Goal: Task Accomplishment & Management: Manage account settings

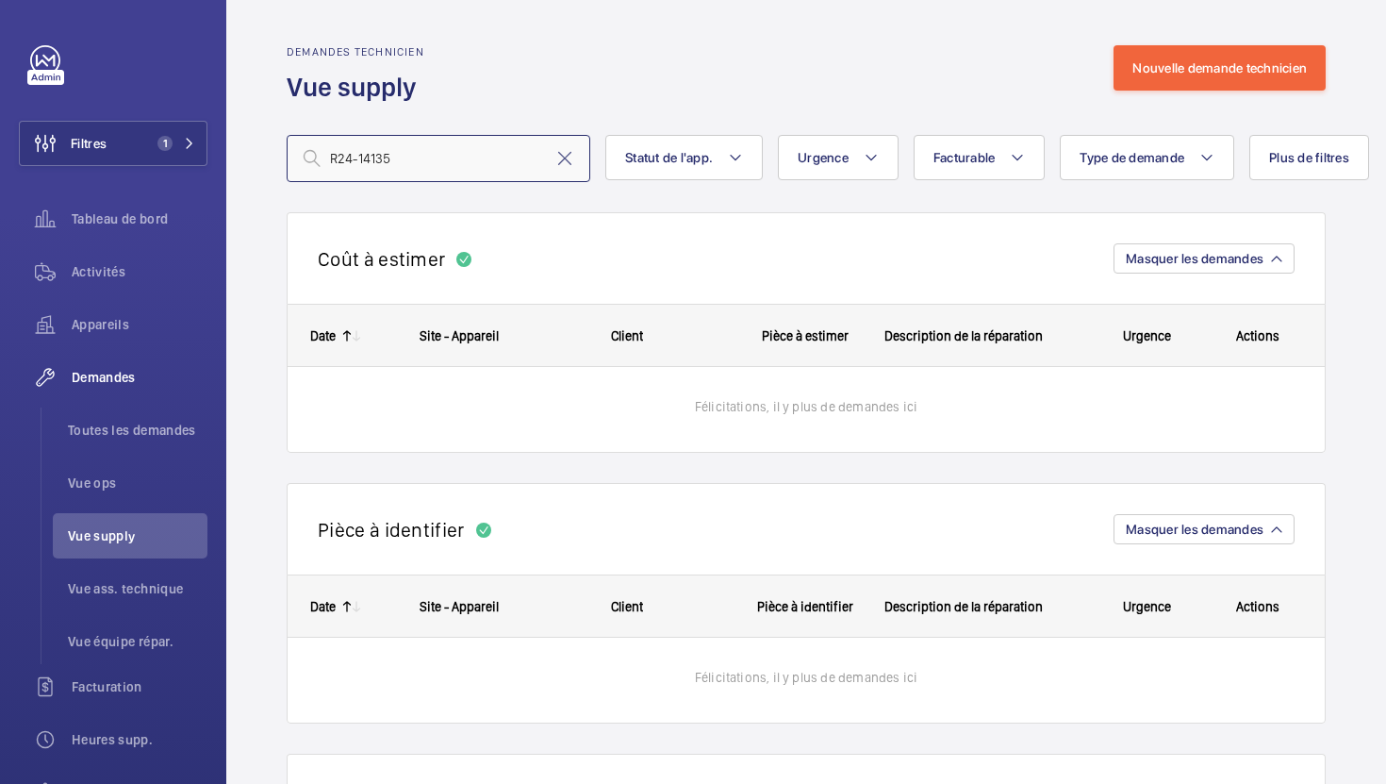
click at [464, 157] on input "R24-14135" at bounding box center [439, 158] width 304 height 47
type input "R24-14135"
click at [157, 433] on span "Toutes les demandes" at bounding box center [138, 430] width 140 height 19
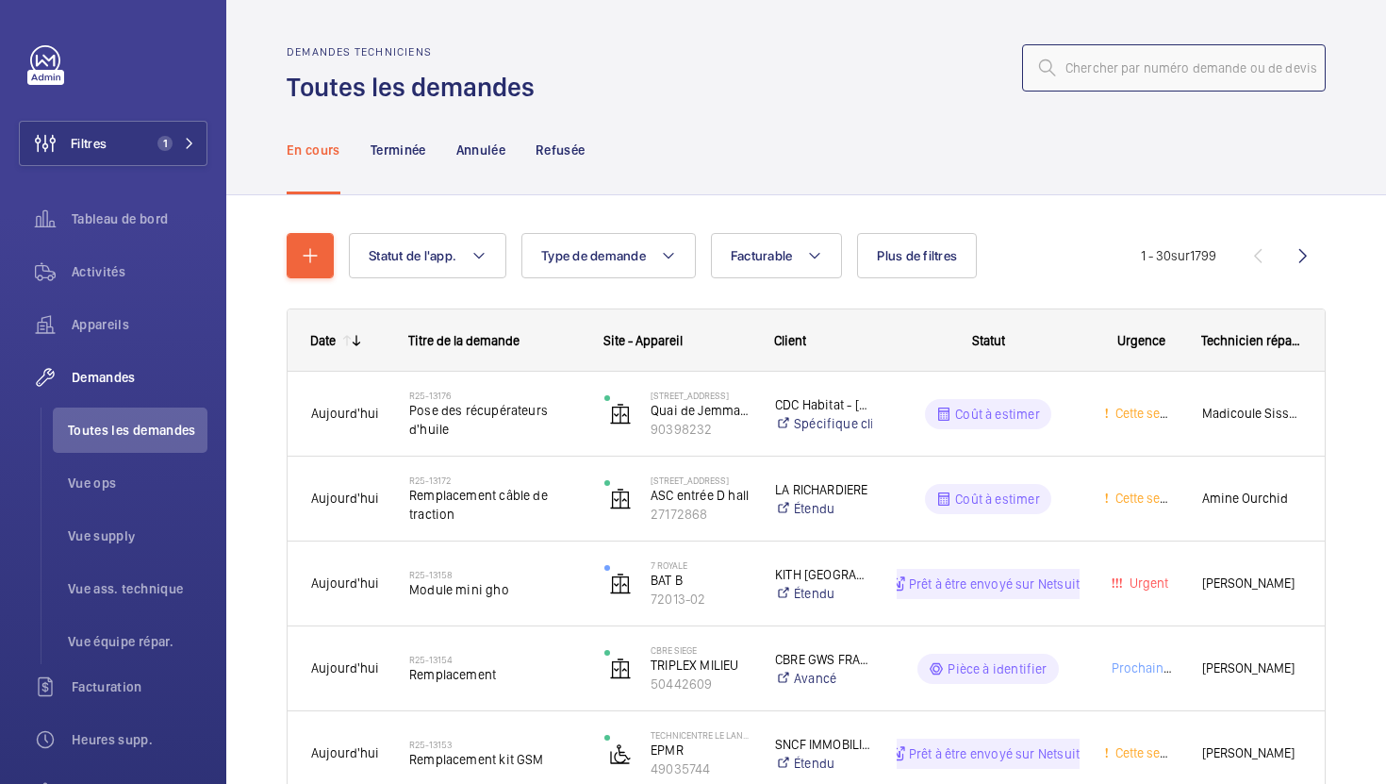
click at [1084, 56] on input "text" at bounding box center [1174, 67] width 304 height 47
paste input "R24-14135"
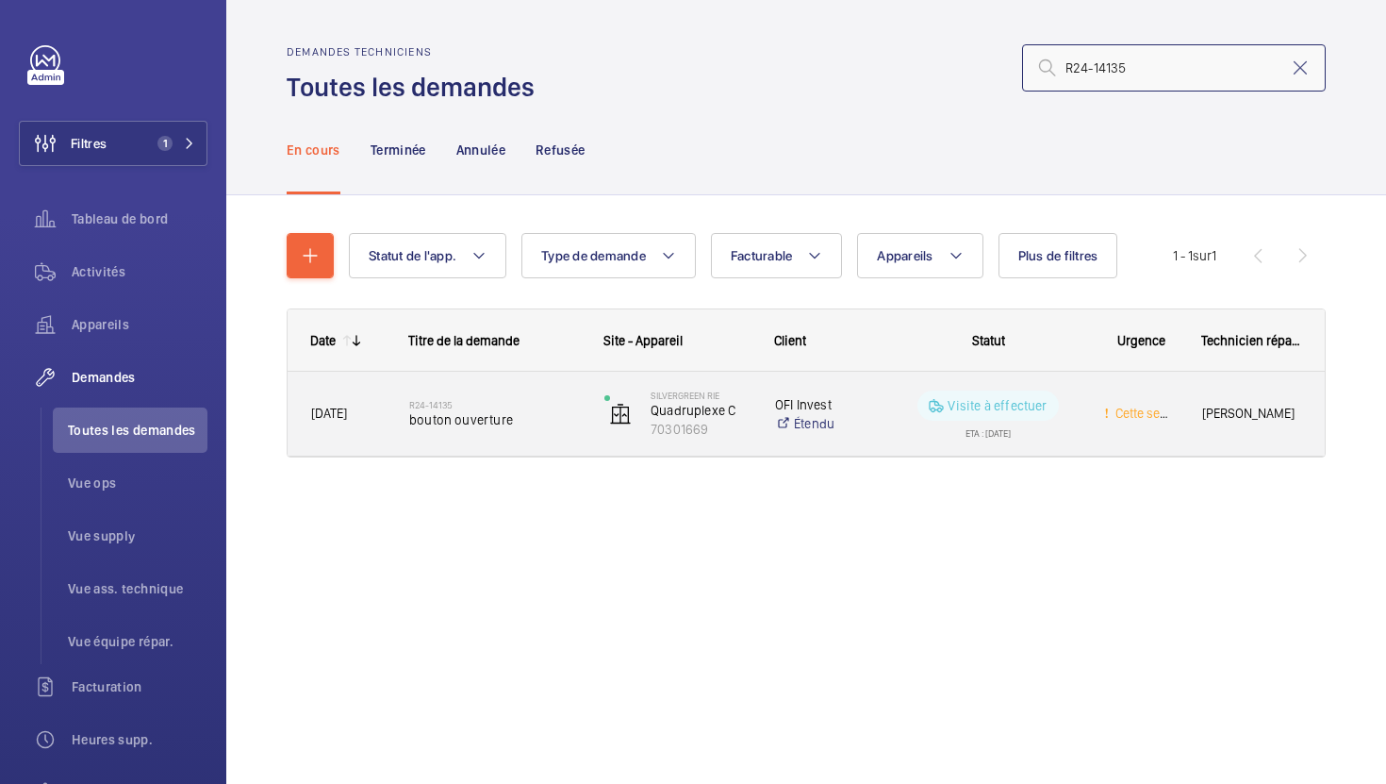
type input "R24-14135"
click at [544, 446] on div "R24-14135 bouton ouverture" at bounding box center [483, 414] width 193 height 85
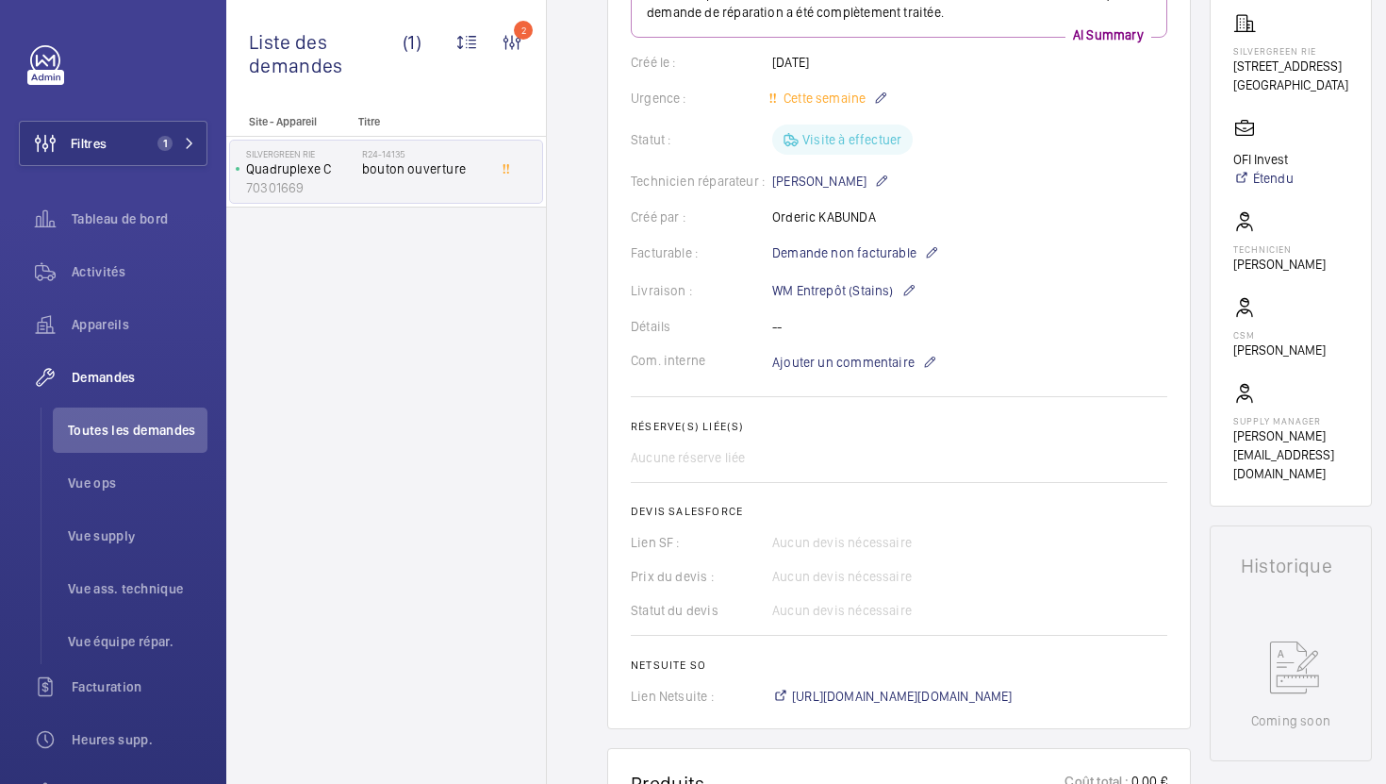
scroll to position [318, 0]
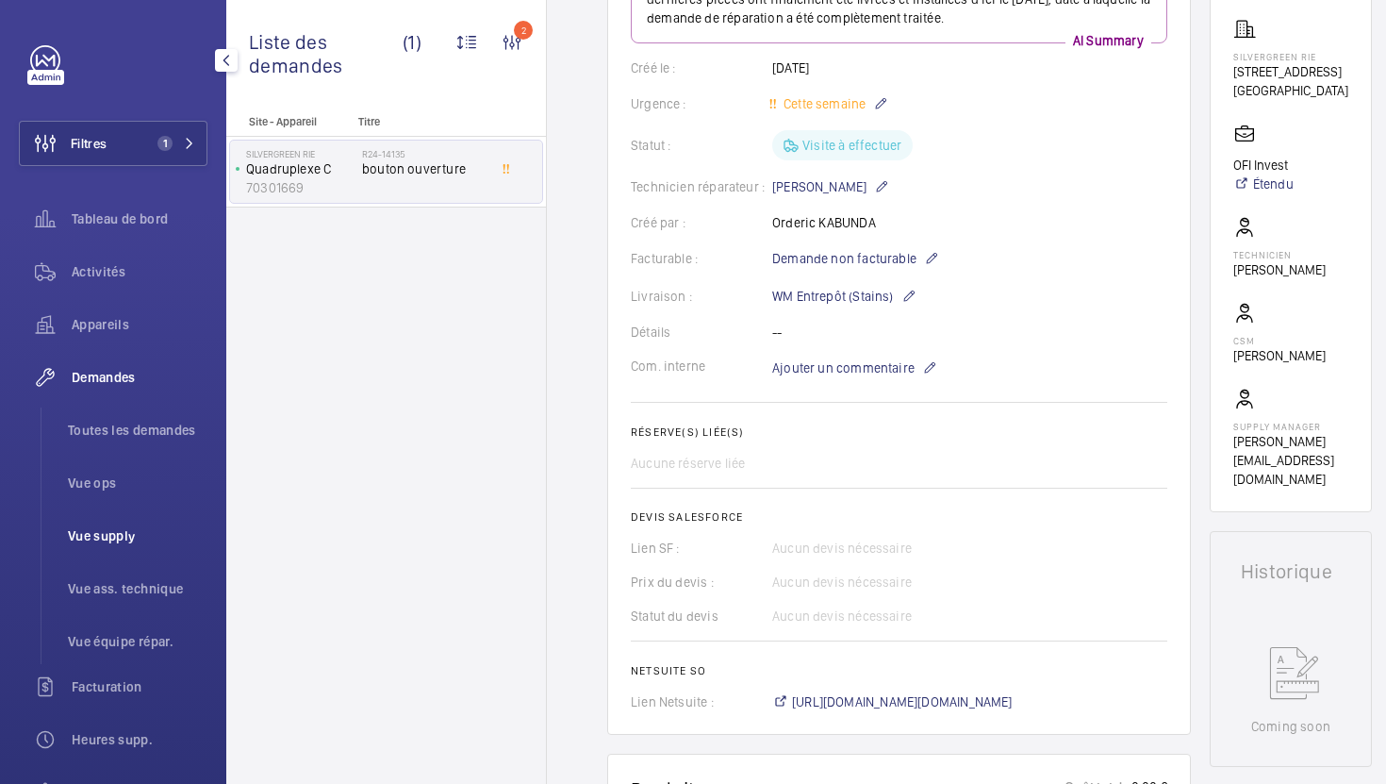
click at [102, 518] on li "Vue supply" at bounding box center [130, 535] width 155 height 45
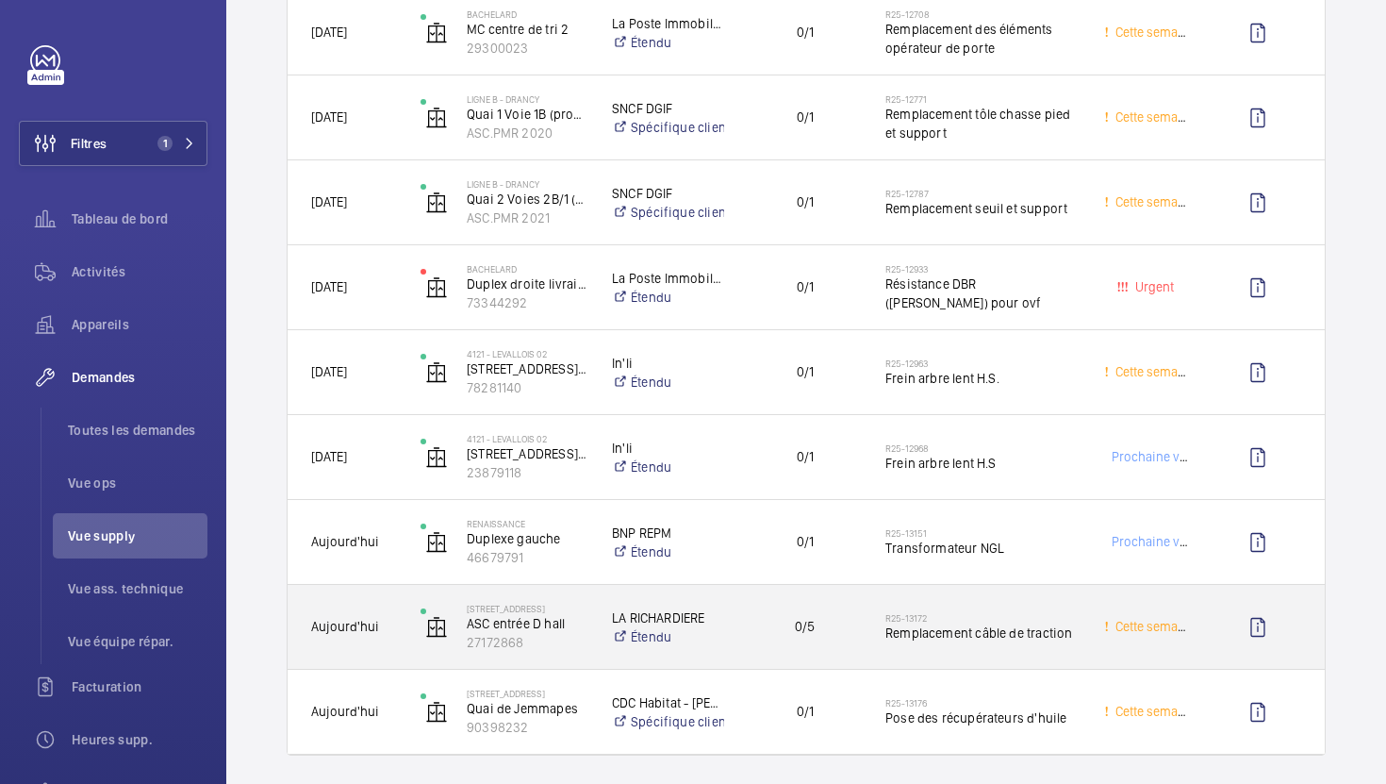
scroll to position [732, 0]
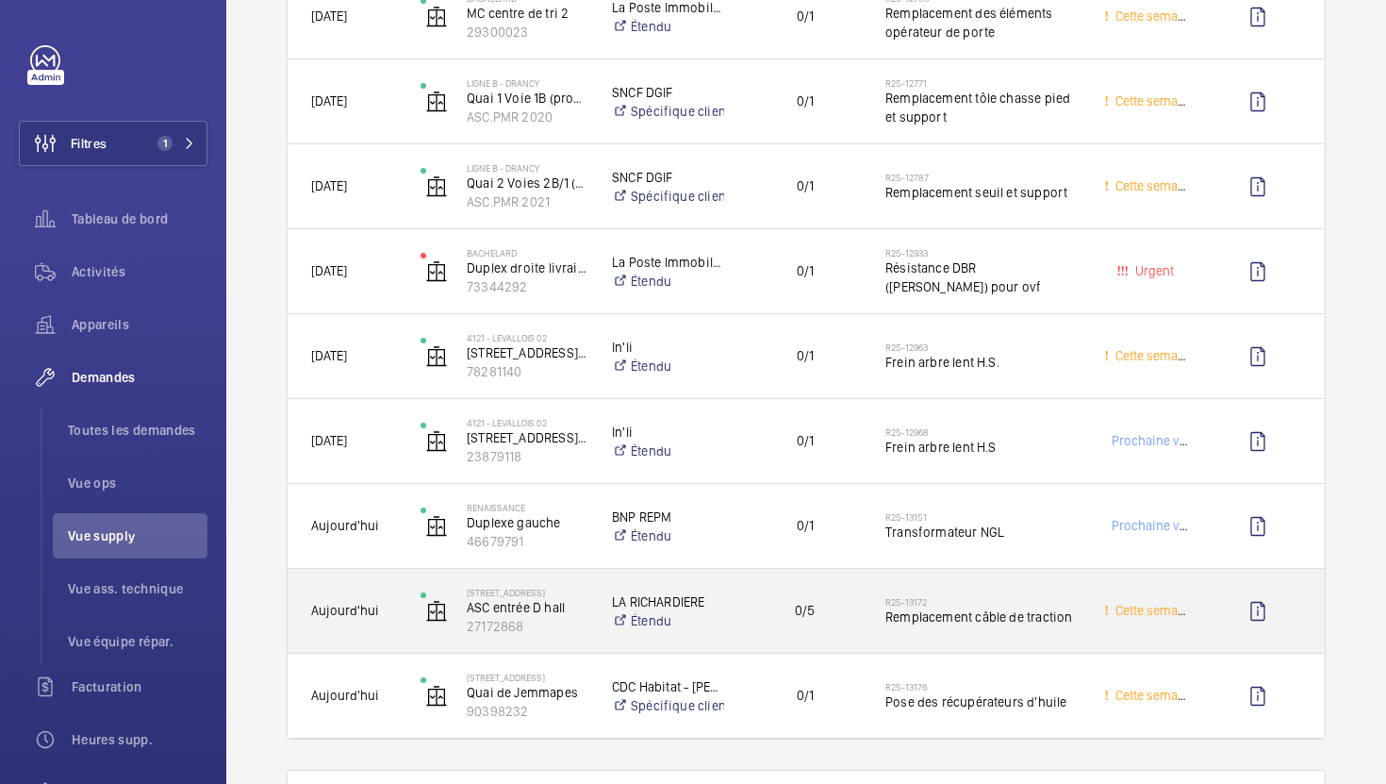
click at [856, 624] on div "0/5" at bounding box center [793, 610] width 135 height 59
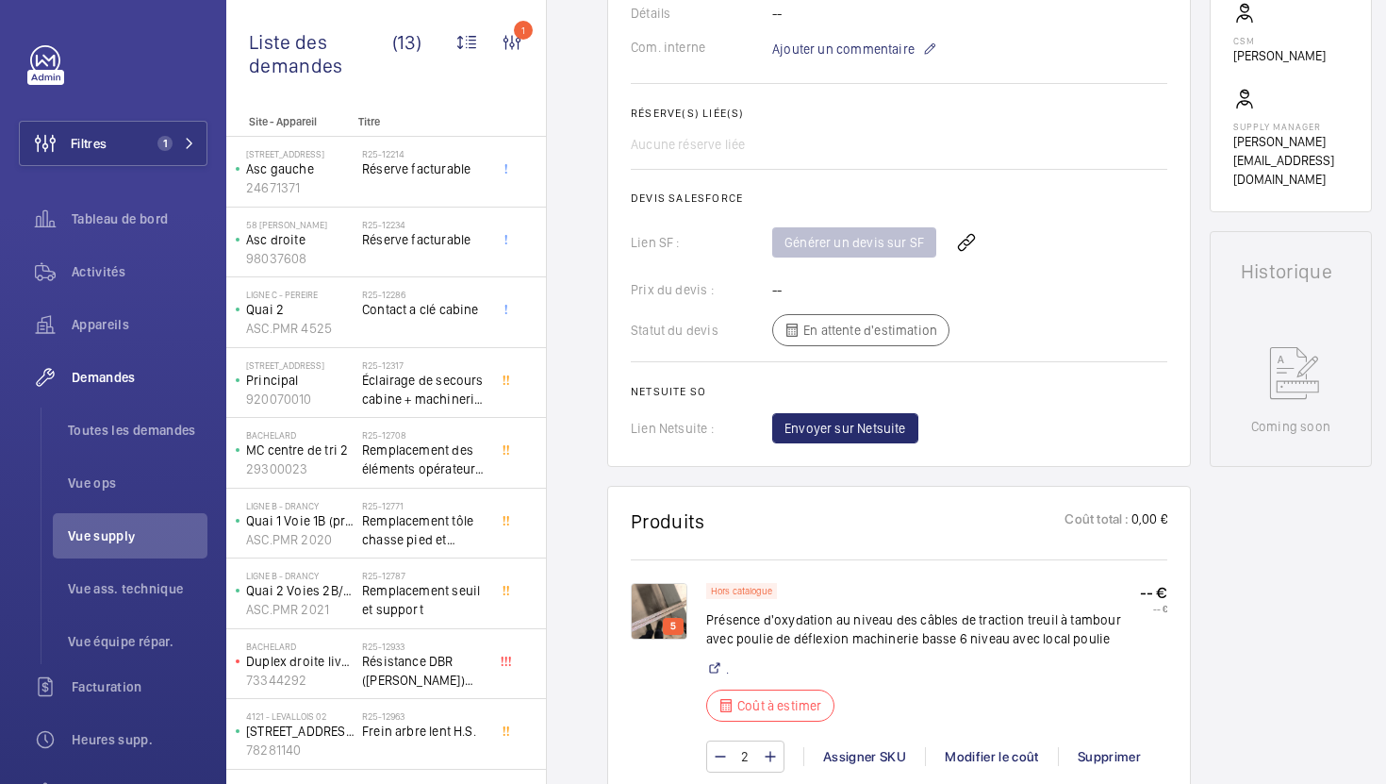
scroll to position [643, 0]
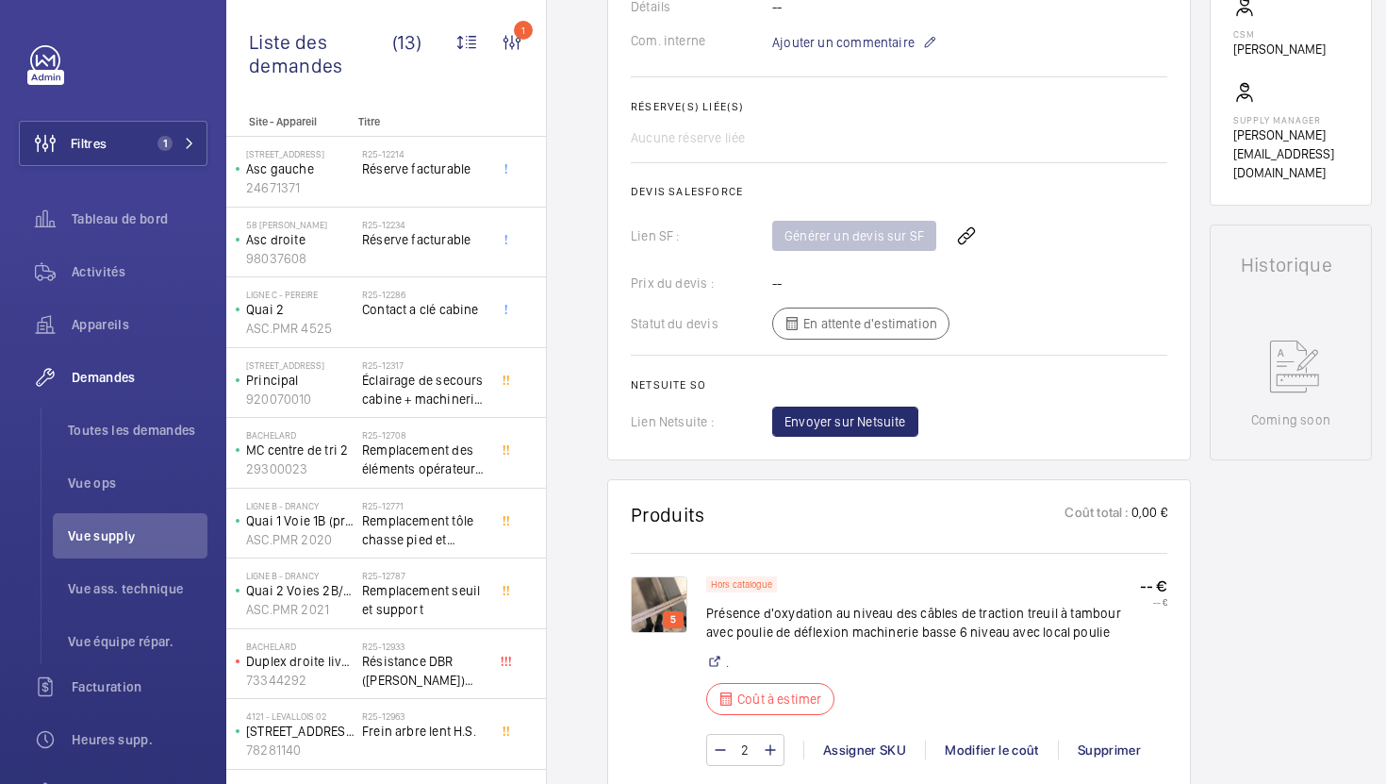
click at [635, 631] on img at bounding box center [659, 604] width 57 height 57
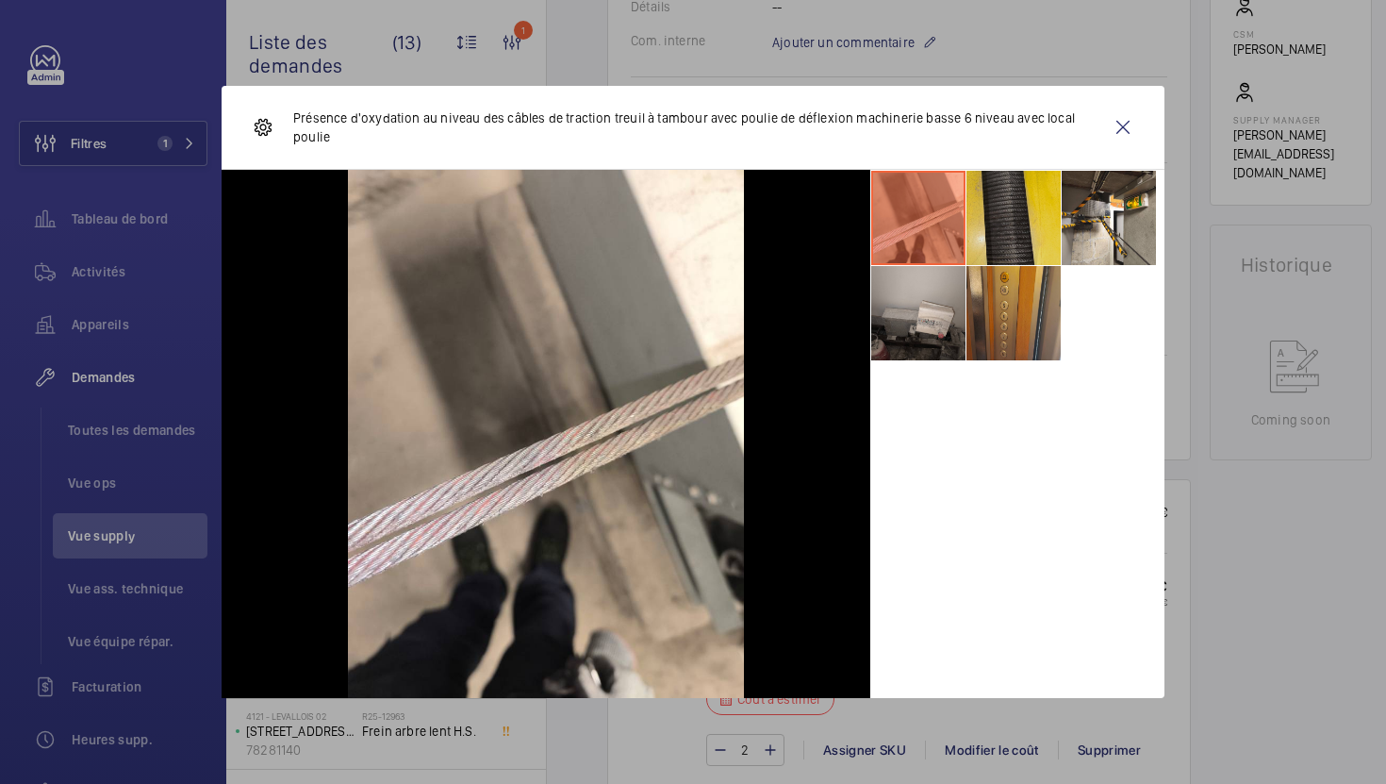
click at [1007, 208] on li at bounding box center [1014, 218] width 94 height 94
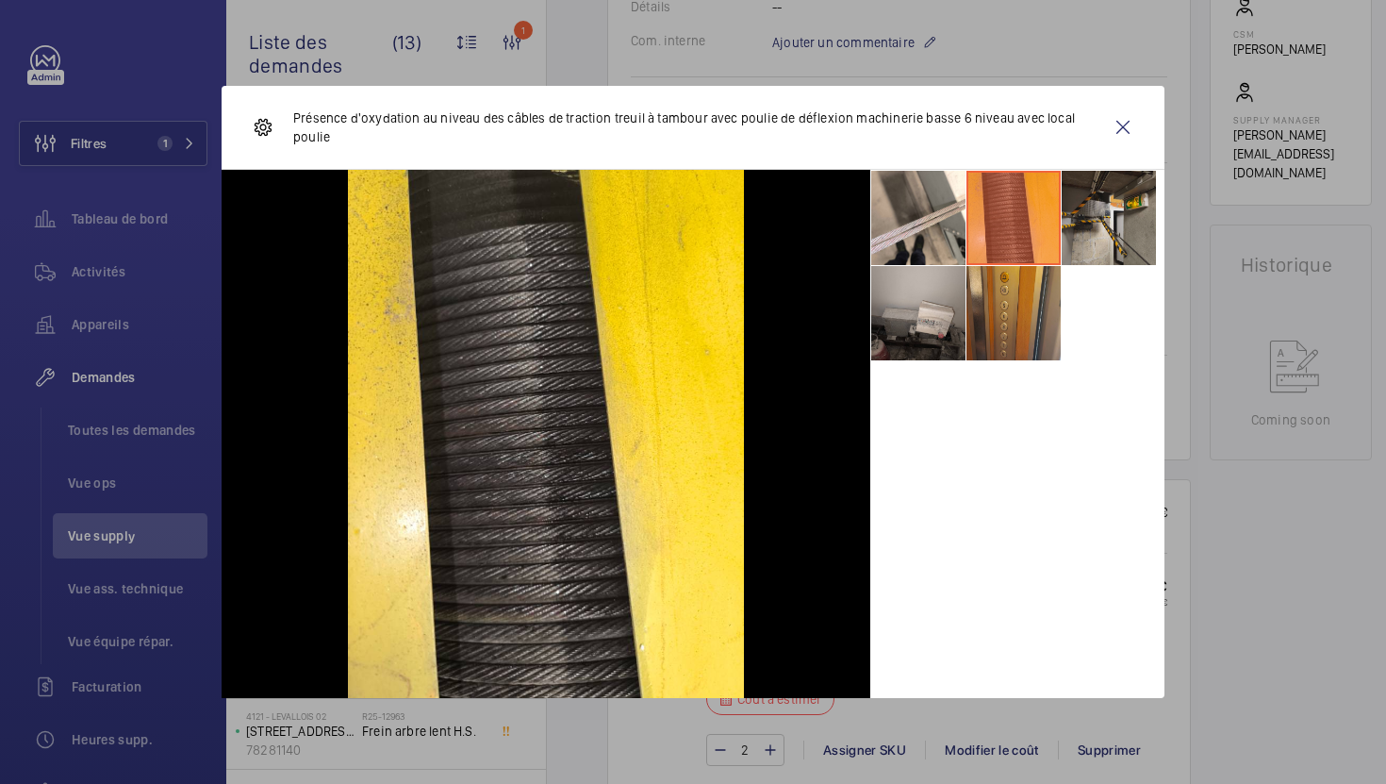
click at [1069, 219] on li at bounding box center [1109, 218] width 94 height 94
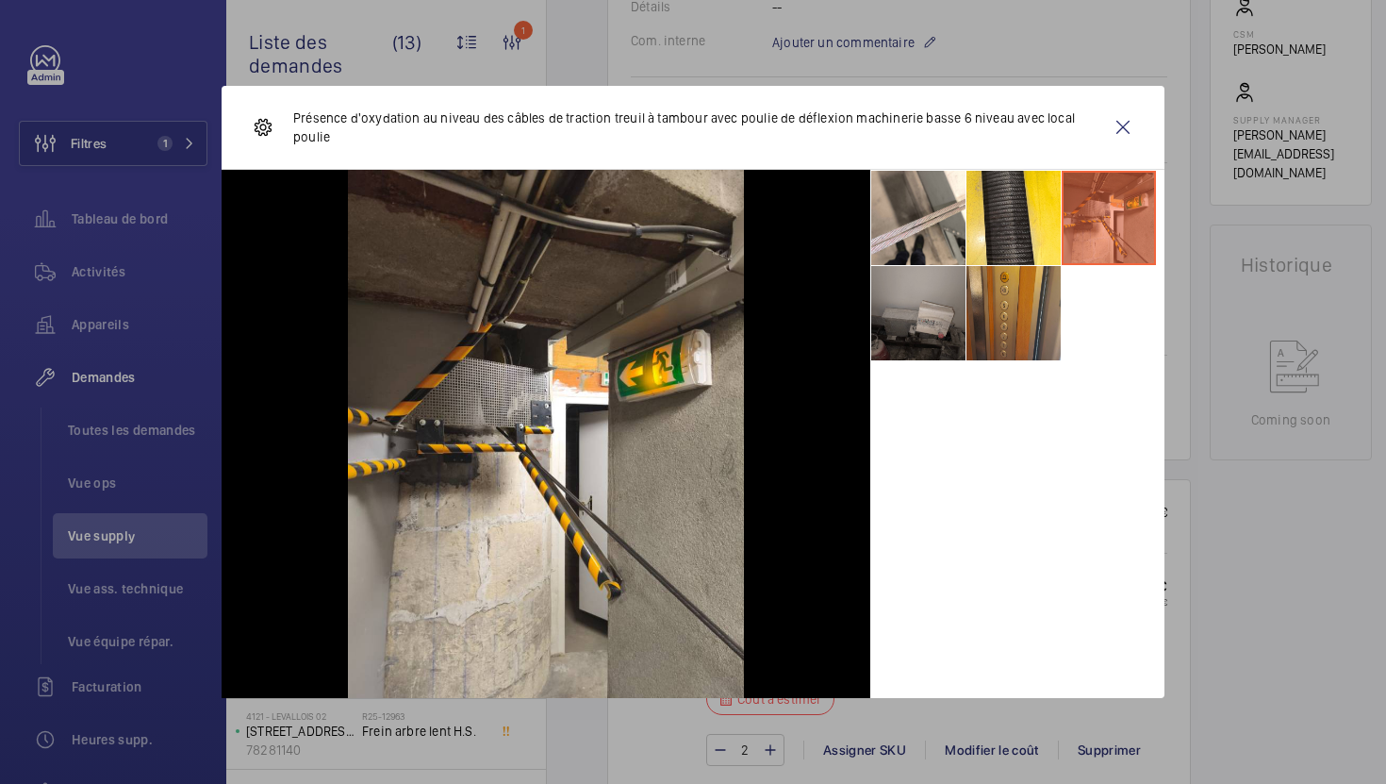
click at [945, 294] on li at bounding box center [918, 313] width 94 height 94
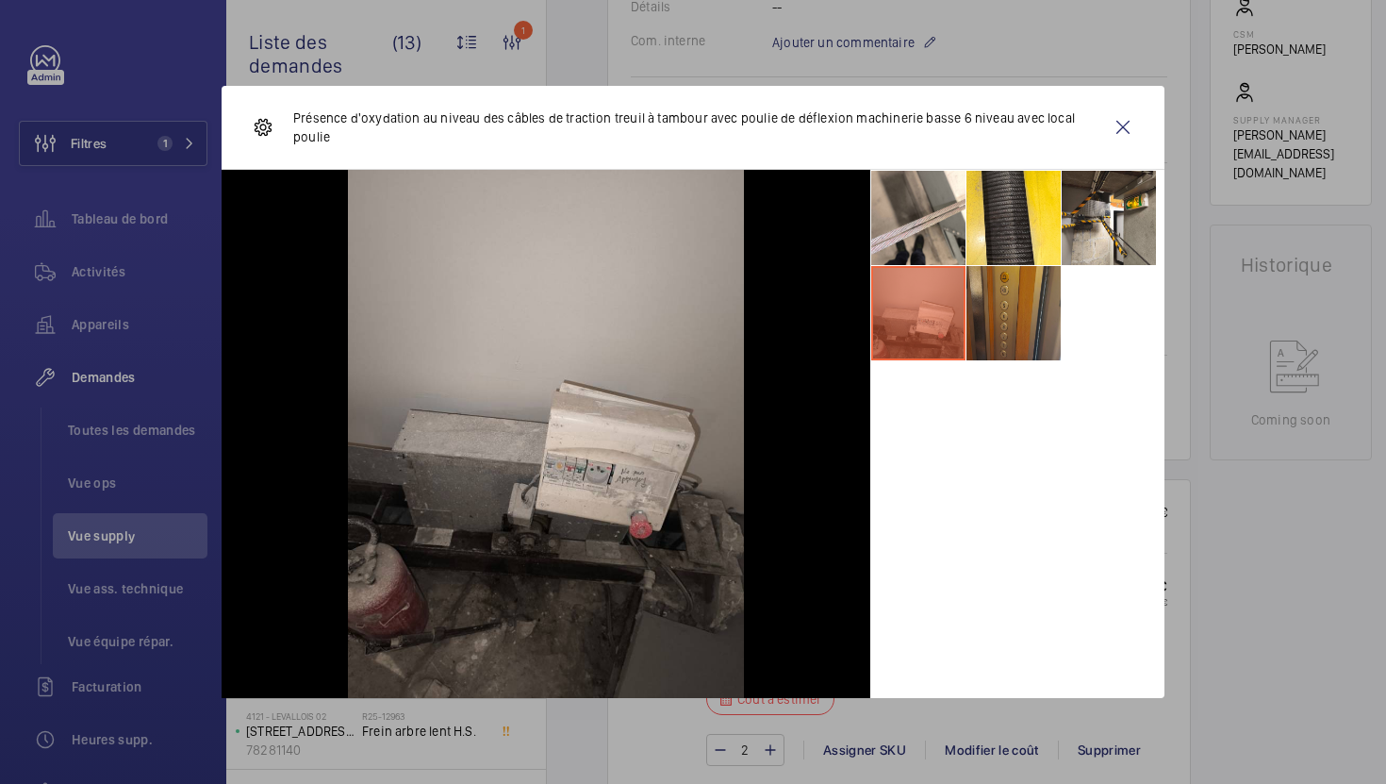
click at [1008, 304] on li at bounding box center [1014, 313] width 94 height 94
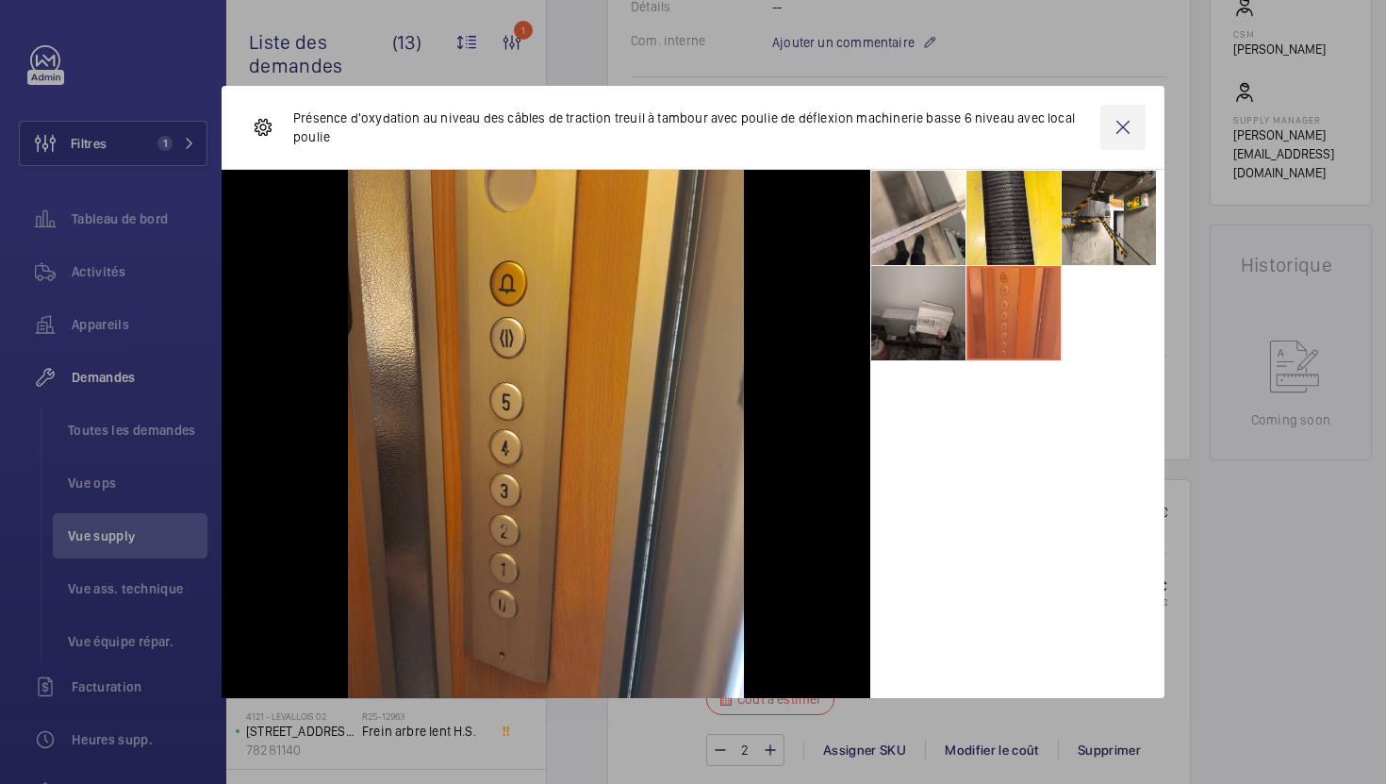
click at [1132, 134] on wm-front-icon-button at bounding box center [1122, 127] width 45 height 45
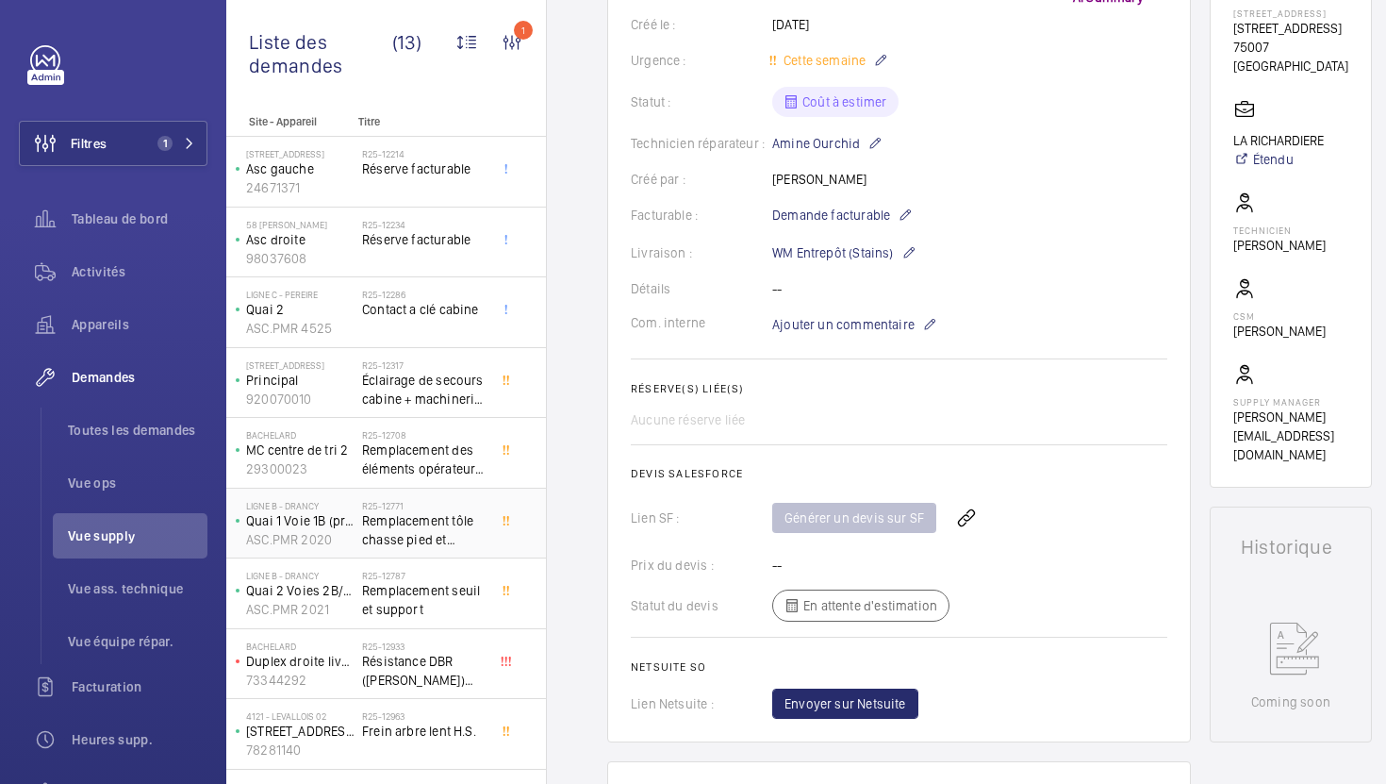
scroll to position [267, 0]
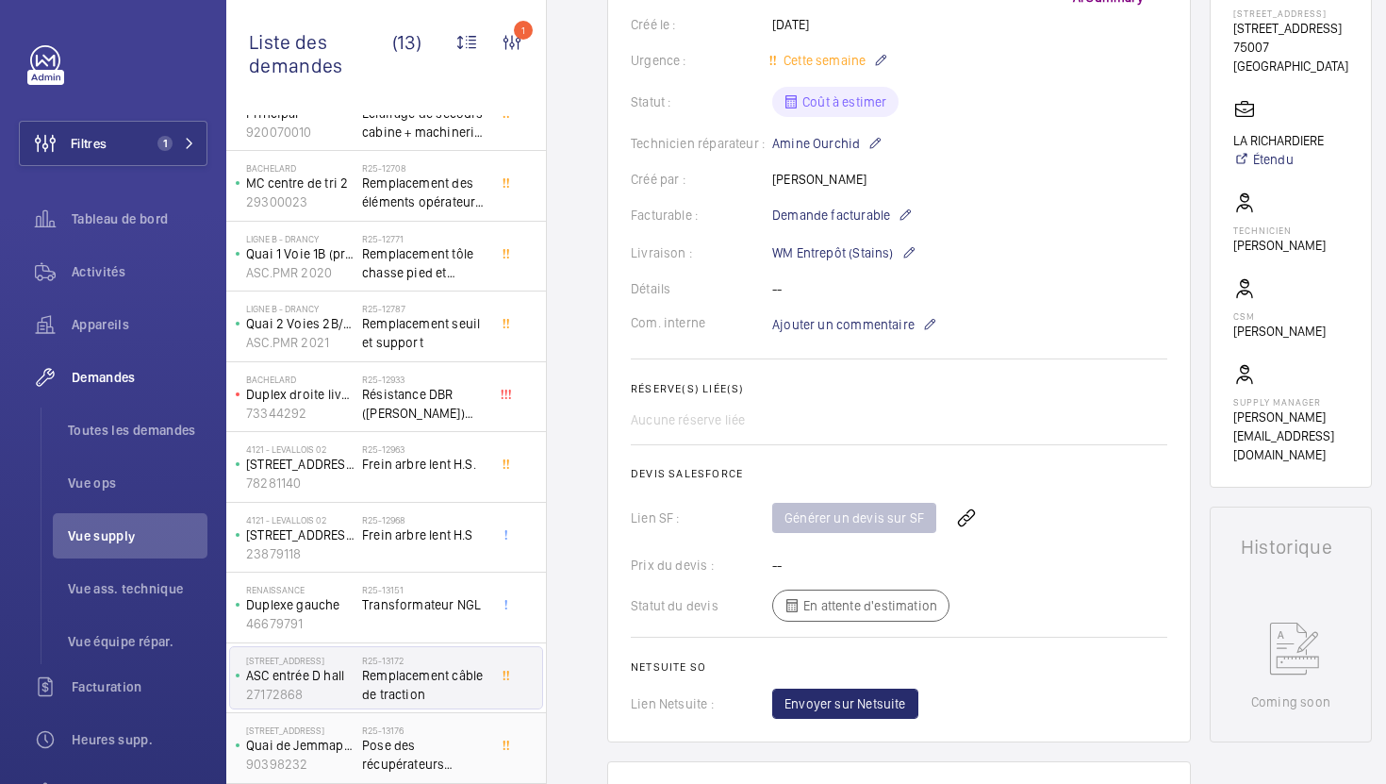
click at [432, 744] on span "Pose des récupérateurs d'huile" at bounding box center [424, 755] width 124 height 38
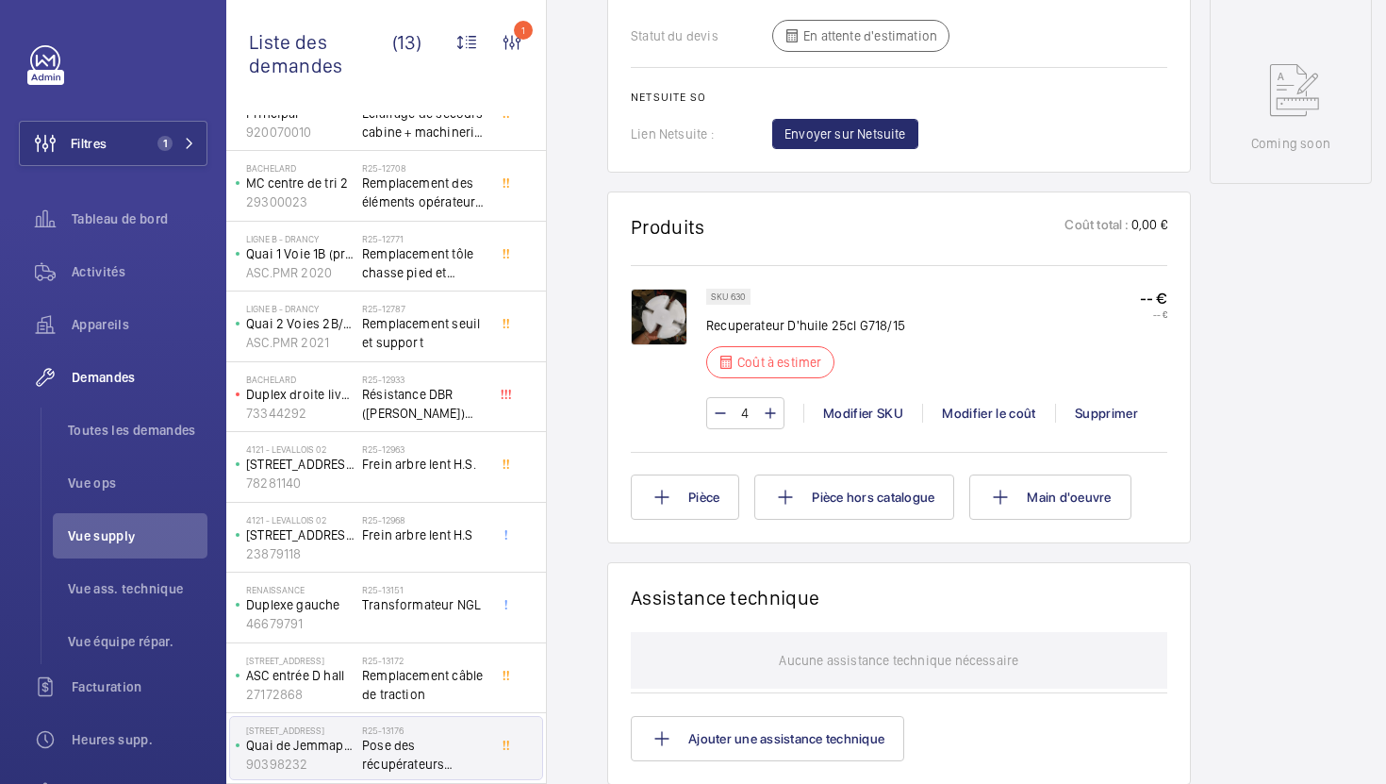
scroll to position [959, 0]
click at [951, 414] on div "Modifier le coût" at bounding box center [988, 411] width 133 height 19
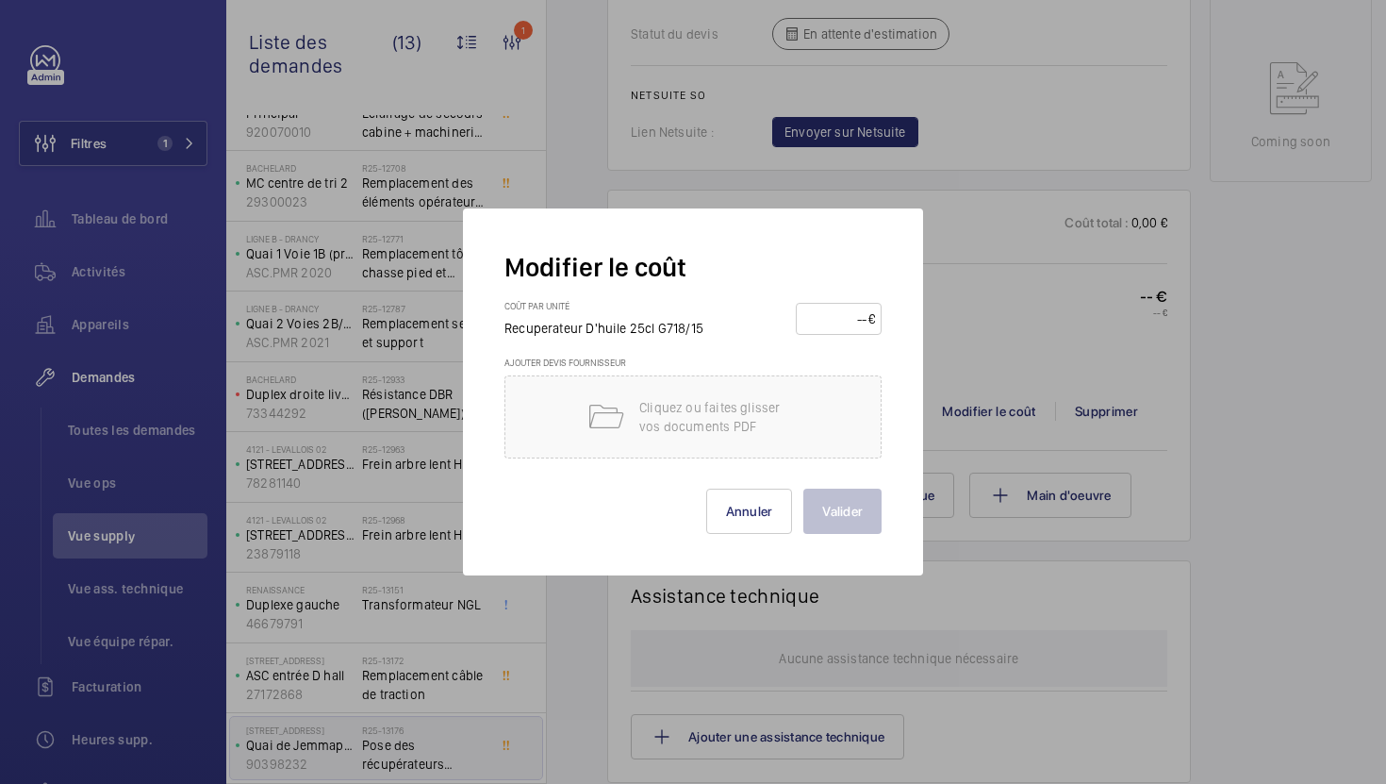
click at [853, 321] on input "number" at bounding box center [835, 319] width 66 height 30
click at [736, 529] on button "Annuler" at bounding box center [749, 510] width 87 height 45
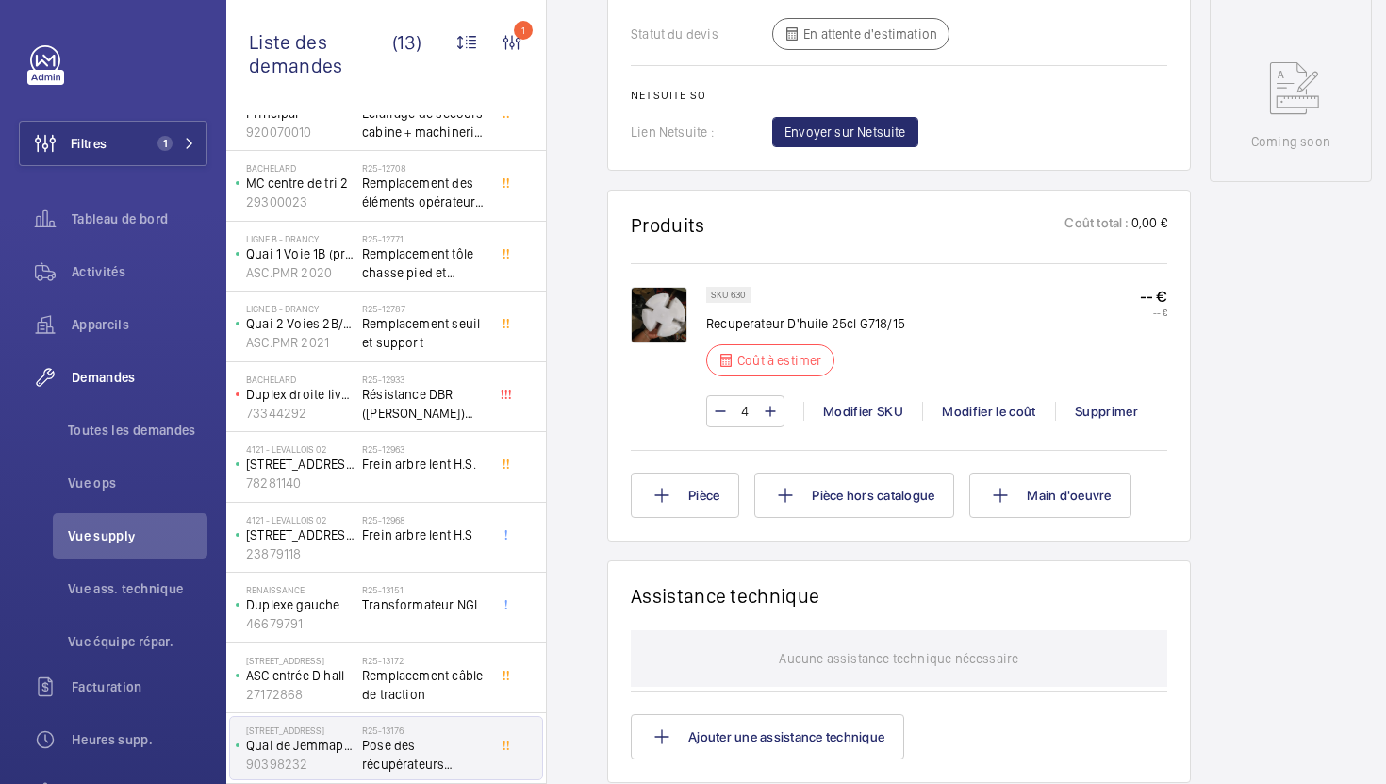
click at [973, 424] on div "4 Modifier SKU Modifier le coût Supprimer" at bounding box center [936, 411] width 461 height 32
click at [980, 412] on div "Modifier le coût" at bounding box center [988, 411] width 133 height 19
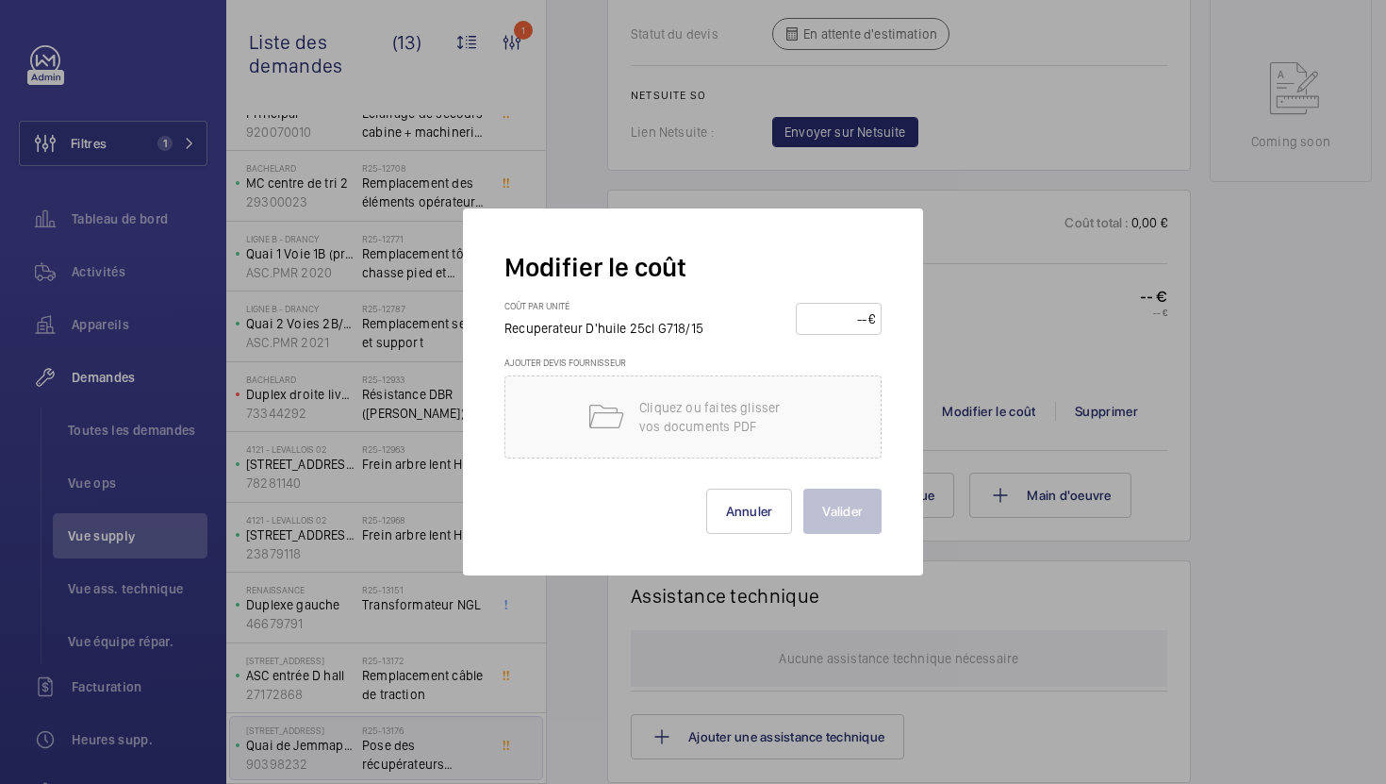
click at [851, 326] on input "number" at bounding box center [835, 319] width 66 height 30
type input "10"
click at [840, 513] on button "Valider" at bounding box center [842, 510] width 78 height 45
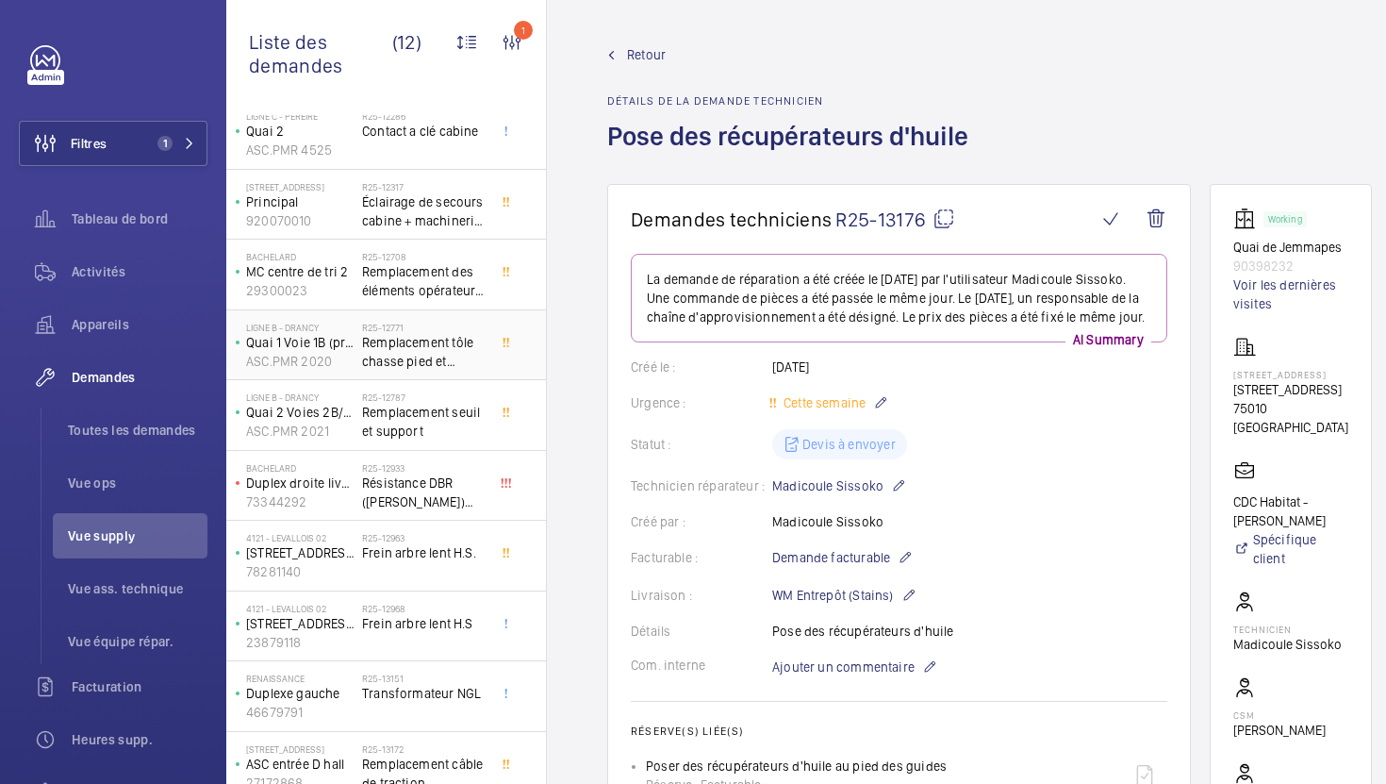
scroll to position [196, 0]
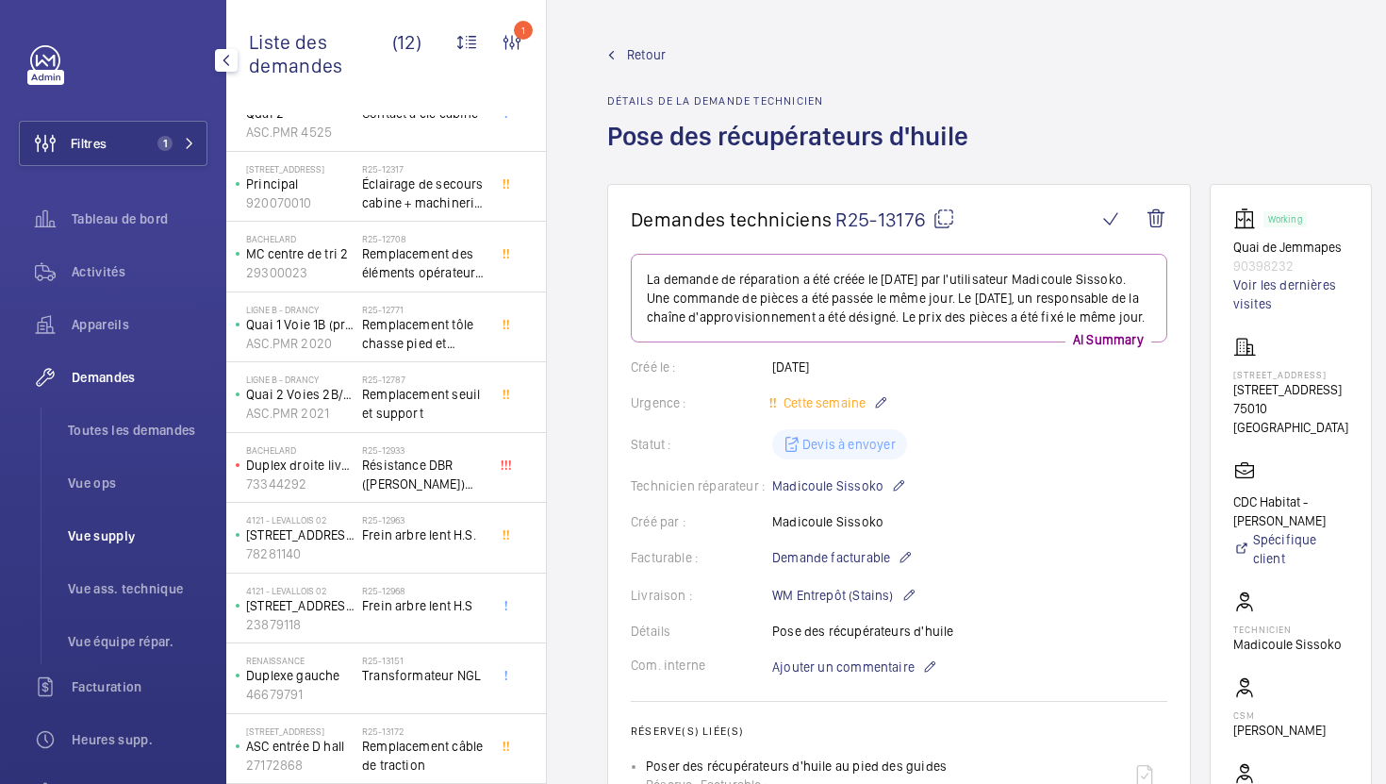
click at [146, 540] on span "Vue supply" at bounding box center [138, 535] width 140 height 19
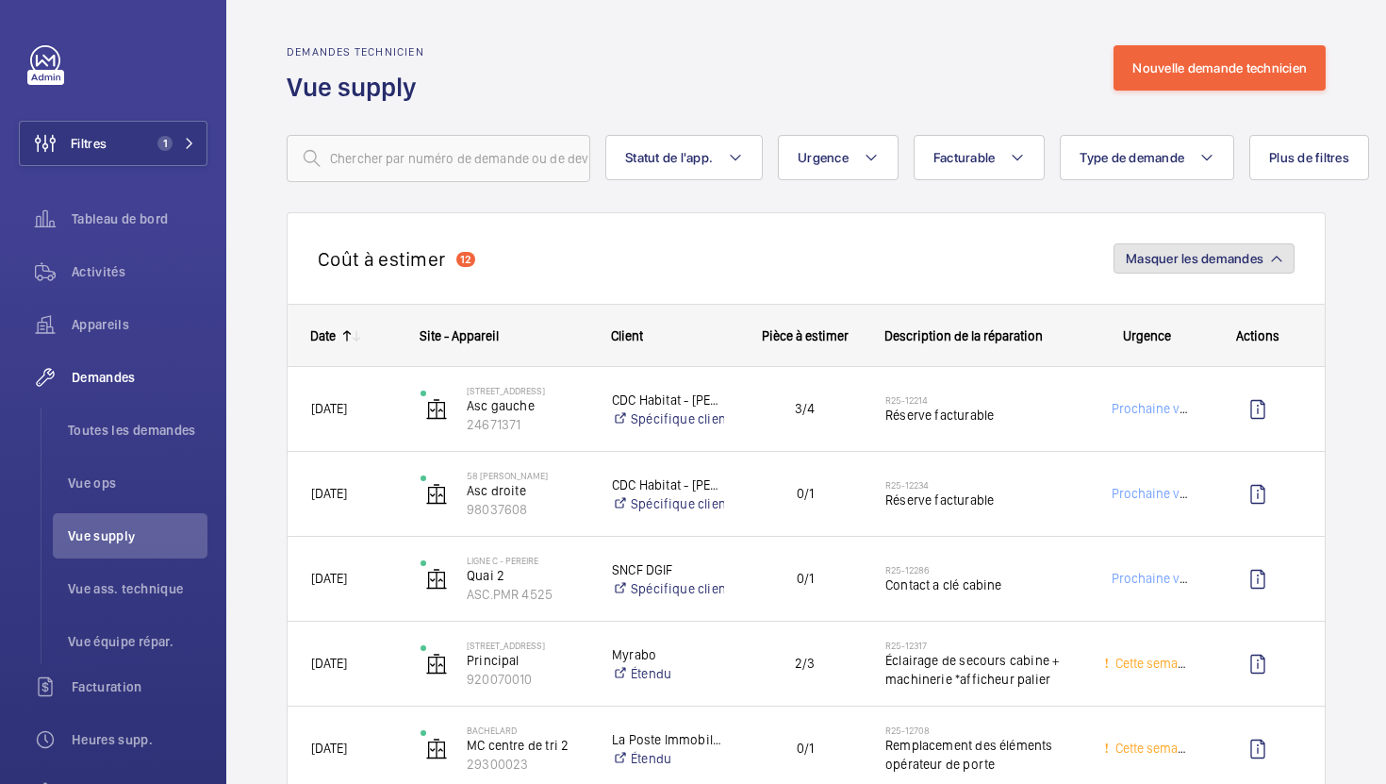
click at [1271, 259] on mat-icon "button" at bounding box center [1276, 258] width 11 height 11
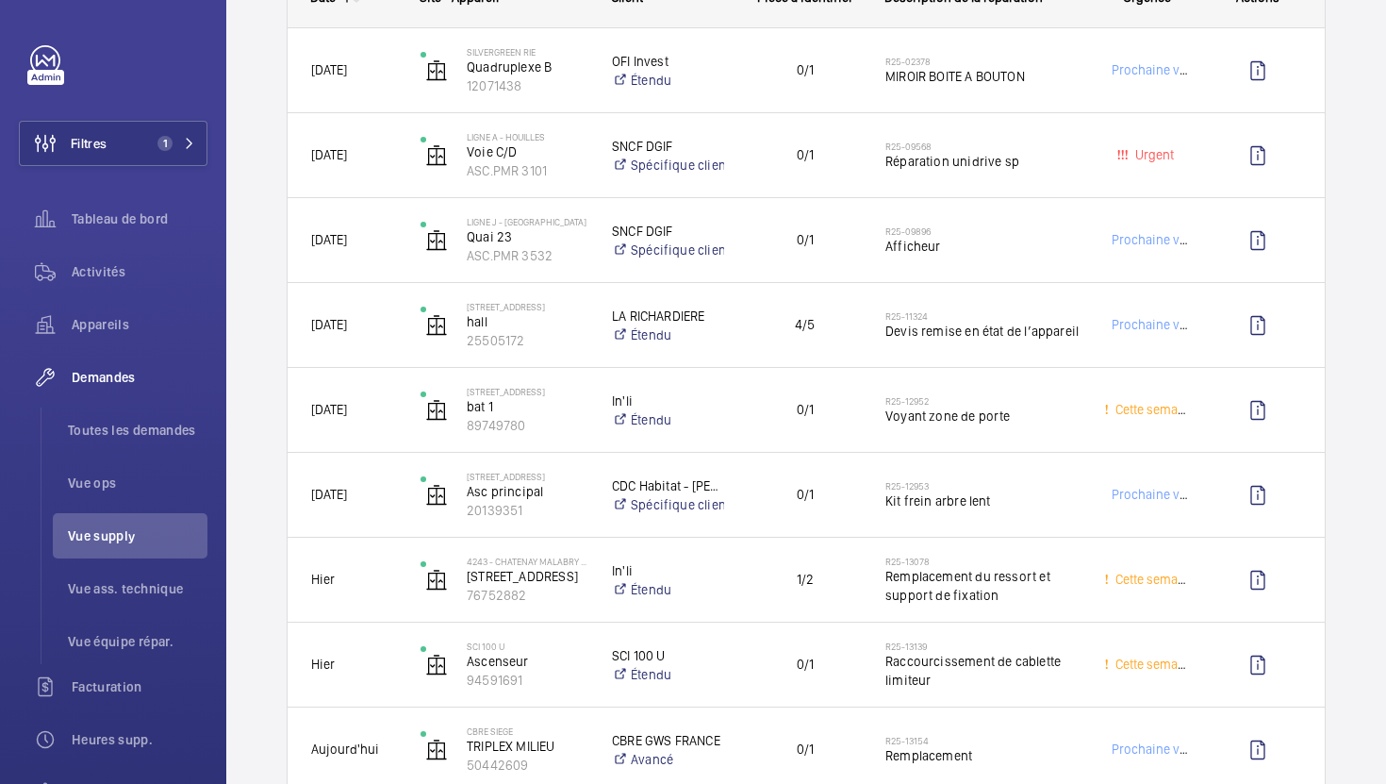
scroll to position [518, 0]
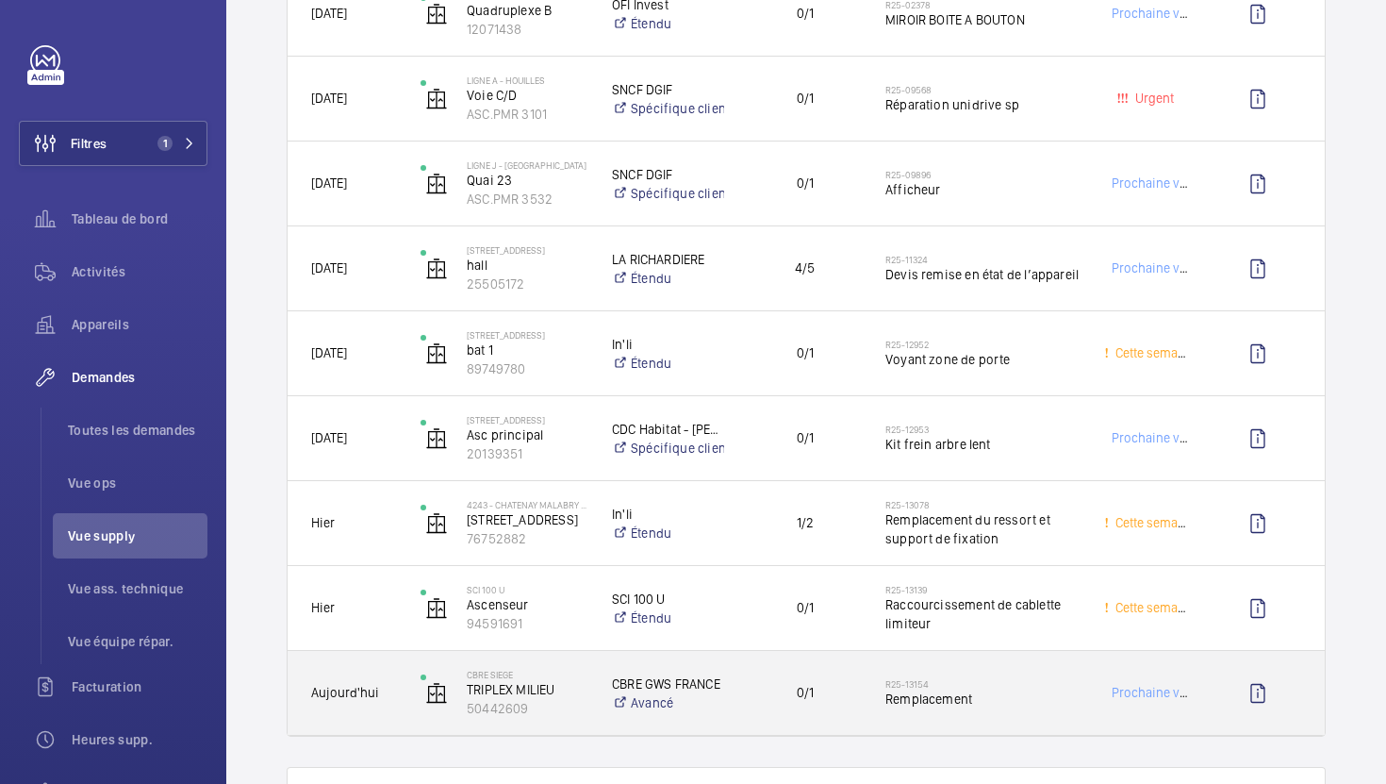
click at [1082, 708] on div "Prochaine visite" at bounding box center [1135, 692] width 107 height 59
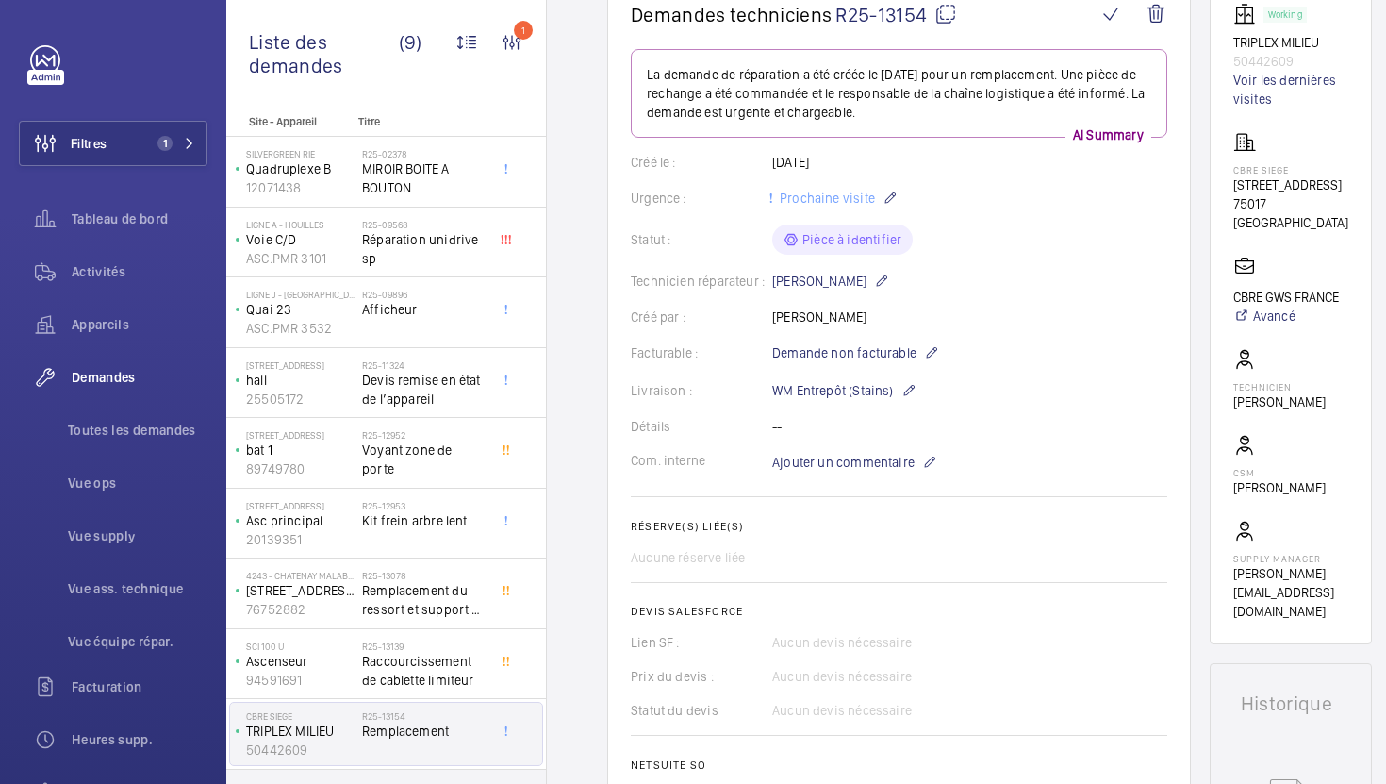
scroll to position [204, 0]
click at [453, 673] on span "Raccourcissement de cablette limiteur" at bounding box center [424, 671] width 124 height 38
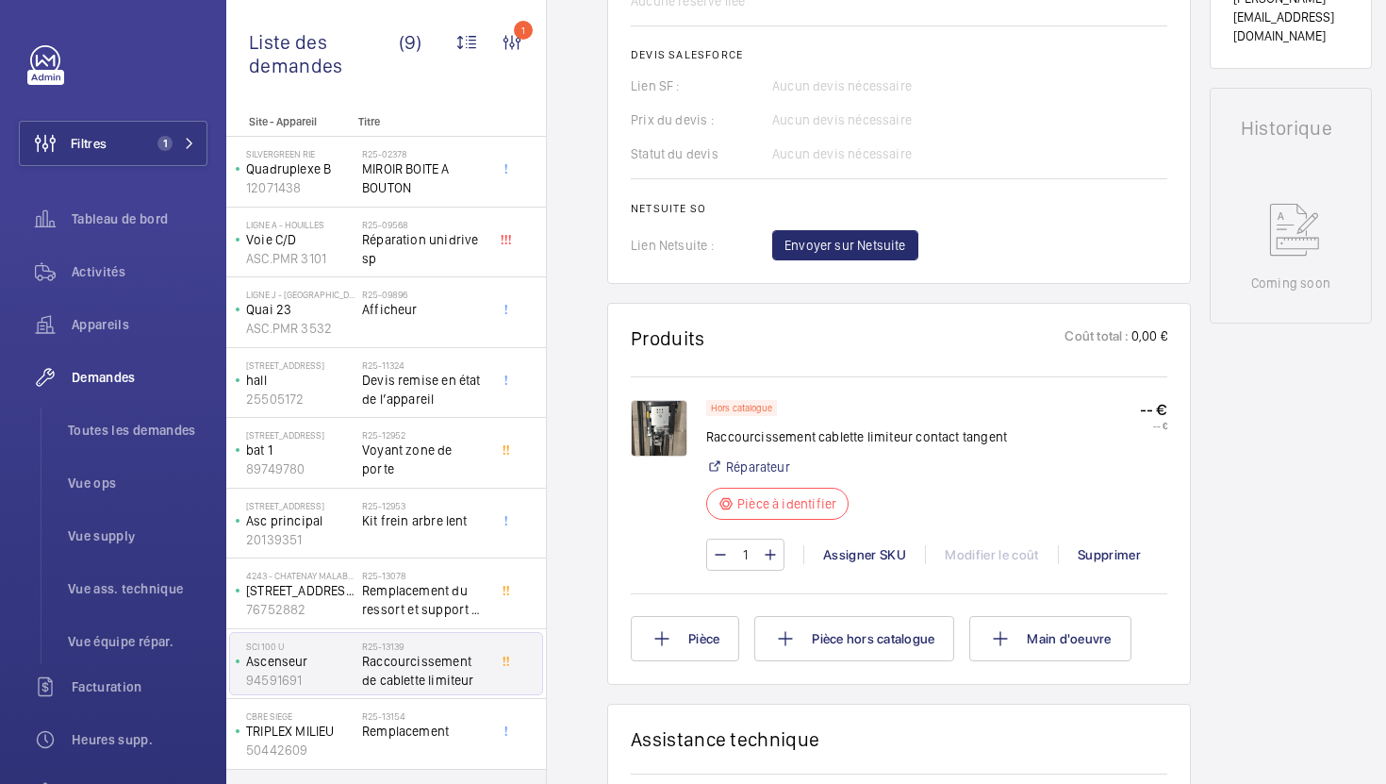
scroll to position [781, 0]
click at [1077, 653] on button "Main d'oeuvre" at bounding box center [1049, 637] width 161 height 45
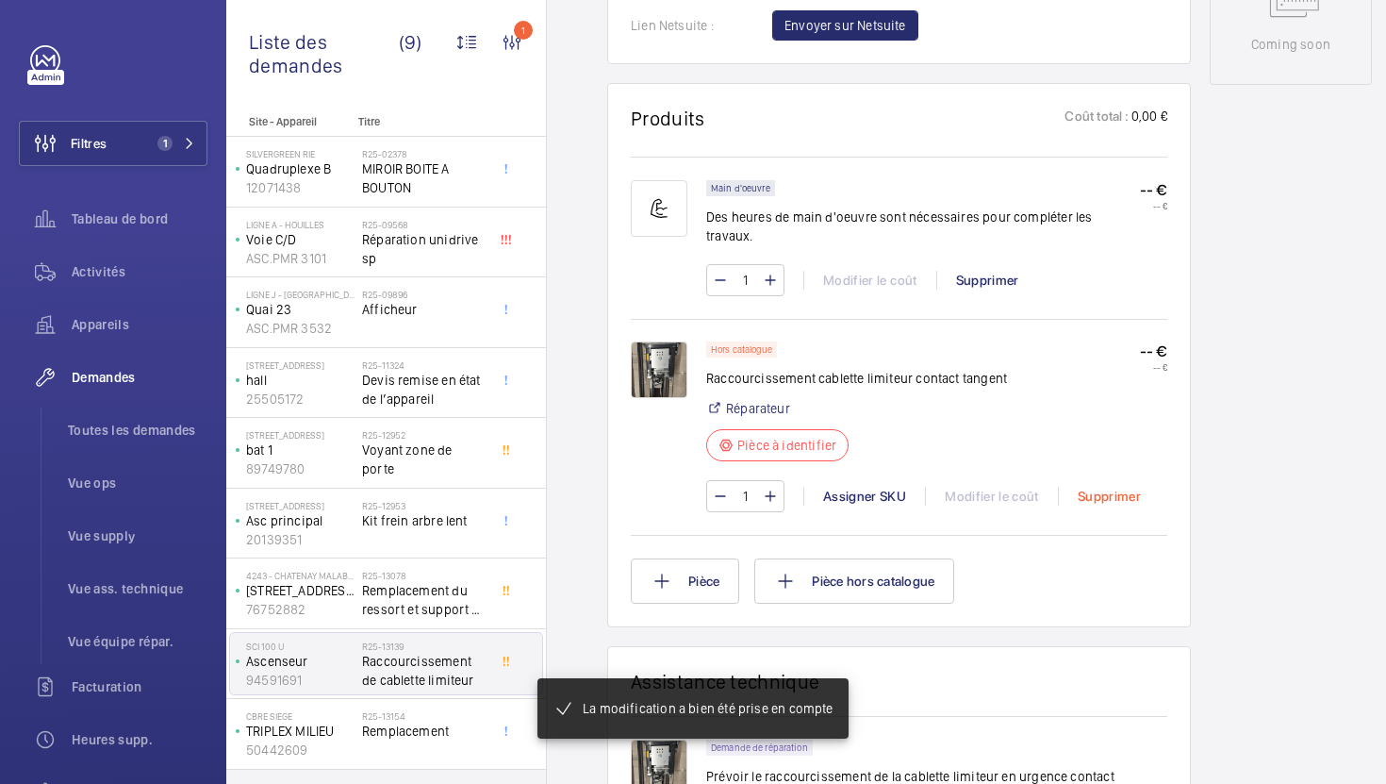
scroll to position [1037, 0]
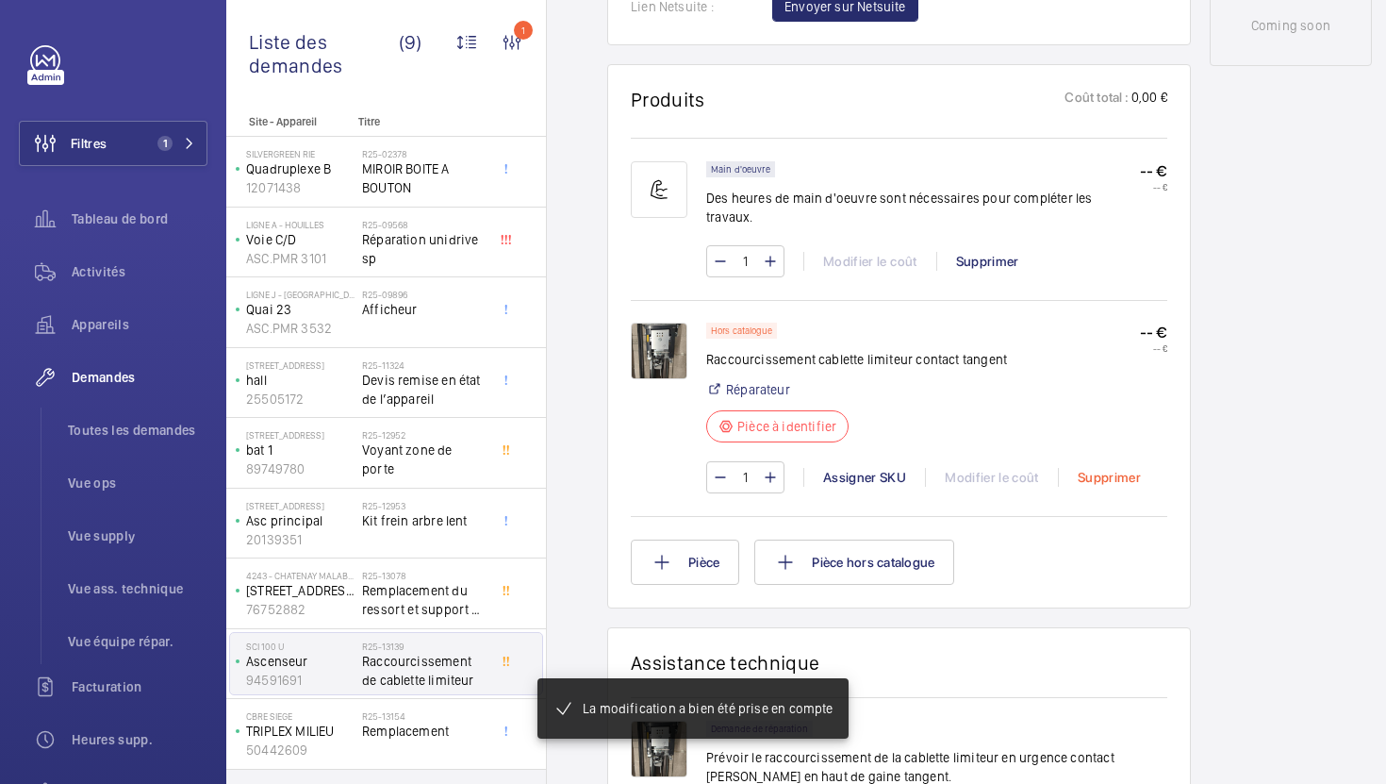
click at [1107, 468] on div "Supprimer" at bounding box center [1109, 477] width 102 height 19
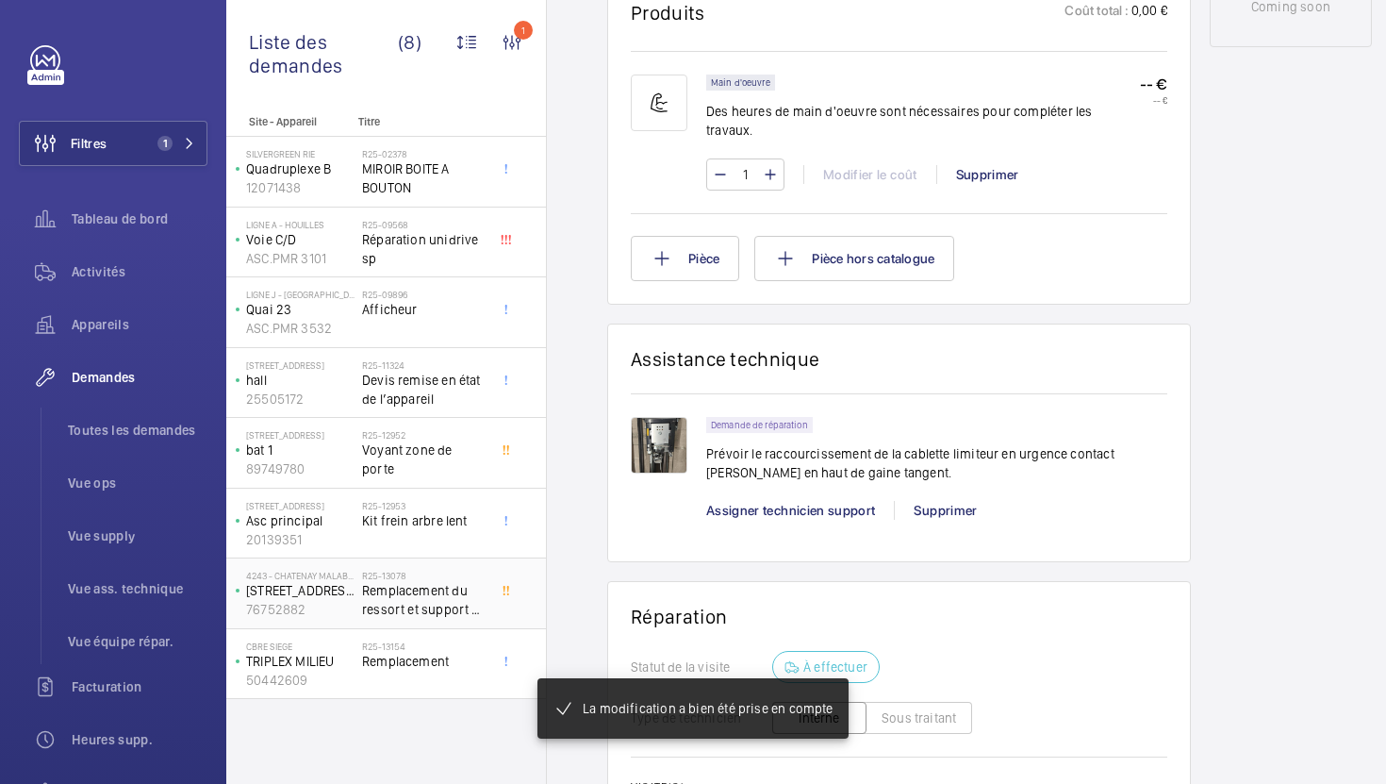
scroll to position [1075, 0]
click at [429, 599] on span "Remplacement du ressort et support de fixation" at bounding box center [424, 600] width 124 height 38
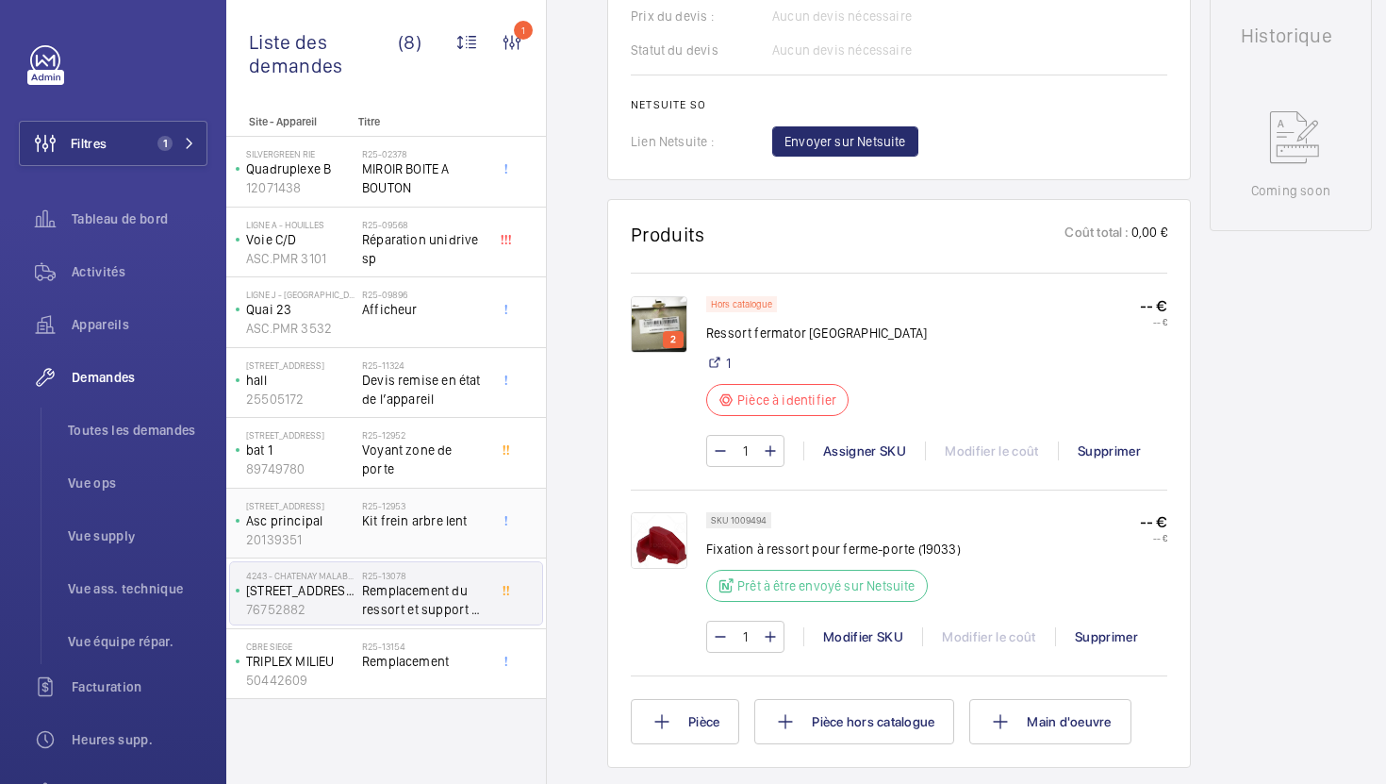
scroll to position [899, 0]
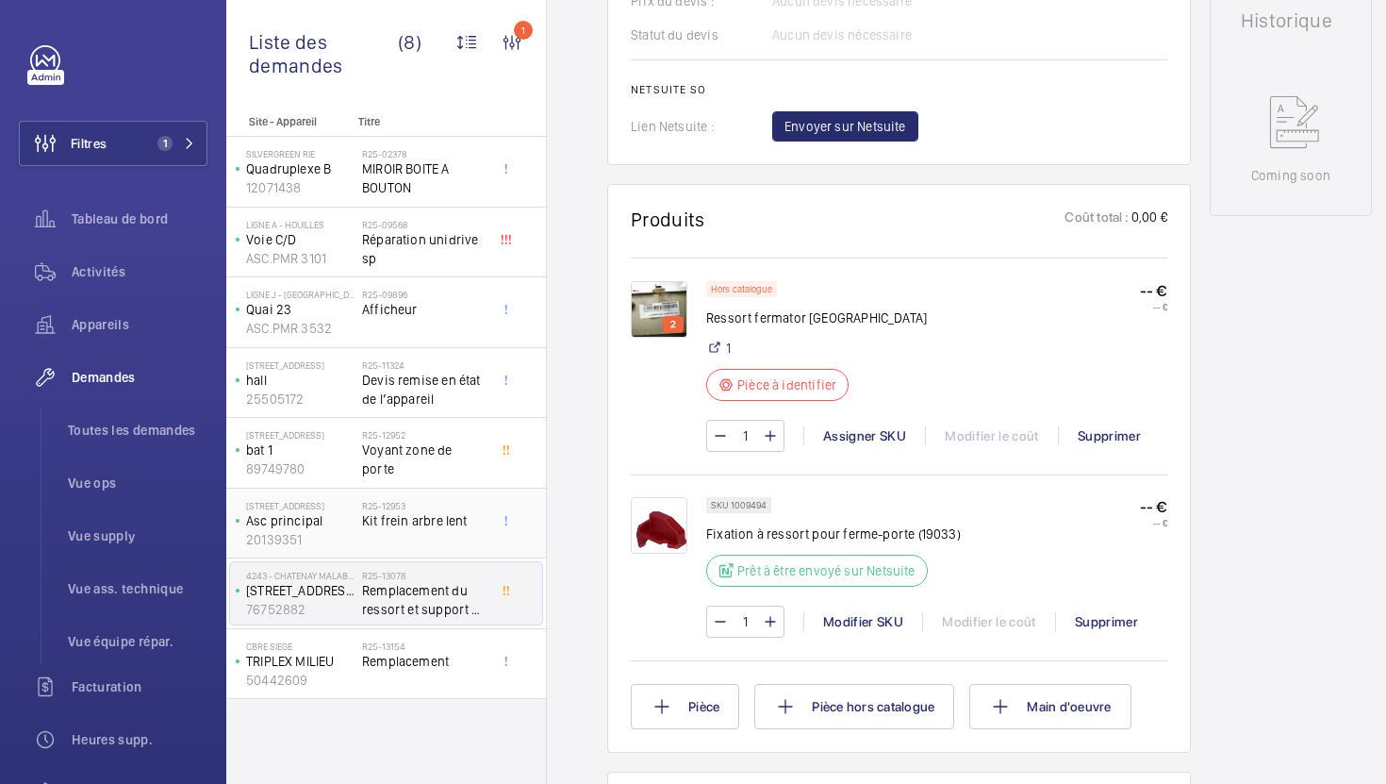
click at [378, 546] on div "R25-12953 Kit frein arbre lent" at bounding box center [424, 527] width 124 height 55
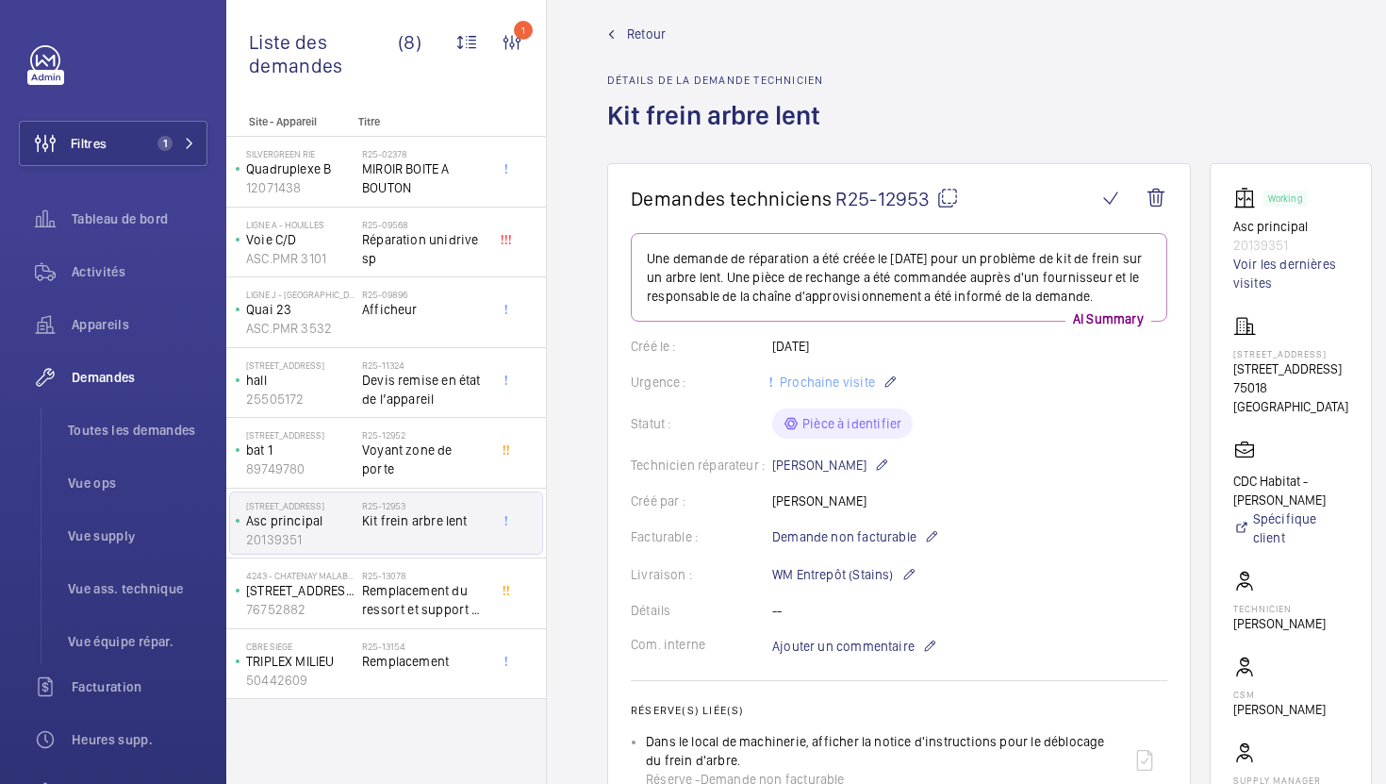
scroll to position [25, 0]
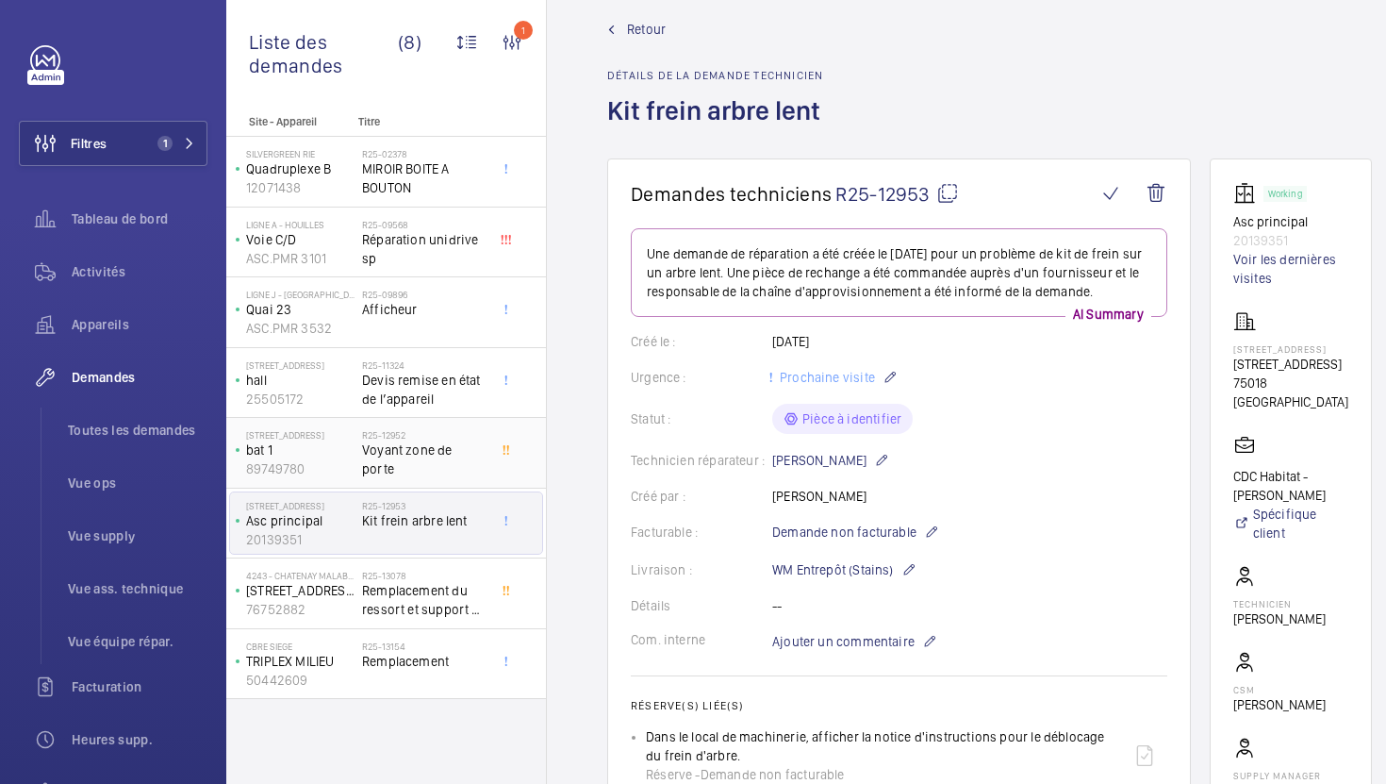
click at [471, 473] on div "R25-12952 Voyant zone de porte" at bounding box center [424, 456] width 124 height 55
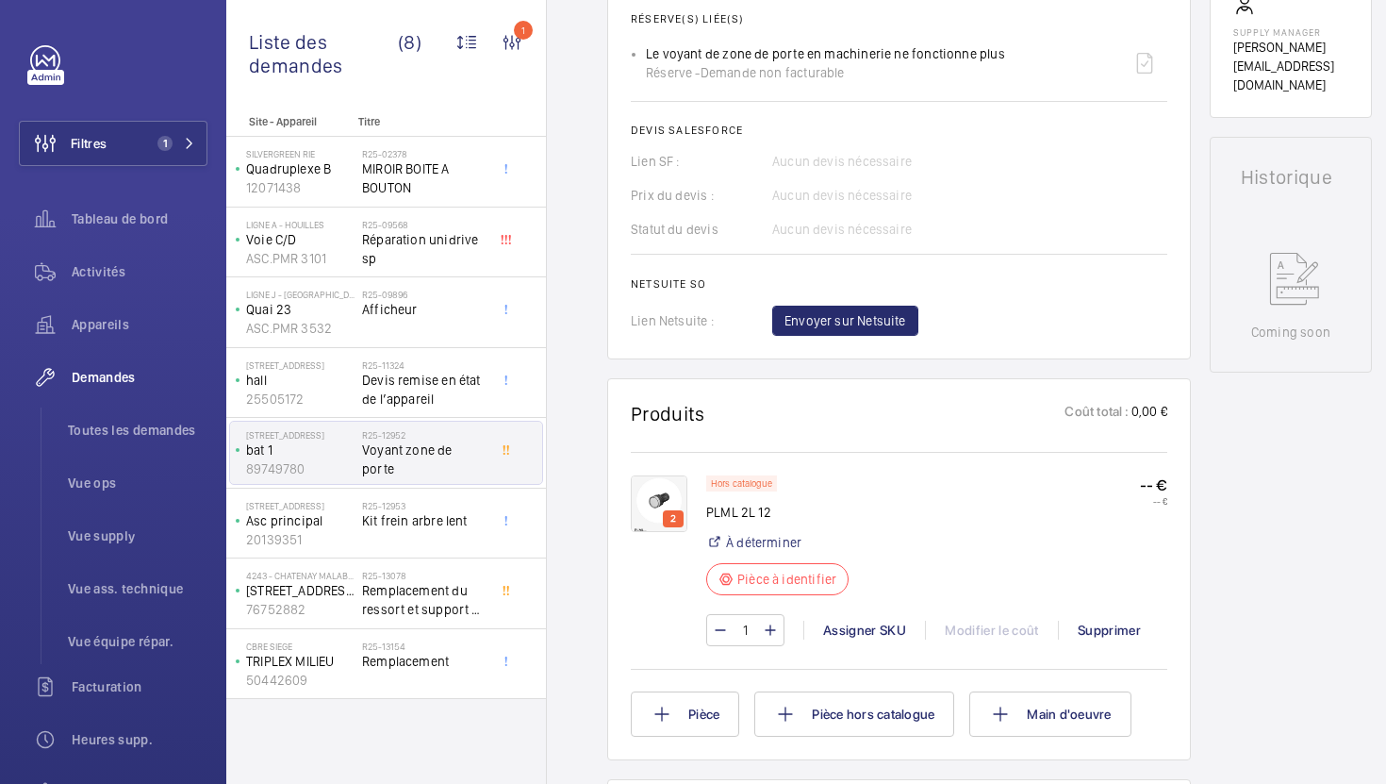
scroll to position [741, 0]
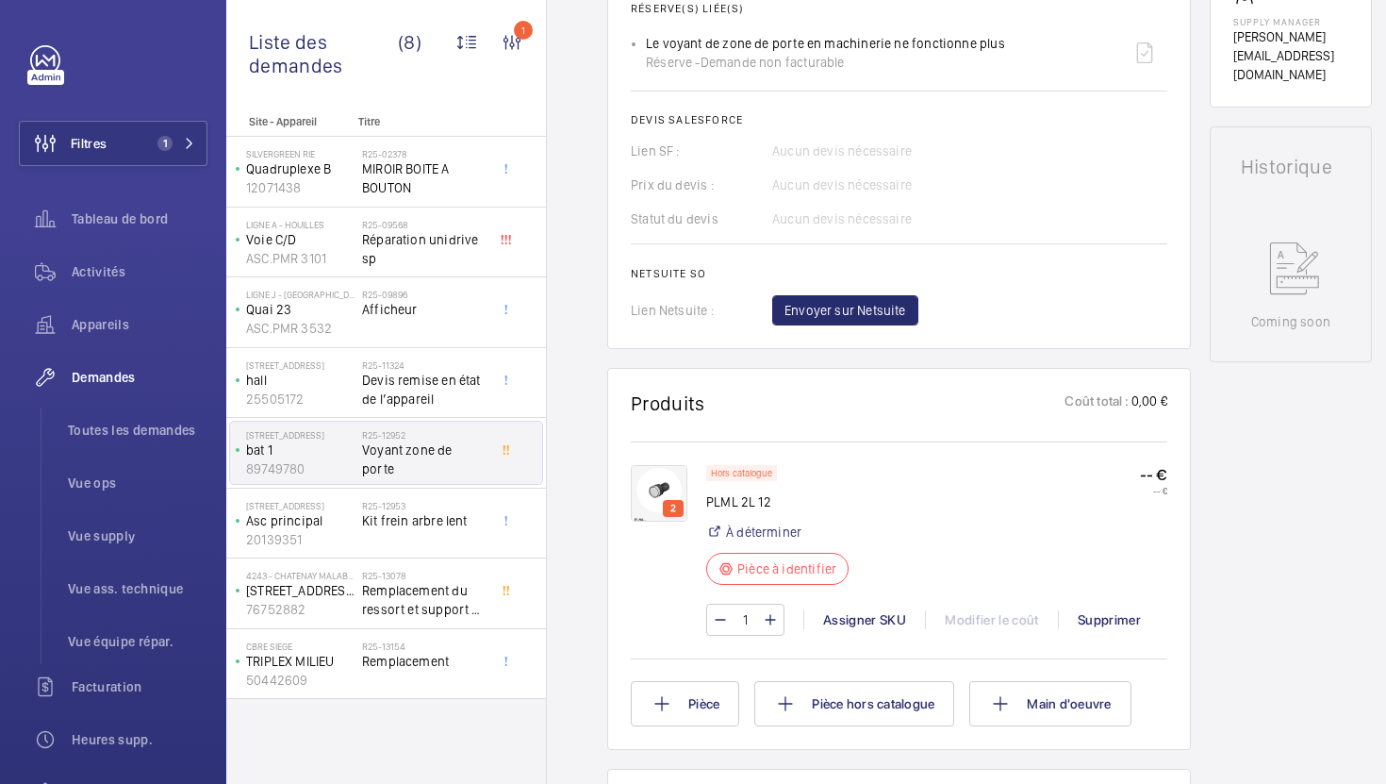
click at [665, 498] on img at bounding box center [659, 493] width 57 height 57
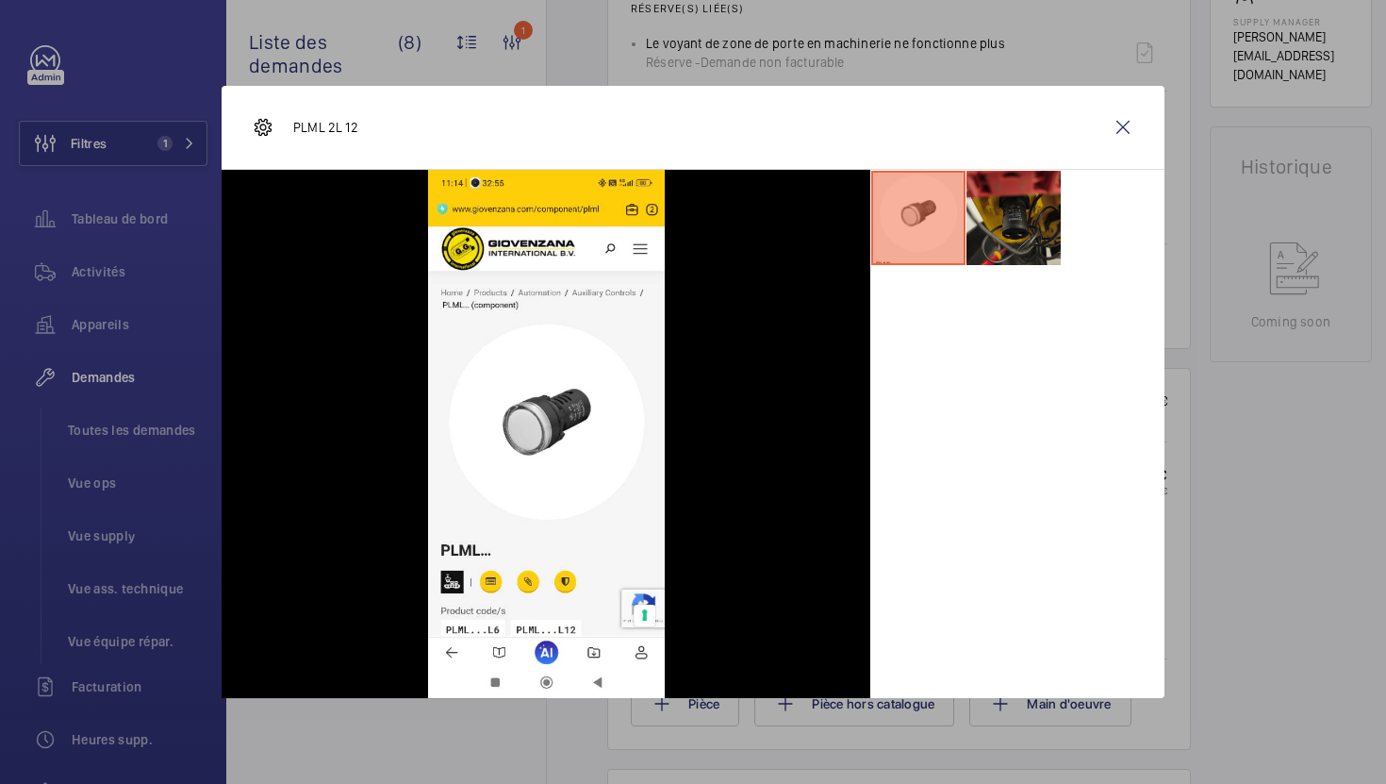
click at [1007, 219] on li at bounding box center [1014, 218] width 94 height 94
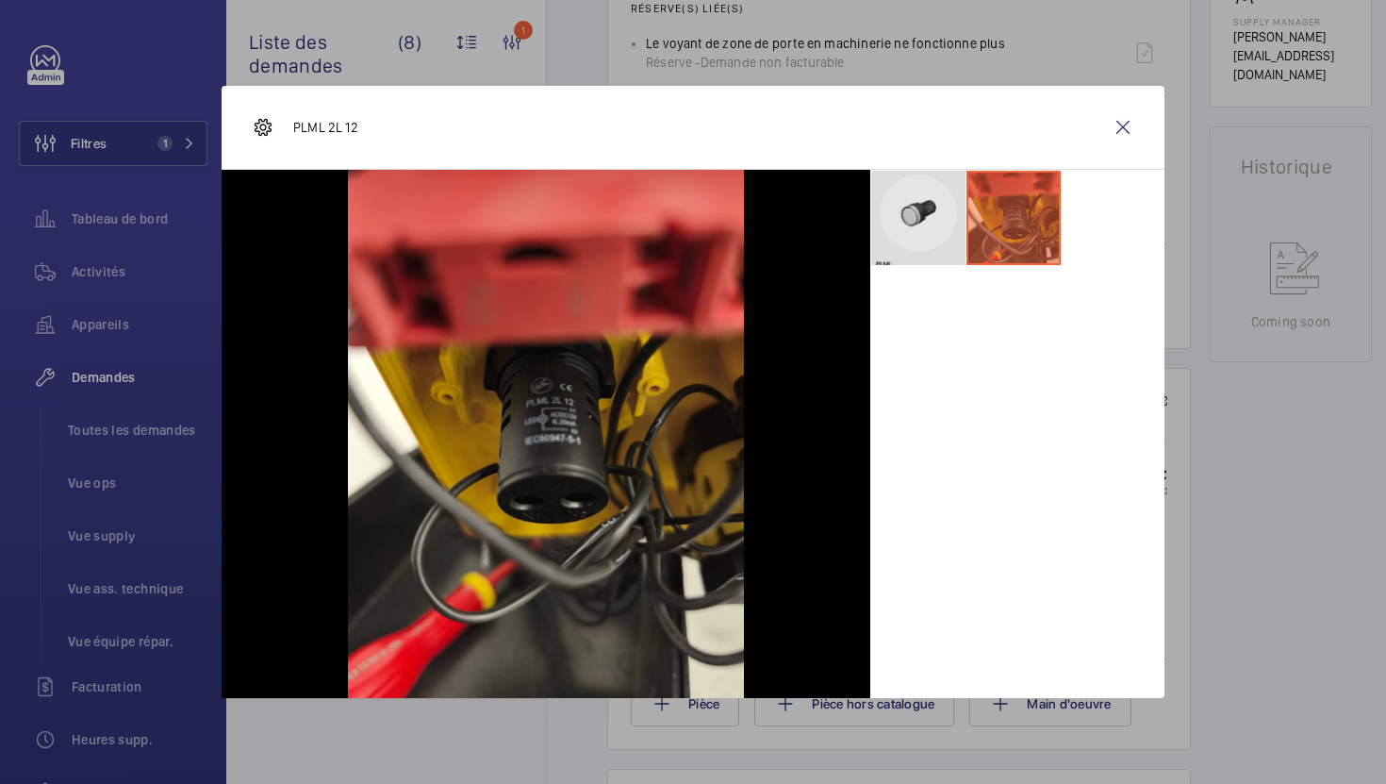
click at [930, 235] on li at bounding box center [918, 218] width 94 height 94
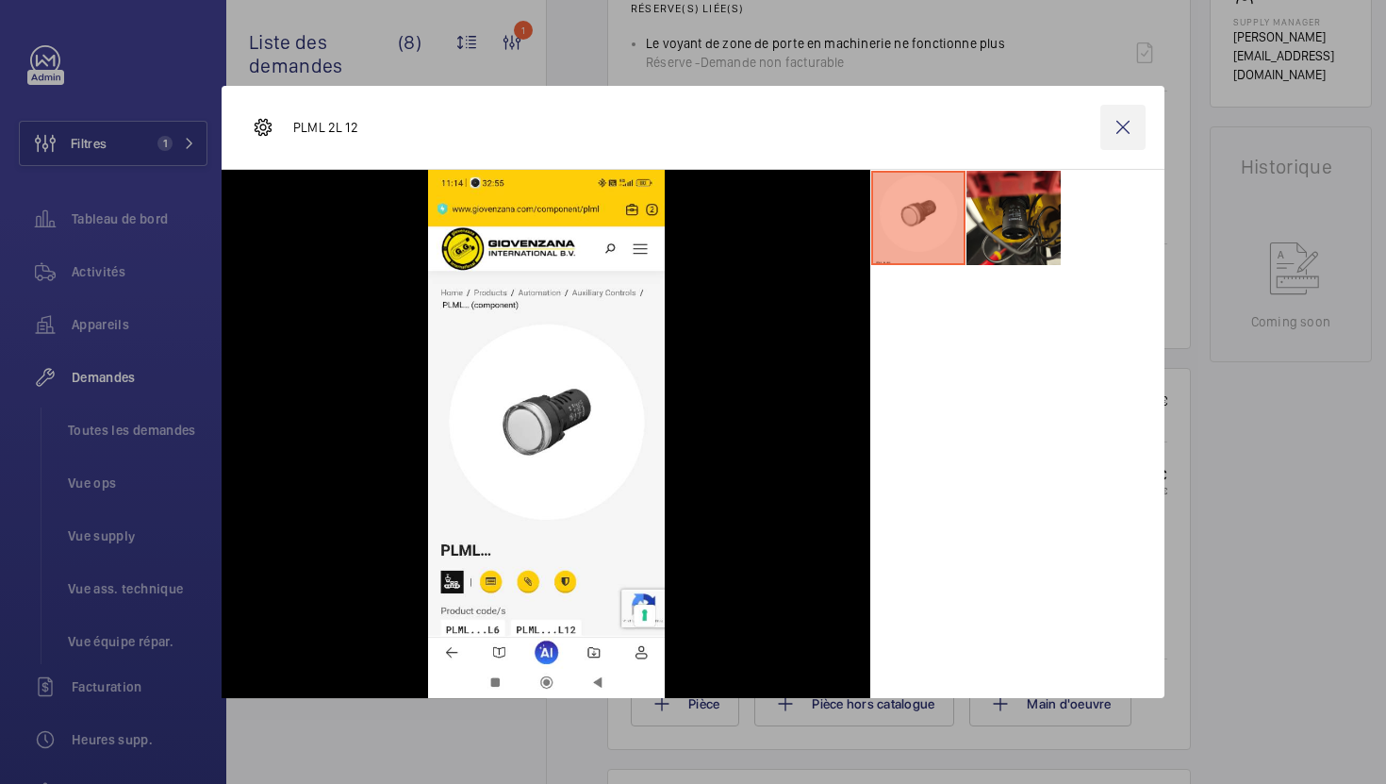
click at [1135, 125] on wm-front-icon-button at bounding box center [1122, 127] width 45 height 45
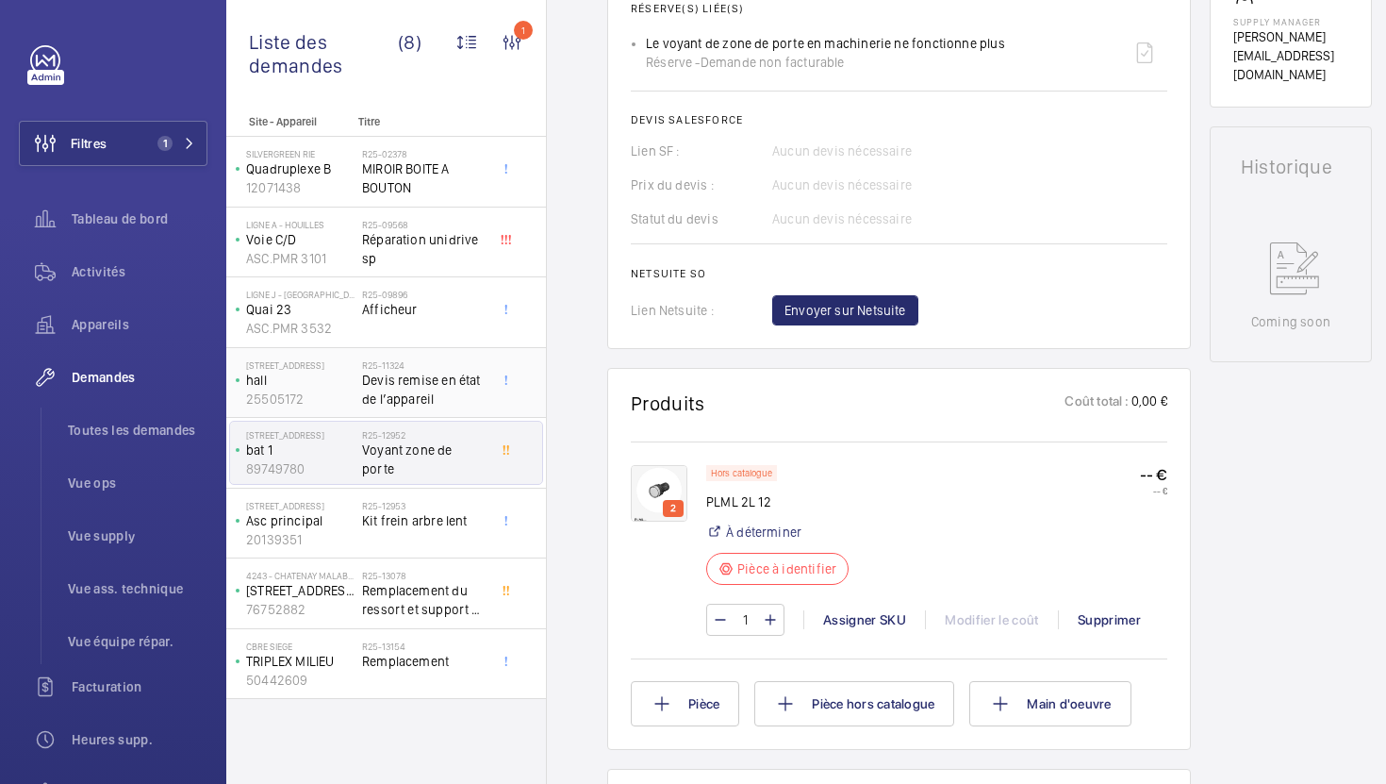
click at [389, 374] on span "Devis remise en état de l’appareil" at bounding box center [424, 390] width 124 height 38
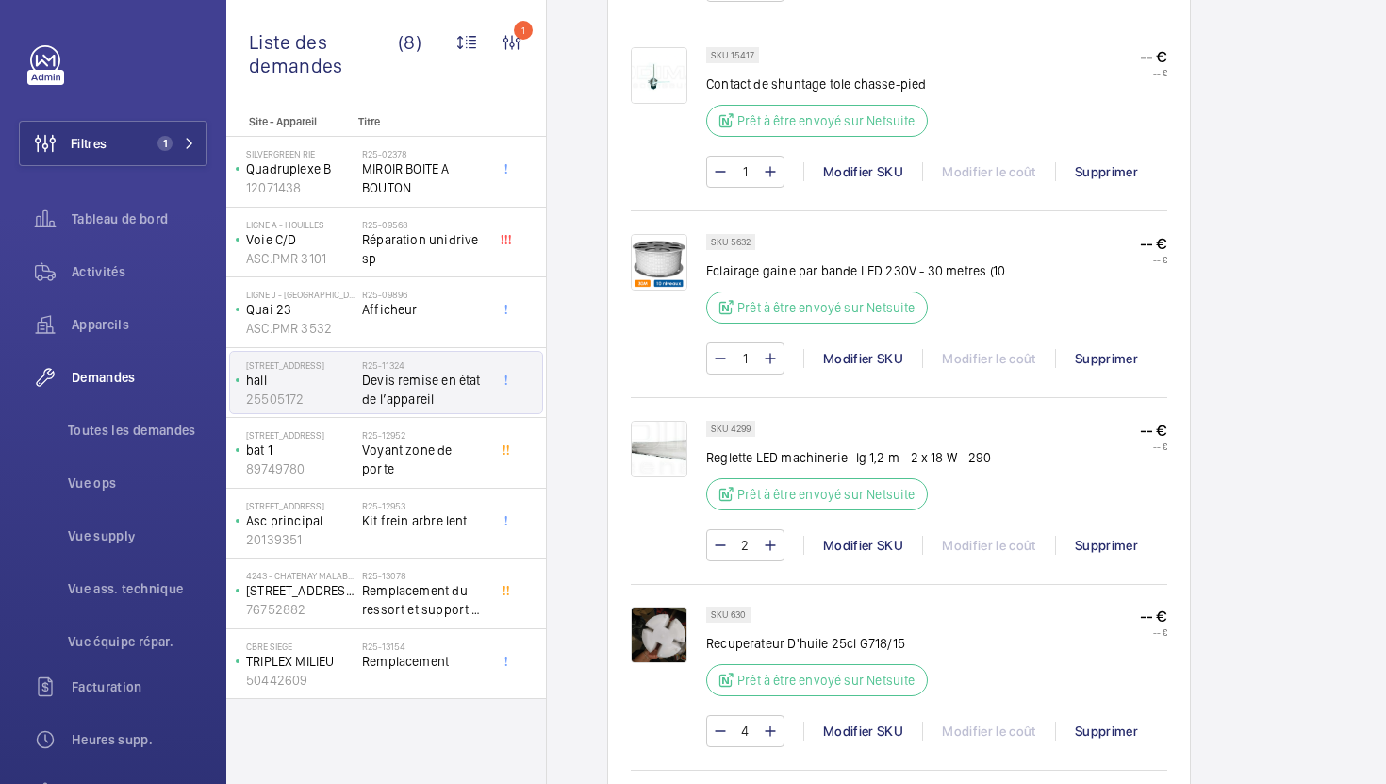
scroll to position [1663, 0]
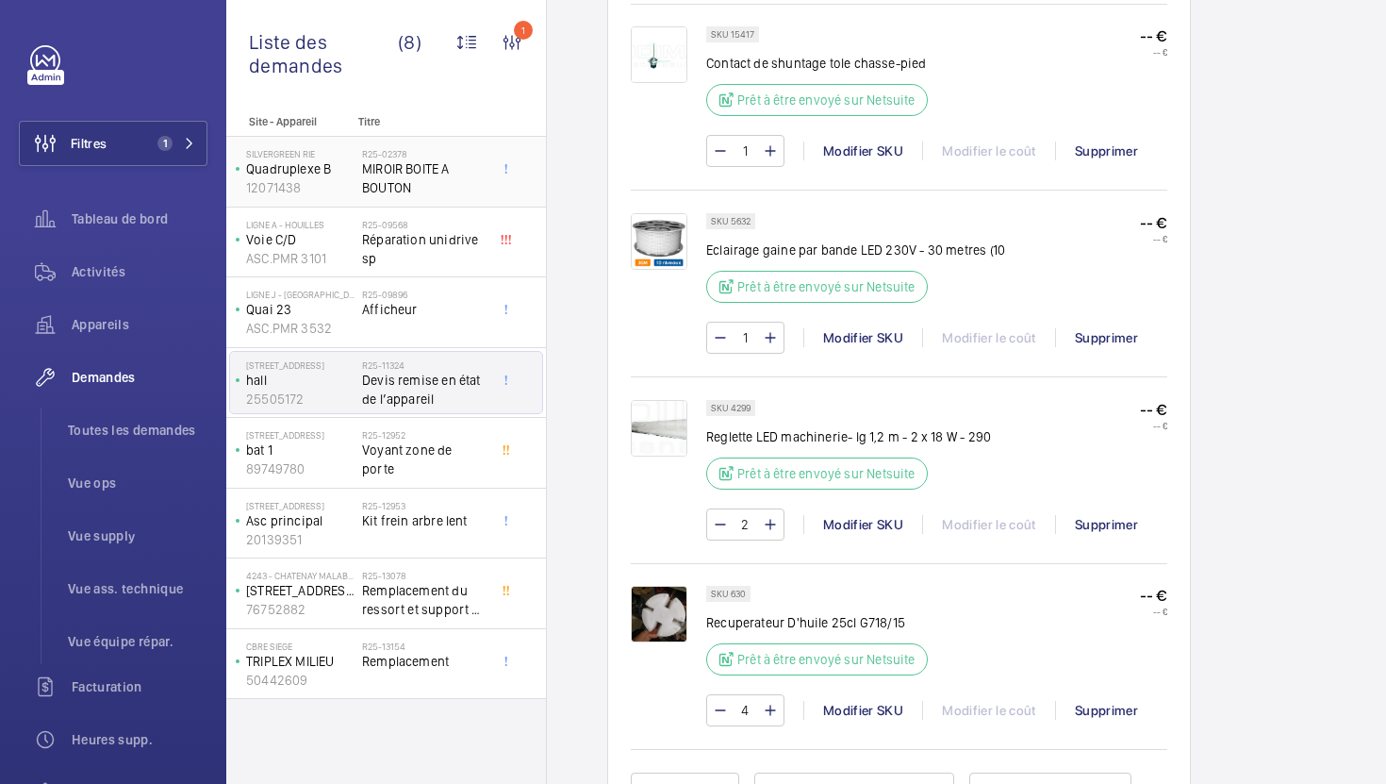
click at [462, 191] on span "MIROIR BOITE A BOUTON" at bounding box center [424, 178] width 124 height 38
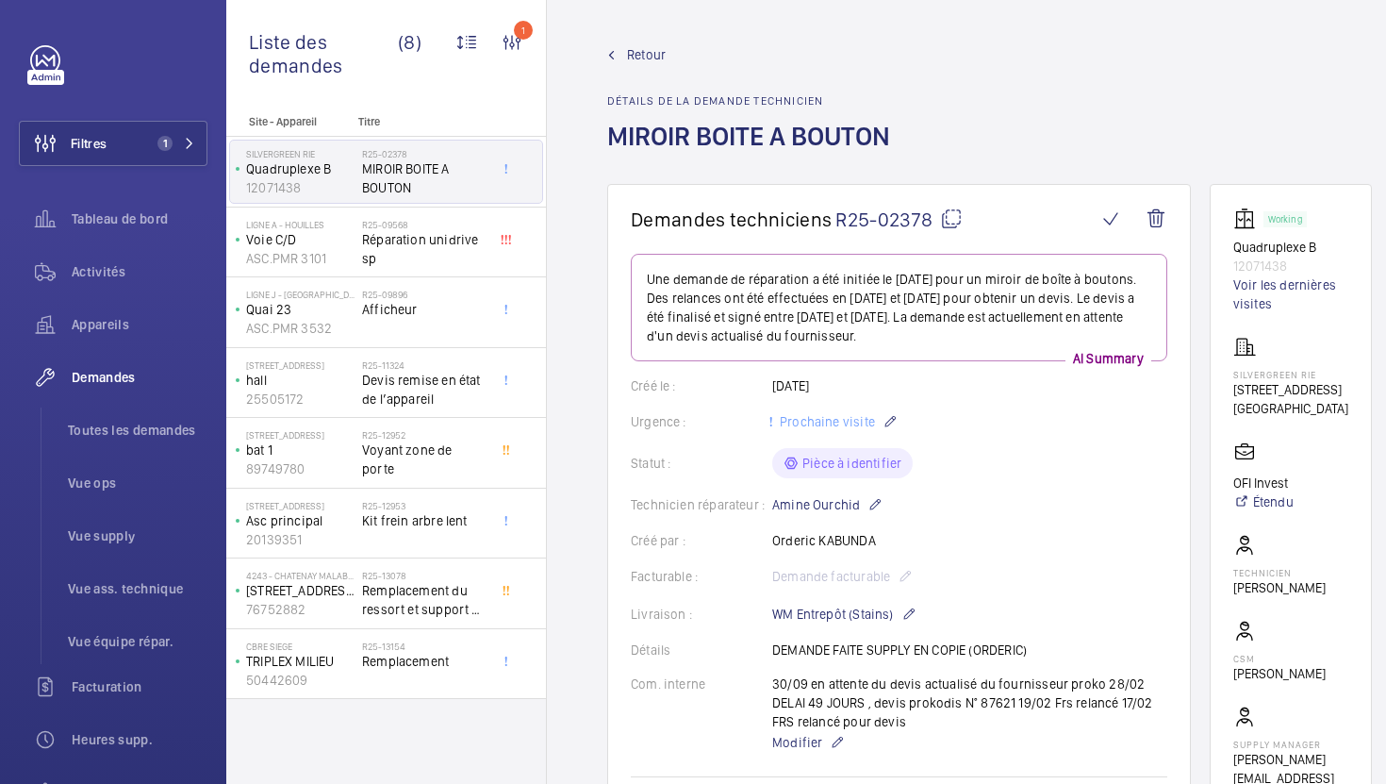
click at [951, 217] on mat-icon at bounding box center [951, 218] width 23 height 23
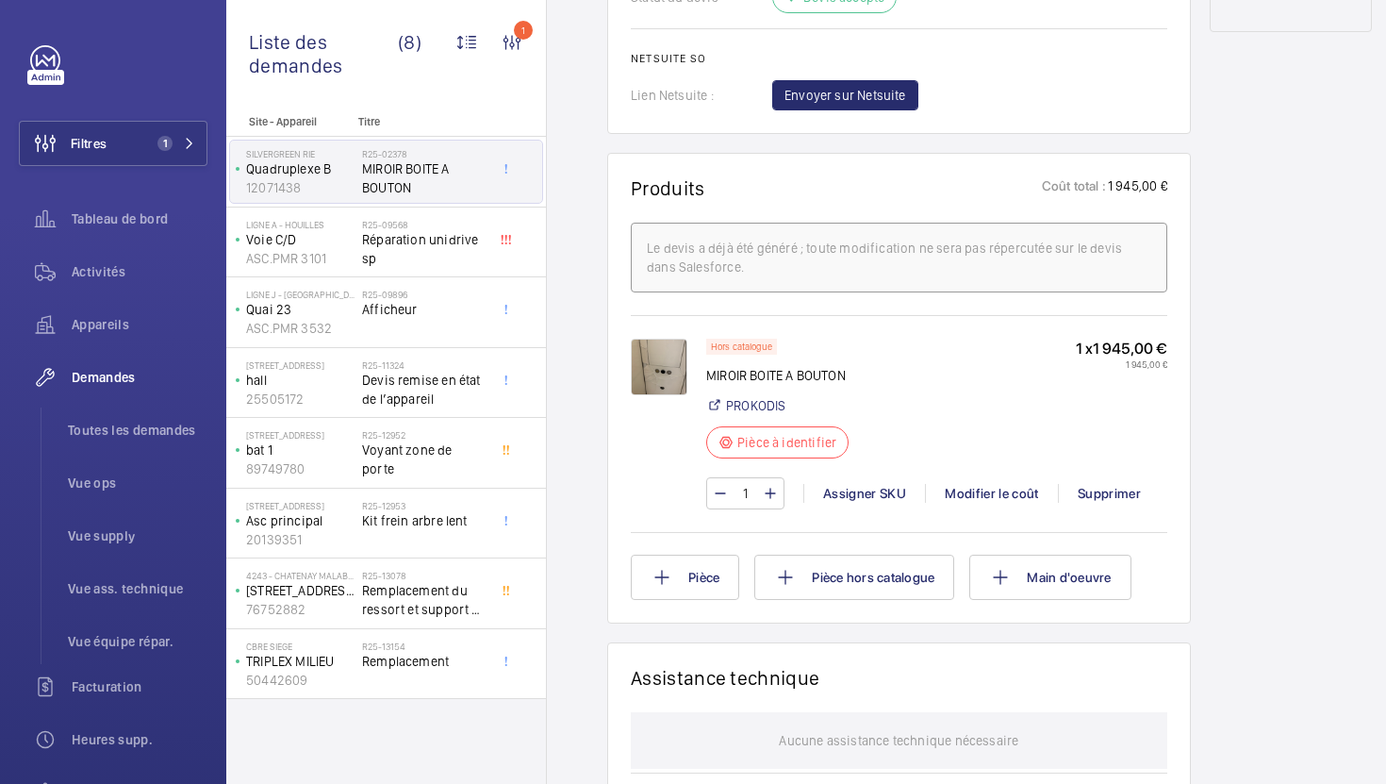
scroll to position [1082, 0]
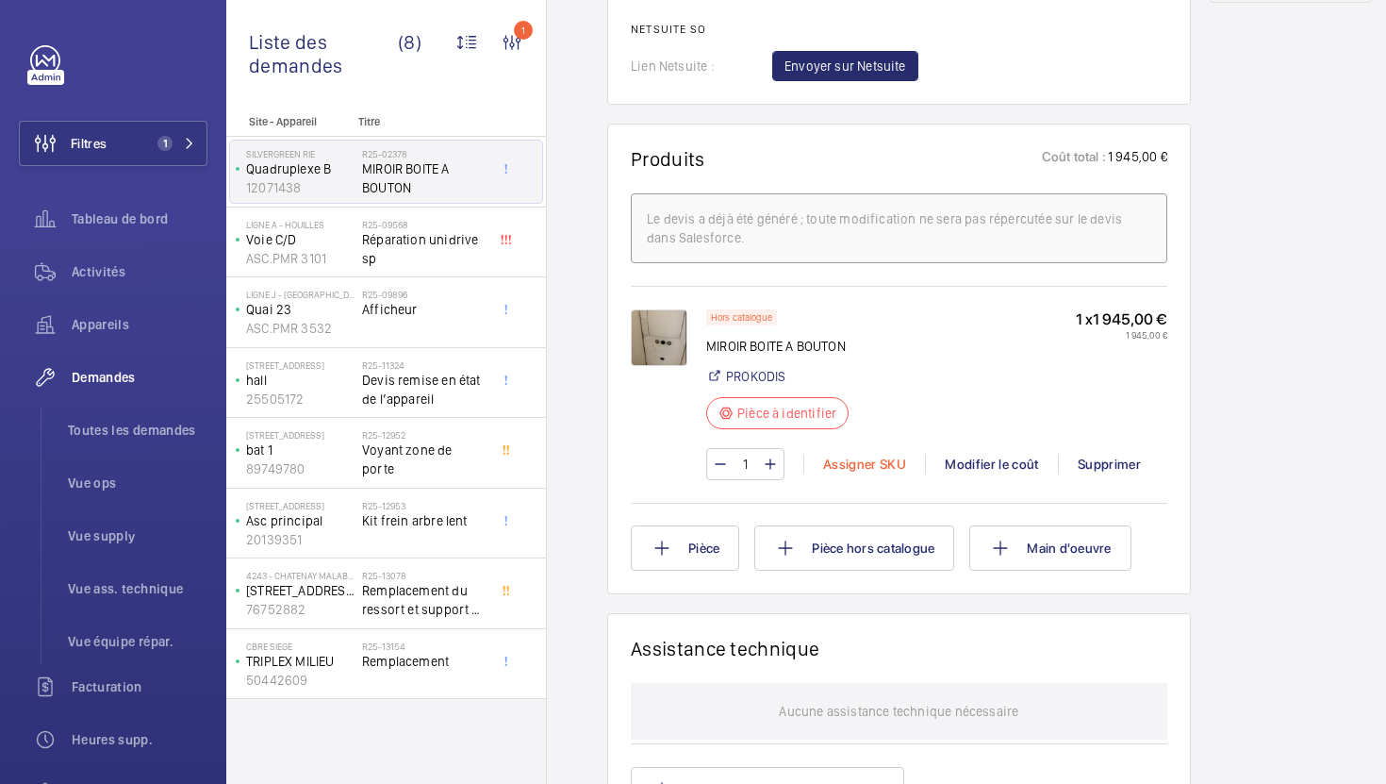
click at [835, 465] on div "Assigner SKU" at bounding box center [864, 464] width 122 height 19
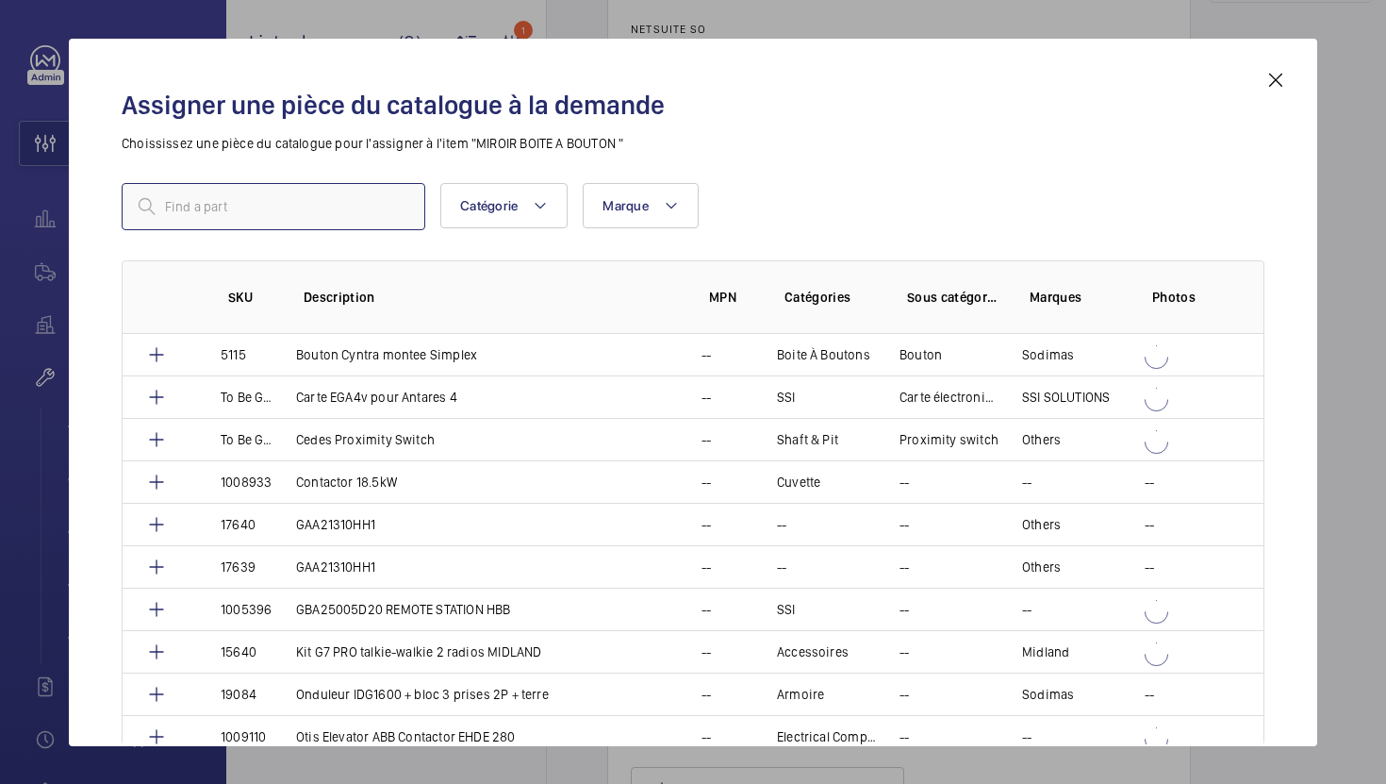
click at [315, 200] on input "text" at bounding box center [274, 206] width 304 height 47
paste input "1010425"
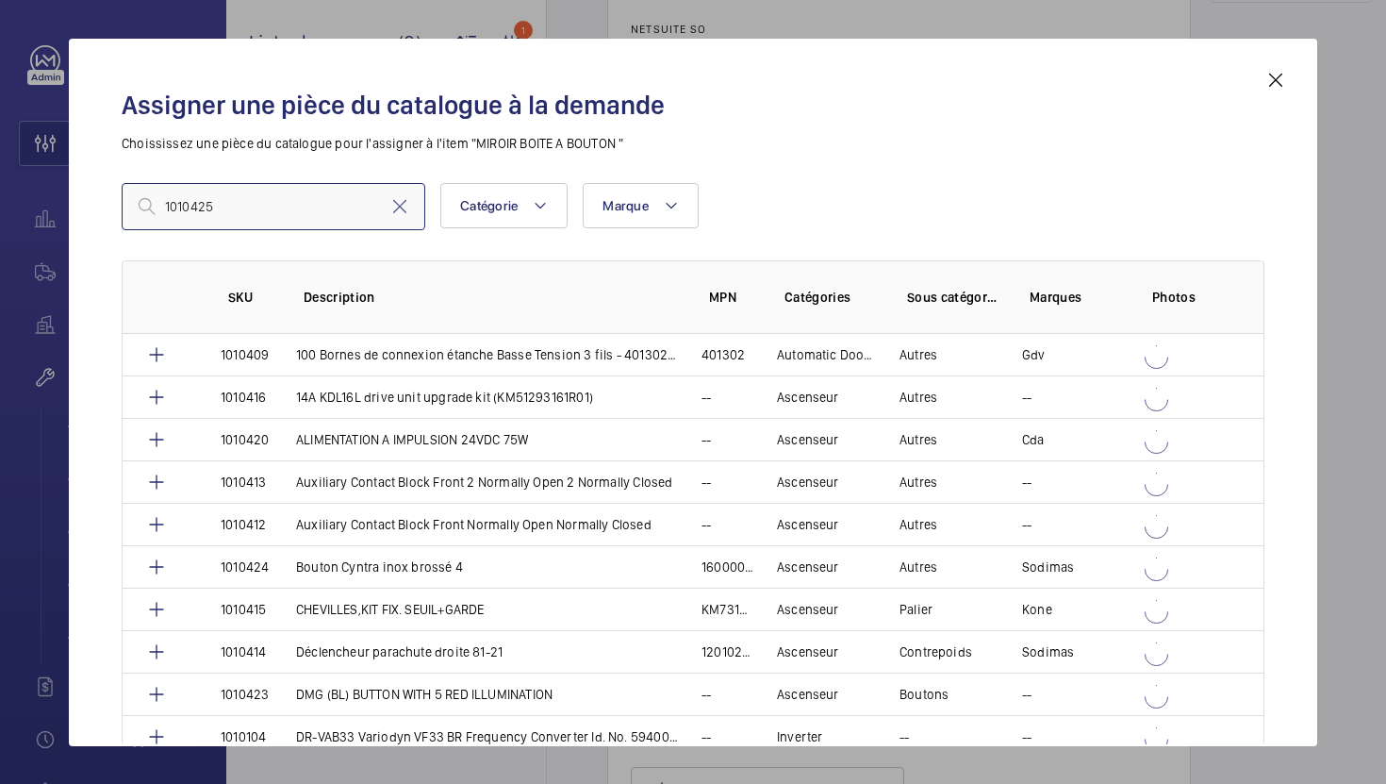
type input "1010425"
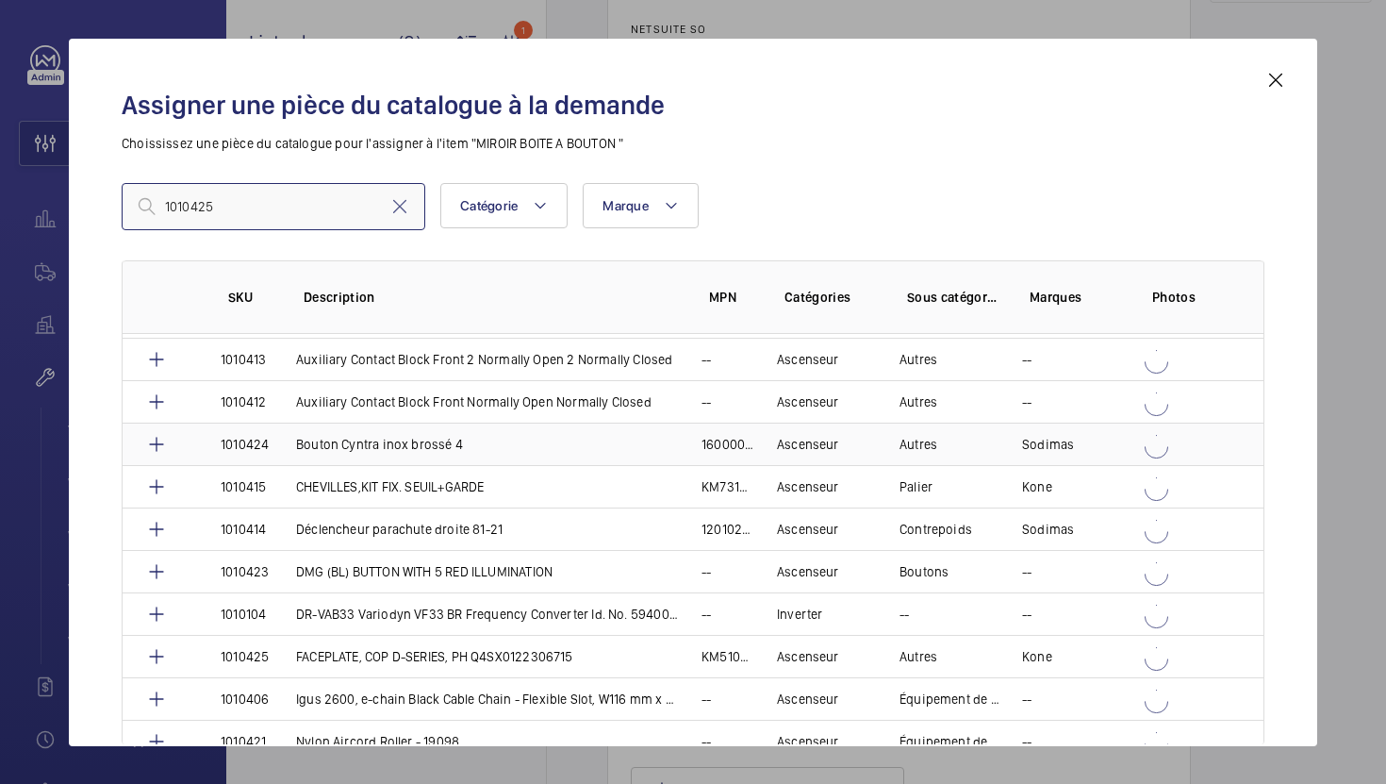
scroll to position [126, 0]
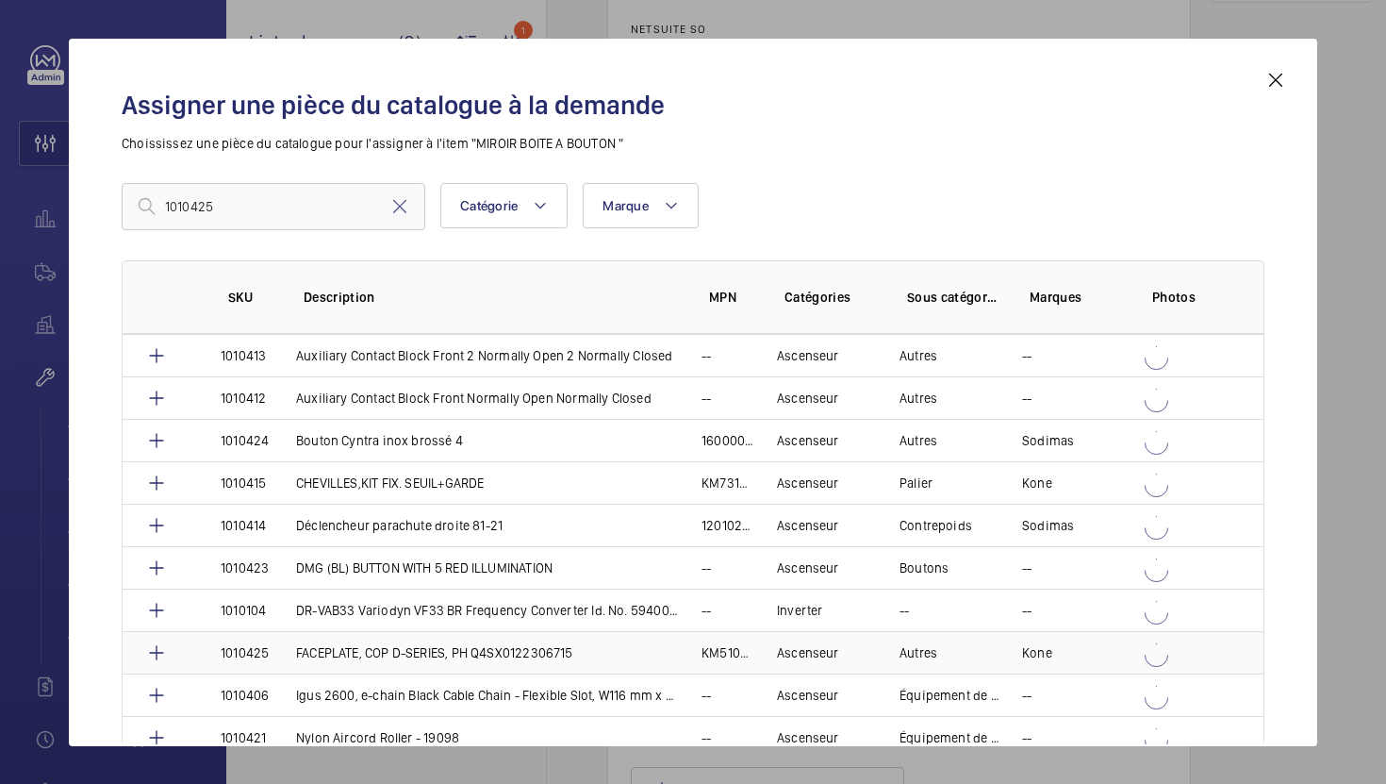
click at [545, 648] on p "FACEPLATE, COP D-SERIES, PH Q4SX0122306715" at bounding box center [434, 652] width 277 height 19
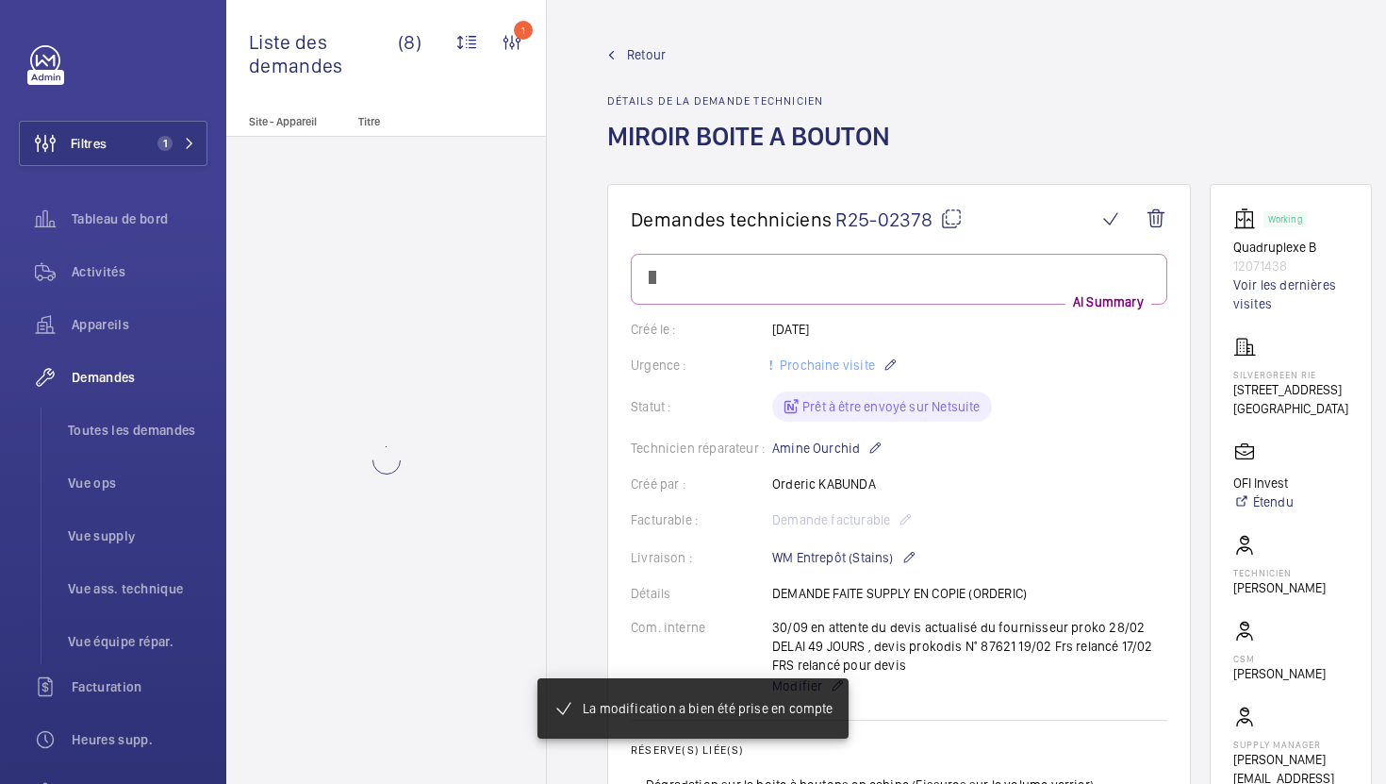
scroll to position [1082, 0]
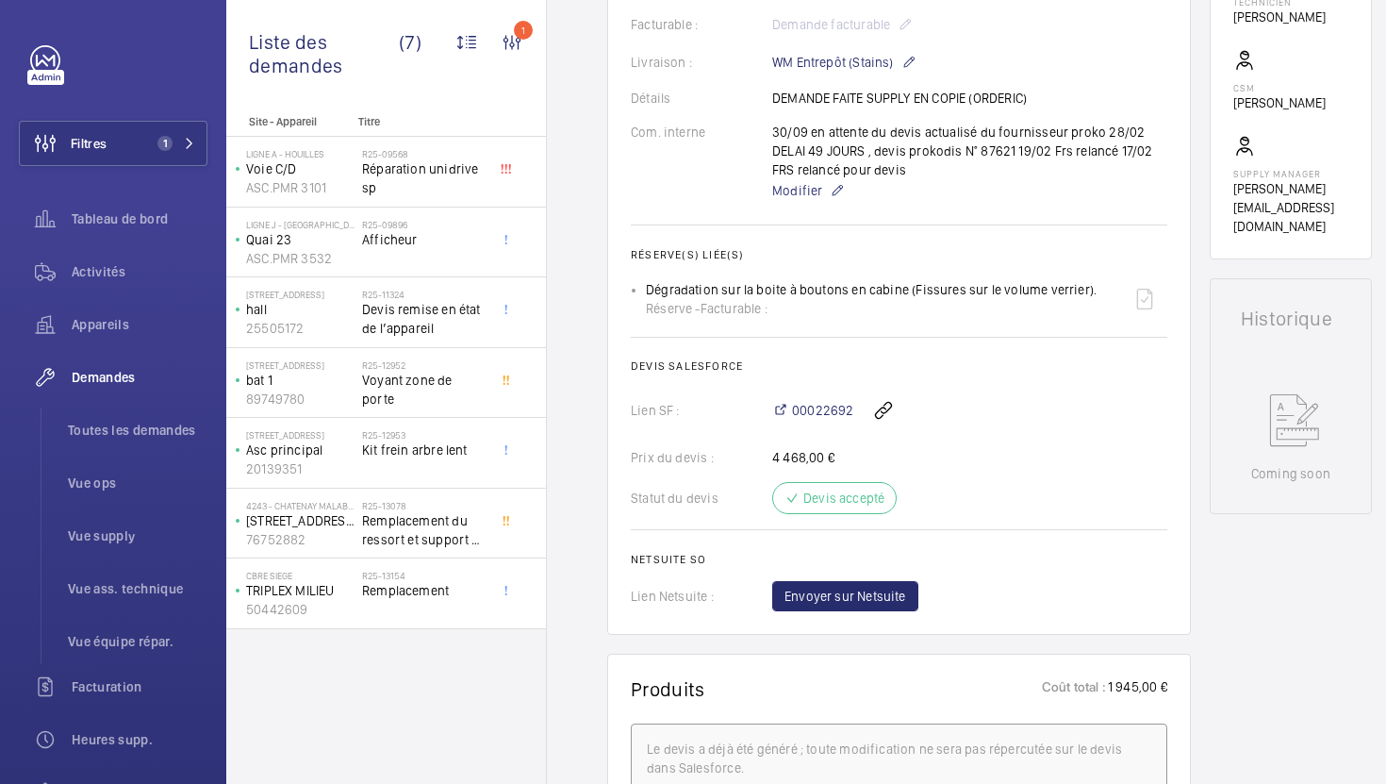
scroll to position [584, 0]
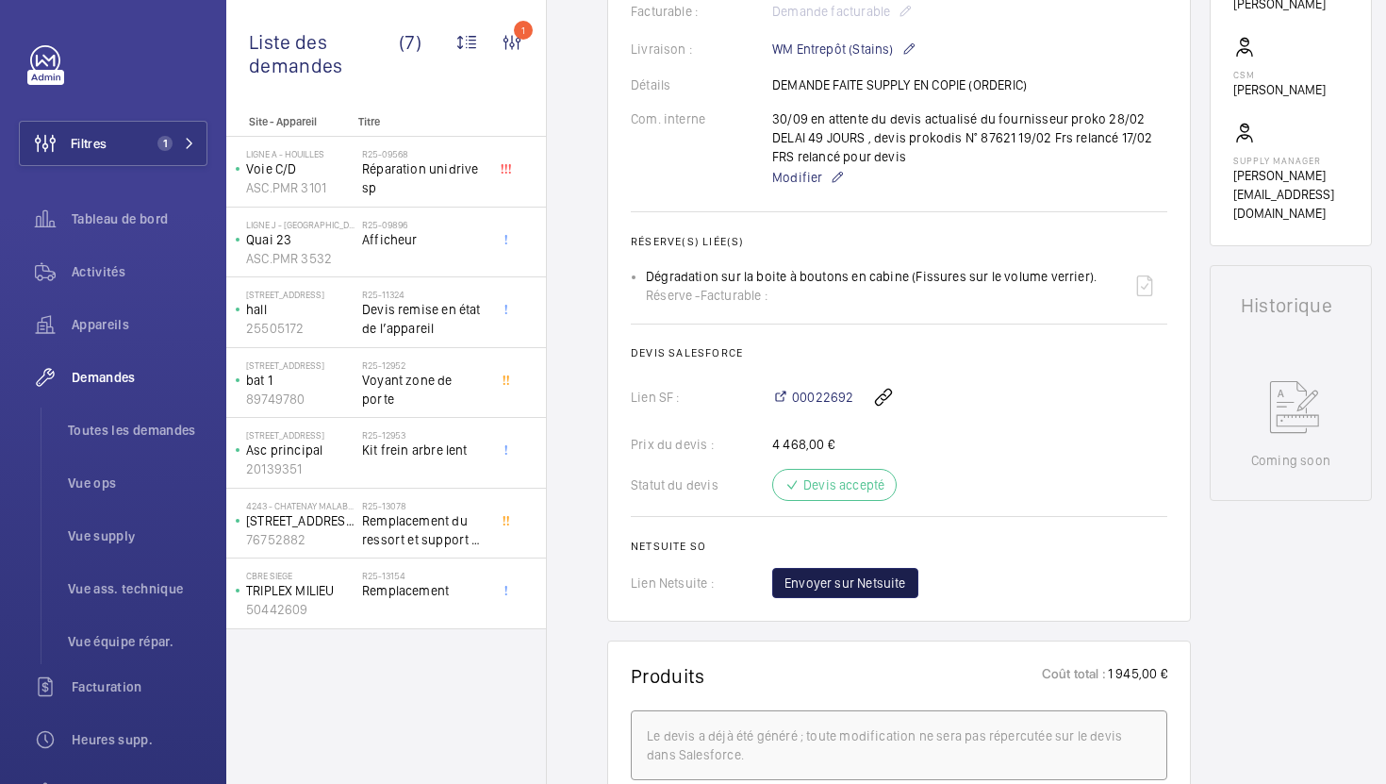
click at [909, 587] on button "Envoyer sur Netsuite" at bounding box center [845, 583] width 146 height 30
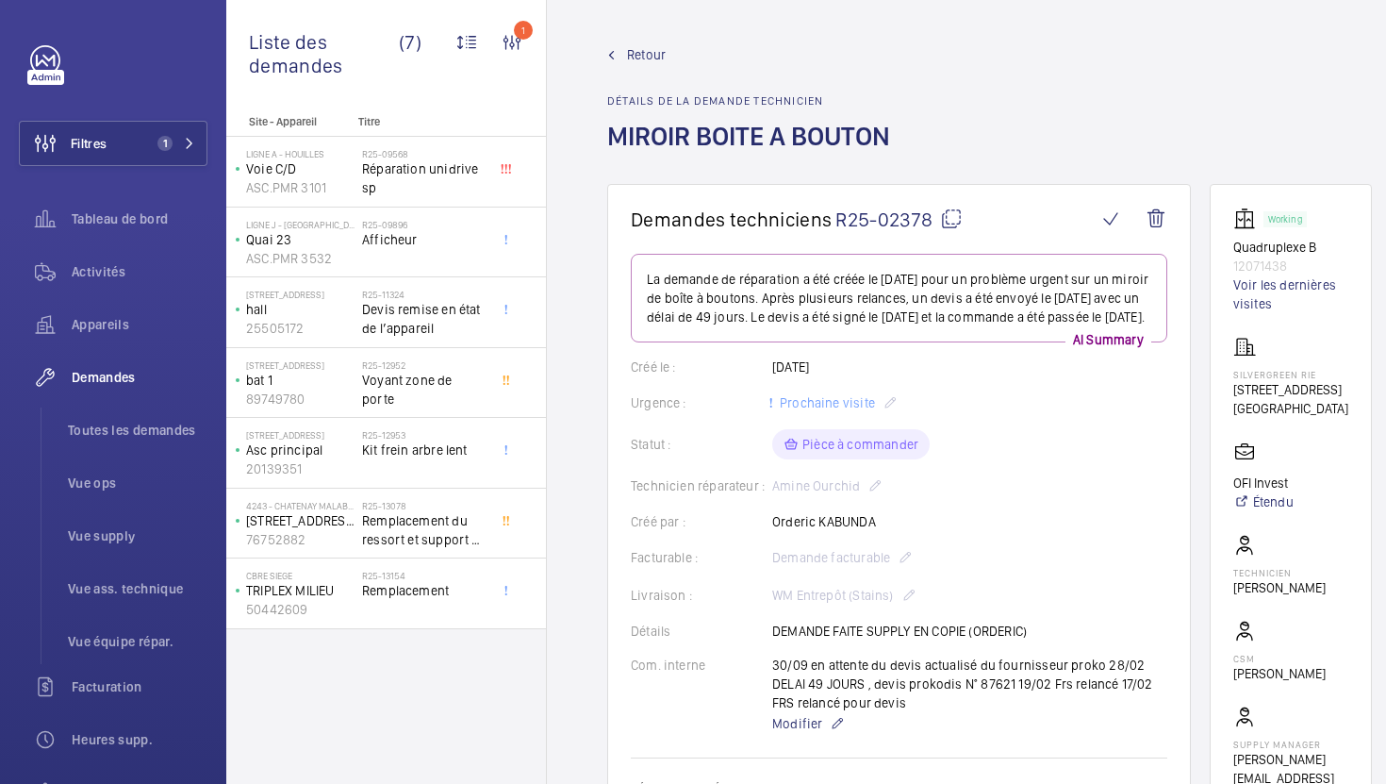
scroll to position [640, 0]
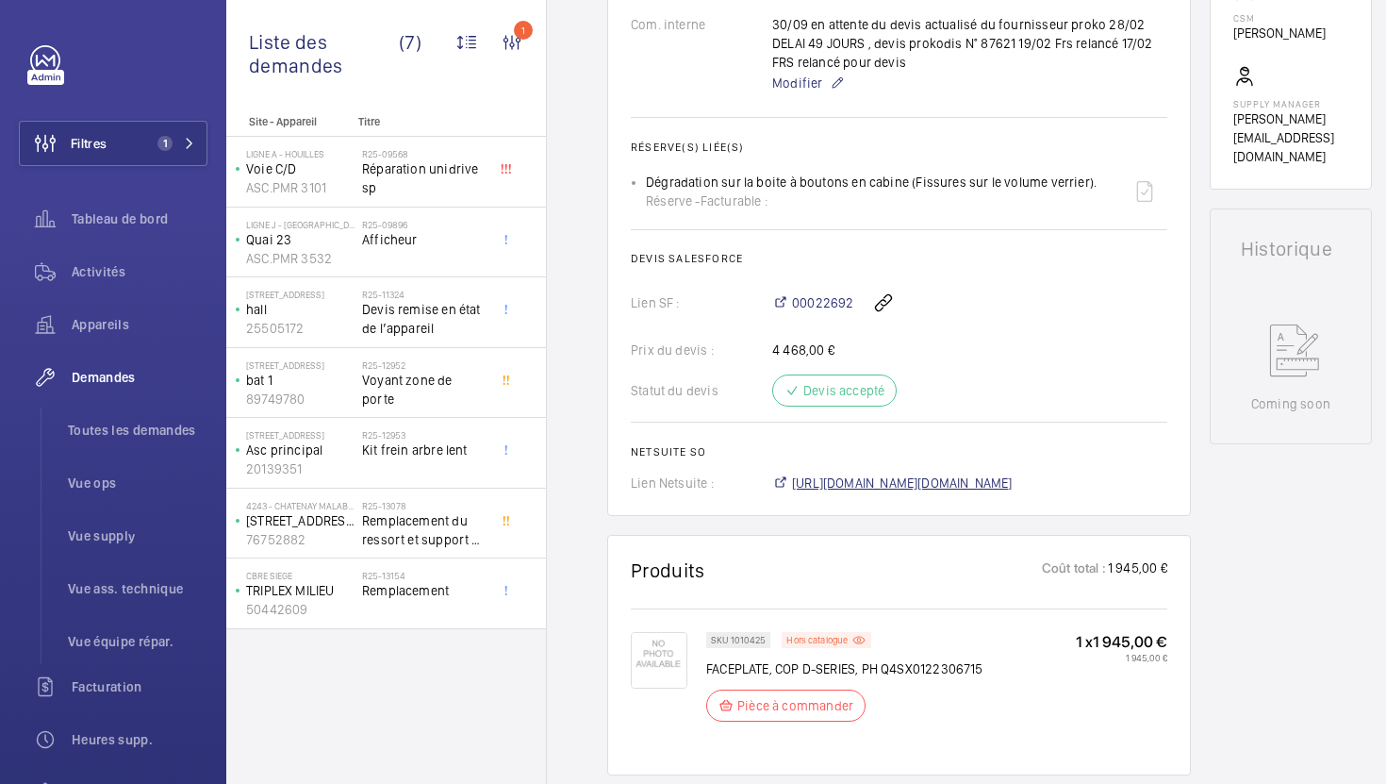
click at [846, 492] on span "https://6461500.app.netsuite.com/app/accounting/transactions/salesord.nl?id=305…" at bounding box center [902, 482] width 221 height 19
click at [126, 427] on span "Toutes les demandes" at bounding box center [138, 430] width 140 height 19
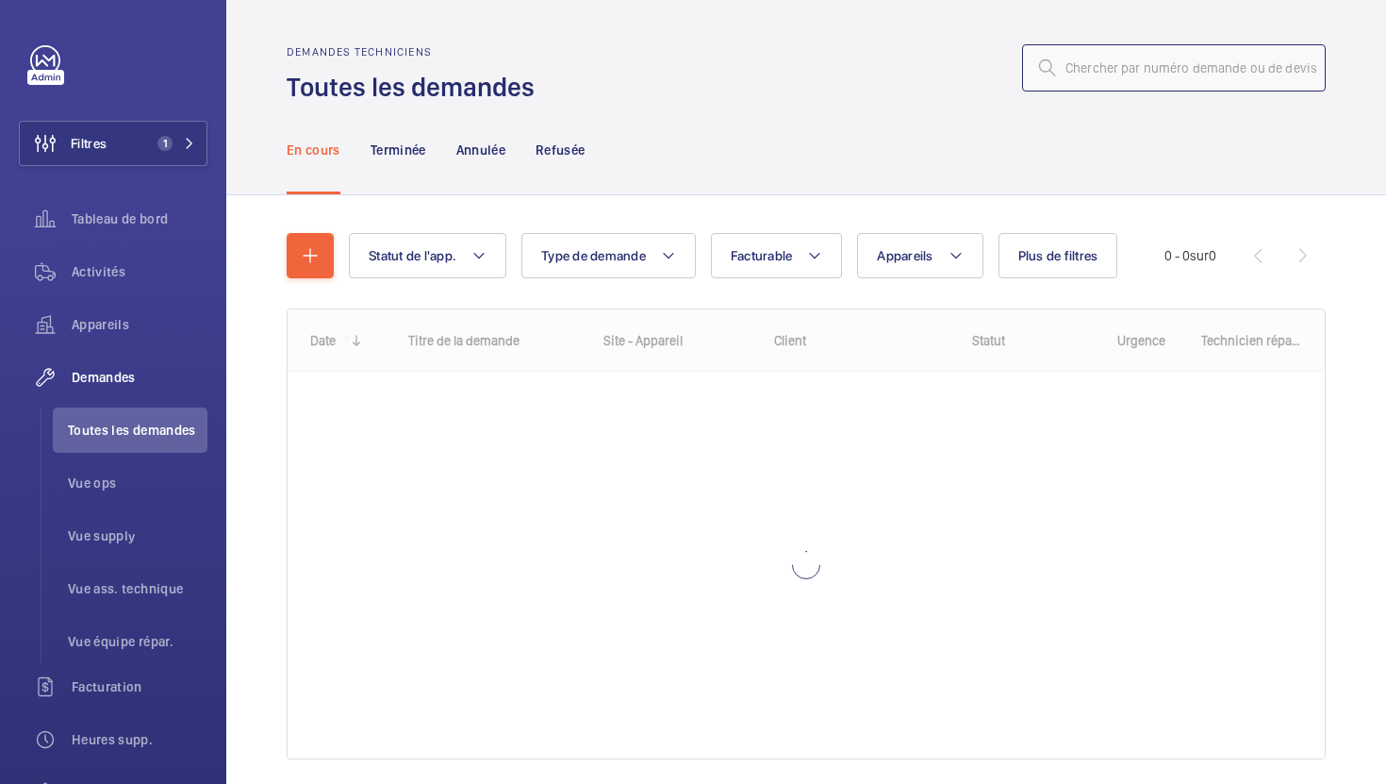
click at [1238, 76] on input "text" at bounding box center [1174, 67] width 304 height 47
paste input "R25-13151"
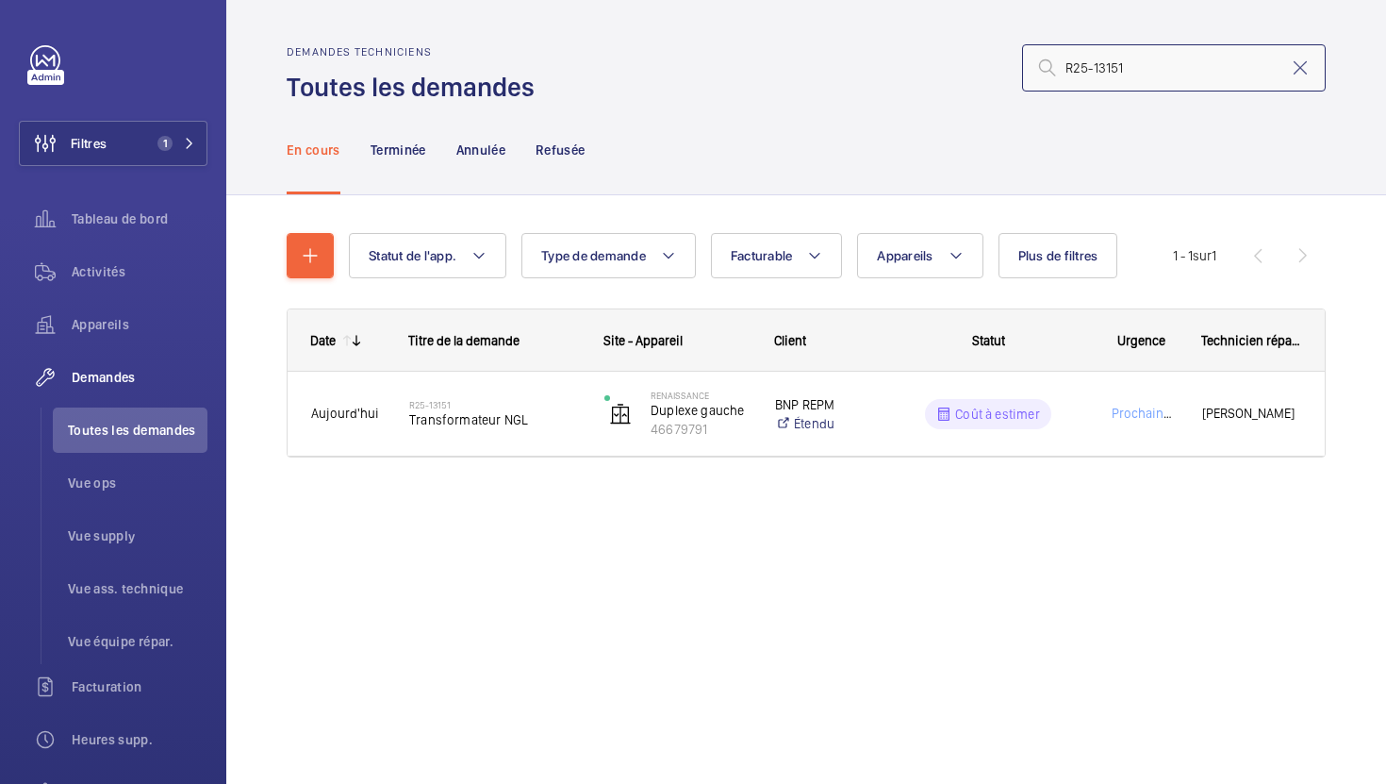
type input "R25-13151"
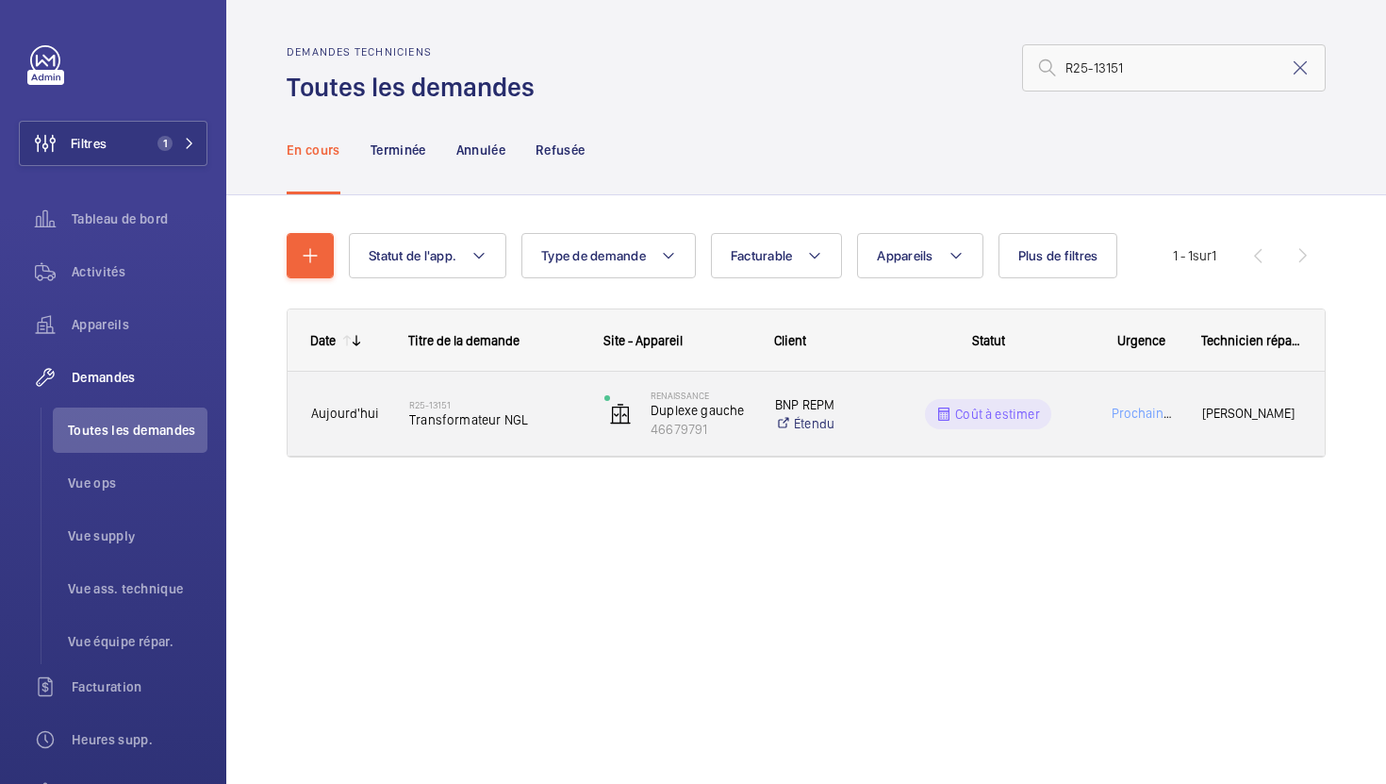
click at [543, 452] on div "R25-13151 Transformateur NGL" at bounding box center [483, 414] width 193 height 85
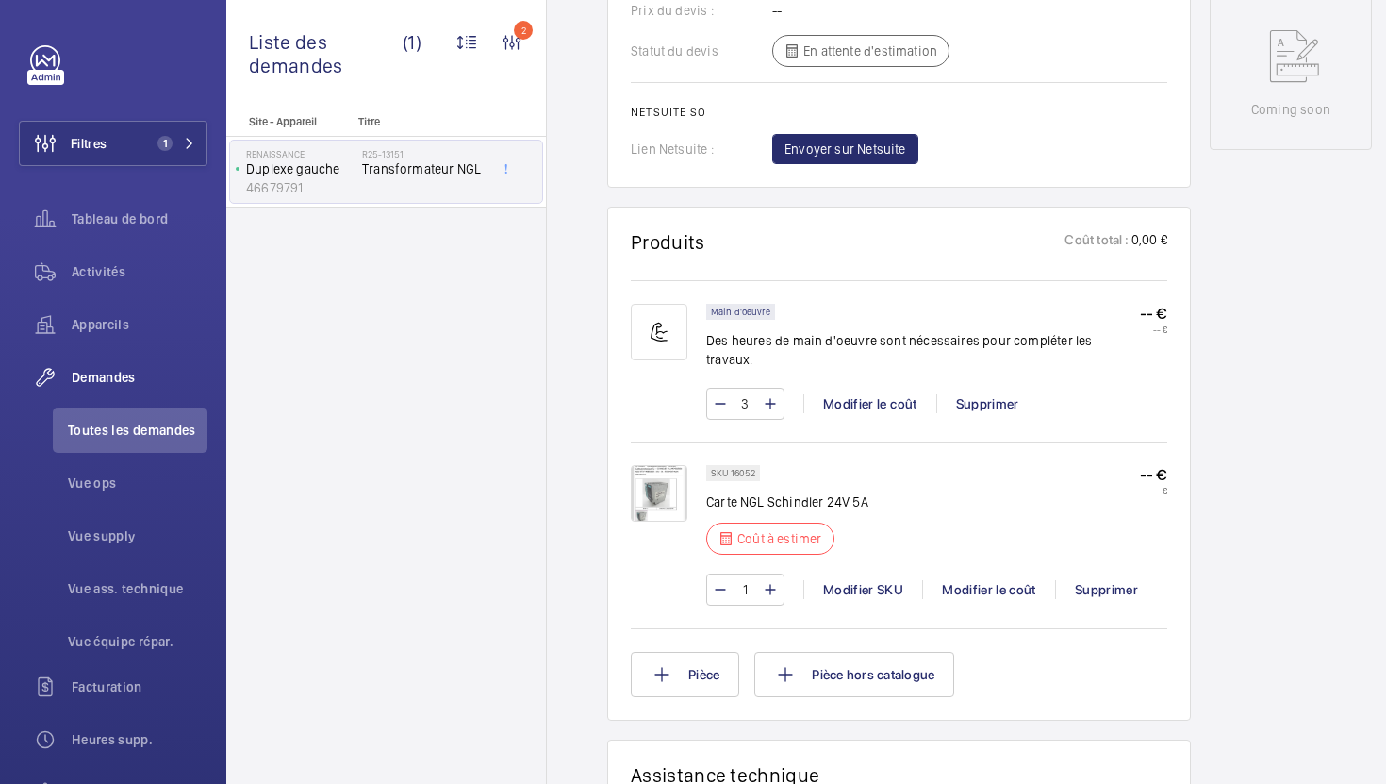
scroll to position [961, 0]
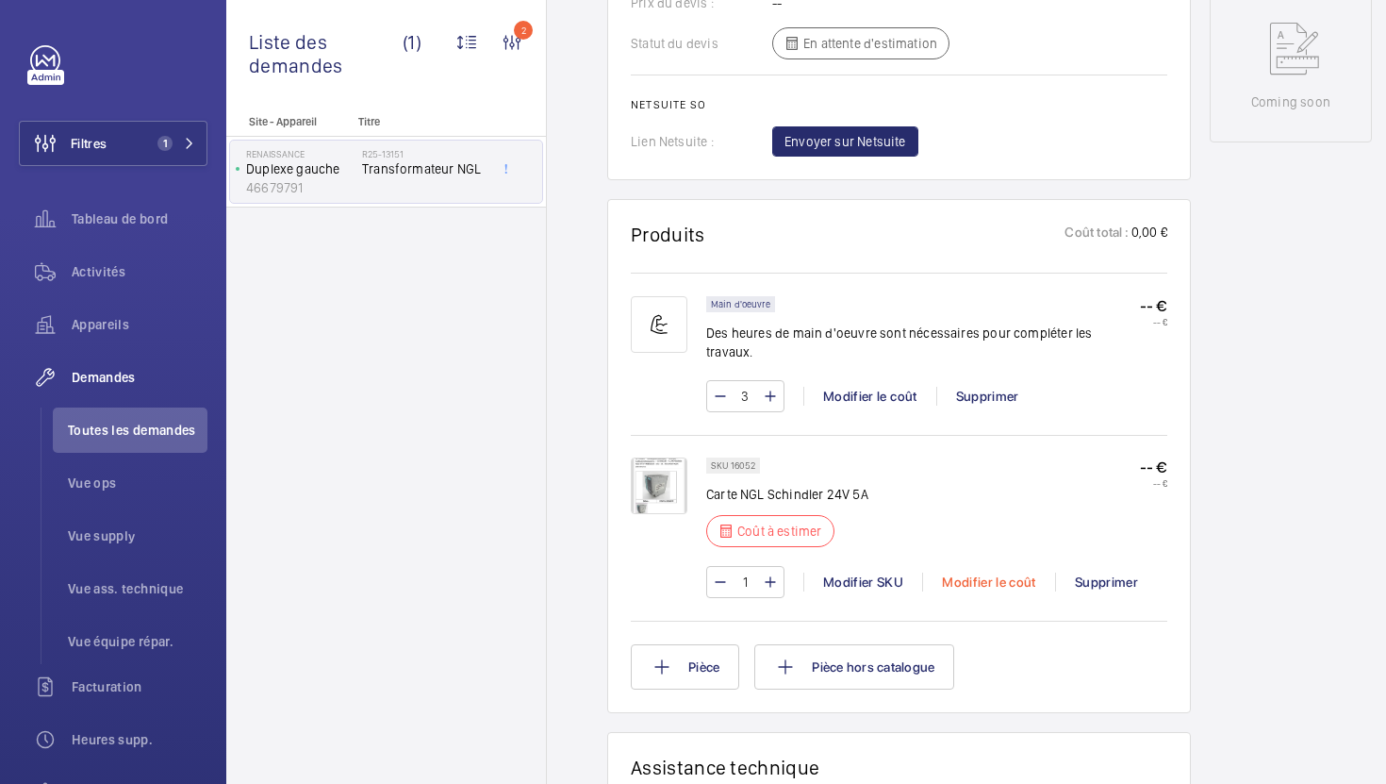
click at [1007, 572] on div "Modifier le coût" at bounding box center [988, 581] width 133 height 19
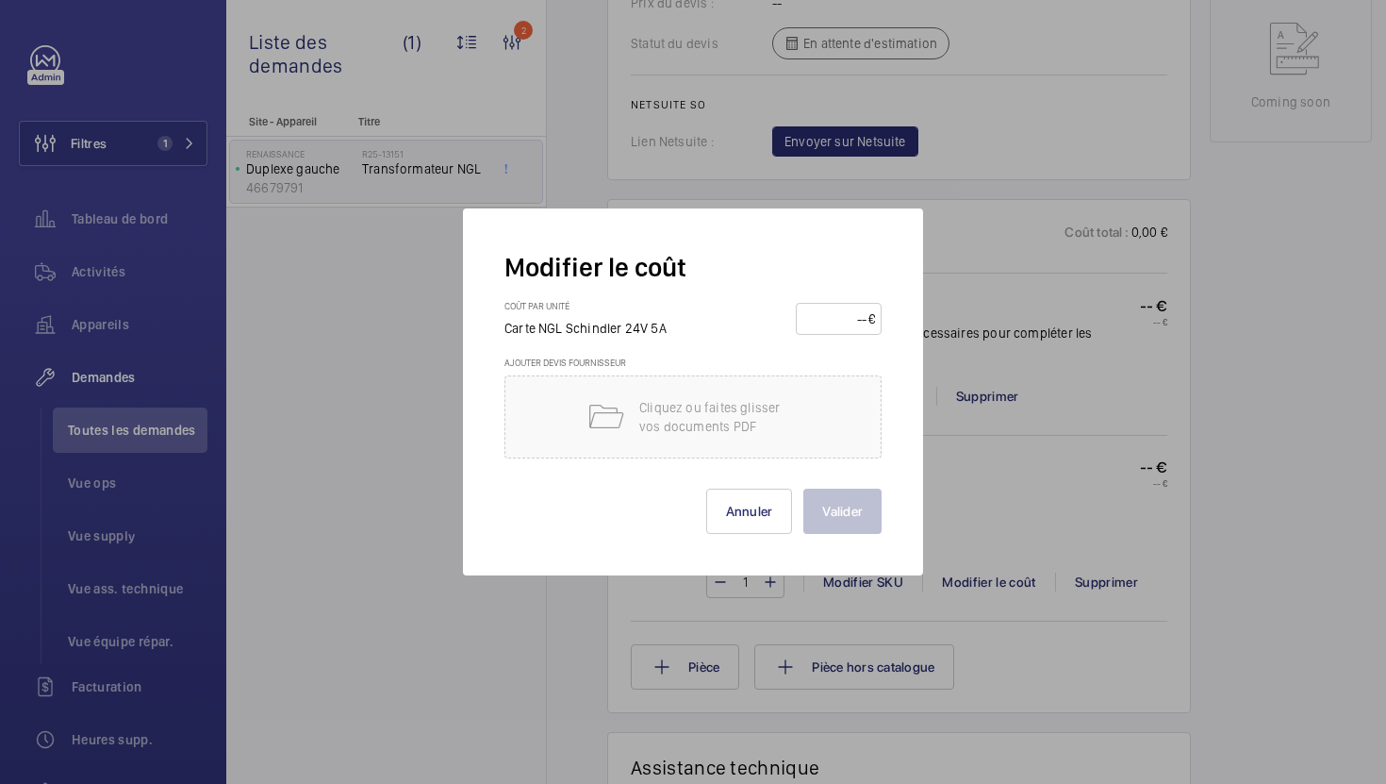
click at [844, 333] on input "number" at bounding box center [835, 319] width 66 height 30
type input "350"
click at [841, 508] on button "Valider" at bounding box center [842, 510] width 78 height 45
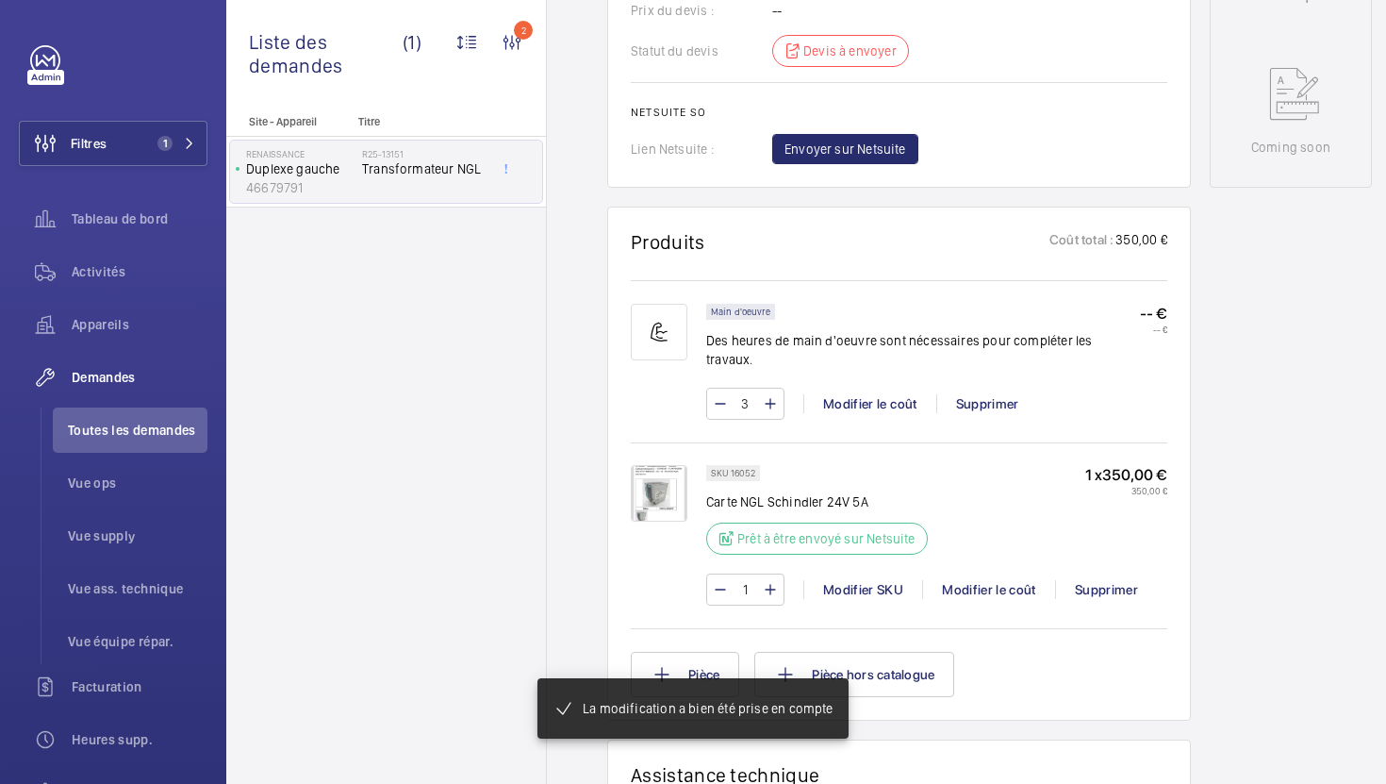
scroll to position [929, 0]
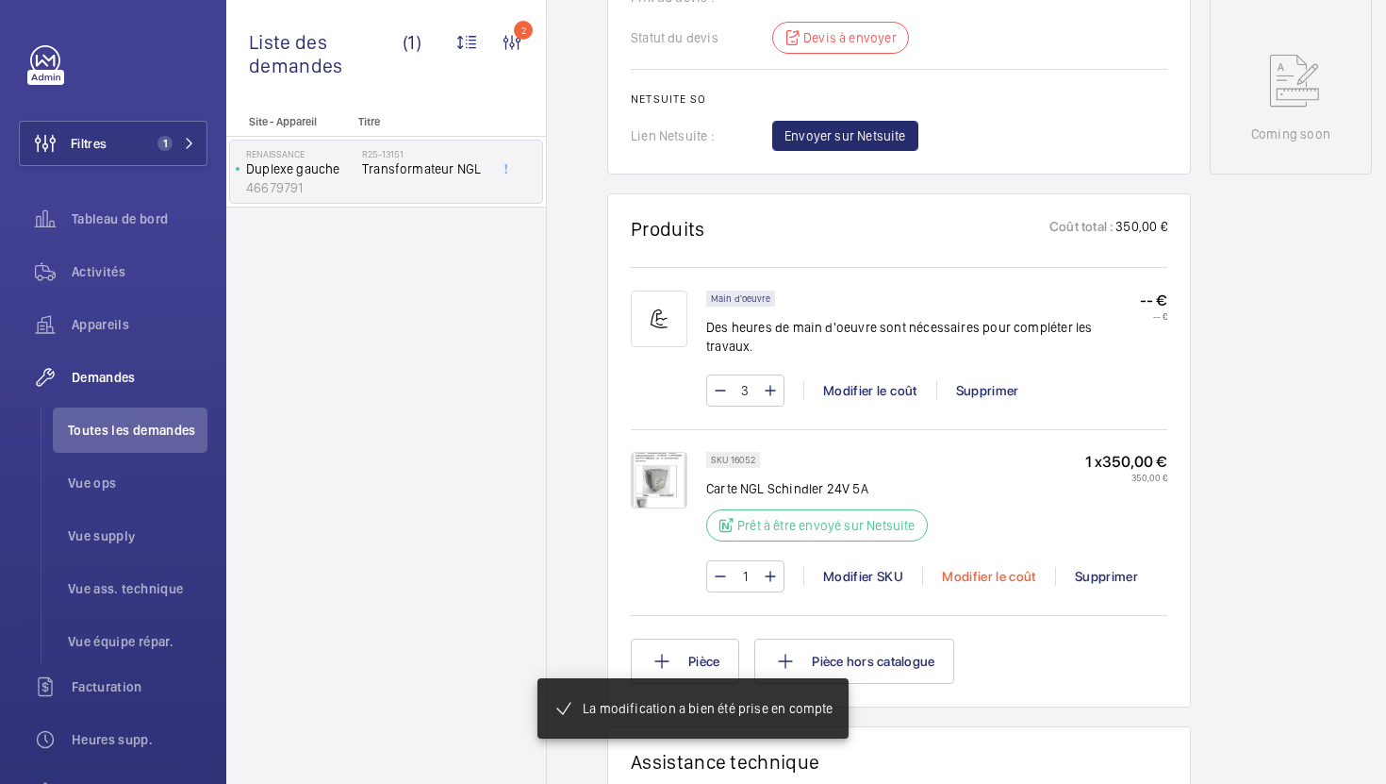
click at [1005, 567] on div "Modifier le coût" at bounding box center [988, 576] width 133 height 19
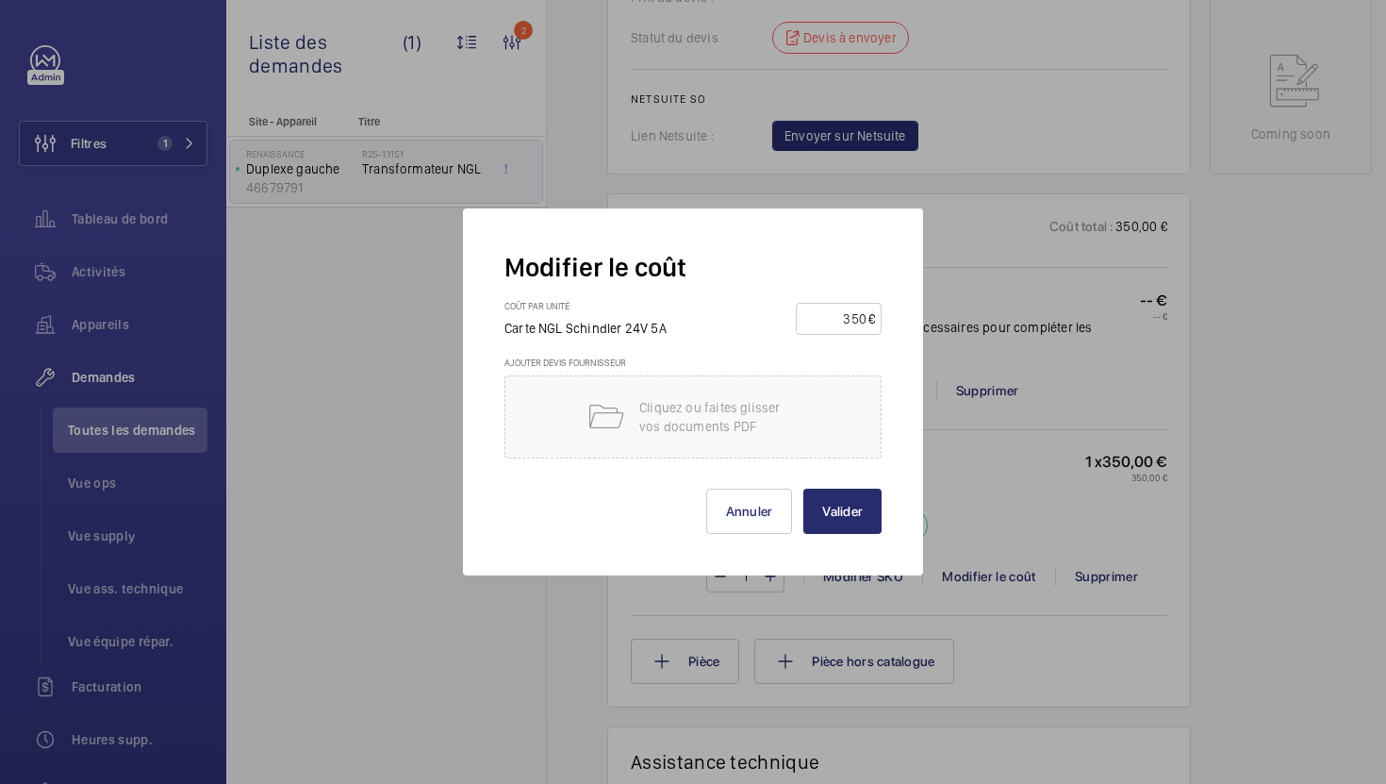
drag, startPoint x: 844, startPoint y: 317, endPoint x: 1036, endPoint y: 232, distance: 210.3
click at [1036, 232] on div "Modifier le coût Coût par unité Carte NGL Schindler 24V 5A 350 € Ajouter devis …" at bounding box center [693, 392] width 1386 height 784
click at [857, 322] on input "350" at bounding box center [835, 319] width 66 height 30
type input "400"
click at [834, 509] on button "Valider" at bounding box center [842, 510] width 78 height 45
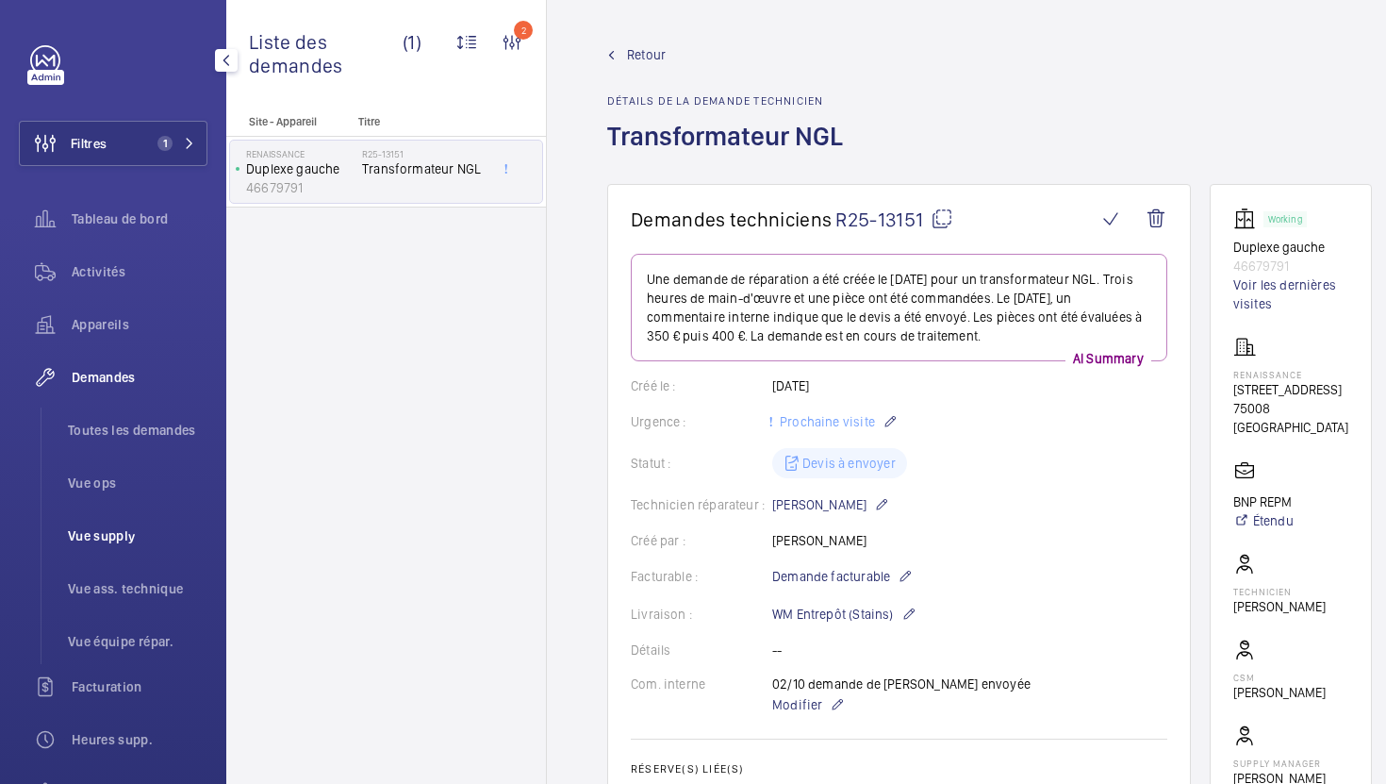
click at [107, 521] on li "Vue supply" at bounding box center [130, 535] width 155 height 45
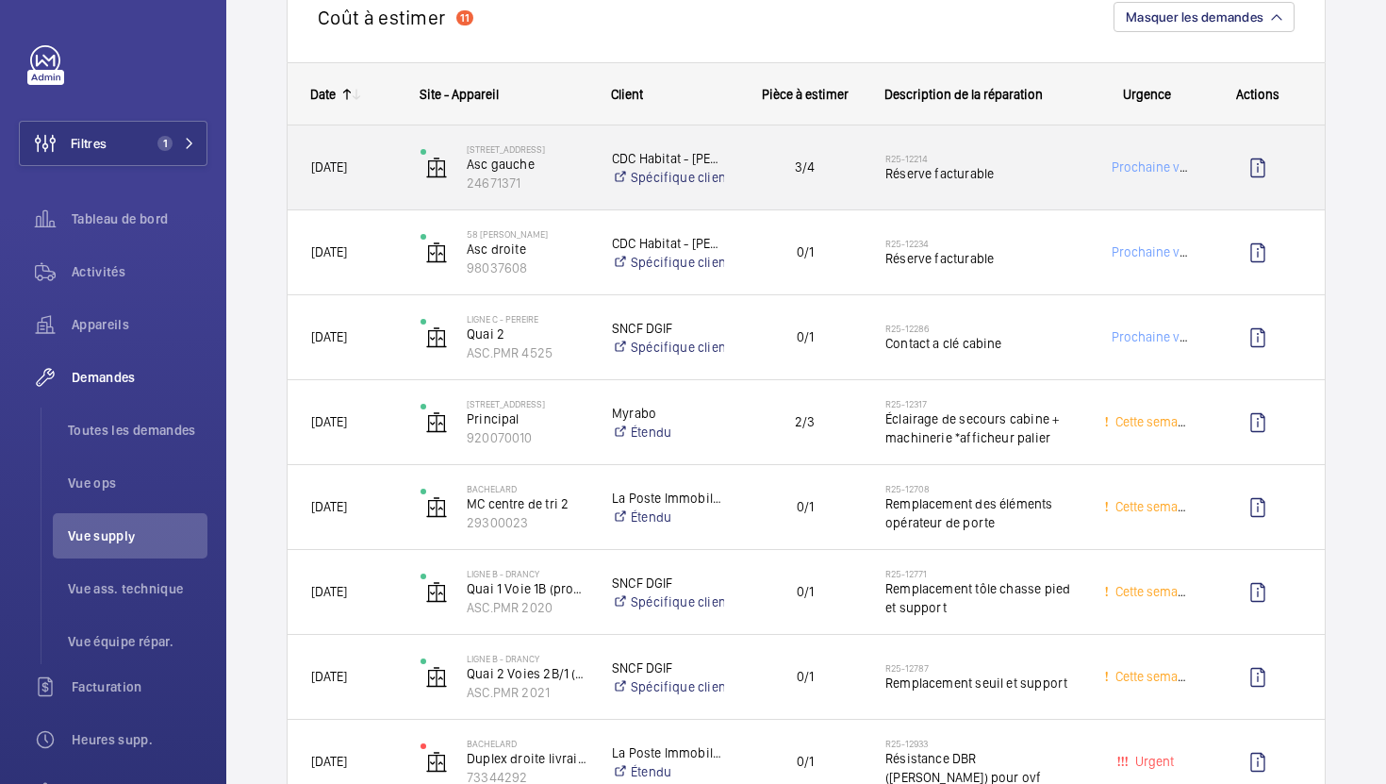
scroll to position [116, 0]
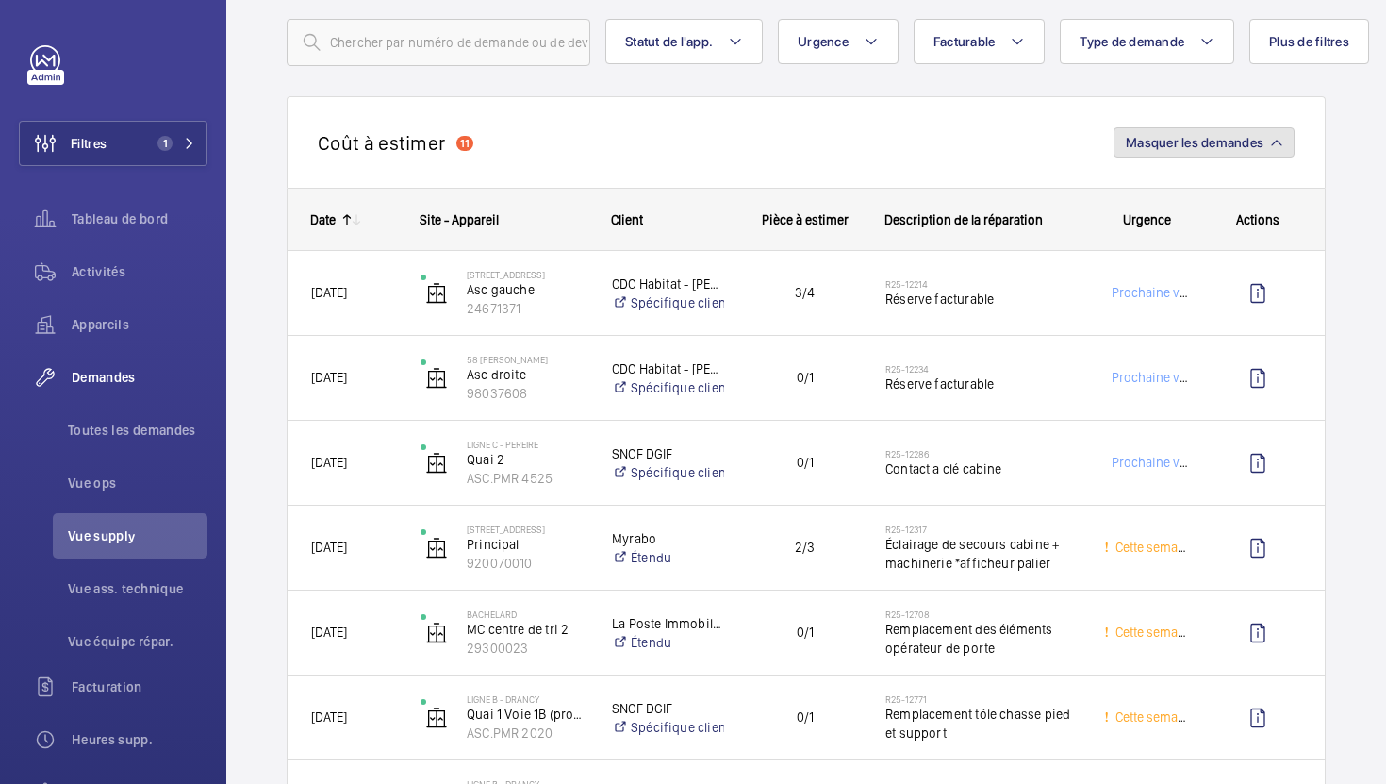
click at [1175, 152] on button "Masquer les demandes" at bounding box center [1204, 142] width 181 height 30
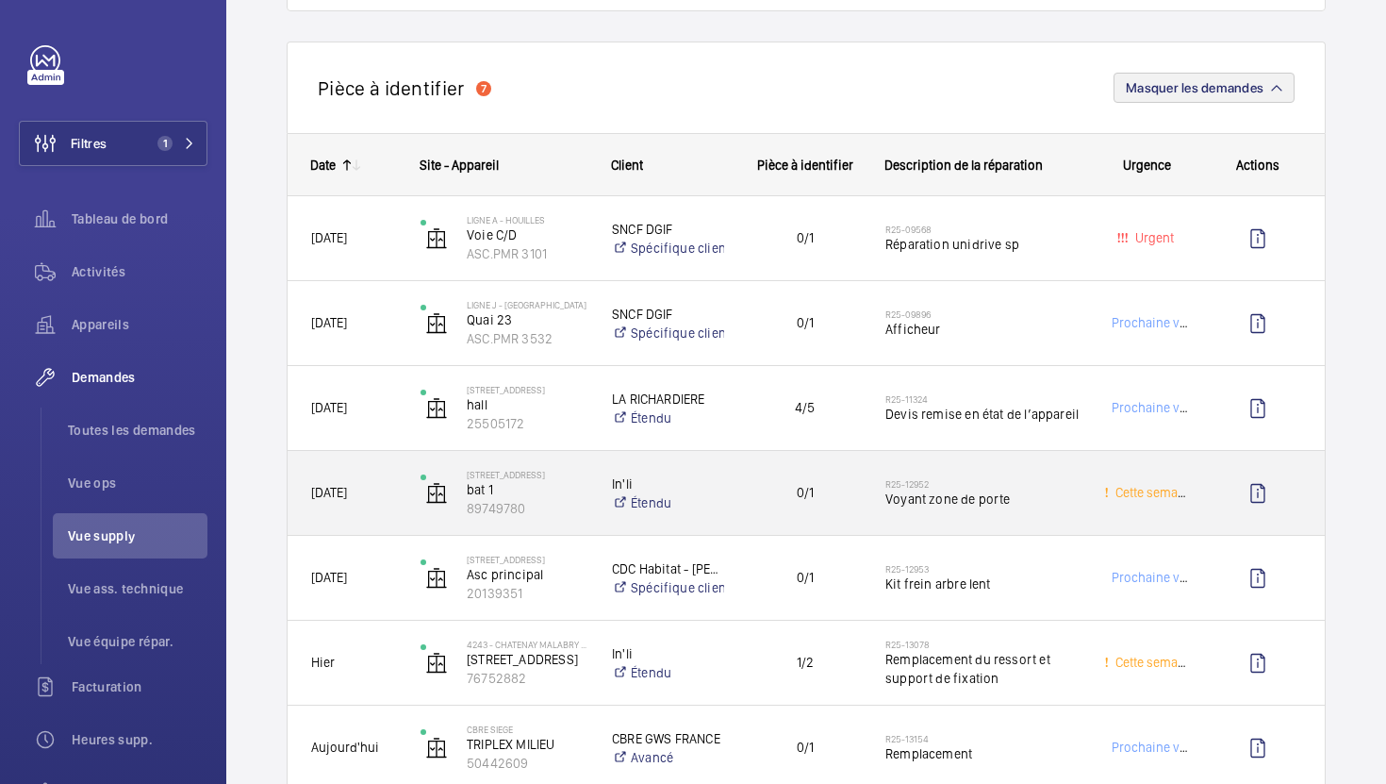
scroll to position [268, 0]
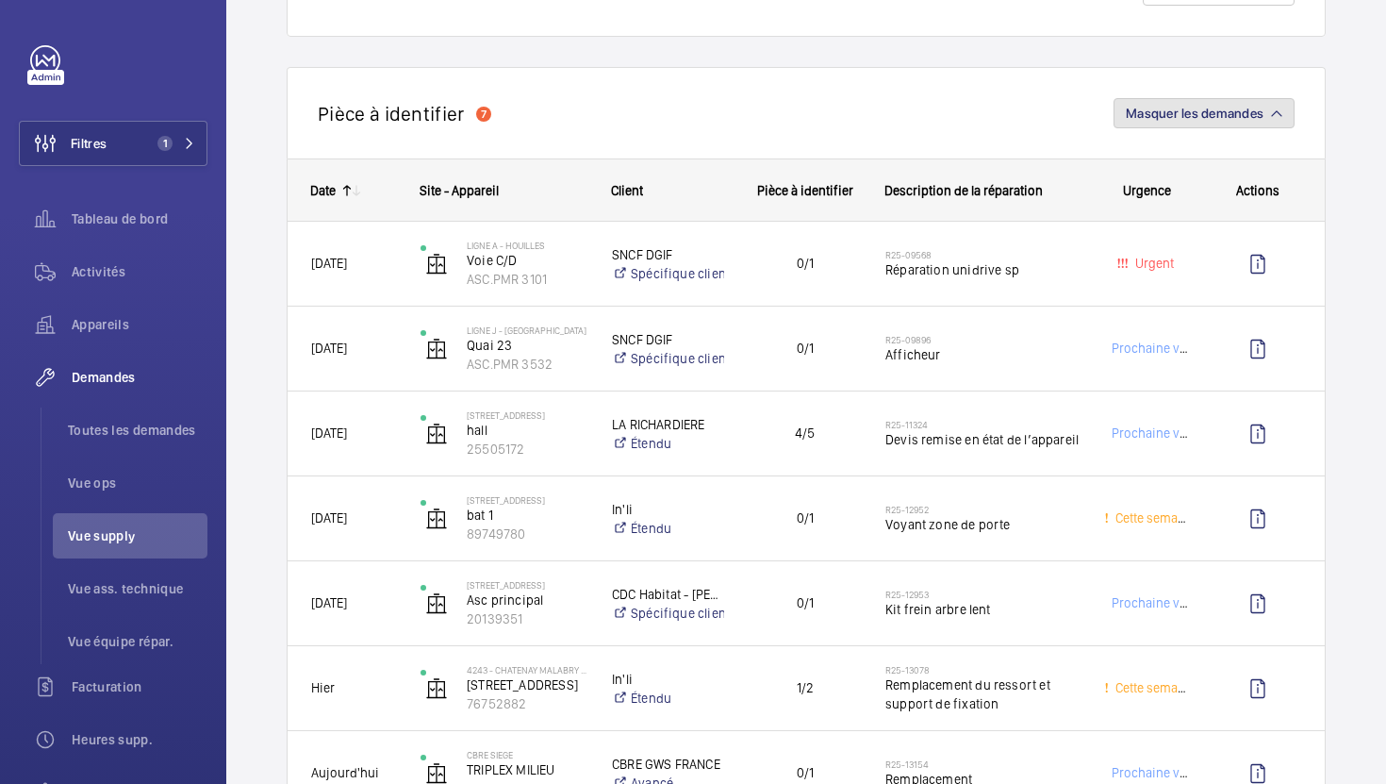
click at [1210, 112] on span "Masquer les demandes" at bounding box center [1195, 113] width 138 height 15
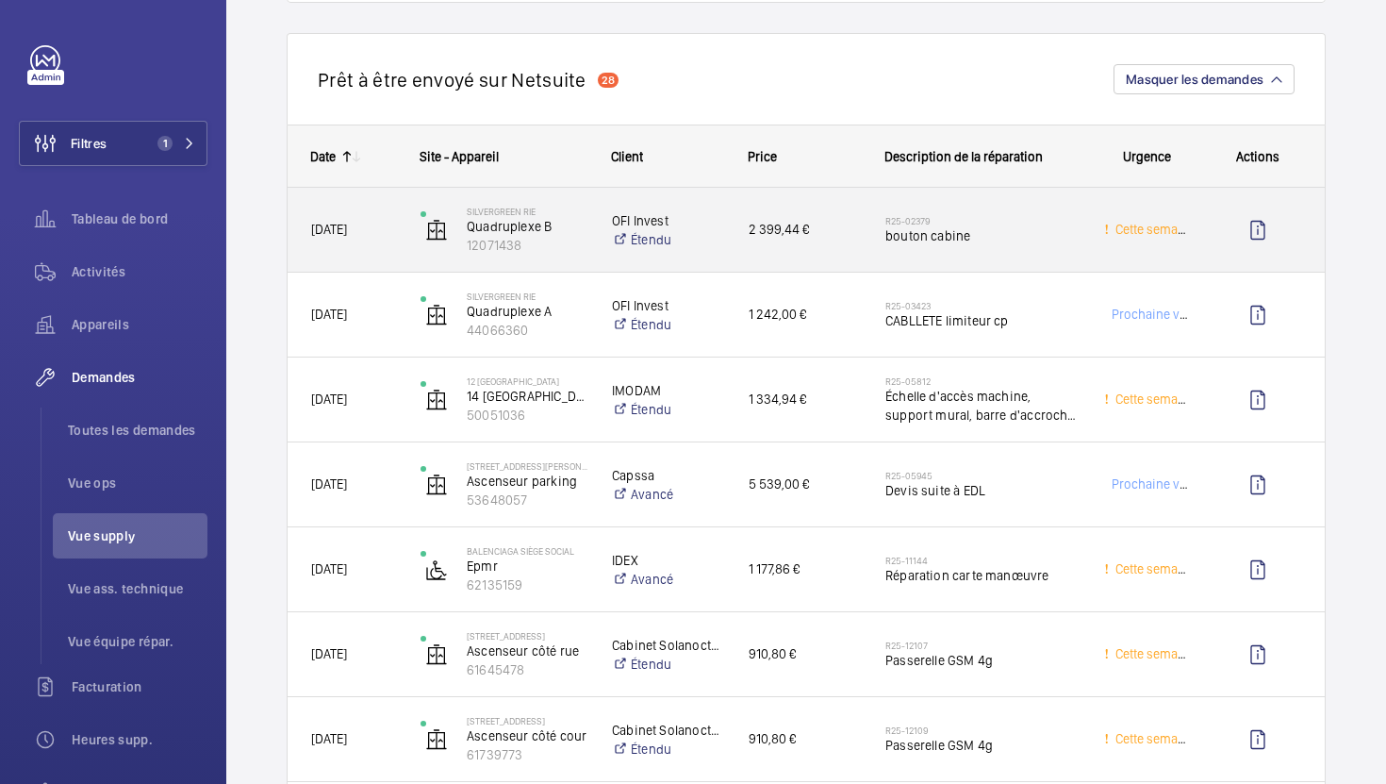
scroll to position [438, 0]
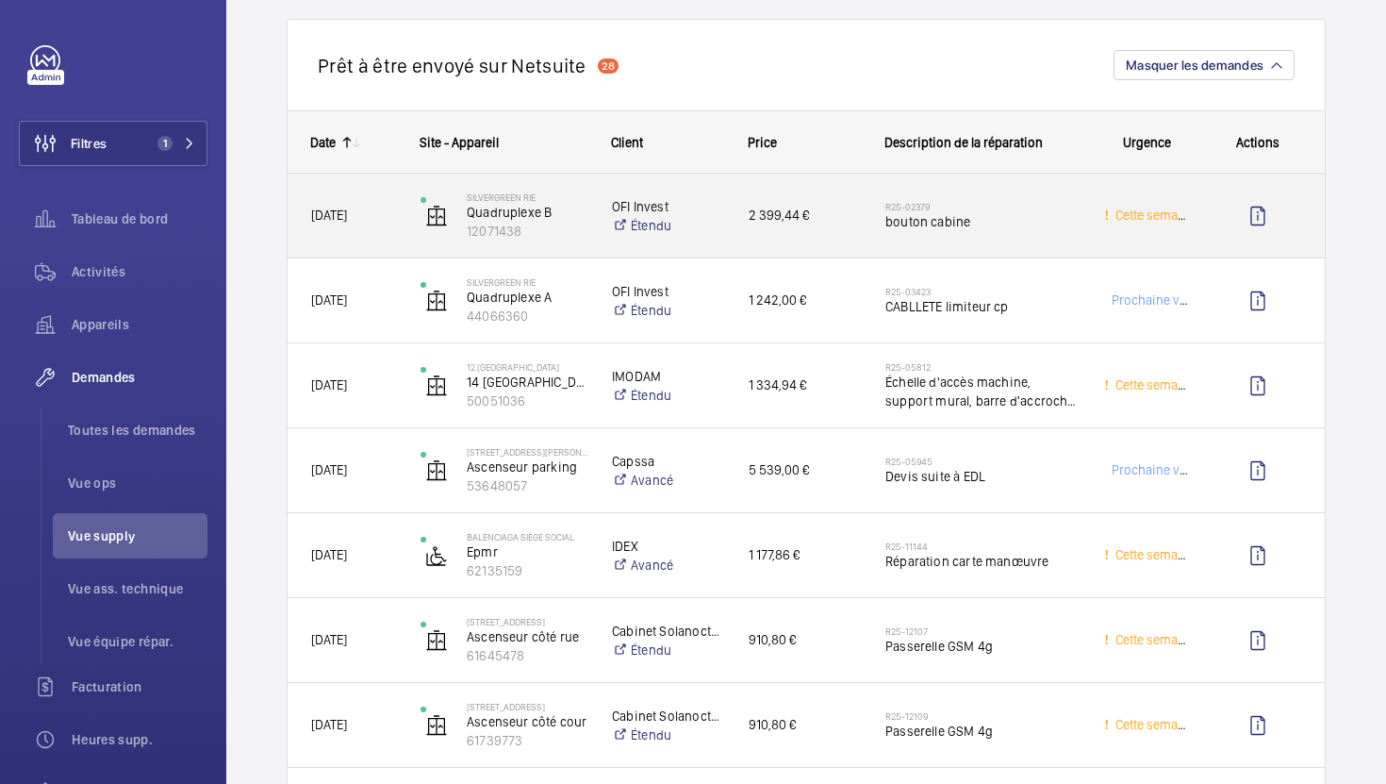
click at [1033, 247] on div "R25-02379 bouton cabine" at bounding box center [971, 216] width 217 height 85
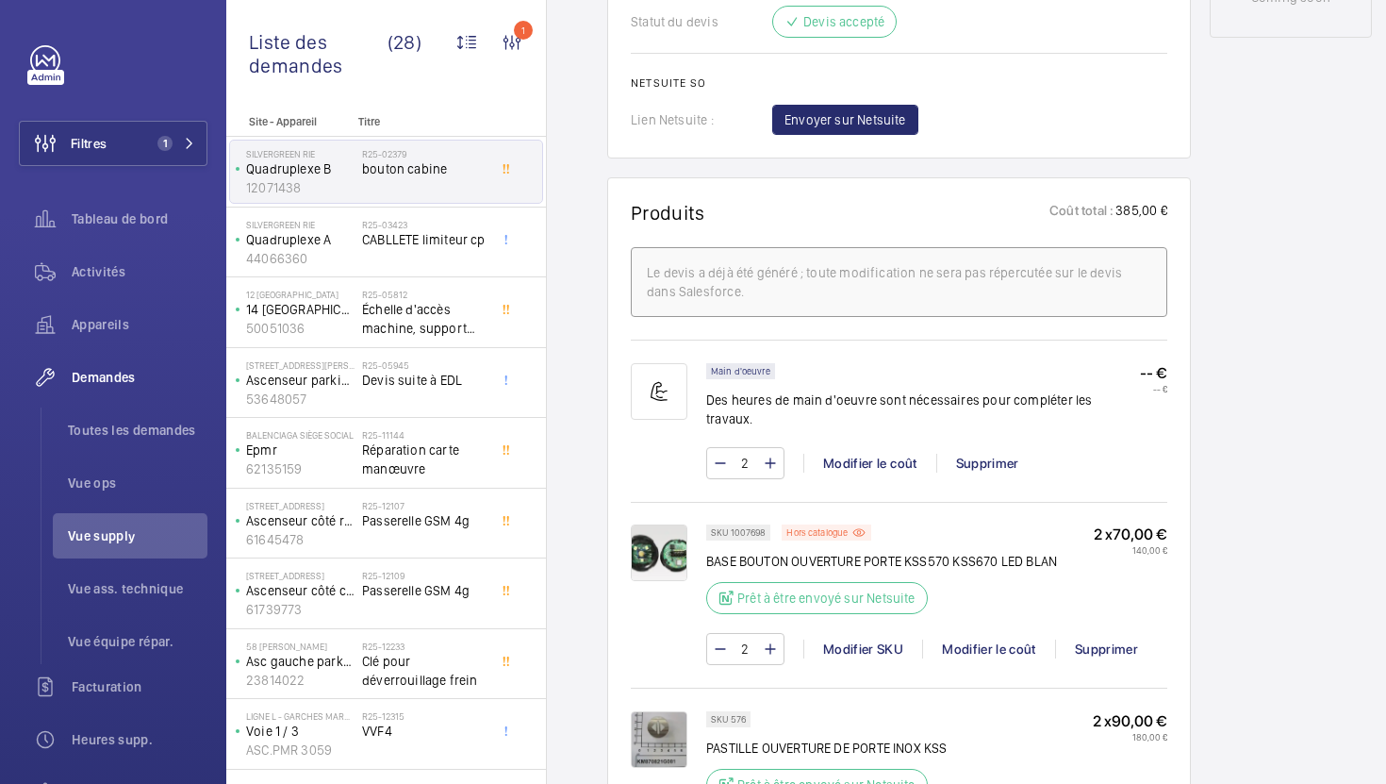
scroll to position [1109, 0]
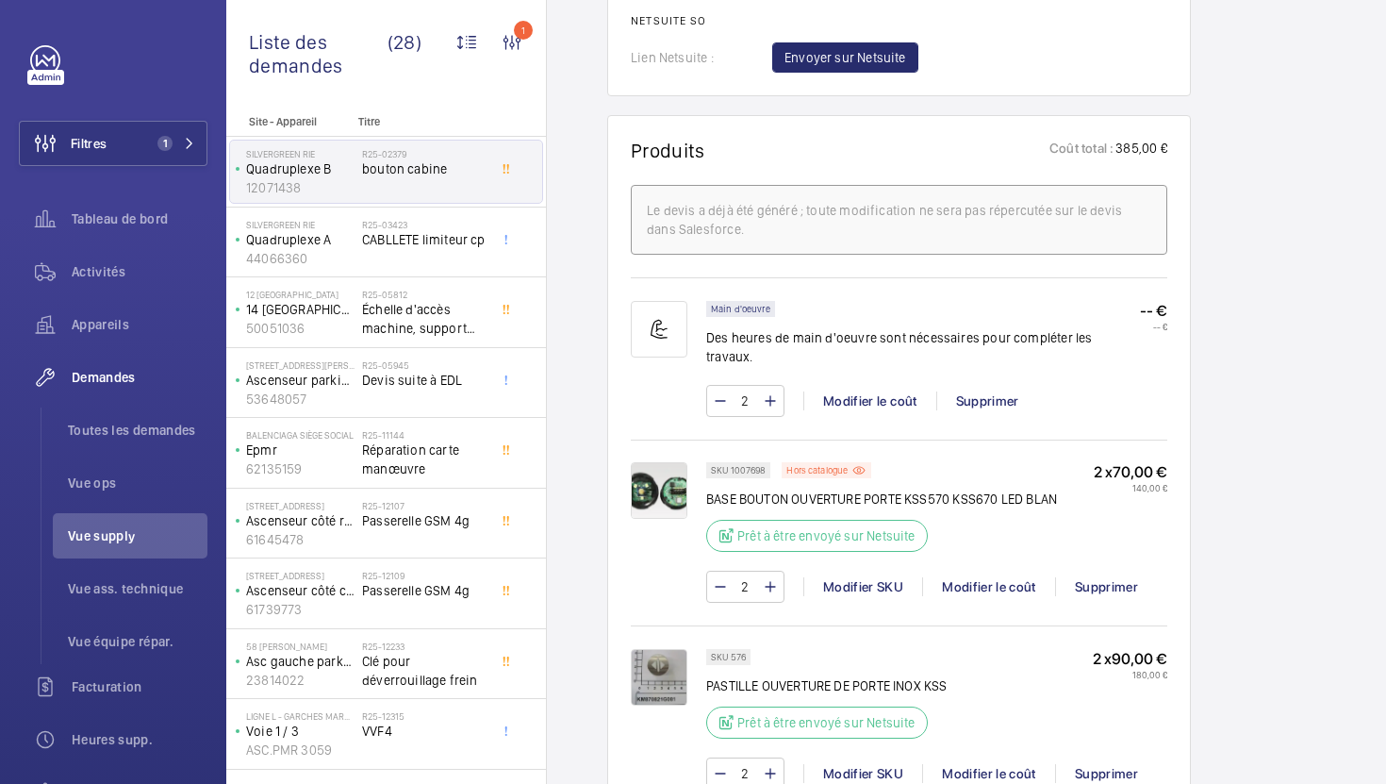
click at [755, 467] on p "SKU 1007698" at bounding box center [738, 470] width 55 height 7
copy p "1007698"
click at [732, 653] on p "SKU 576" at bounding box center [728, 656] width 35 height 7
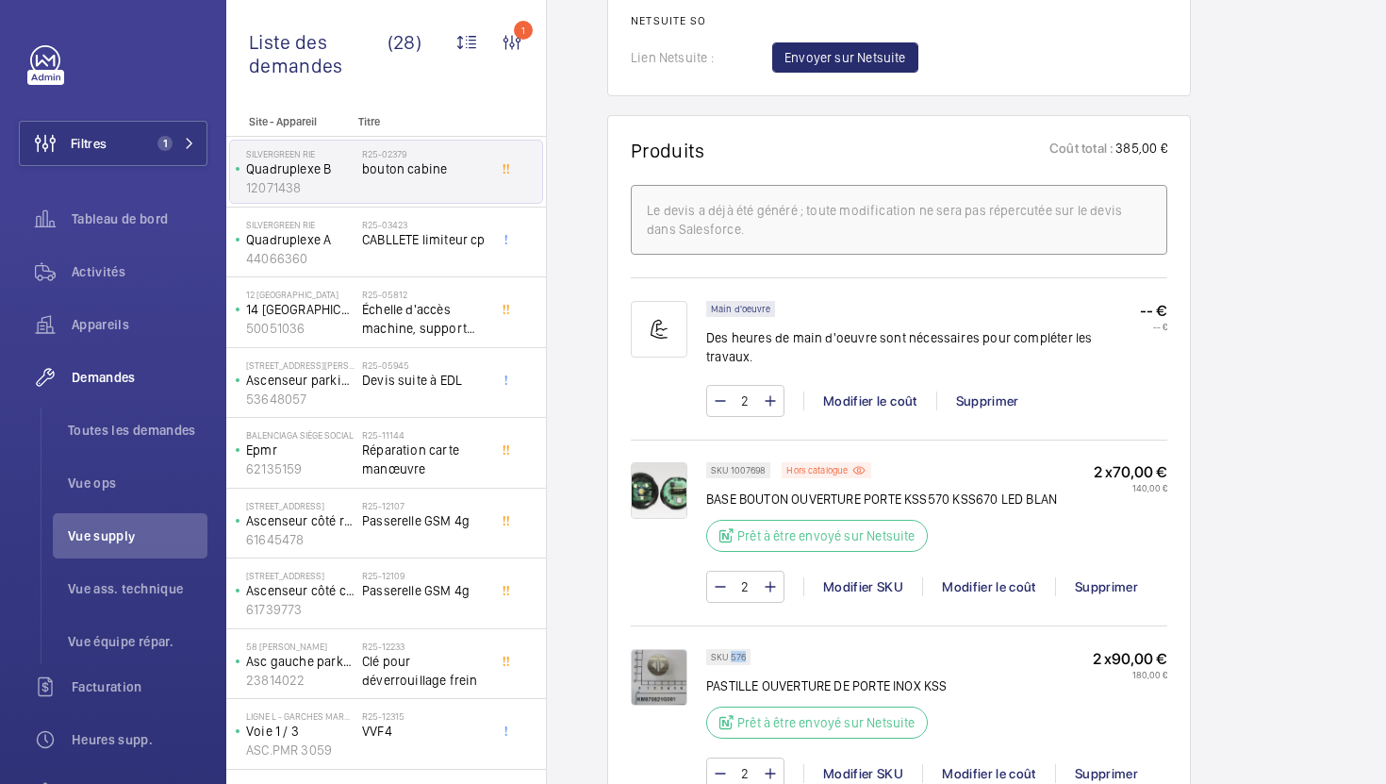
copy p "576"
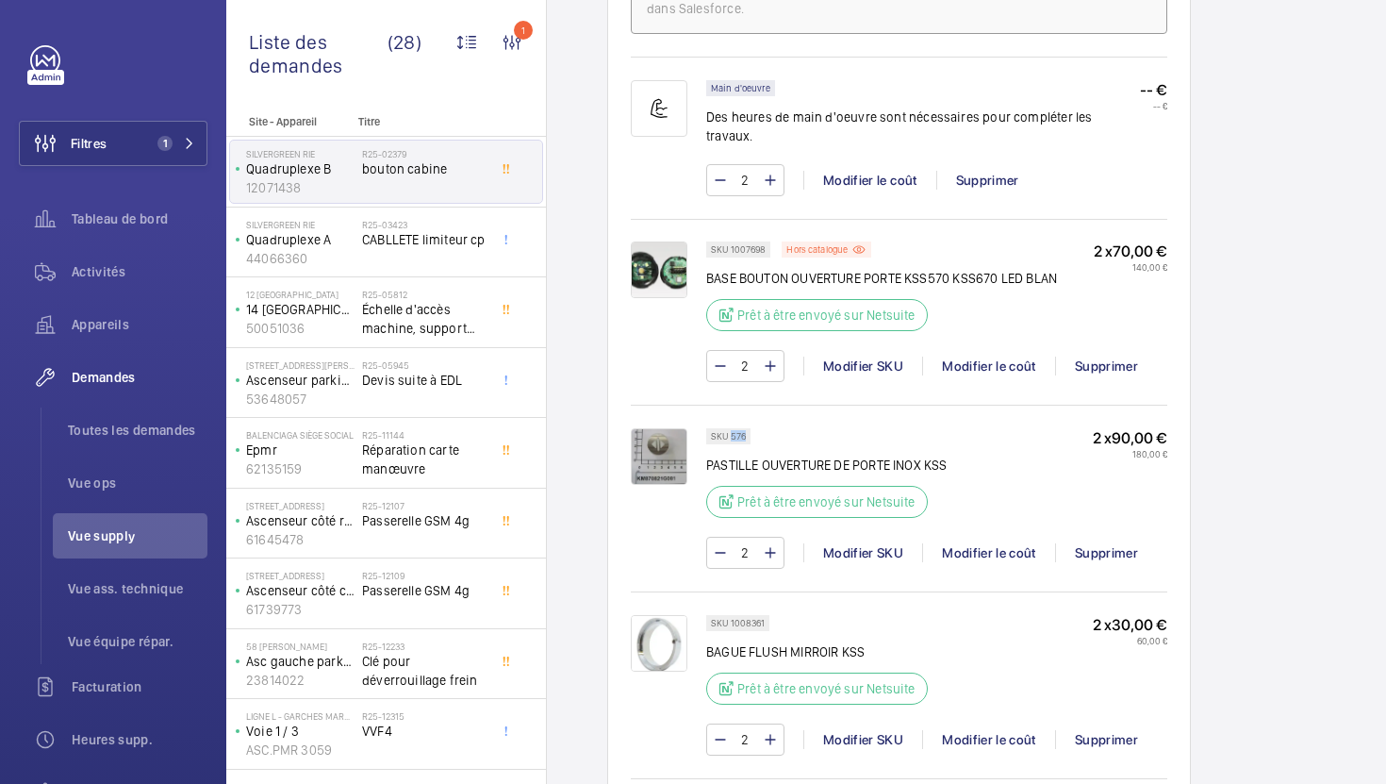
scroll to position [1362, 0]
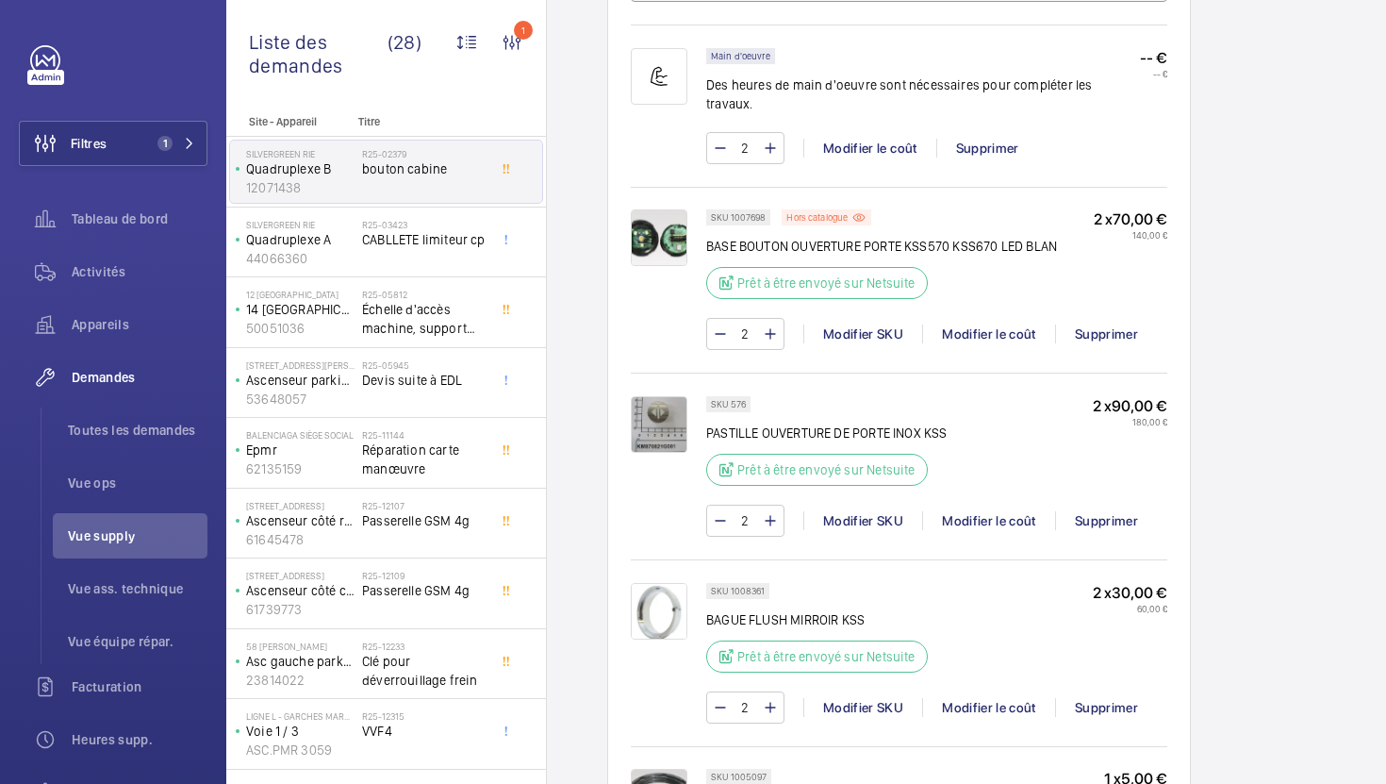
click at [751, 587] on p "SKU 1008361" at bounding box center [738, 590] width 54 height 7
copy p "1008361"
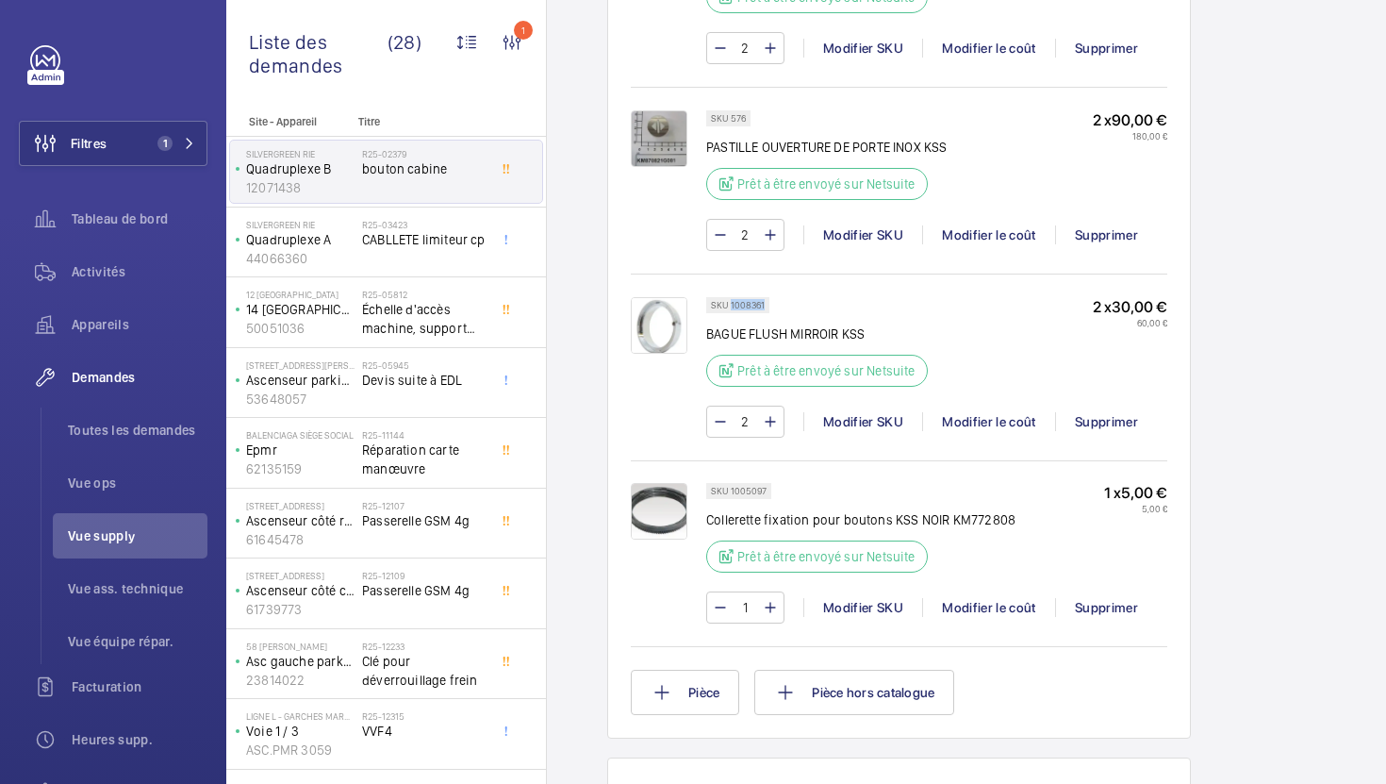
scroll to position [1701, 0]
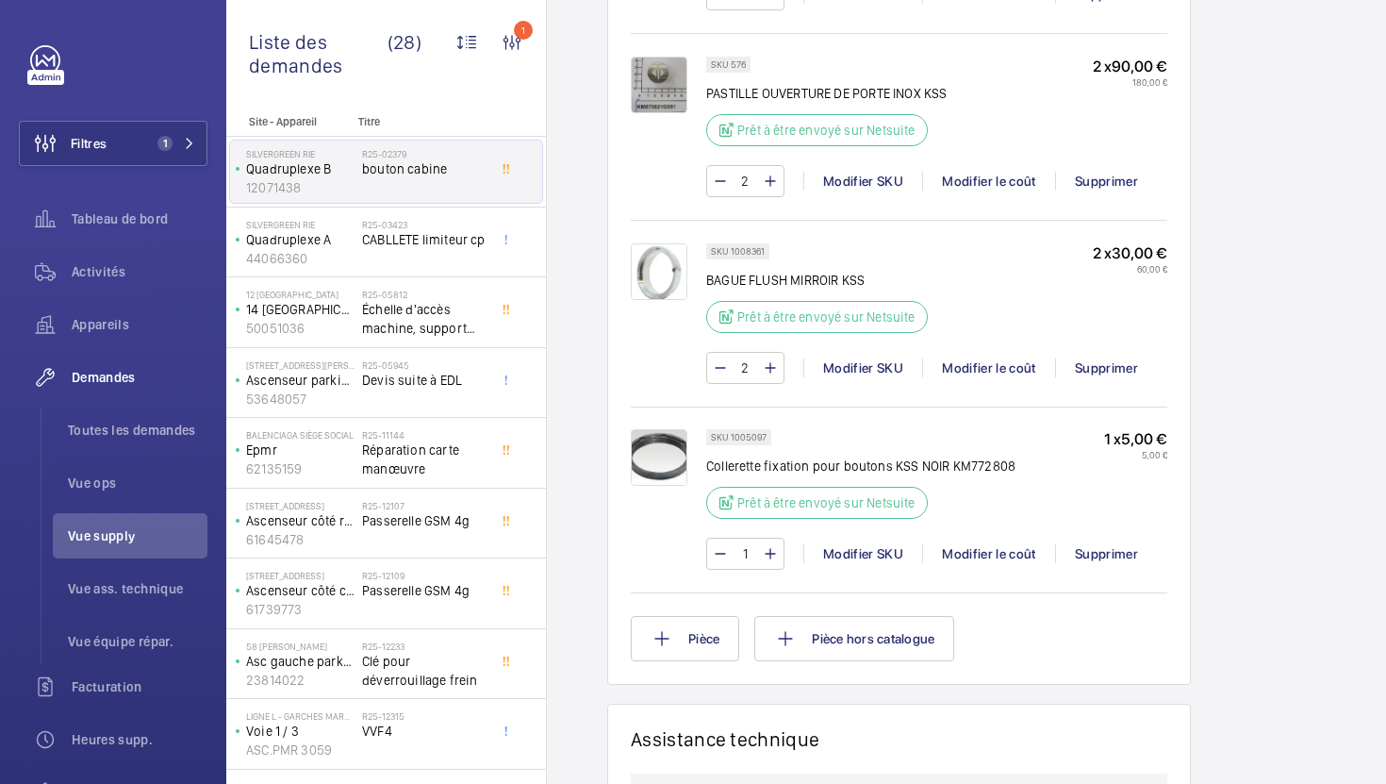
click at [752, 434] on p "SKU 1005097" at bounding box center [739, 437] width 56 height 7
copy p "1005097"
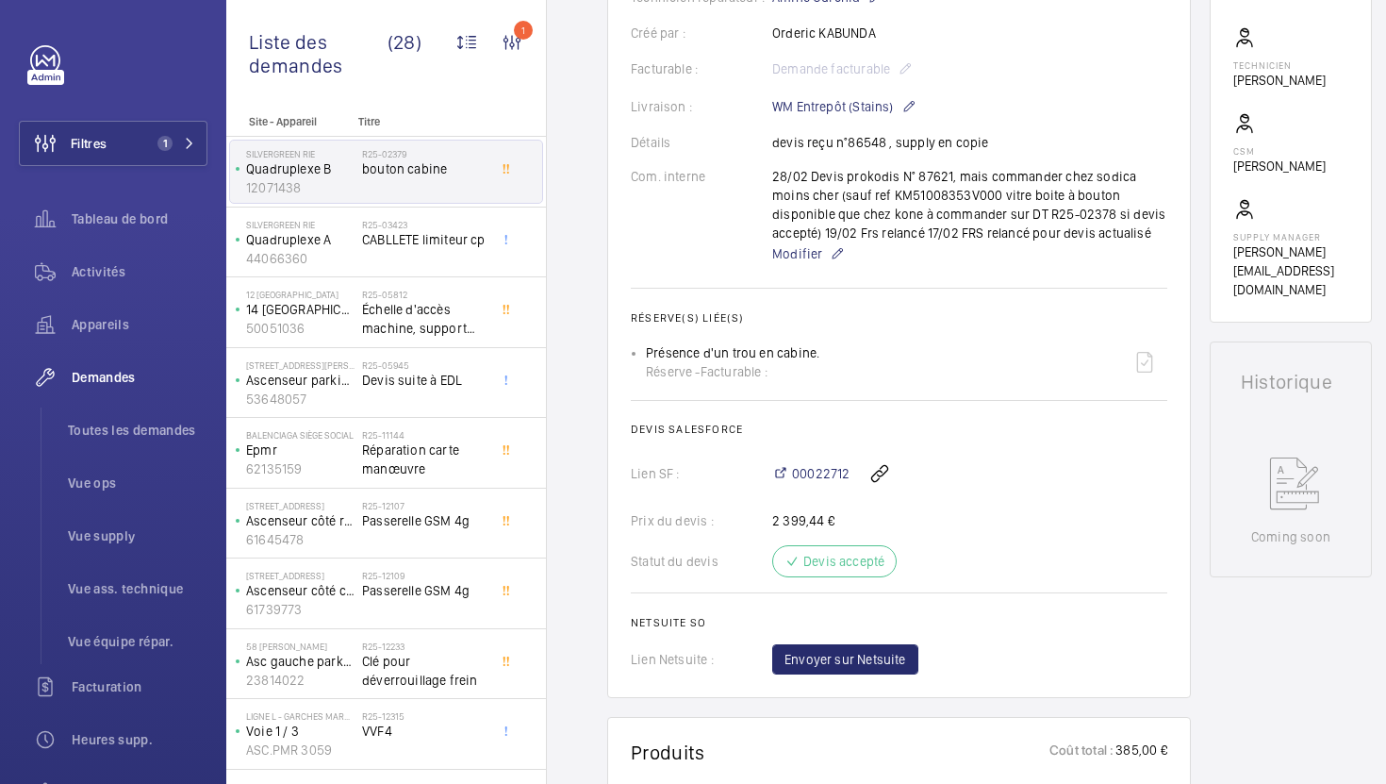
scroll to position [487, 0]
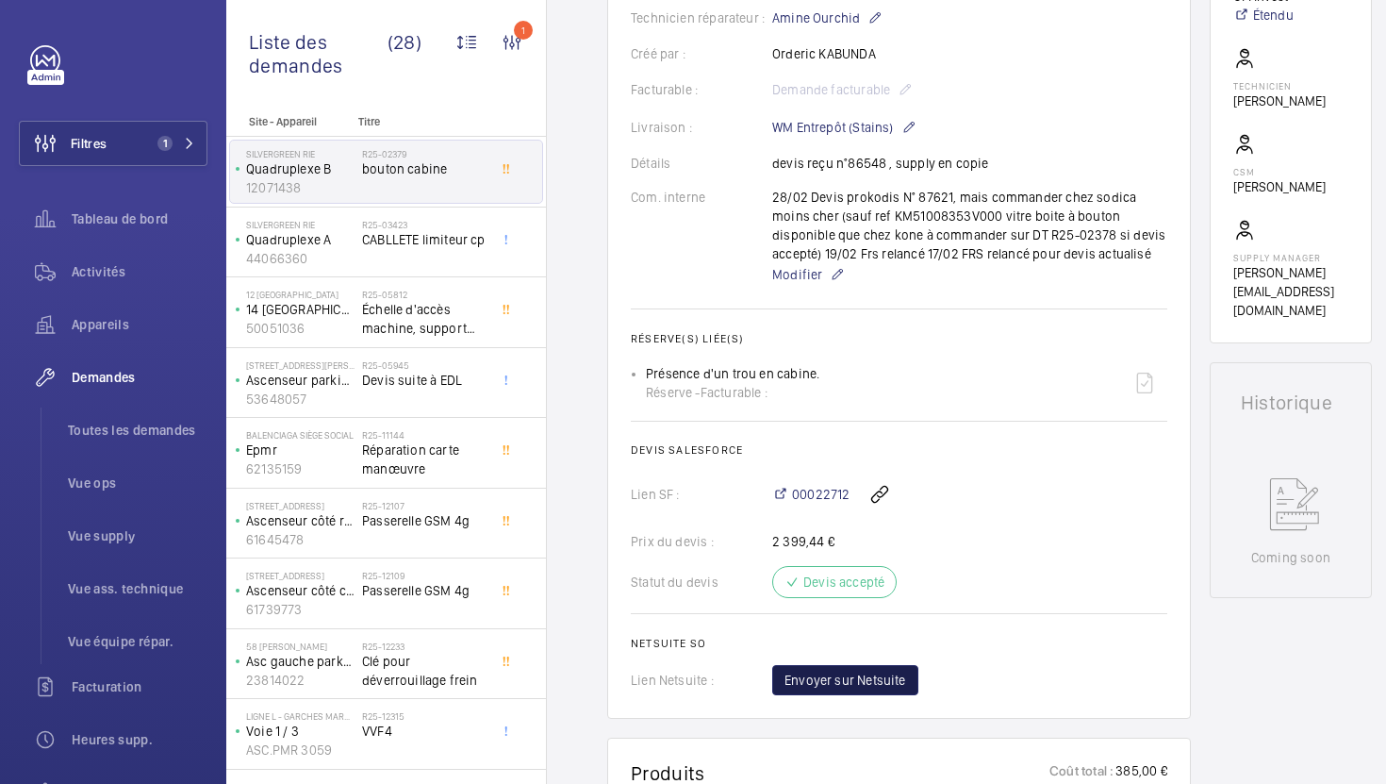
click at [810, 686] on span "Envoyer sur Netsuite" at bounding box center [846, 679] width 122 height 19
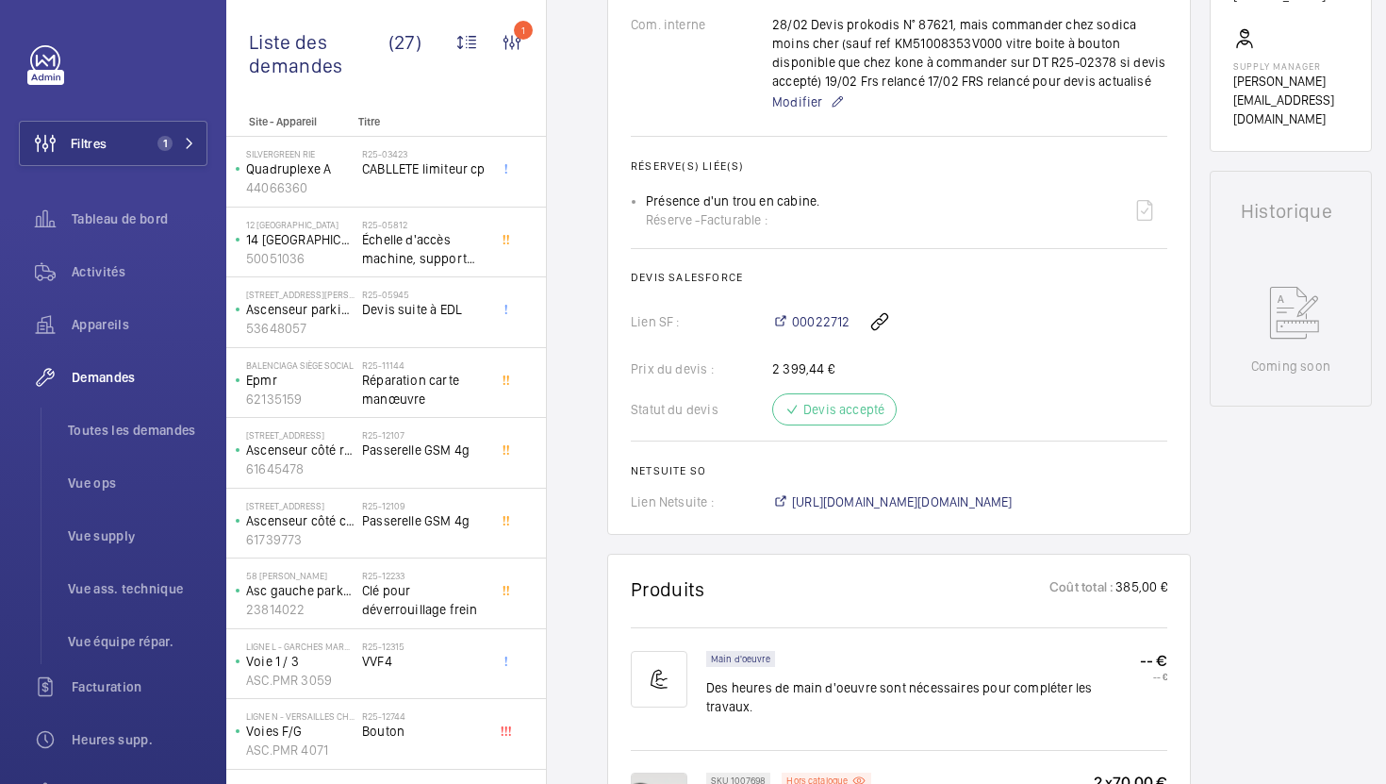
scroll to position [680, 0]
click at [981, 504] on span "[URL][DOMAIN_NAME][DOMAIN_NAME]" at bounding box center [902, 499] width 221 height 19
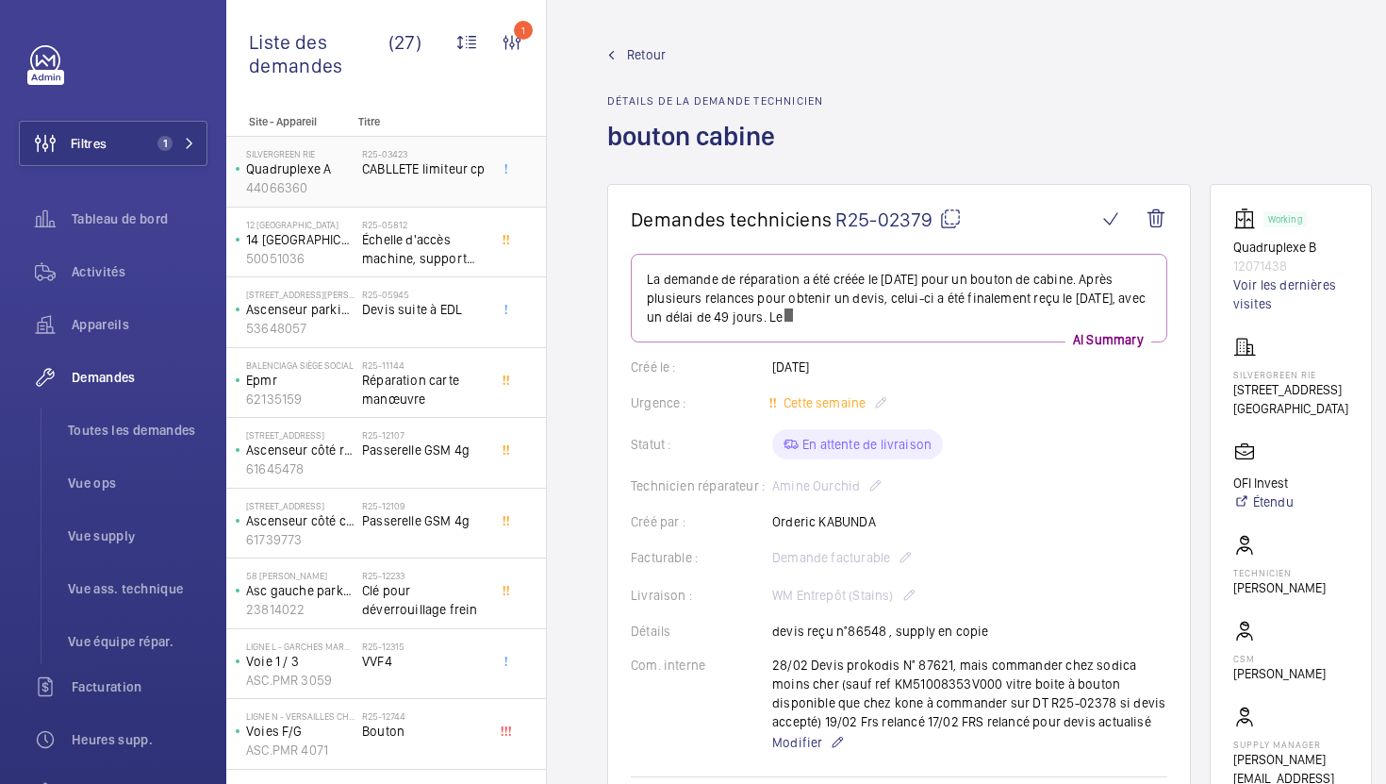
click at [434, 191] on div "R25-03423 CABLLETE limiteur cp" at bounding box center [424, 175] width 124 height 55
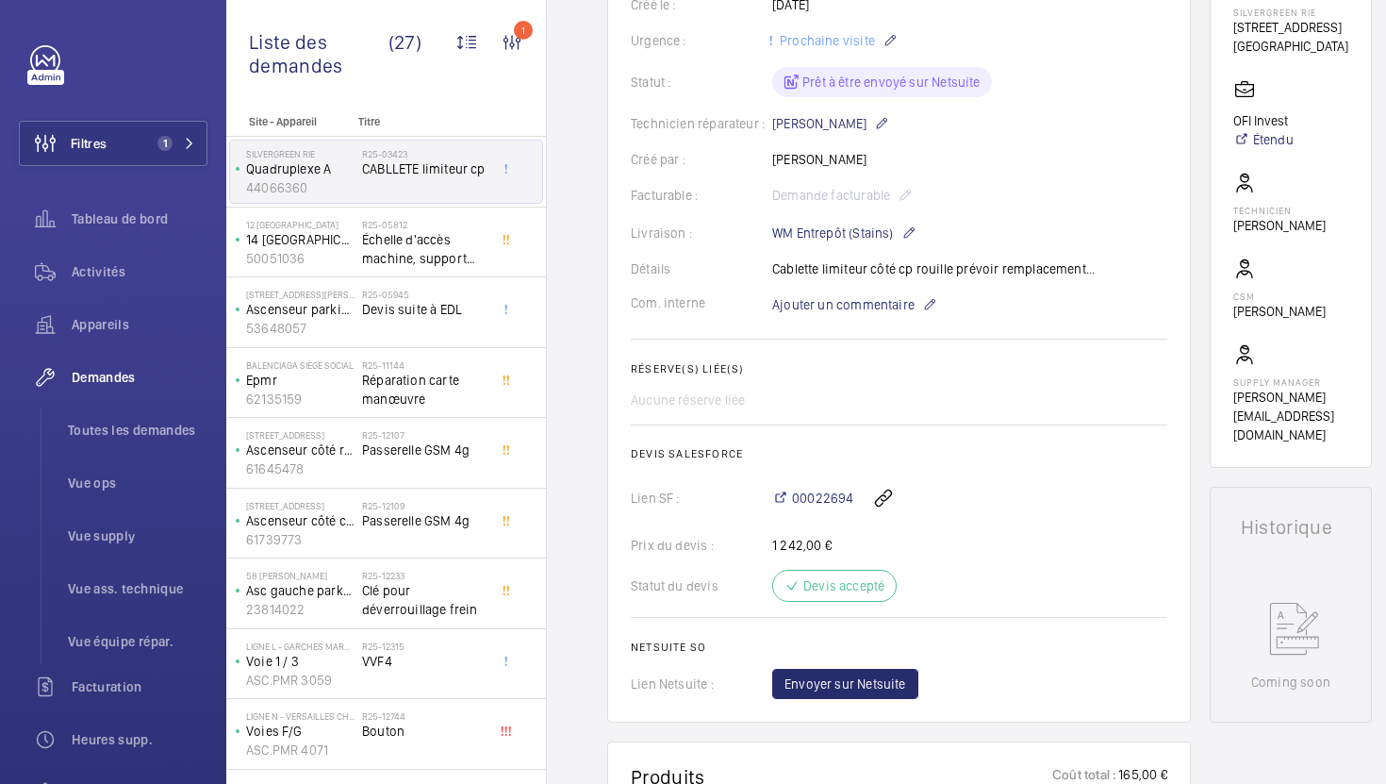
scroll to position [358, 0]
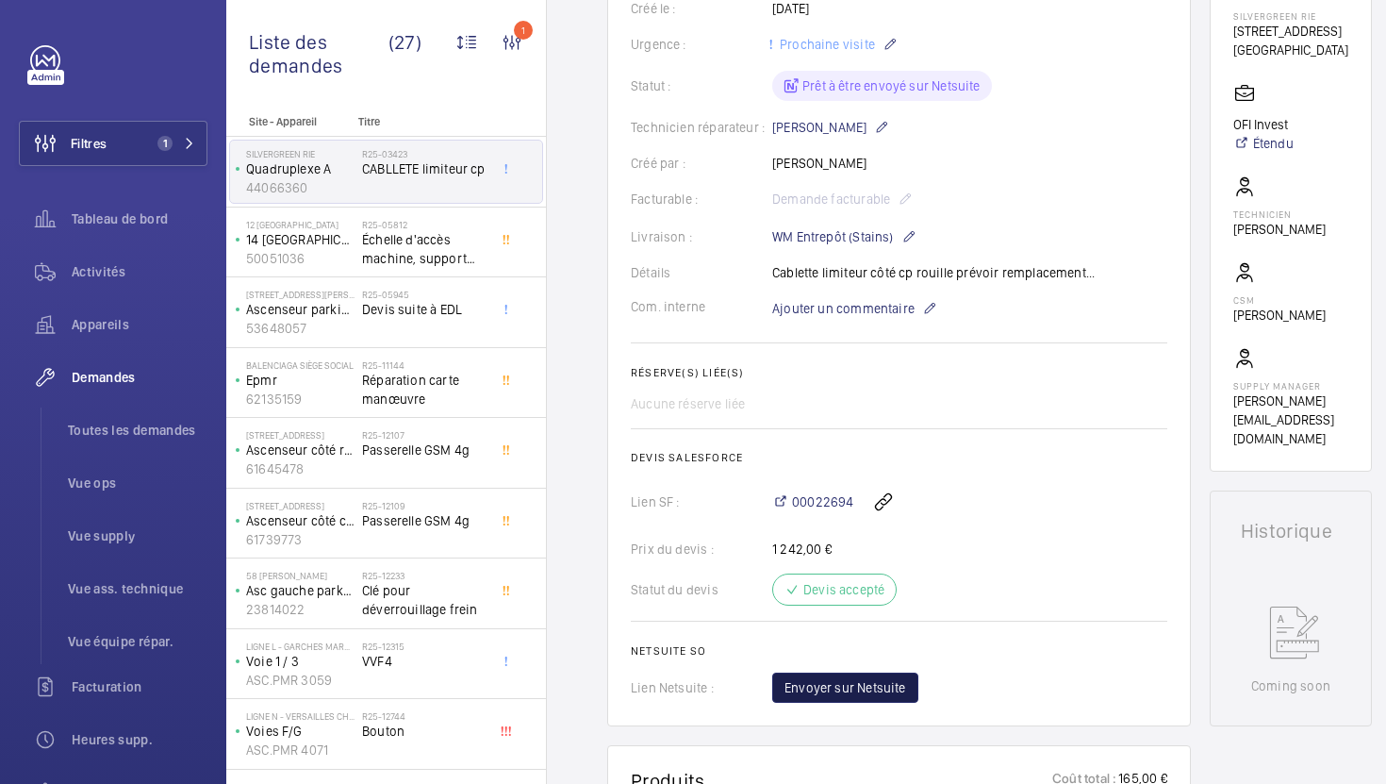
click at [893, 686] on span "Envoyer sur Netsuite" at bounding box center [846, 687] width 122 height 19
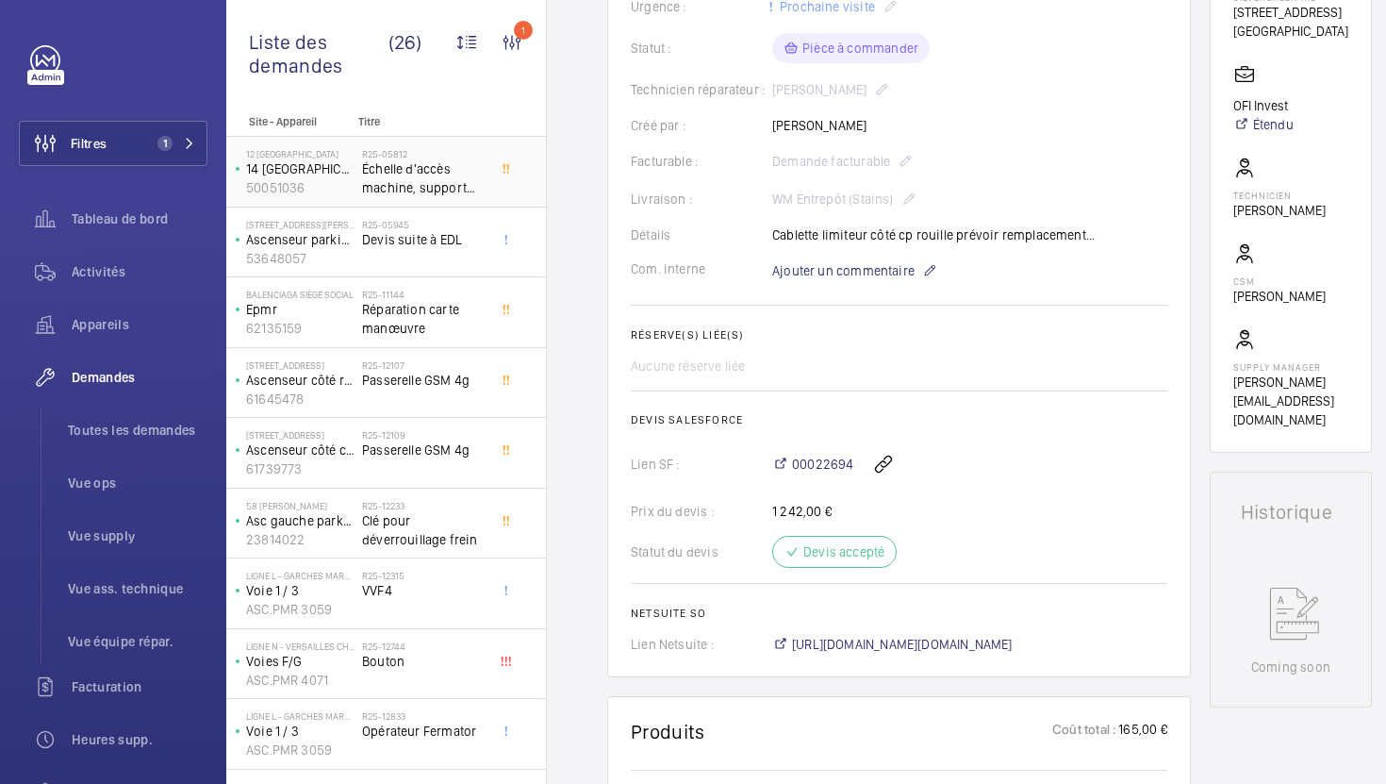
scroll to position [396, 0]
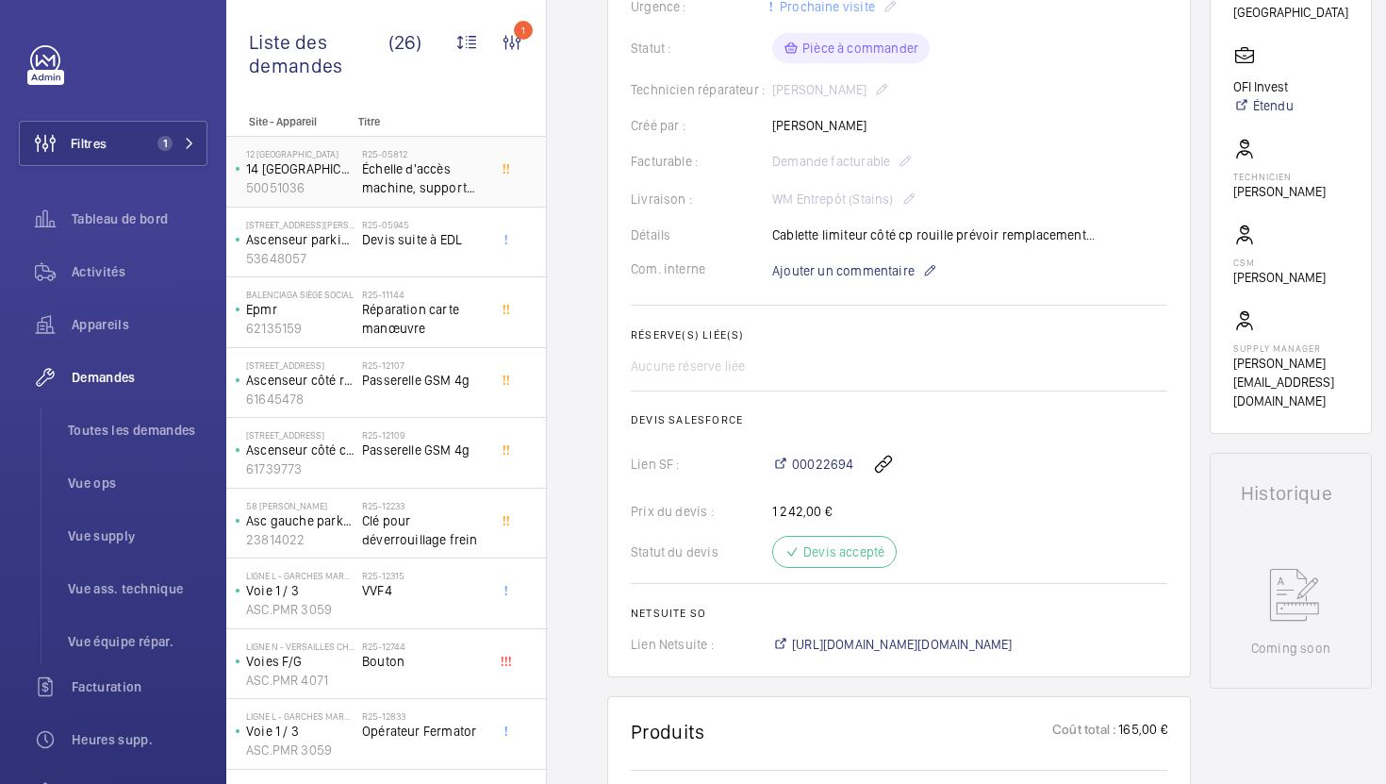
click at [424, 181] on span "Échelle d'accès machine, support mural, barre d'accroche échelle, barre de main…" at bounding box center [424, 178] width 124 height 38
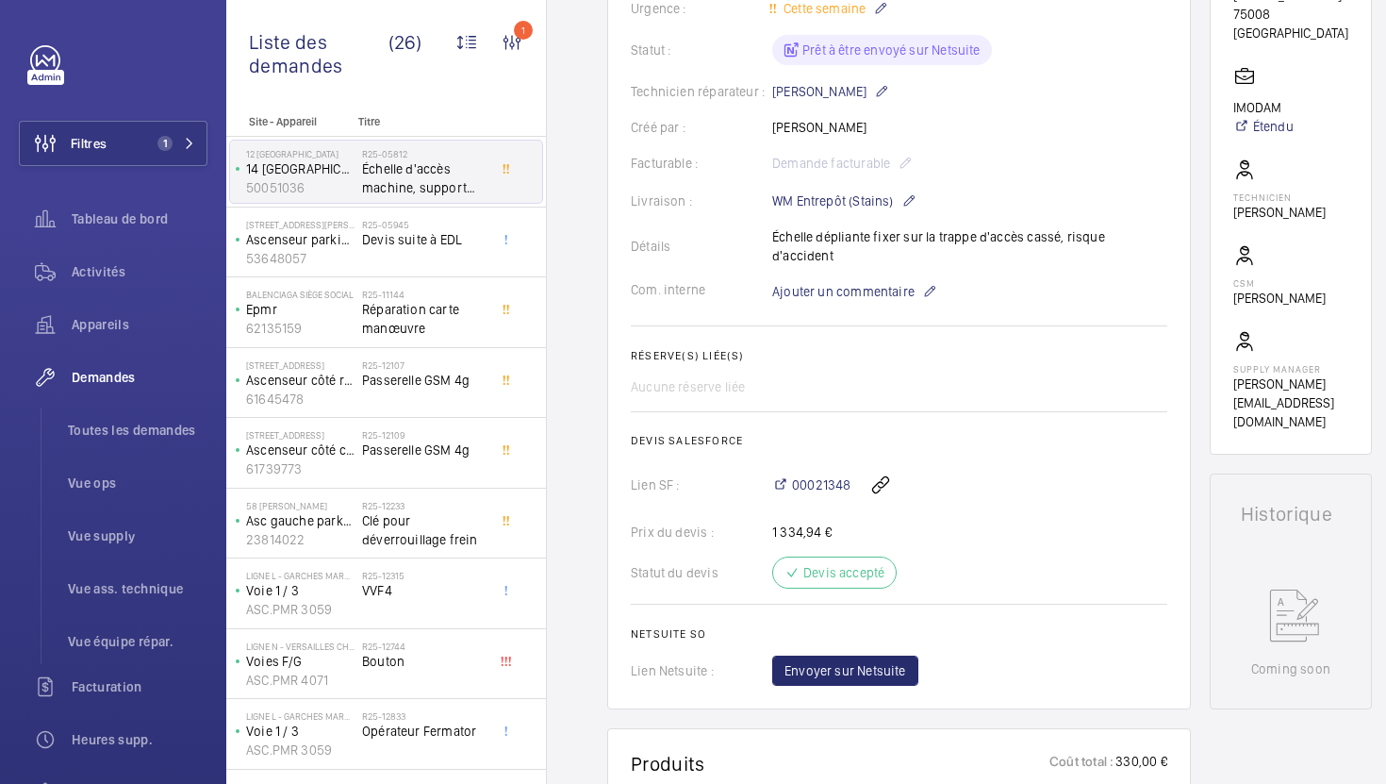
scroll to position [447, 0]
click at [903, 662] on span "Envoyer sur Netsuite" at bounding box center [846, 671] width 122 height 19
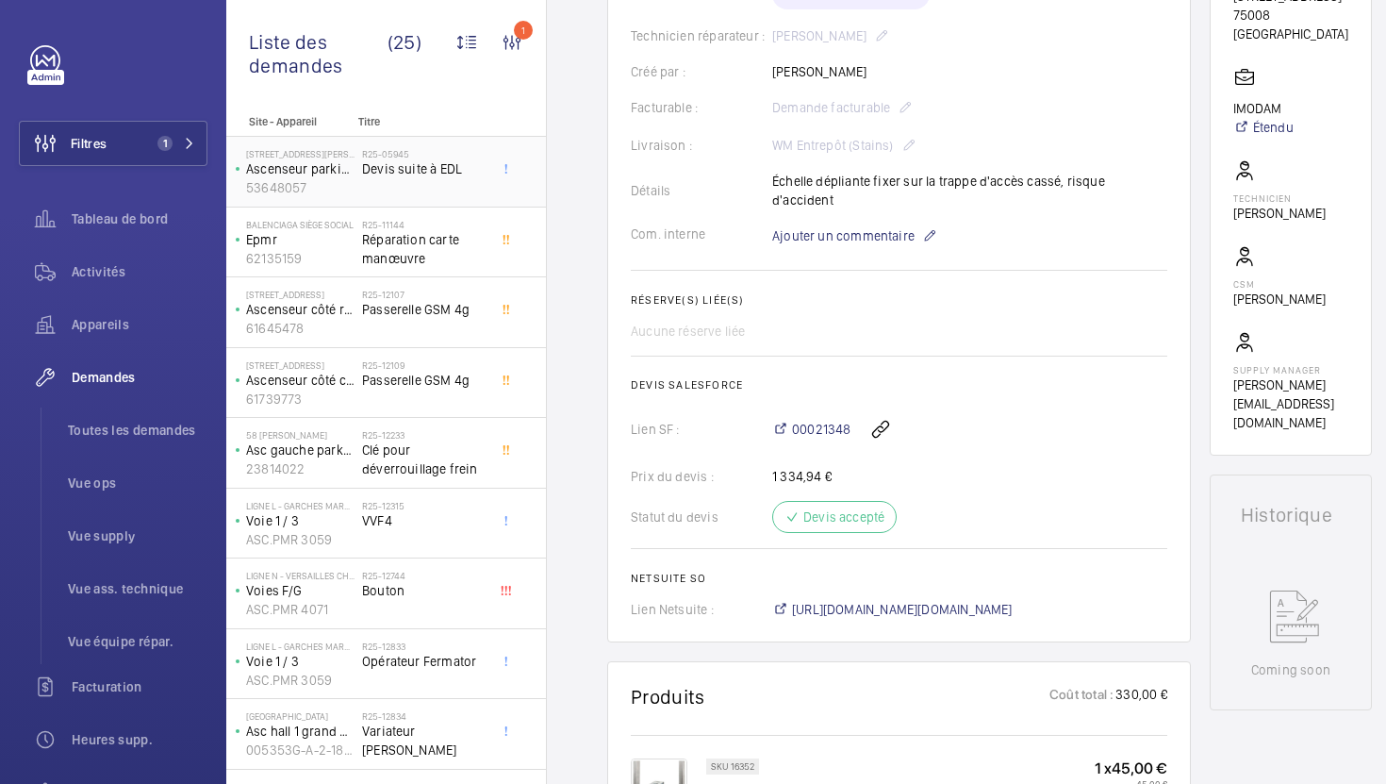
scroll to position [466, 0]
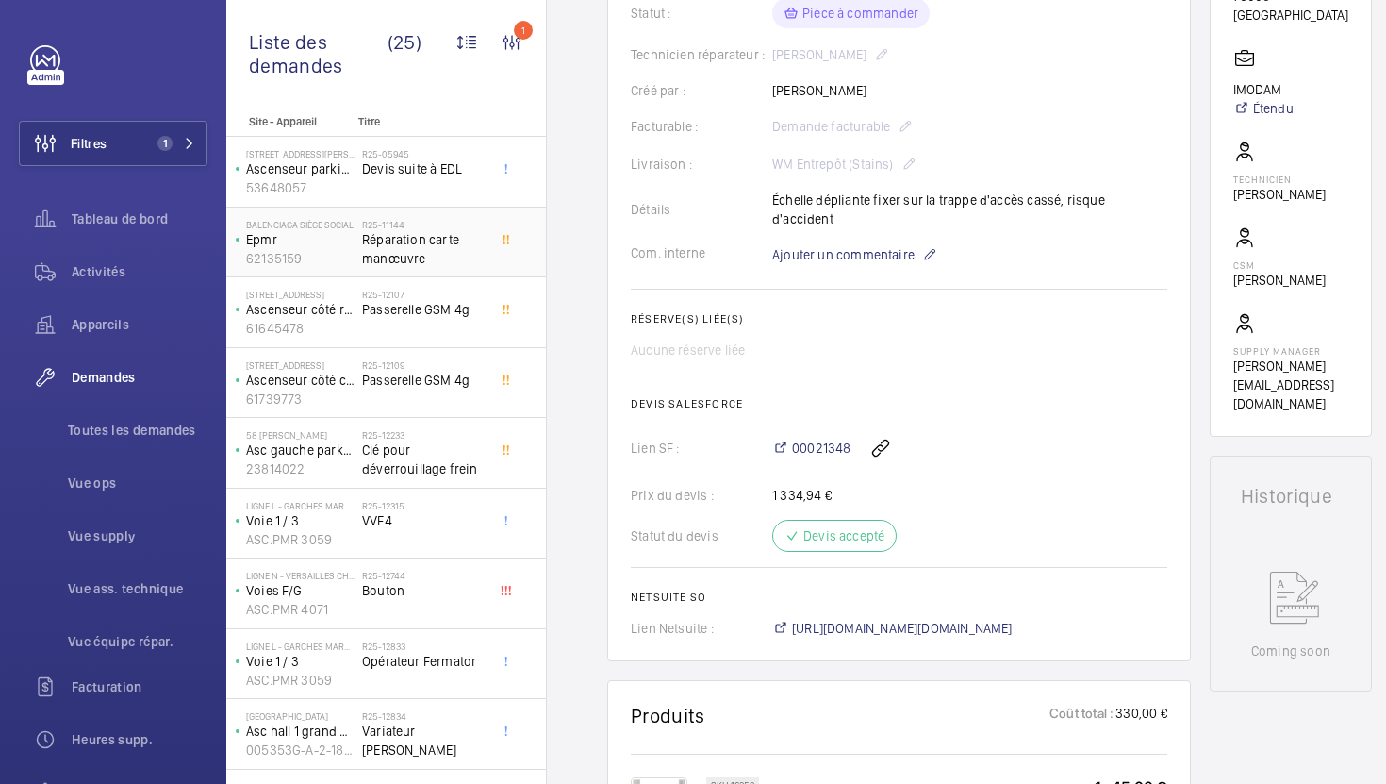
click at [460, 241] on span "Réparation carte manœuvre" at bounding box center [424, 249] width 124 height 38
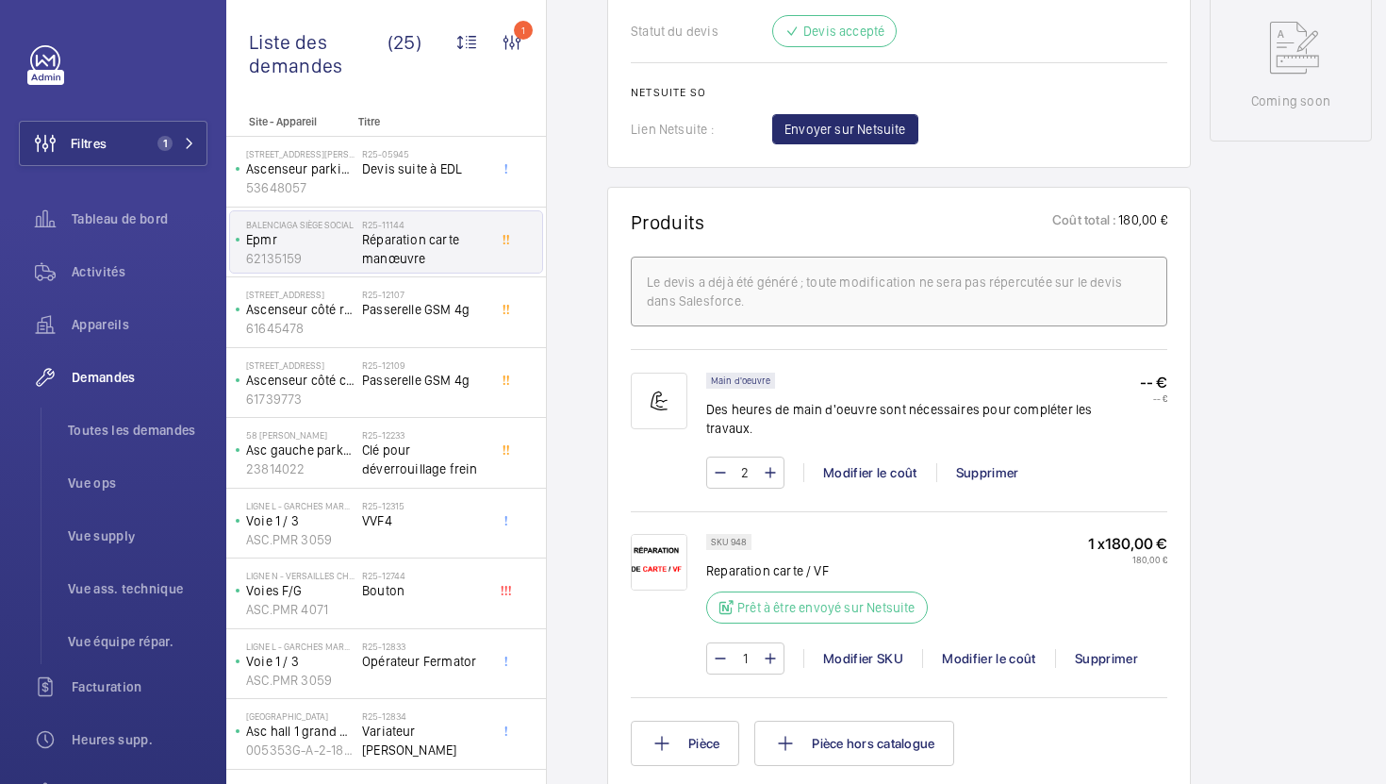
scroll to position [974, 0]
click at [455, 316] on span "Passerelle GSM 4g" at bounding box center [424, 309] width 124 height 19
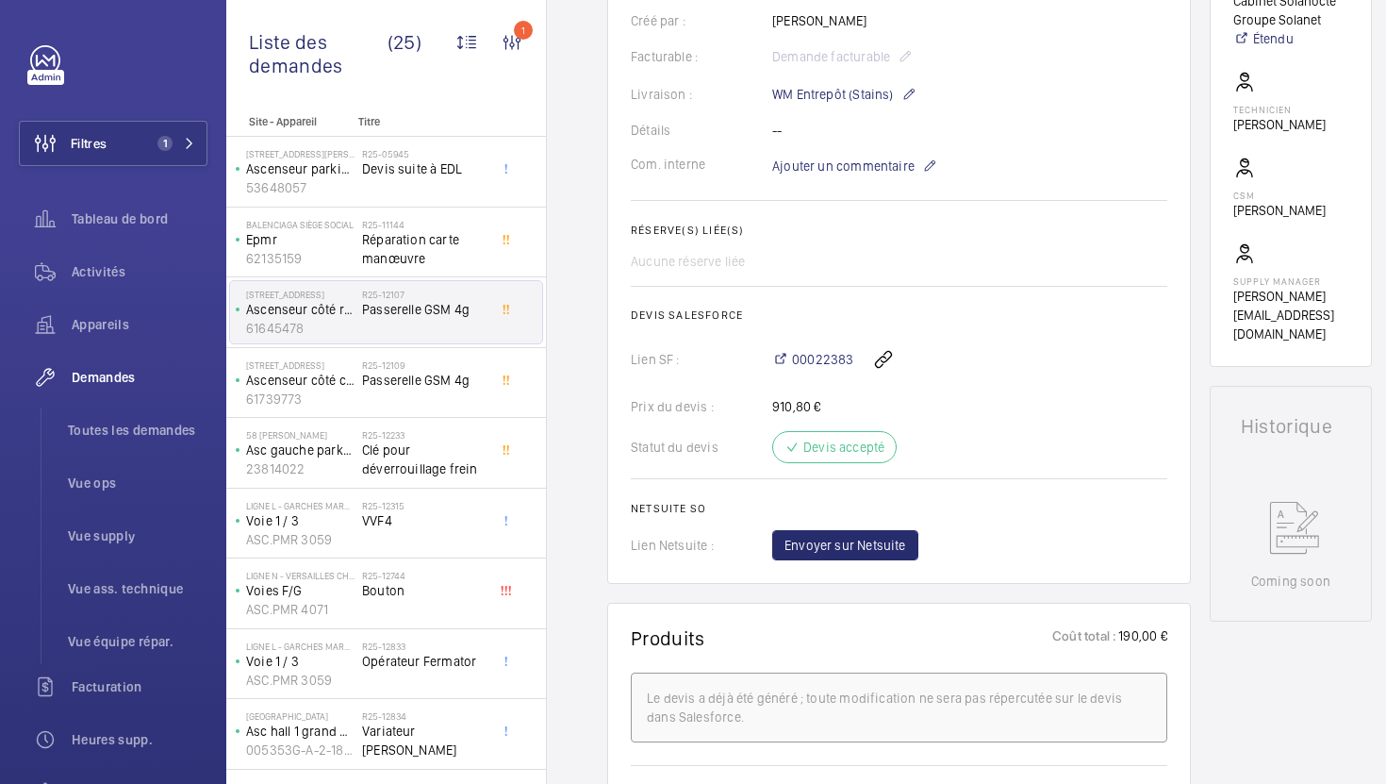
scroll to position [585, 0]
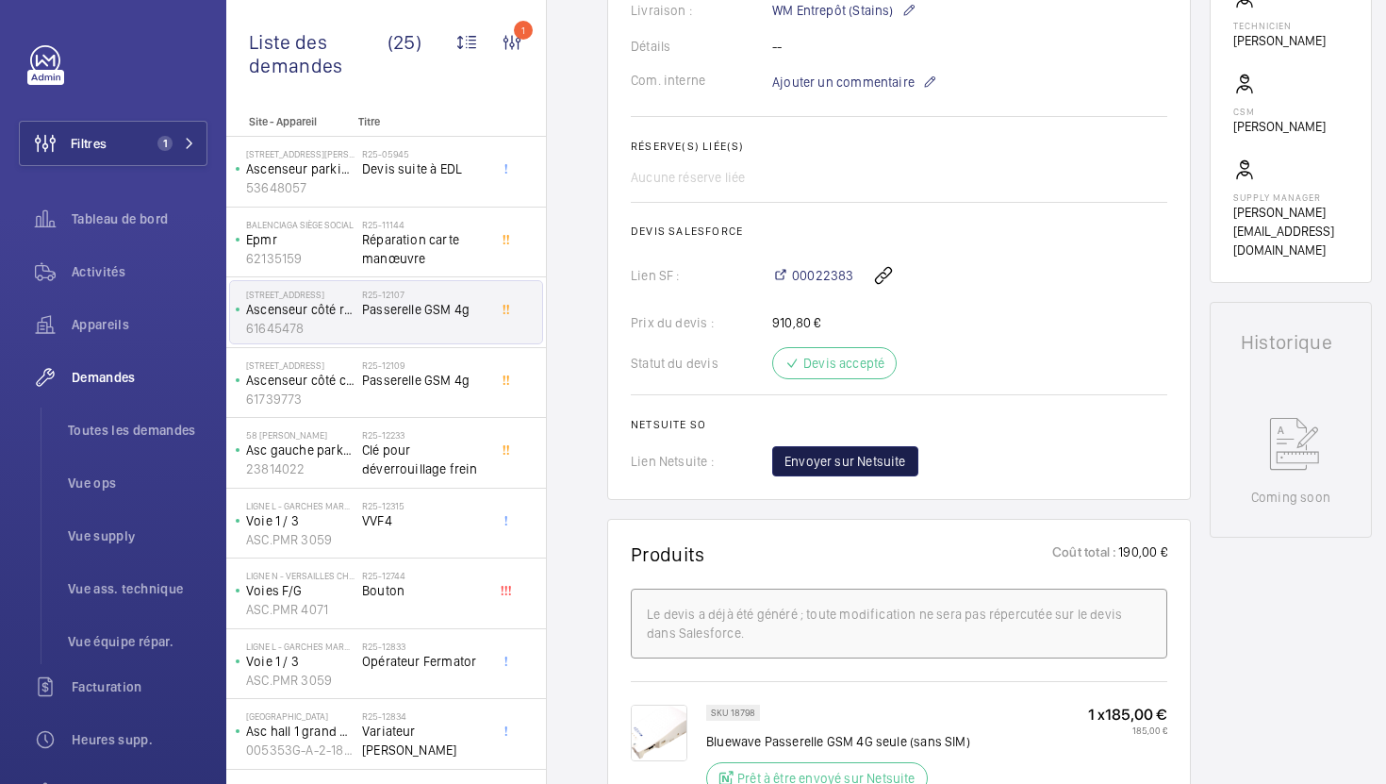
click at [868, 469] on span "Envoyer sur Netsuite" at bounding box center [846, 461] width 122 height 19
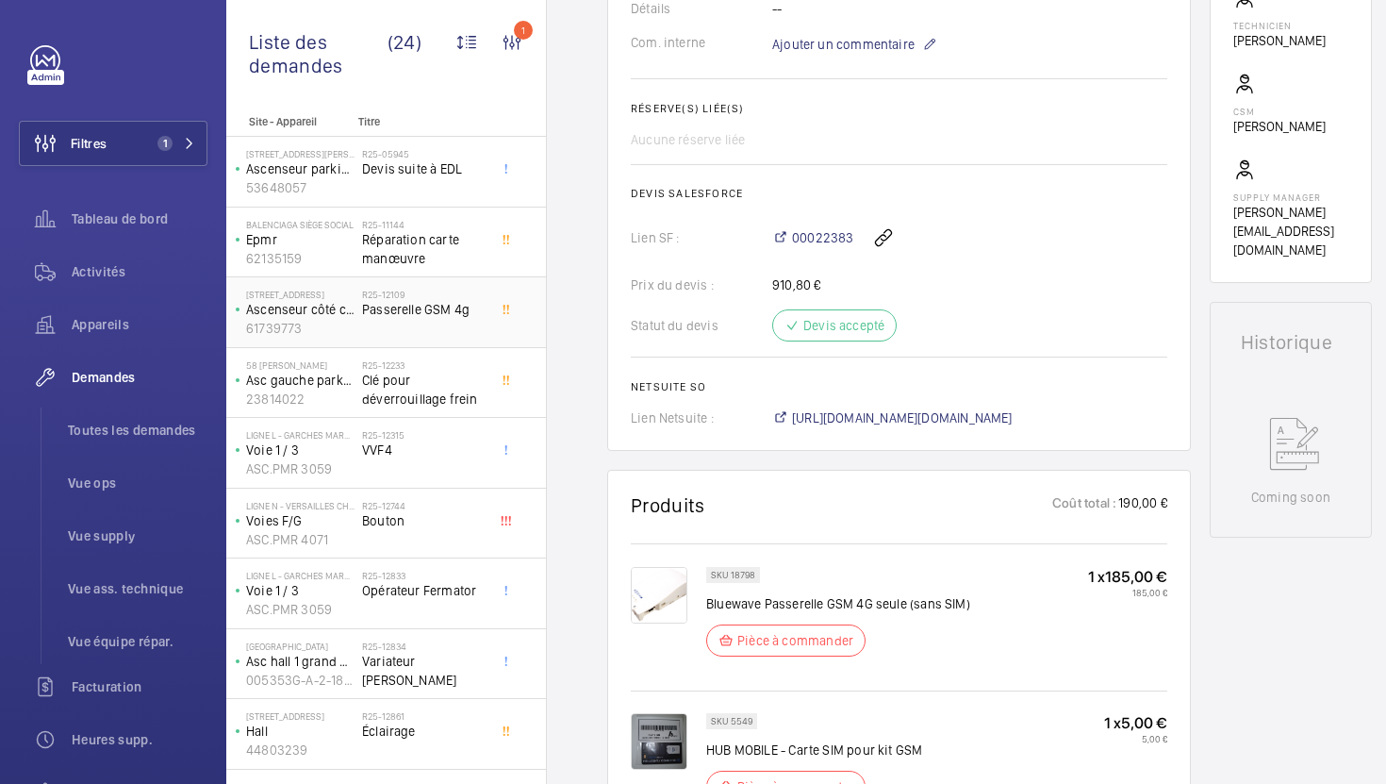
click at [450, 334] on div "R25-12109 Passerelle GSM 4g" at bounding box center [424, 316] width 124 height 55
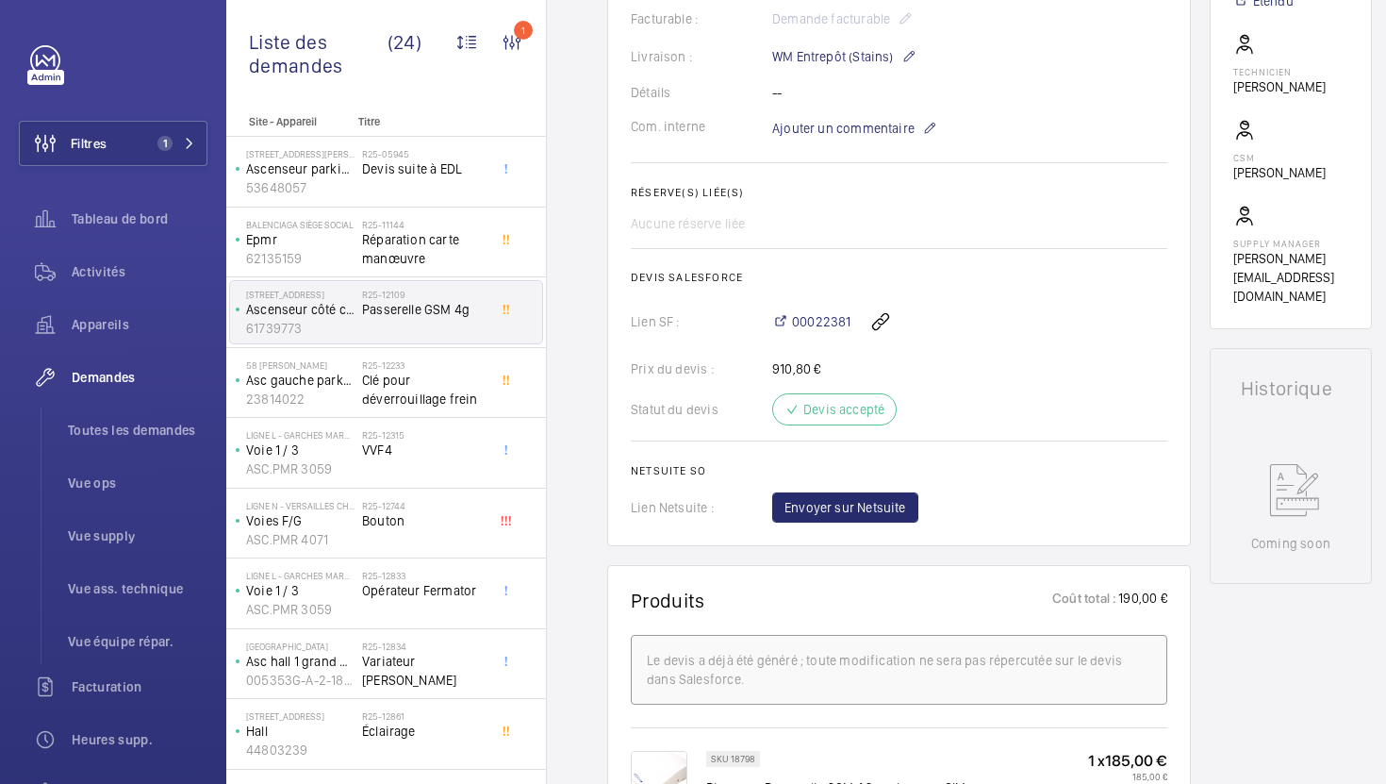
scroll to position [330, 0]
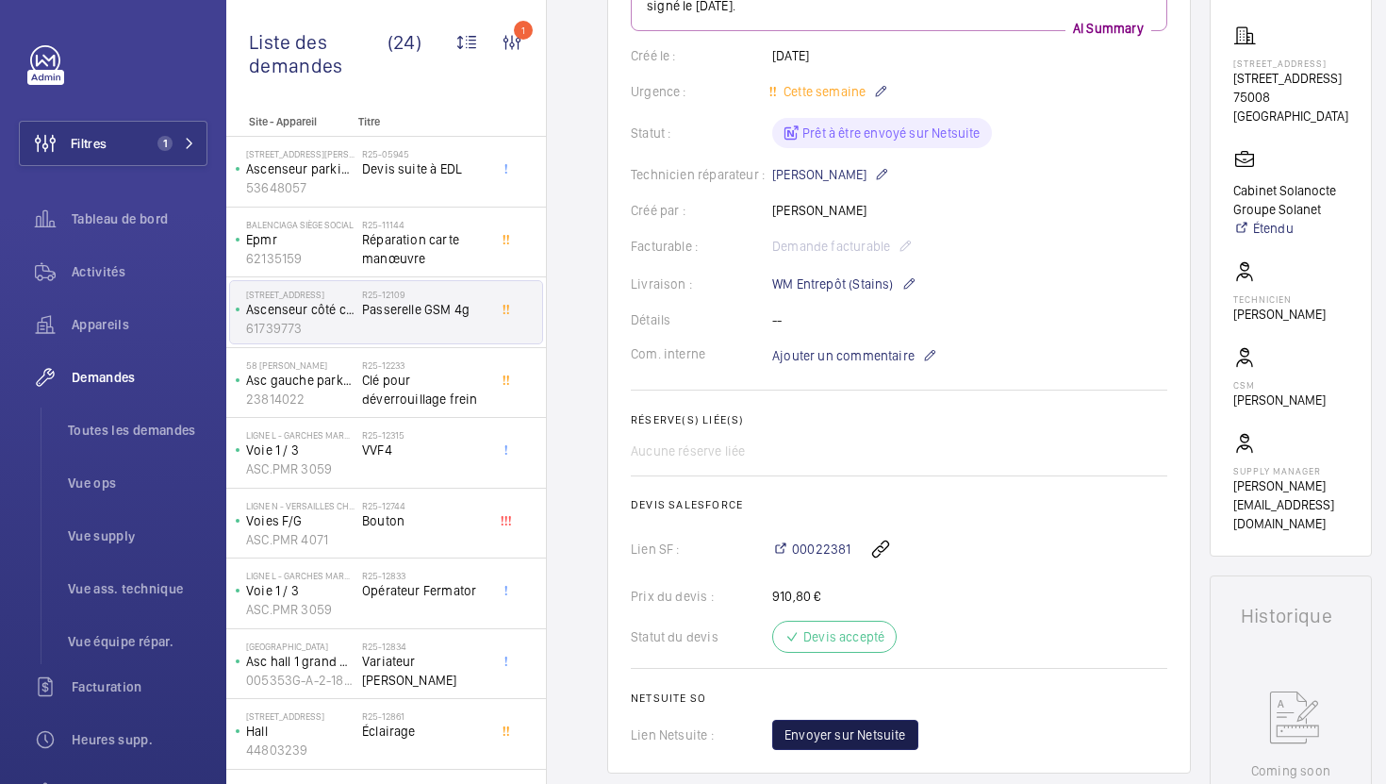
click at [881, 737] on span "Envoyer sur Netsuite" at bounding box center [846, 734] width 122 height 19
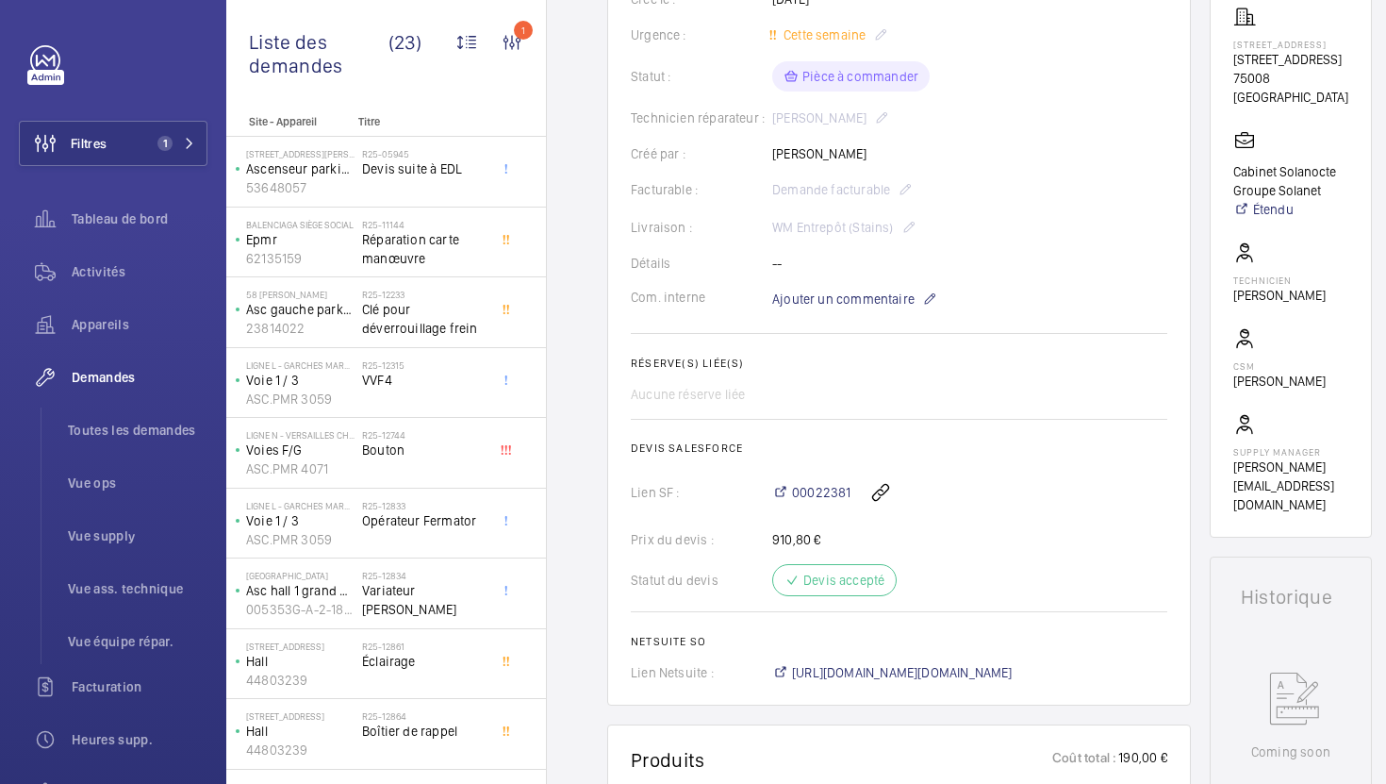
scroll to position [368, 0]
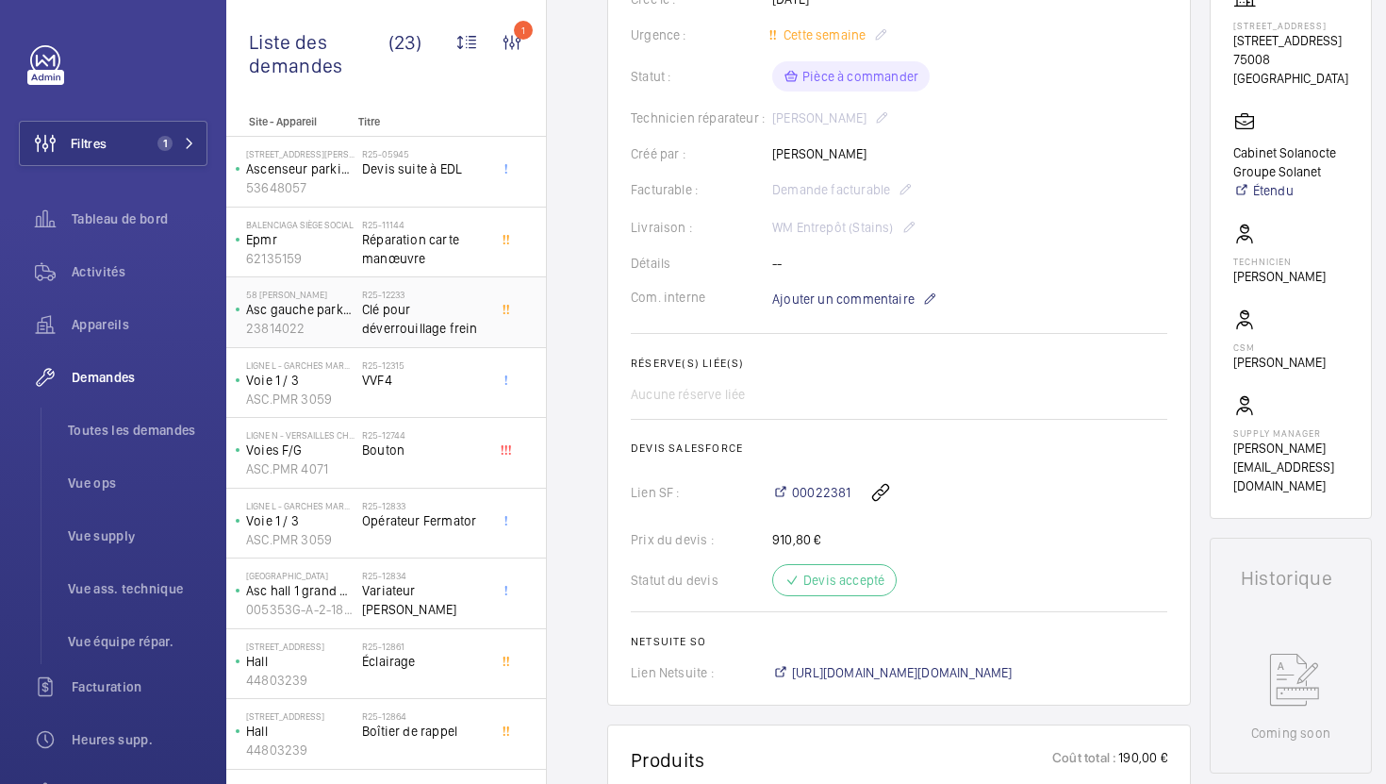
click at [474, 306] on span "Clé pour déverrouillage frein" at bounding box center [424, 319] width 124 height 38
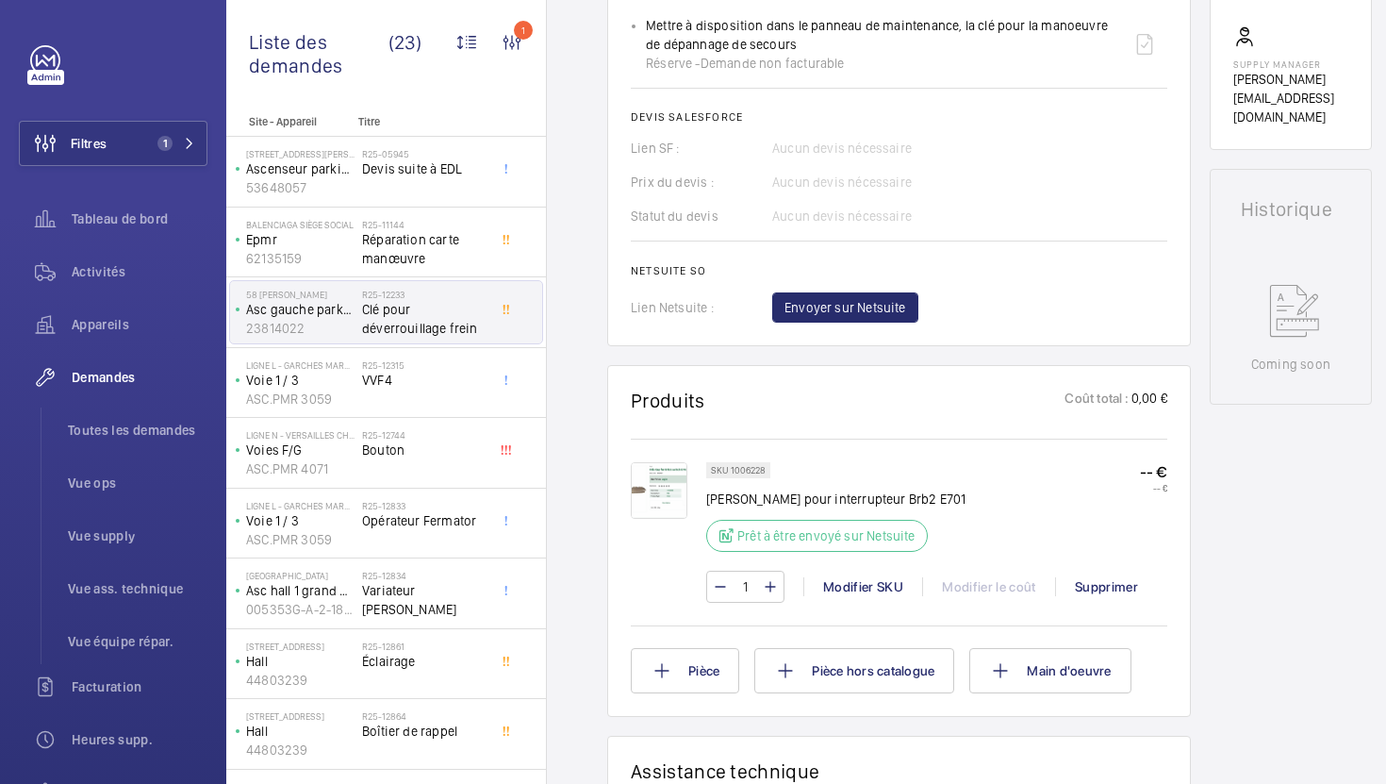
scroll to position [747, 0]
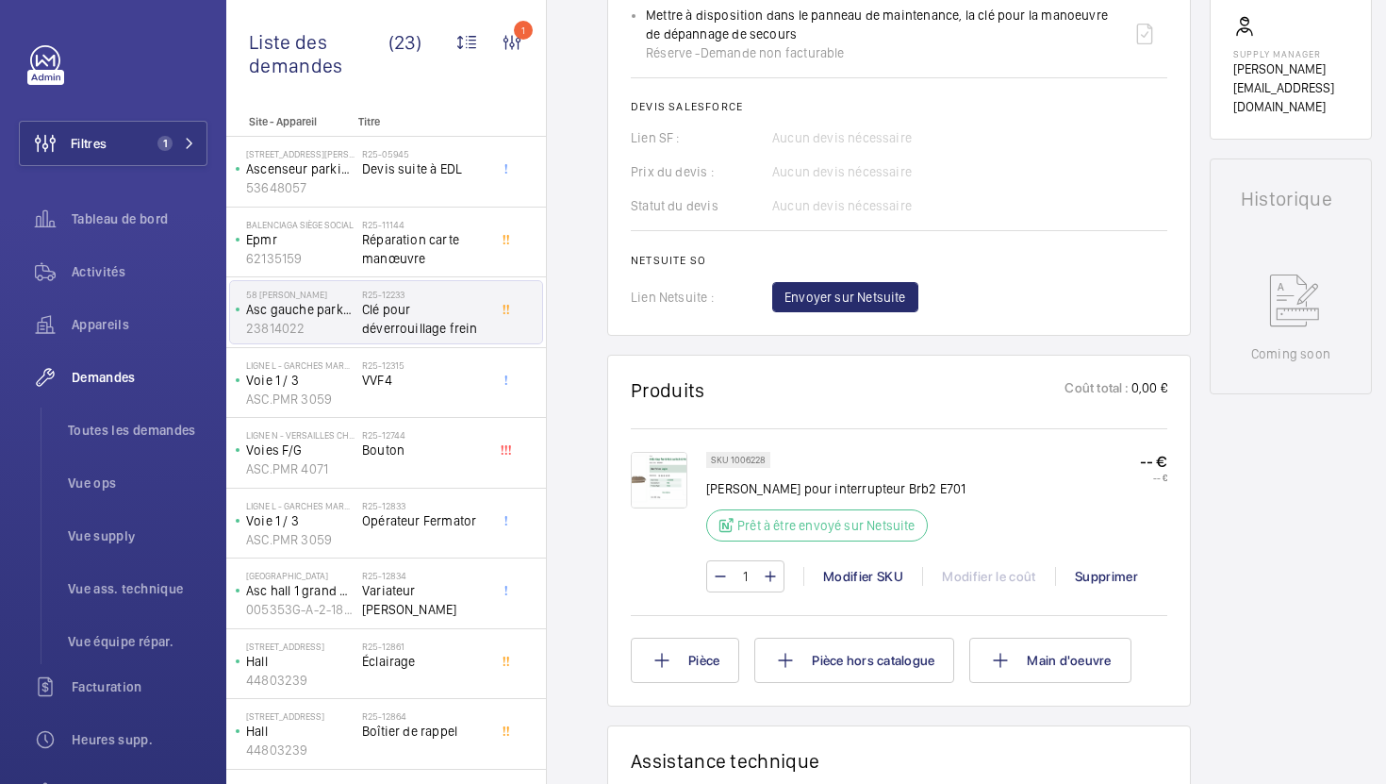
click at [652, 505] on img at bounding box center [659, 480] width 57 height 57
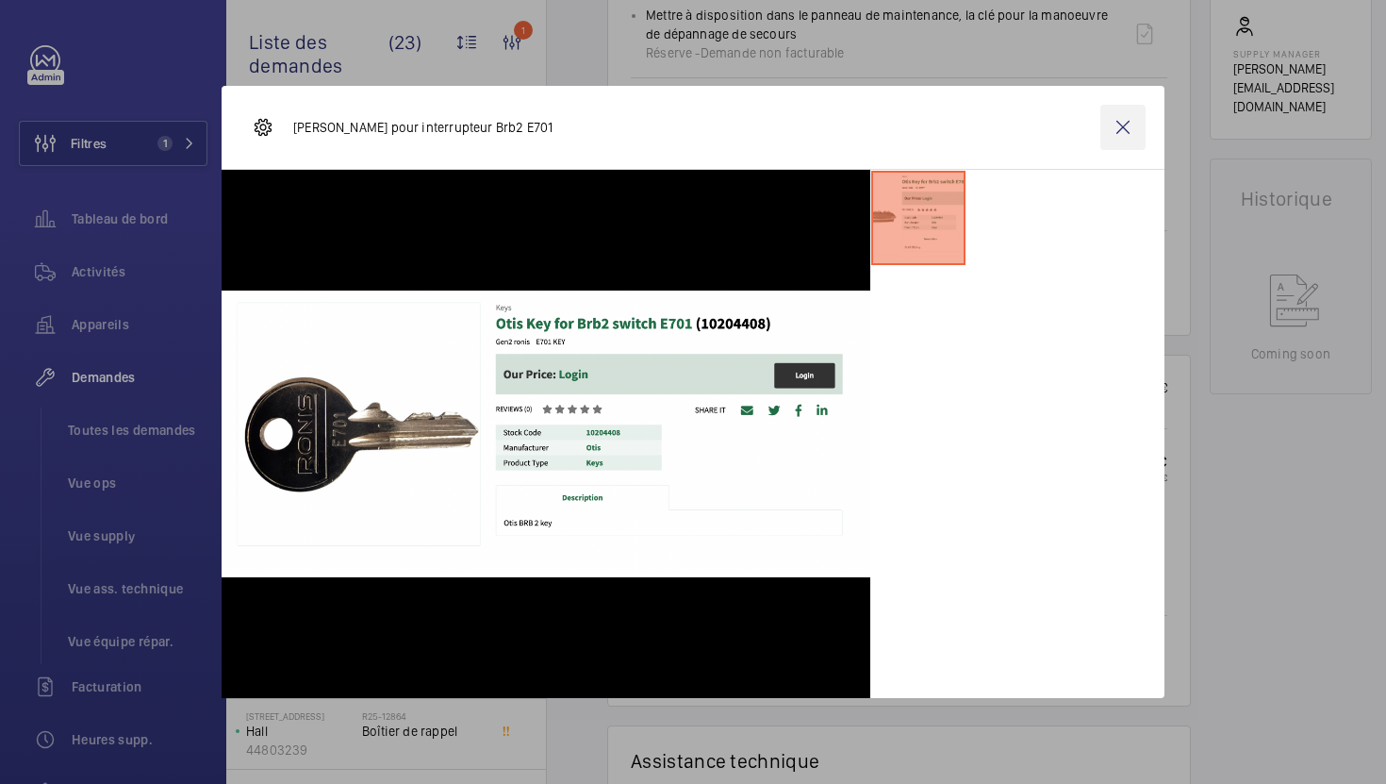
click at [1109, 137] on wm-front-icon-button at bounding box center [1122, 127] width 45 height 45
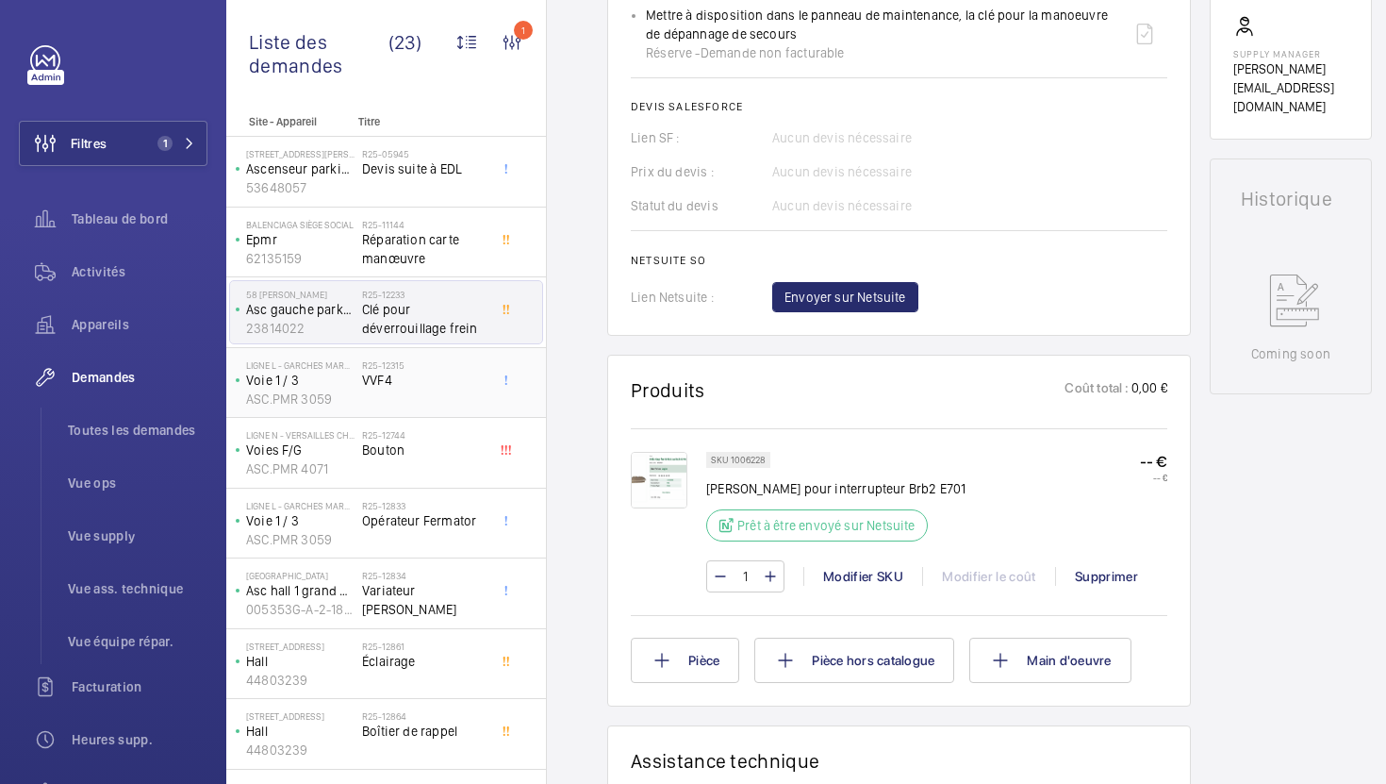
click at [471, 389] on span "VVF4" at bounding box center [424, 380] width 124 height 19
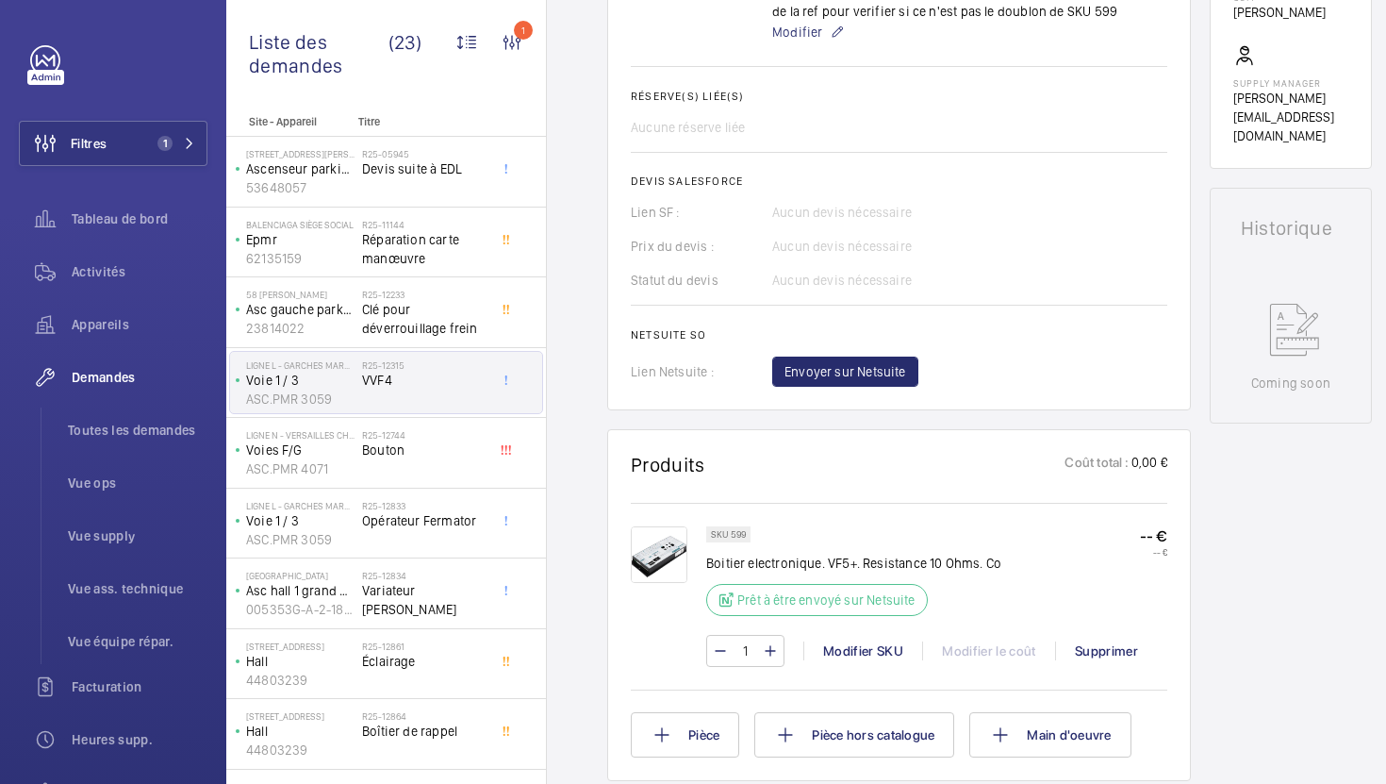
scroll to position [710, 0]
click at [491, 474] on div "R25-12744 Bouton" at bounding box center [428, 453] width 132 height 62
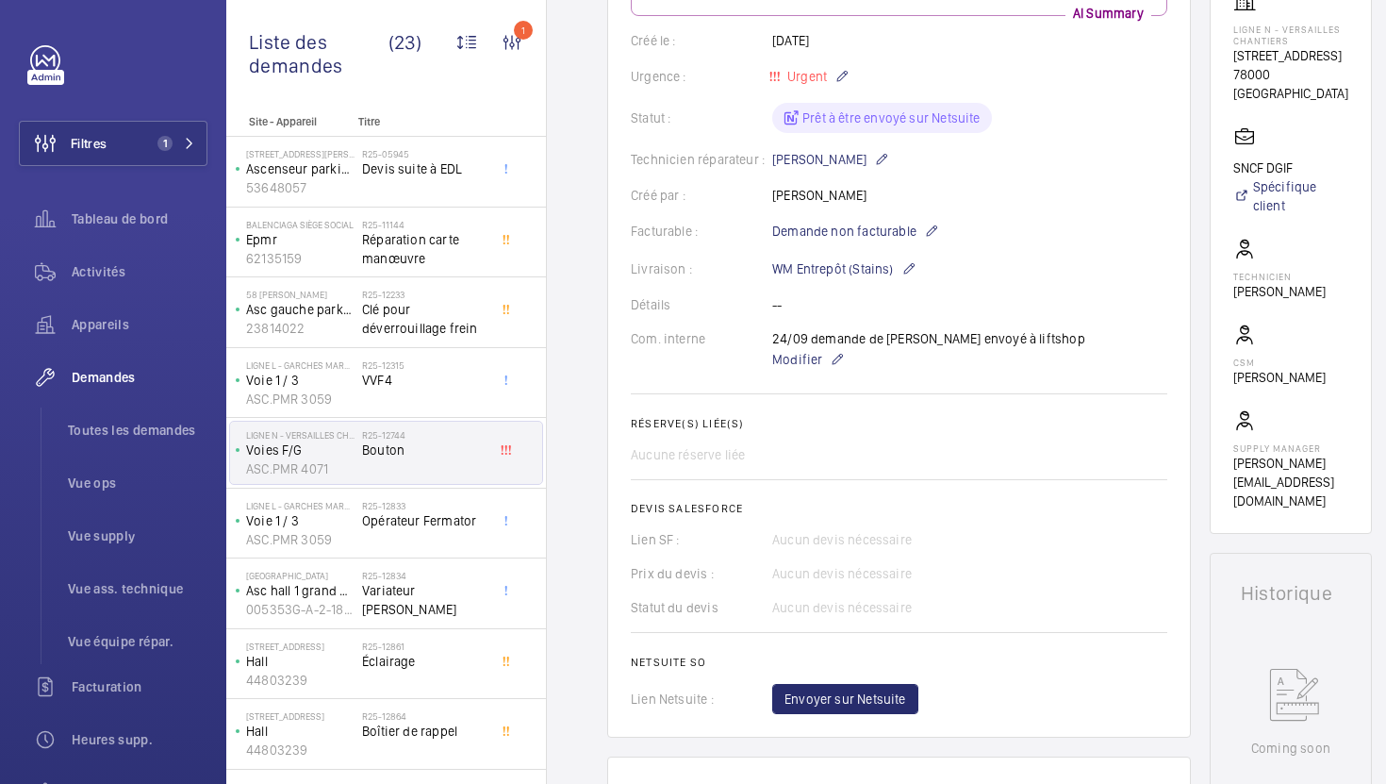
scroll to position [196, 0]
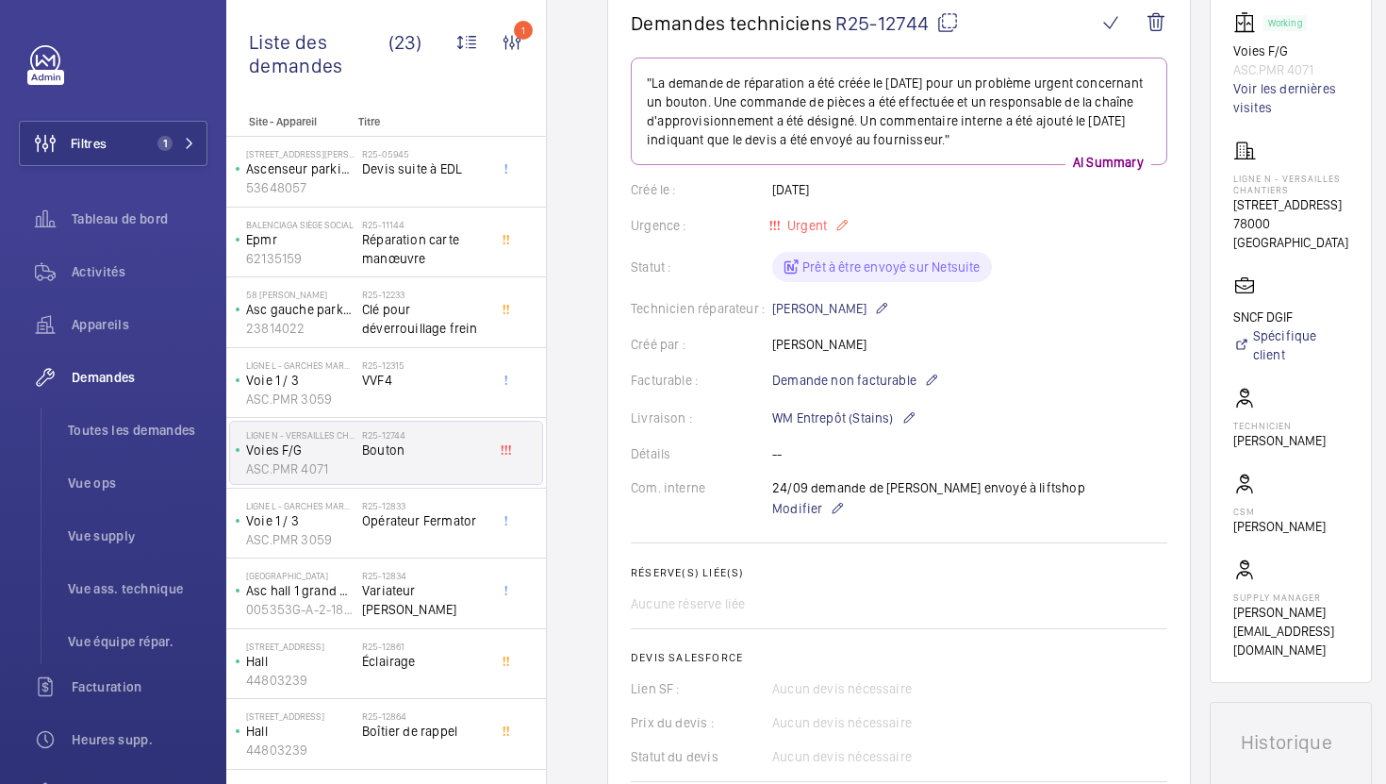
click at [822, 232] on span "Urgent" at bounding box center [805, 225] width 43 height 15
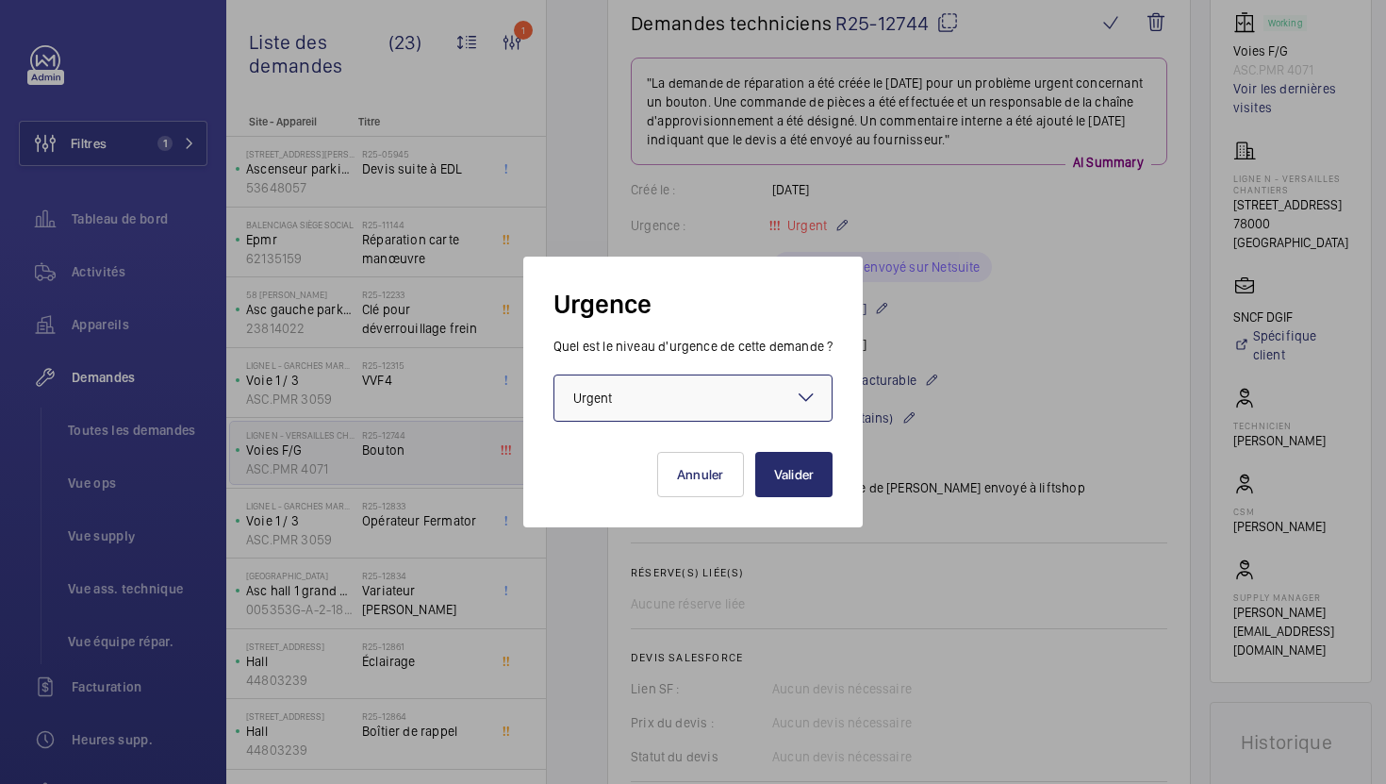
click at [785, 402] on div at bounding box center [693, 397] width 278 height 45
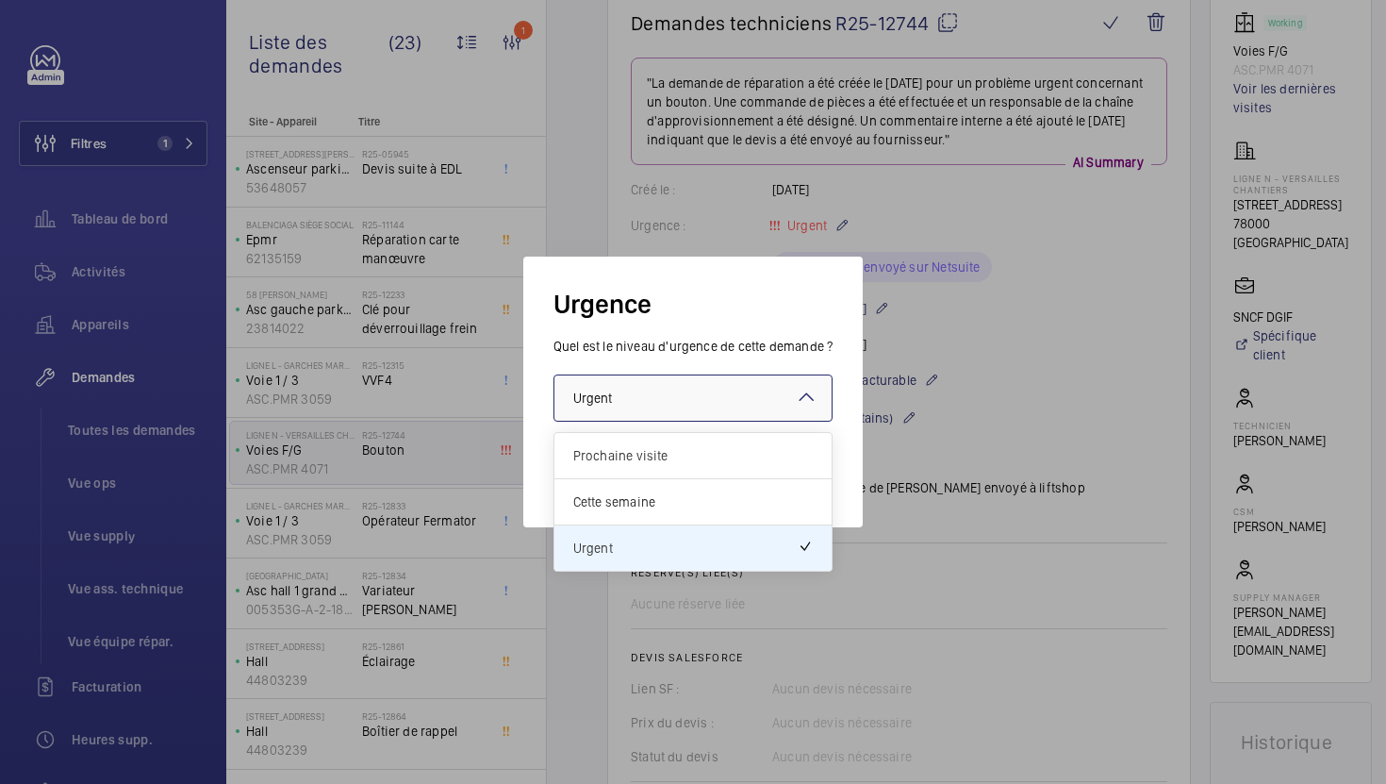
click at [975, 476] on div at bounding box center [693, 392] width 1386 height 784
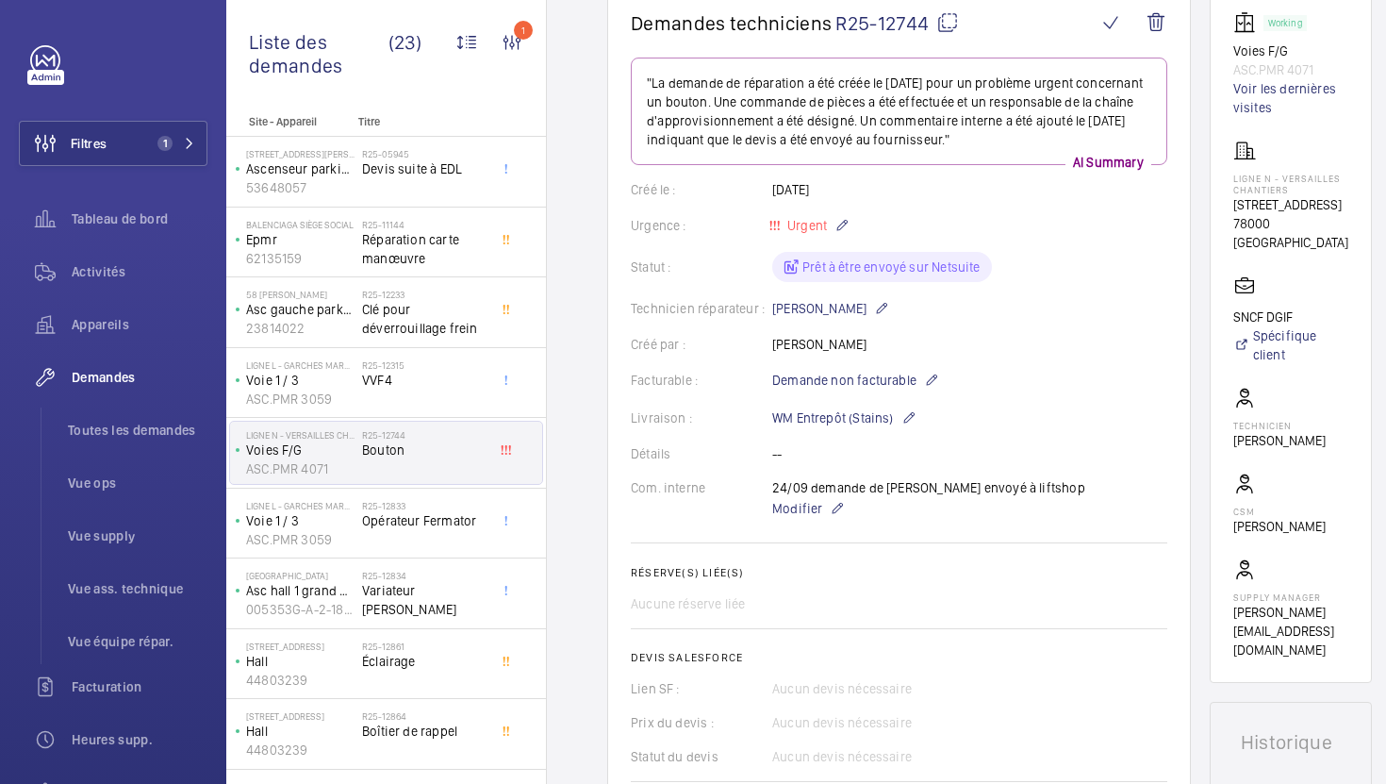
scroll to position [643, 0]
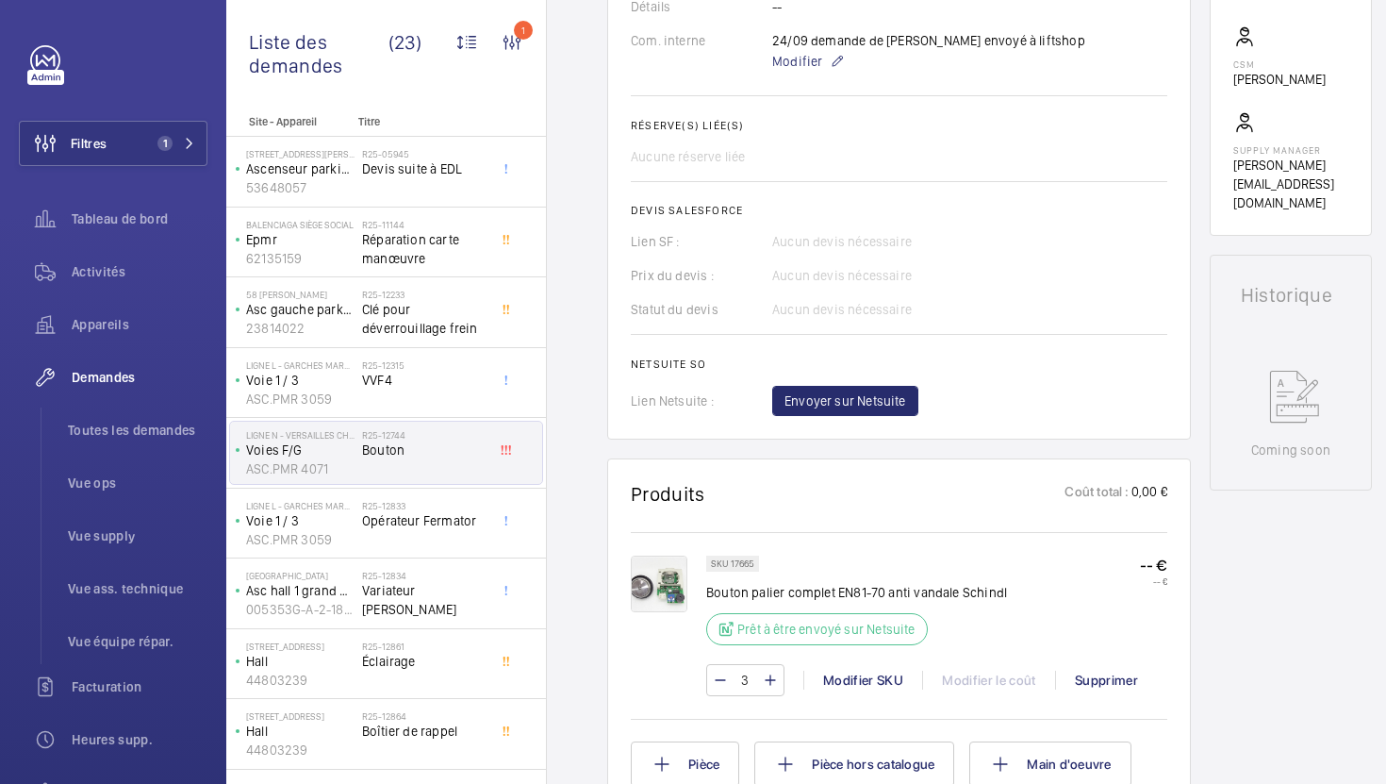
click at [747, 567] on p "SKU 17665" at bounding box center [732, 563] width 43 height 7
copy p "17665"
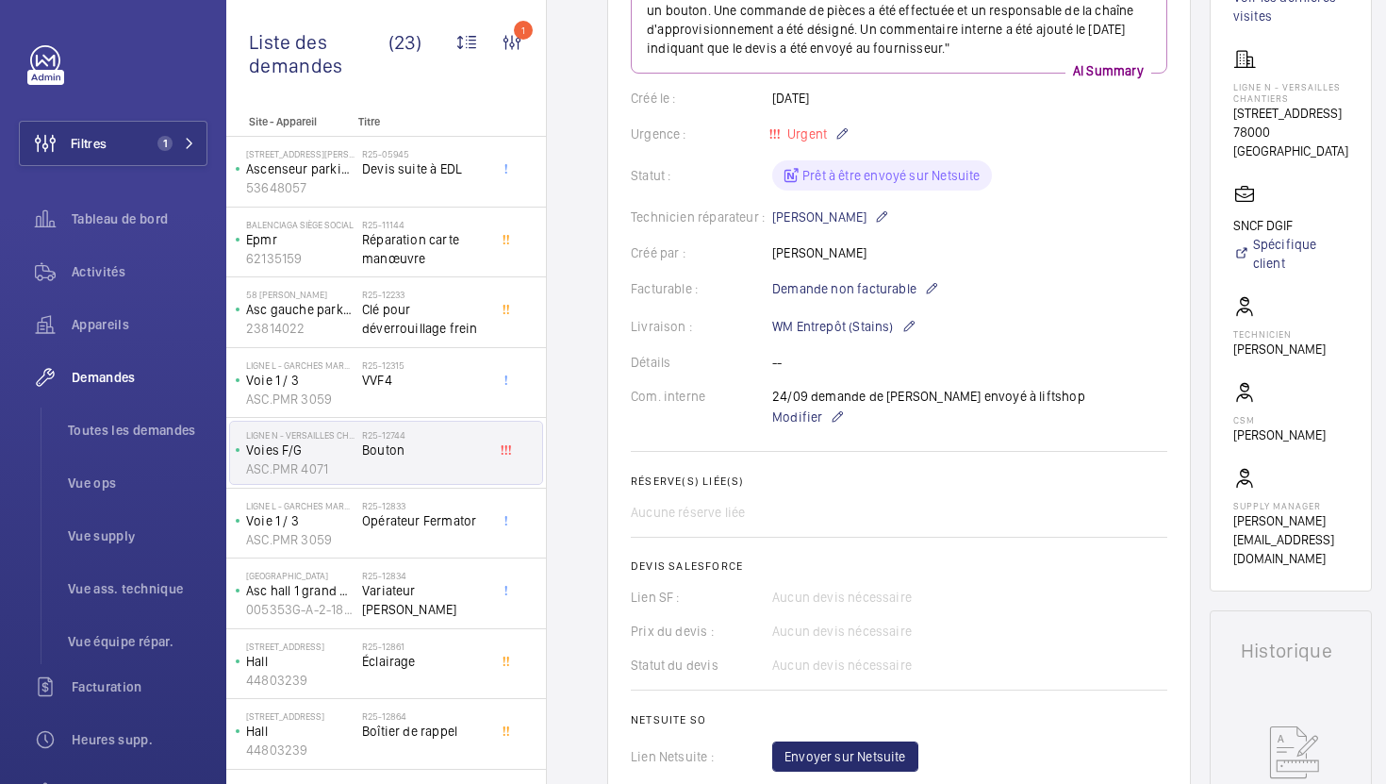
scroll to position [0, 0]
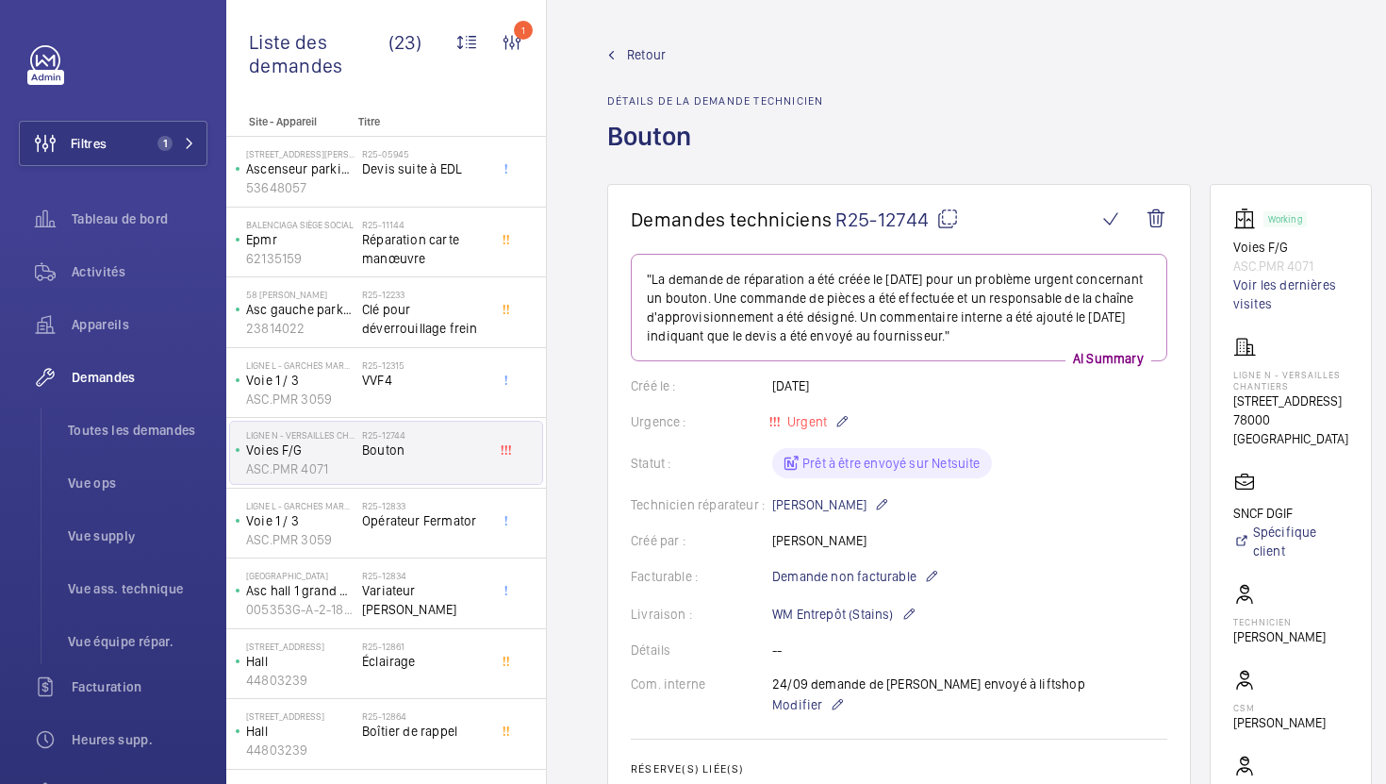
click at [951, 218] on mat-icon at bounding box center [947, 218] width 23 height 23
copy p "17665"
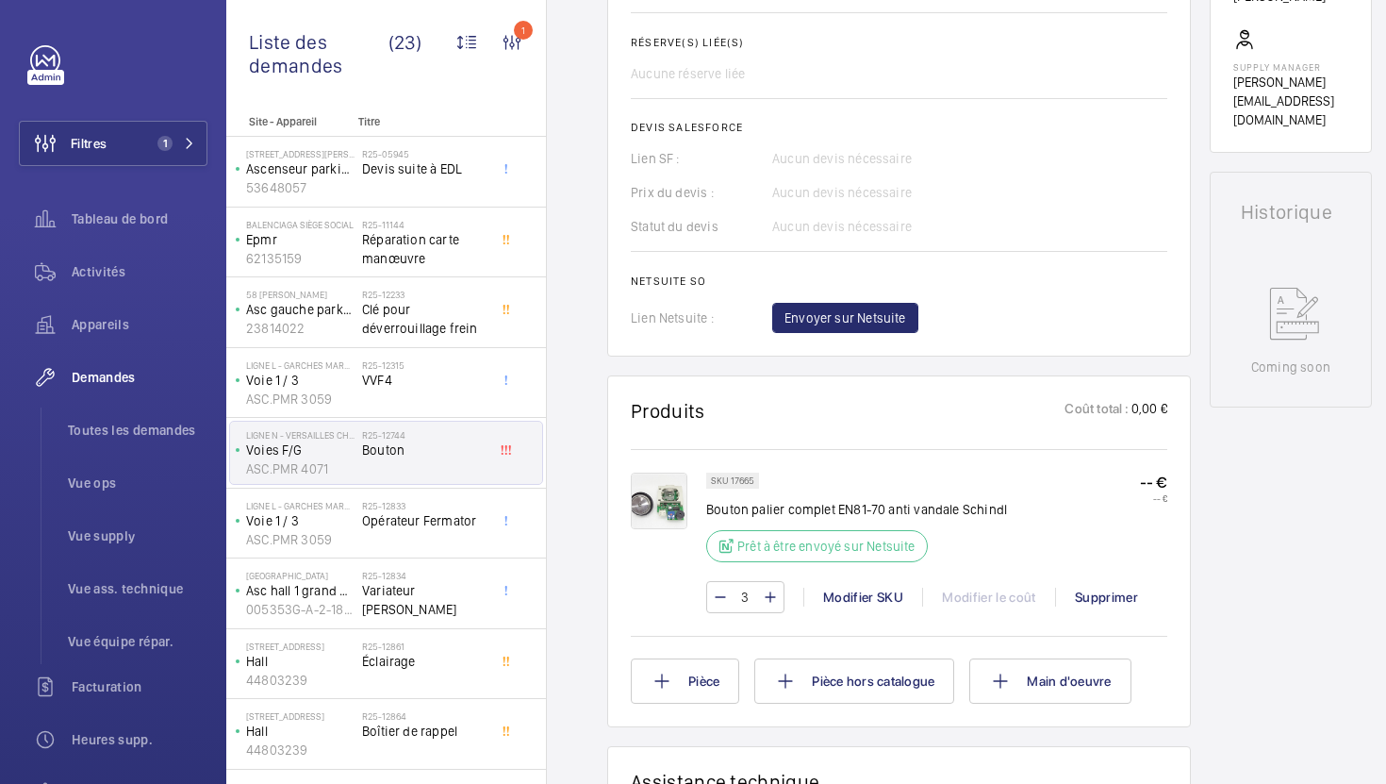
scroll to position [738, 0]
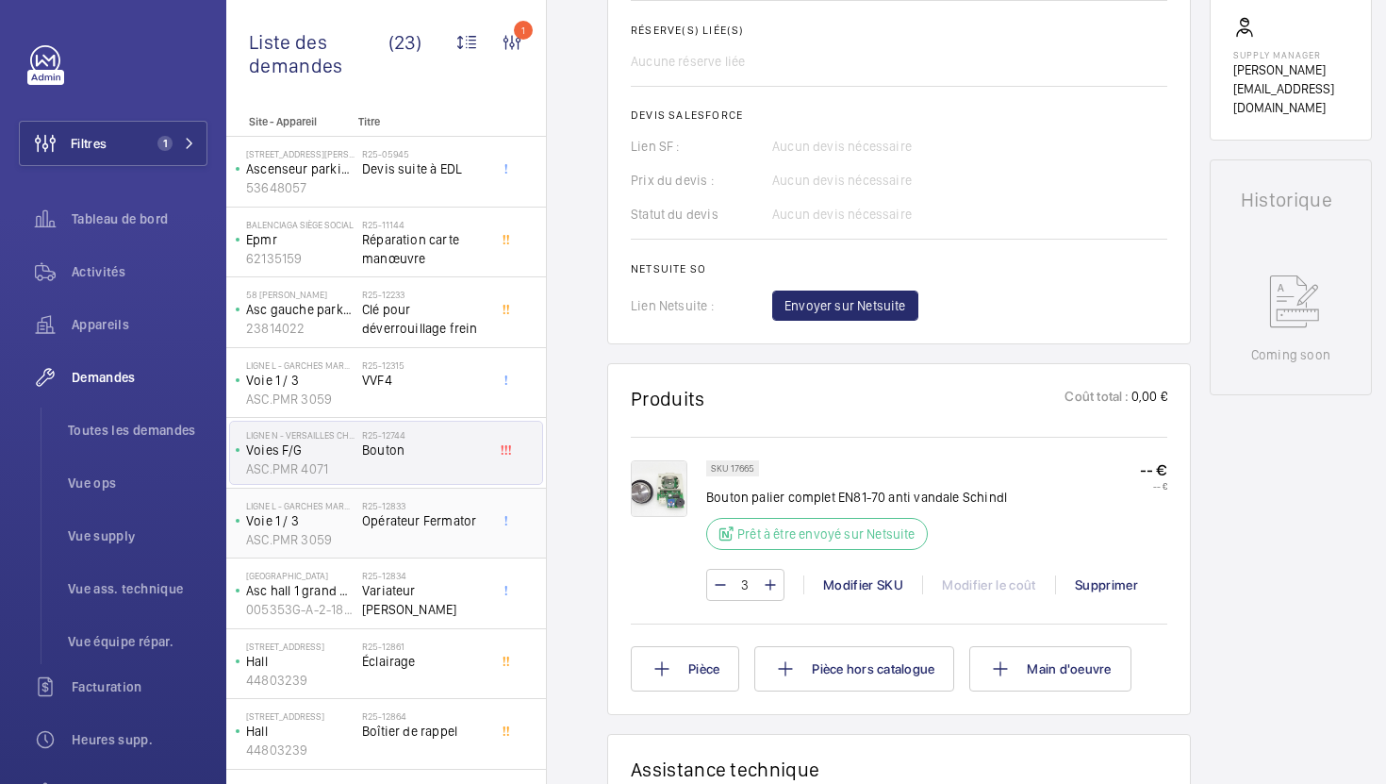
click at [462, 554] on div "Ligne L - GARCHES MARNES Voie 1 / 3 ASC.PMR 3059 R25-12833 Opérateur Fermator" at bounding box center [386, 523] width 320 height 71
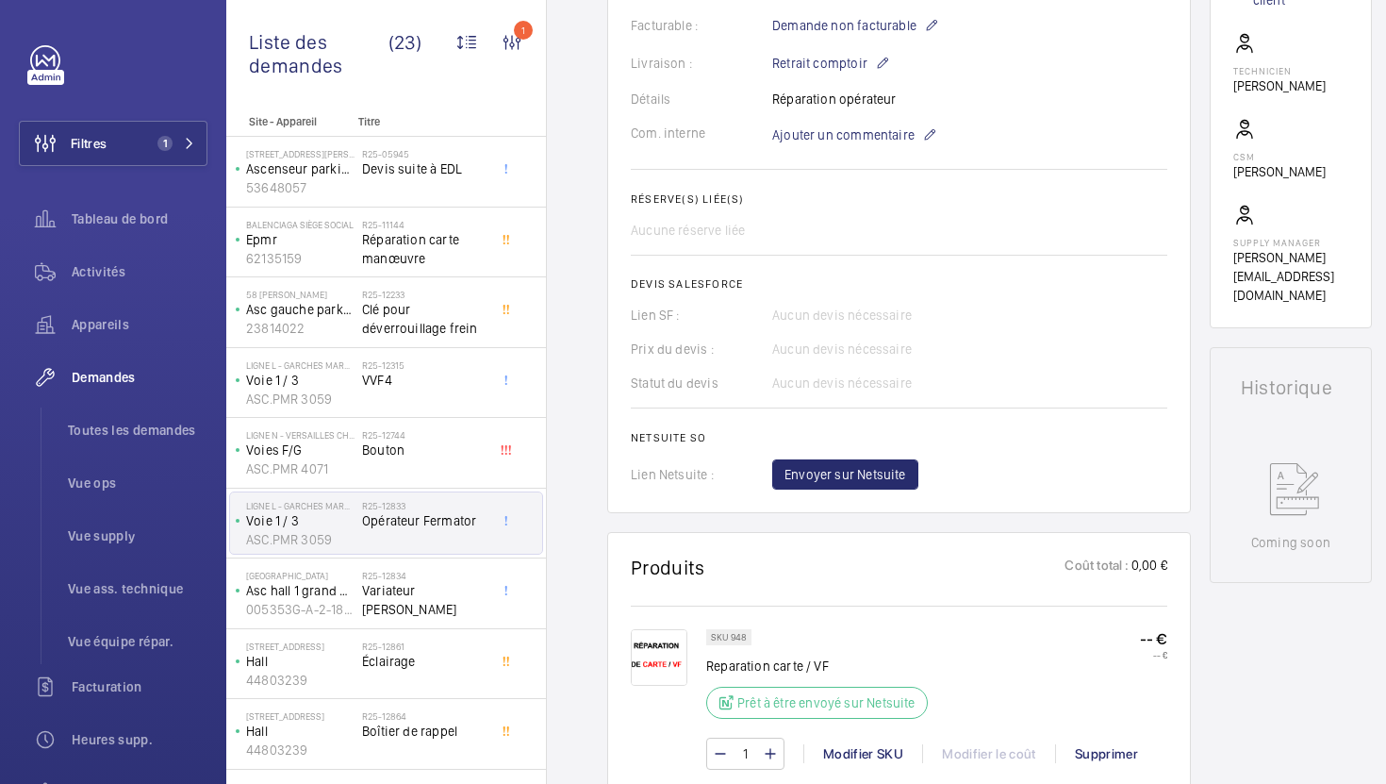
scroll to position [547, 0]
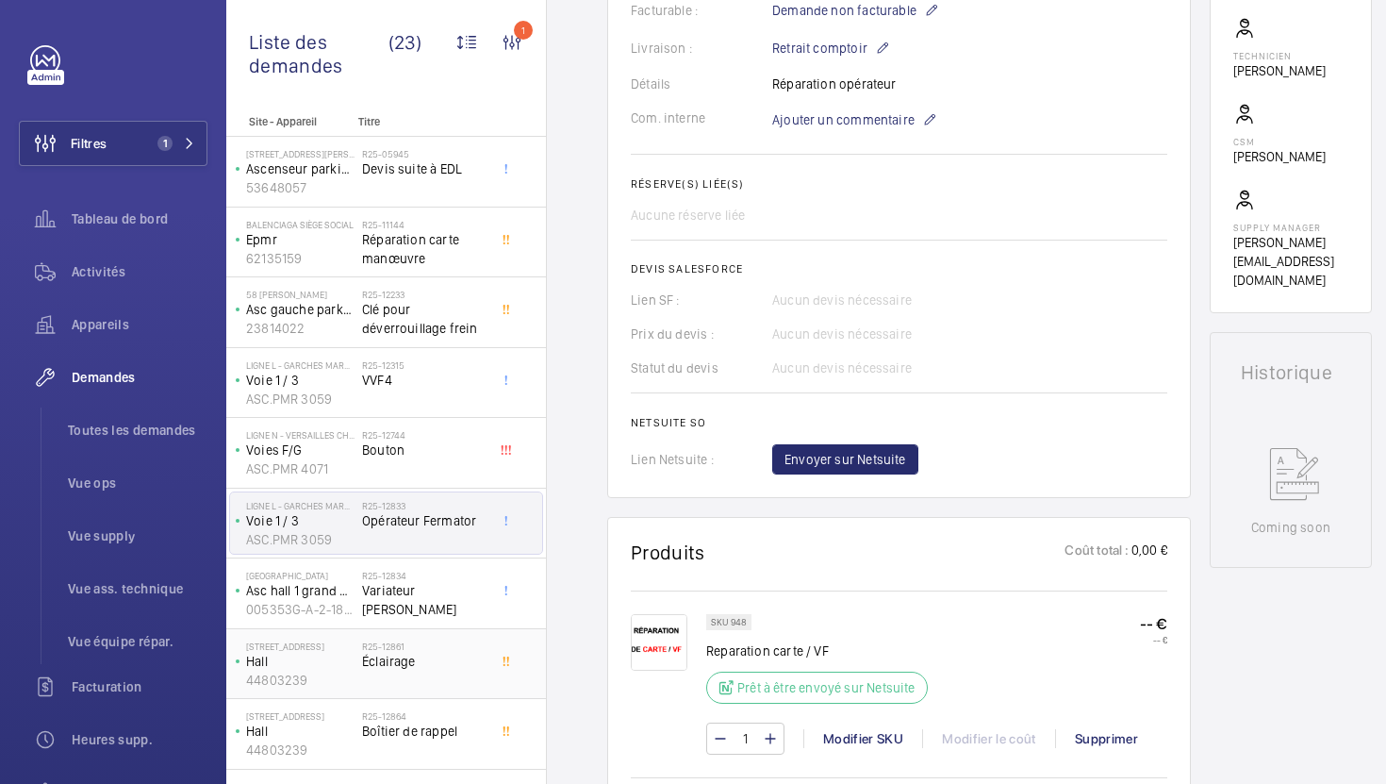
click at [443, 673] on div "R25-12861 Éclairage" at bounding box center [424, 667] width 124 height 55
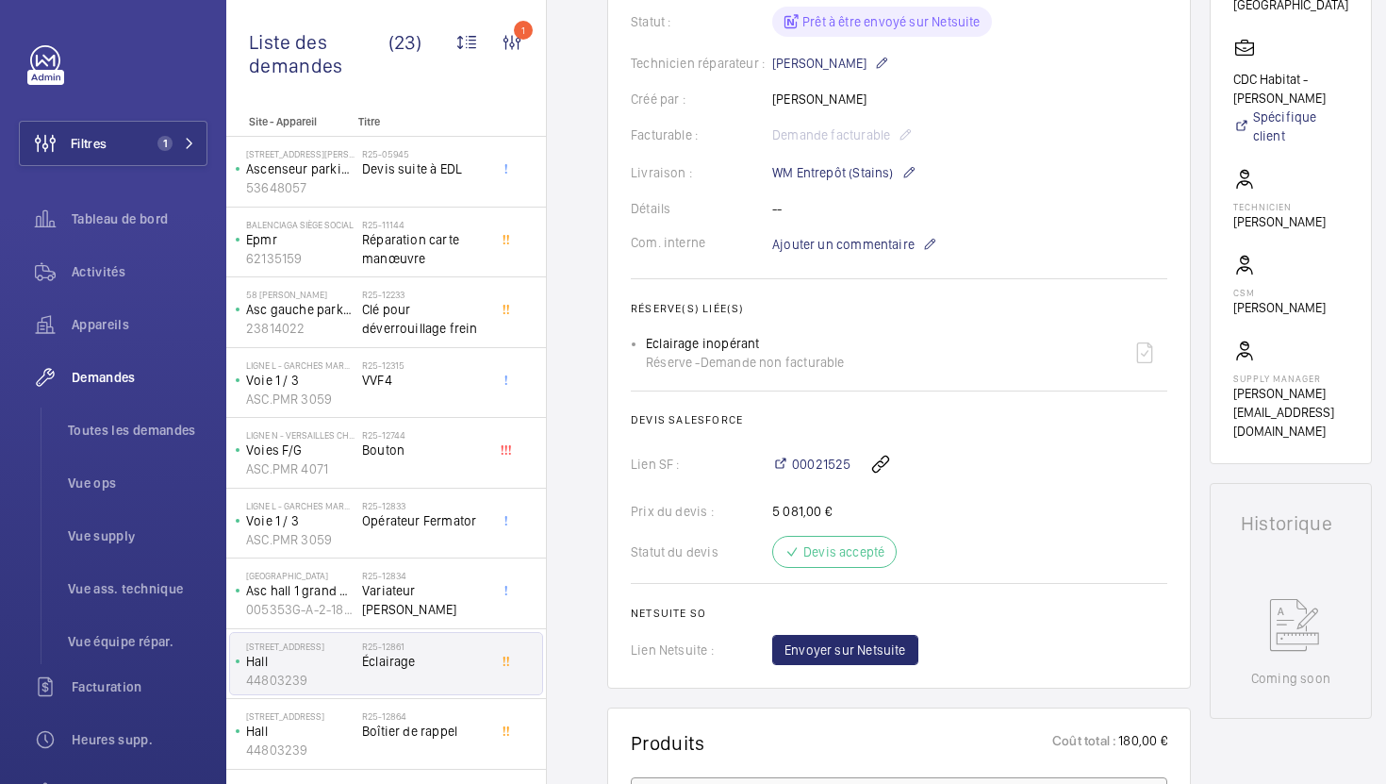
scroll to position [401, 0]
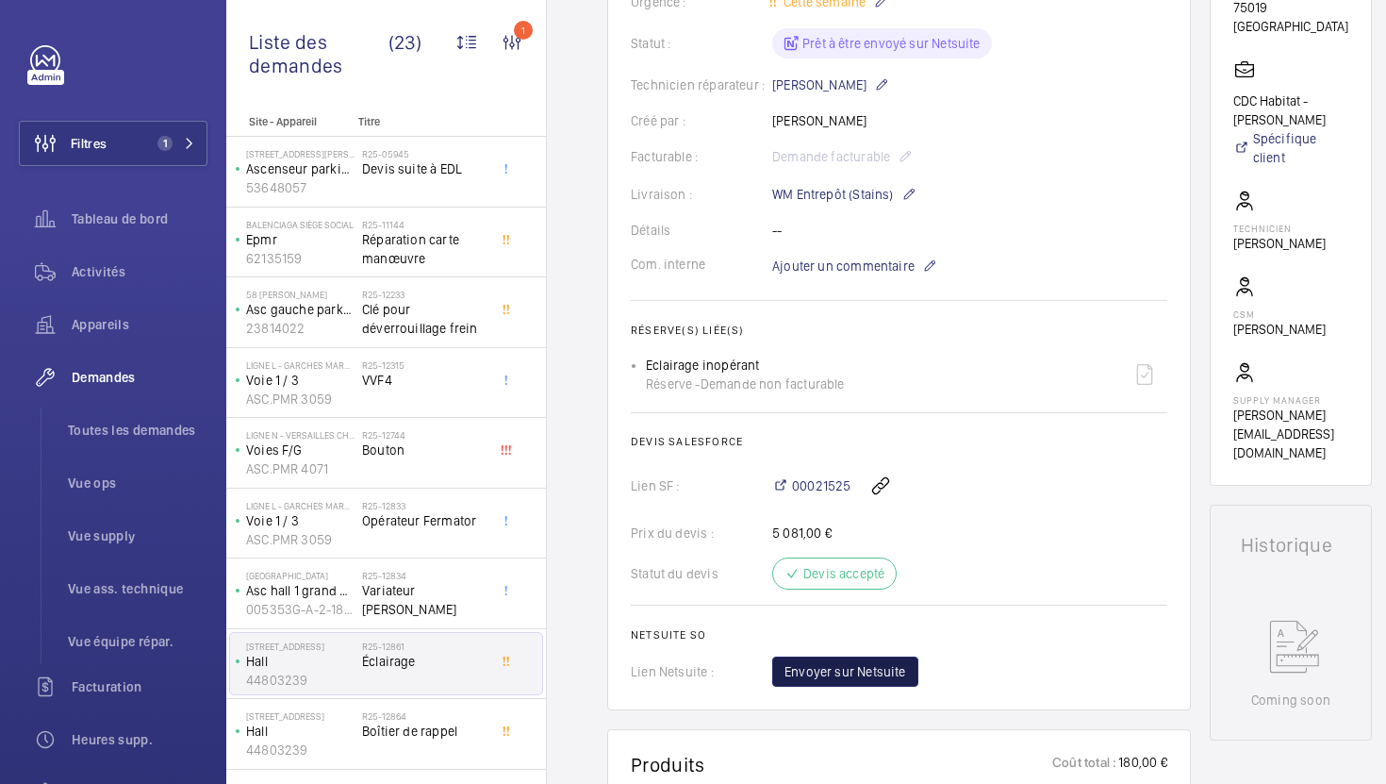
click at [878, 681] on span "Envoyer sur Netsuite" at bounding box center [846, 671] width 122 height 19
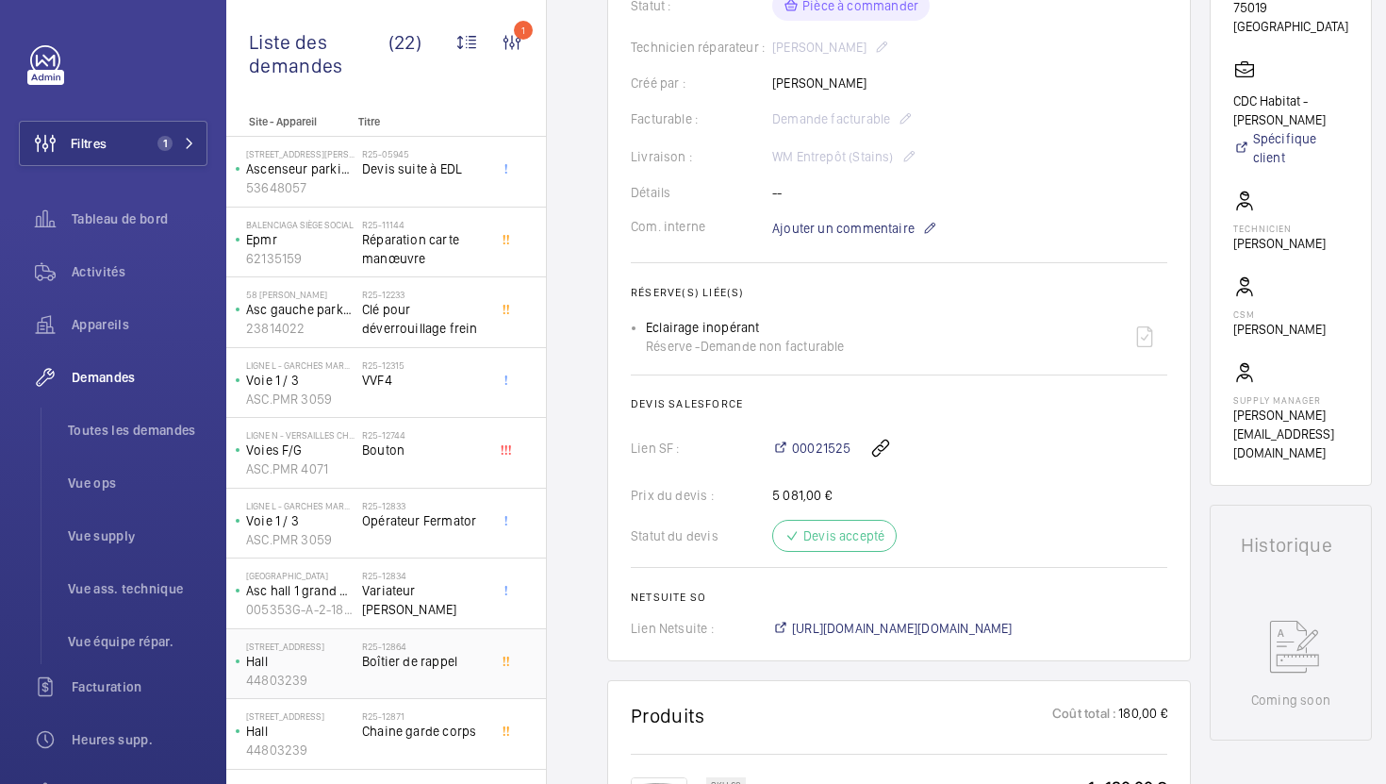
scroll to position [420, 0]
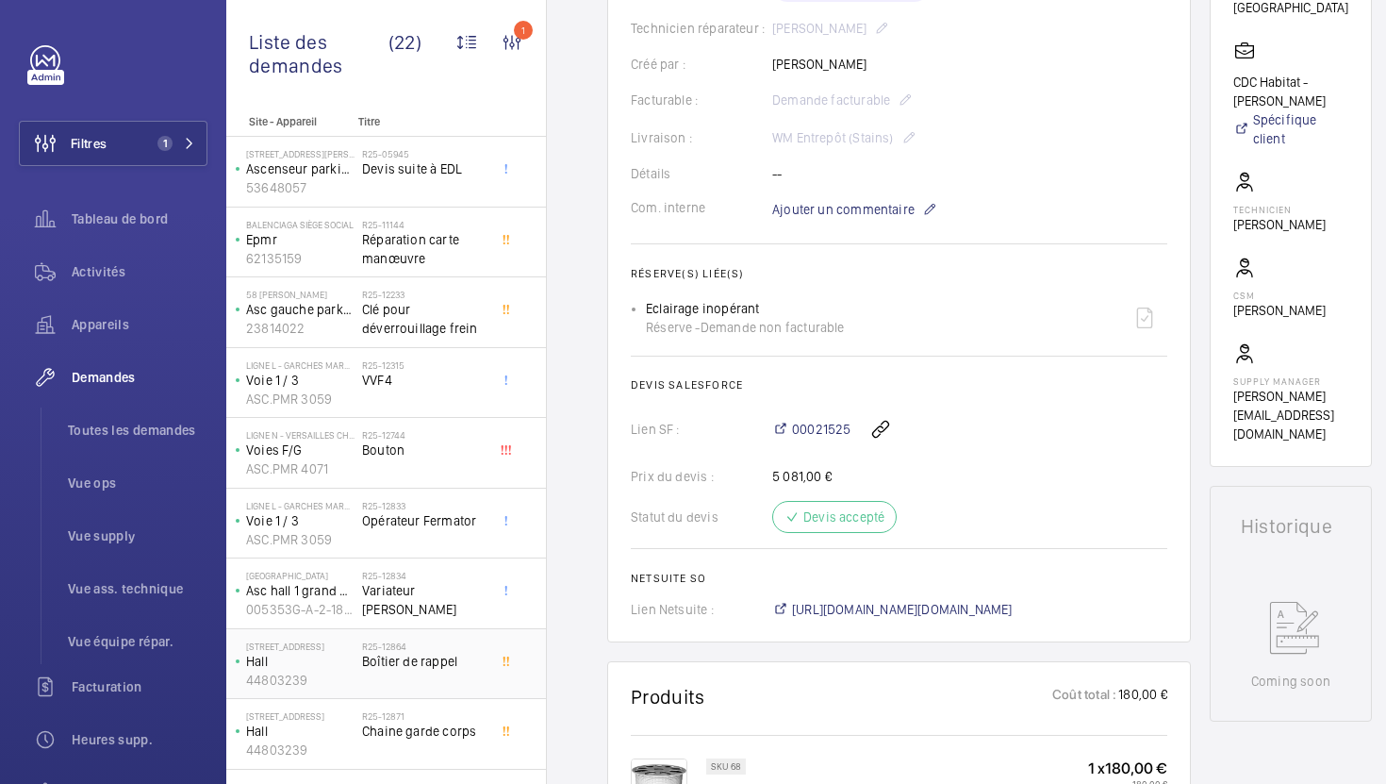
click at [462, 666] on span "Boîtier de rappel" at bounding box center [424, 661] width 124 height 19
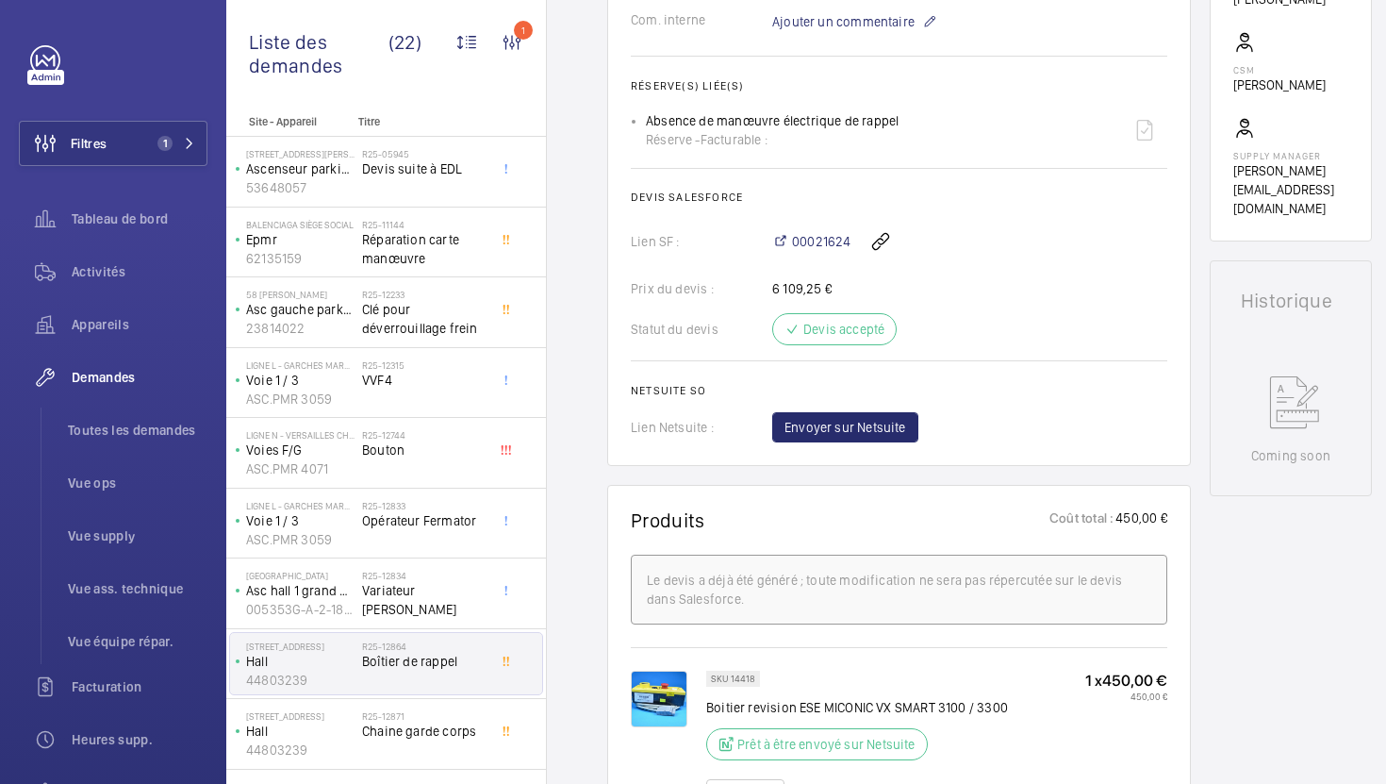
scroll to position [681, 0]
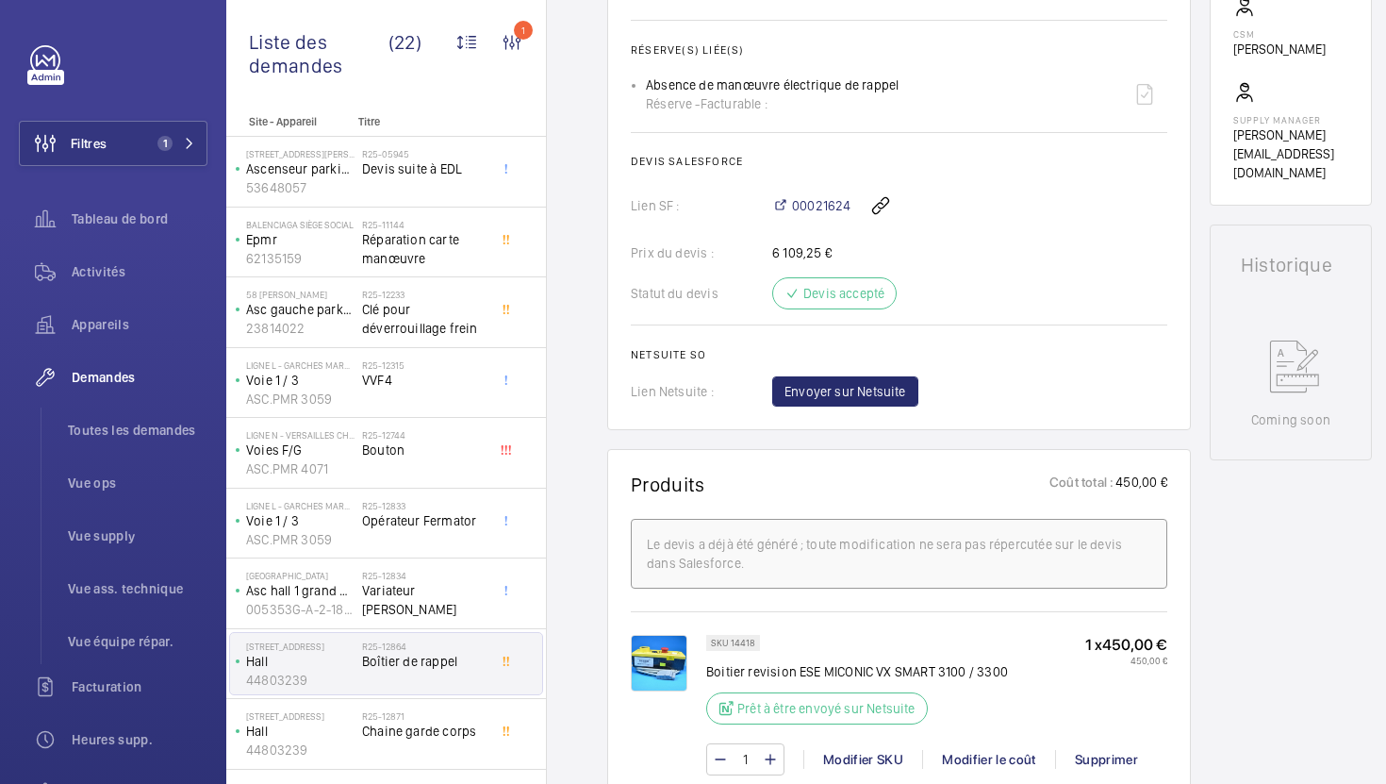
click at [746, 646] on p "SKU 14418" at bounding box center [733, 642] width 44 height 7
copy p "14418"
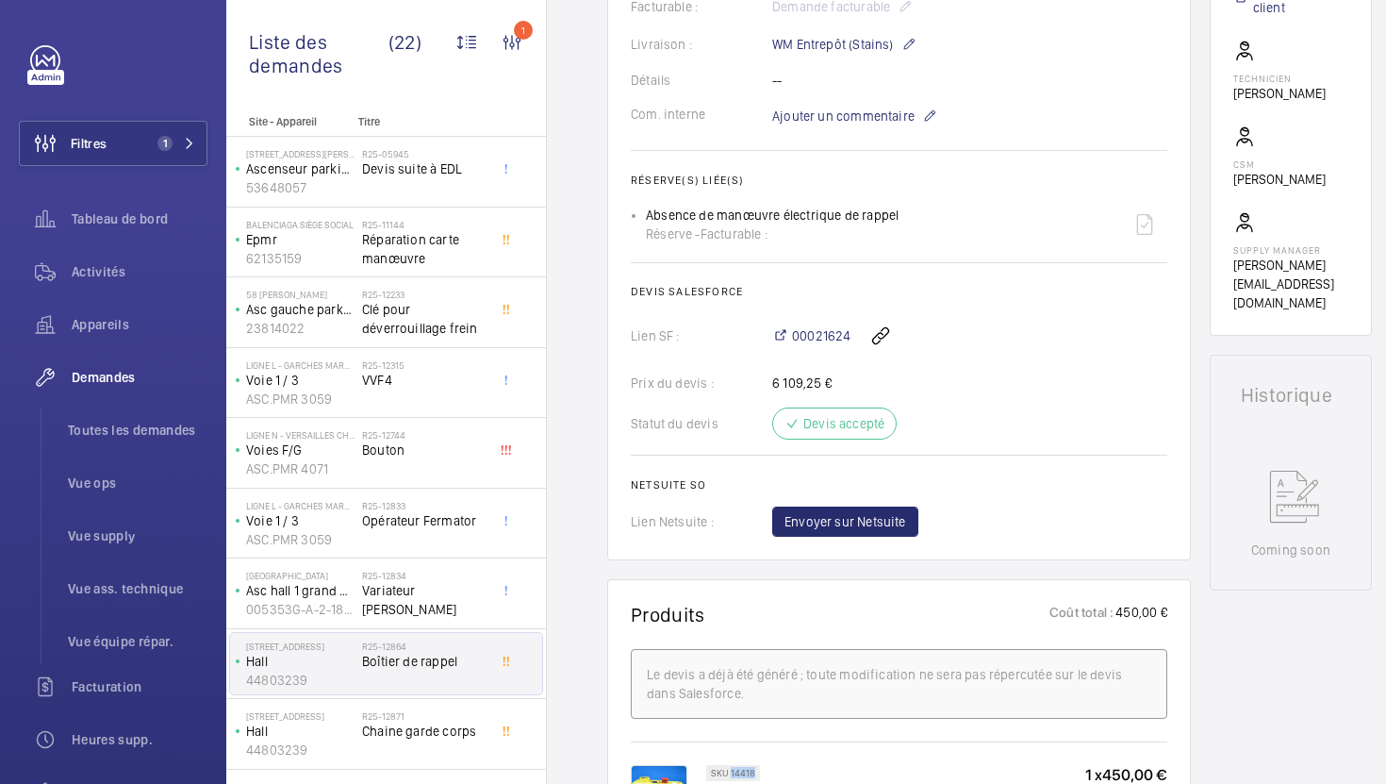
scroll to position [652, 0]
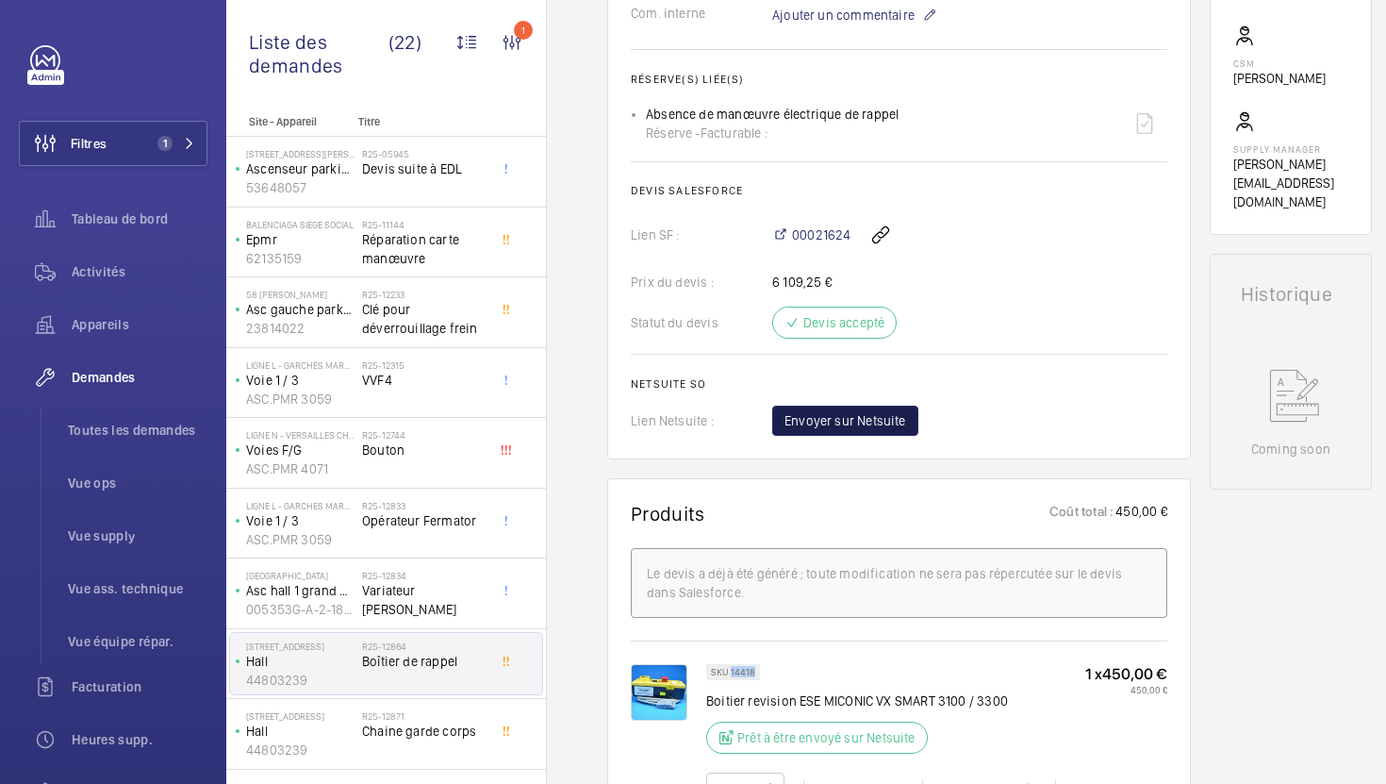
click at [881, 430] on span "Envoyer sur Netsuite" at bounding box center [846, 420] width 122 height 19
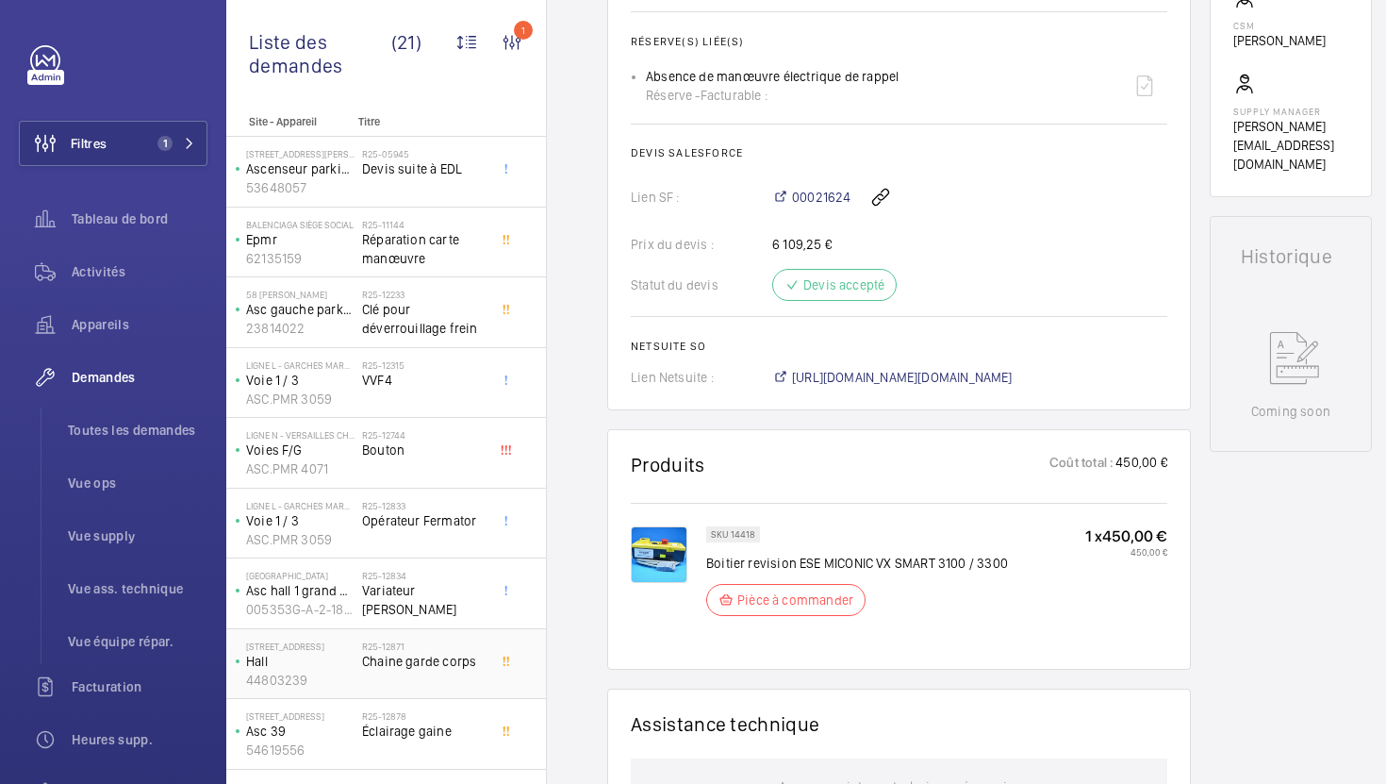
scroll to position [708, 0]
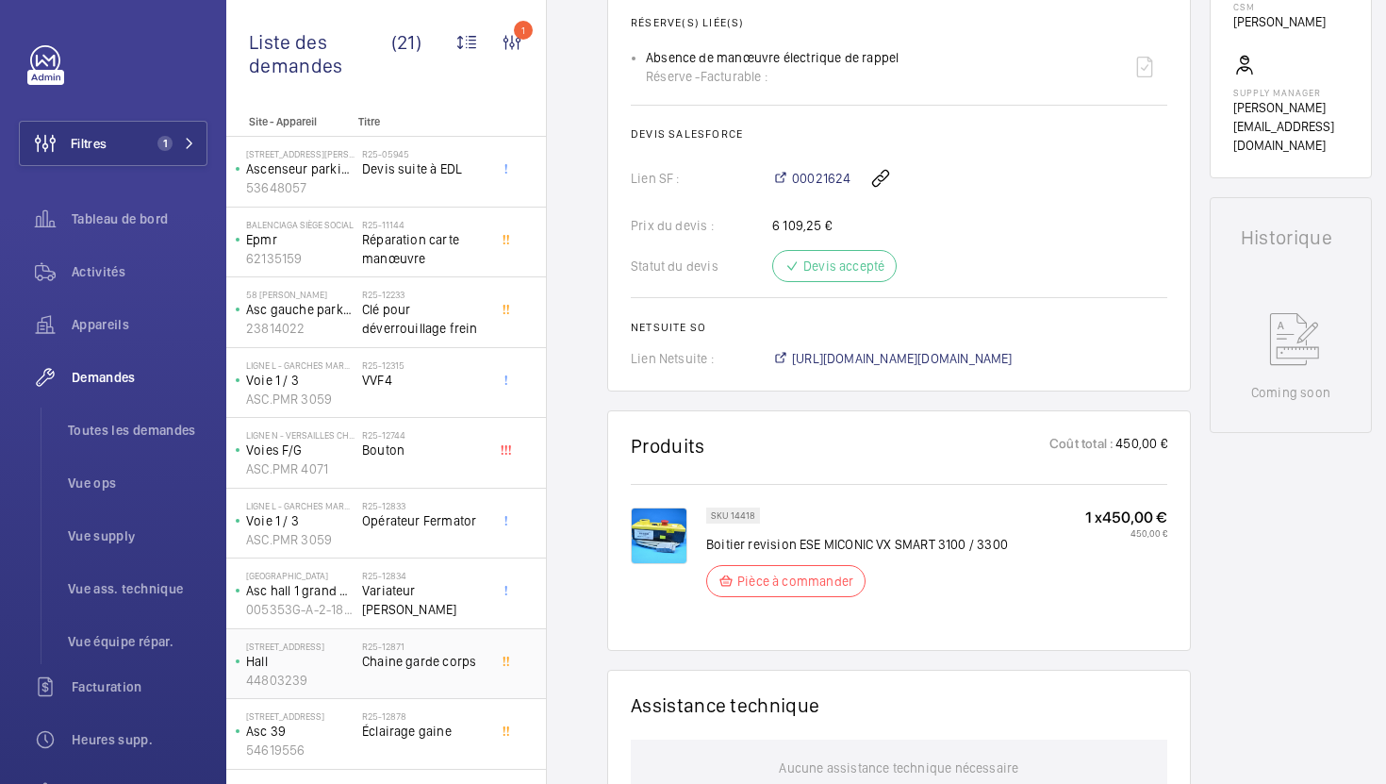
click at [458, 676] on div "R25-12871 Chaine garde corps" at bounding box center [424, 667] width 124 height 55
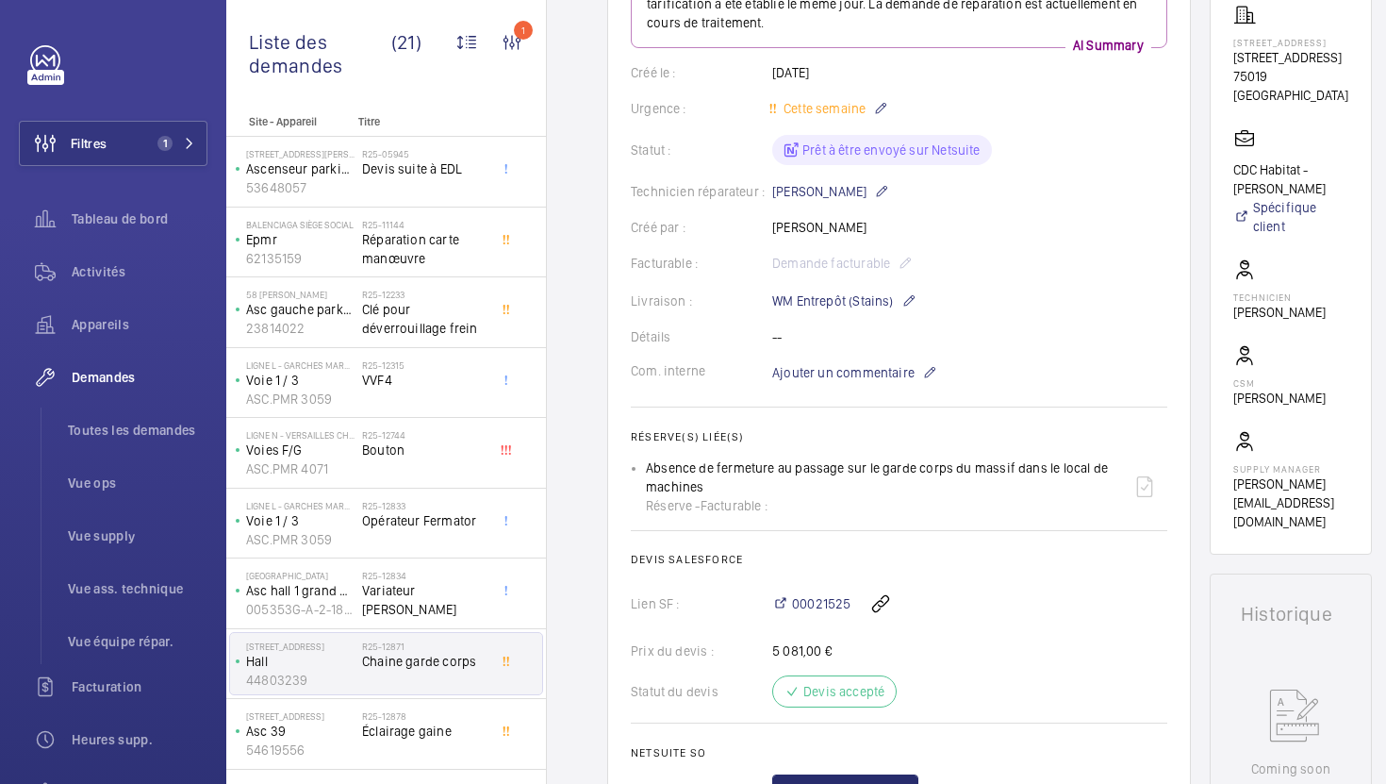
scroll to position [387, 0]
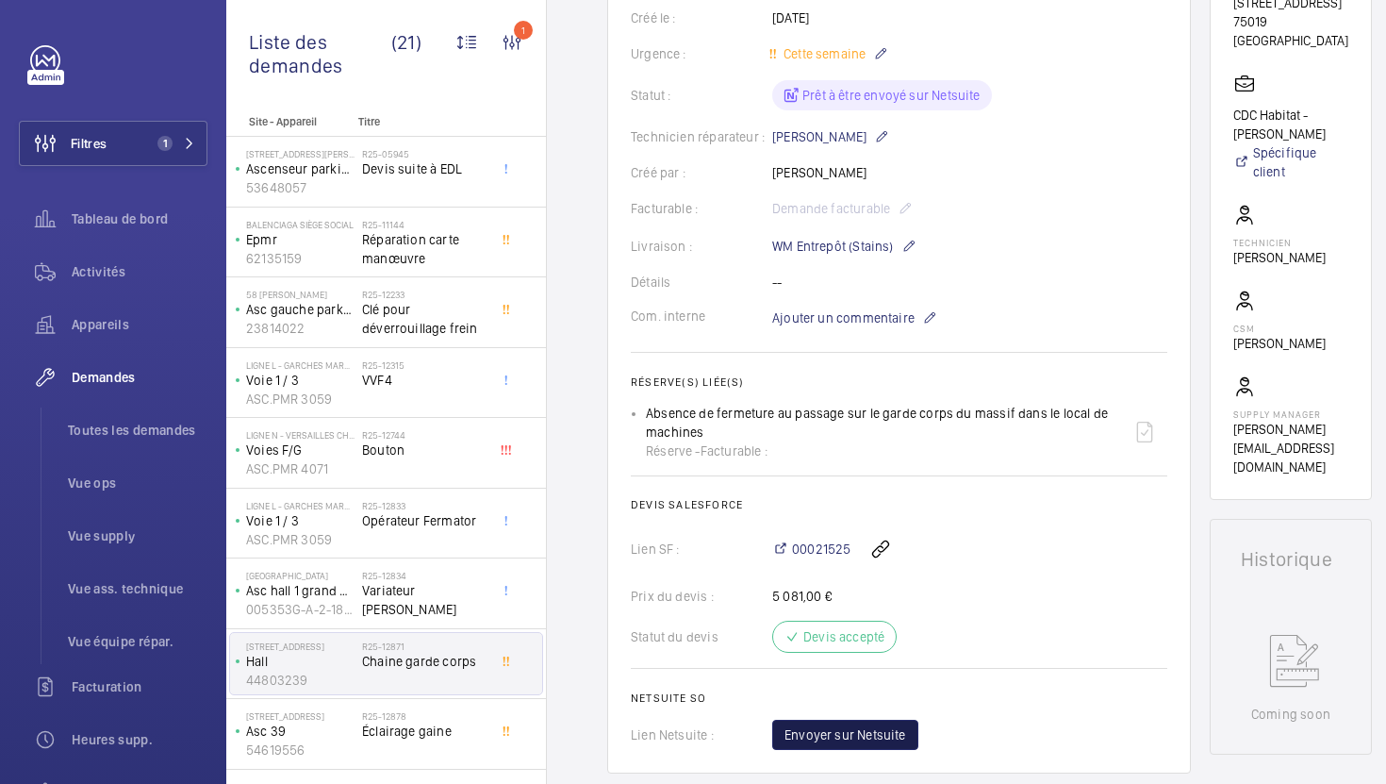
click at [907, 738] on button "Envoyer sur Netsuite" at bounding box center [845, 734] width 146 height 30
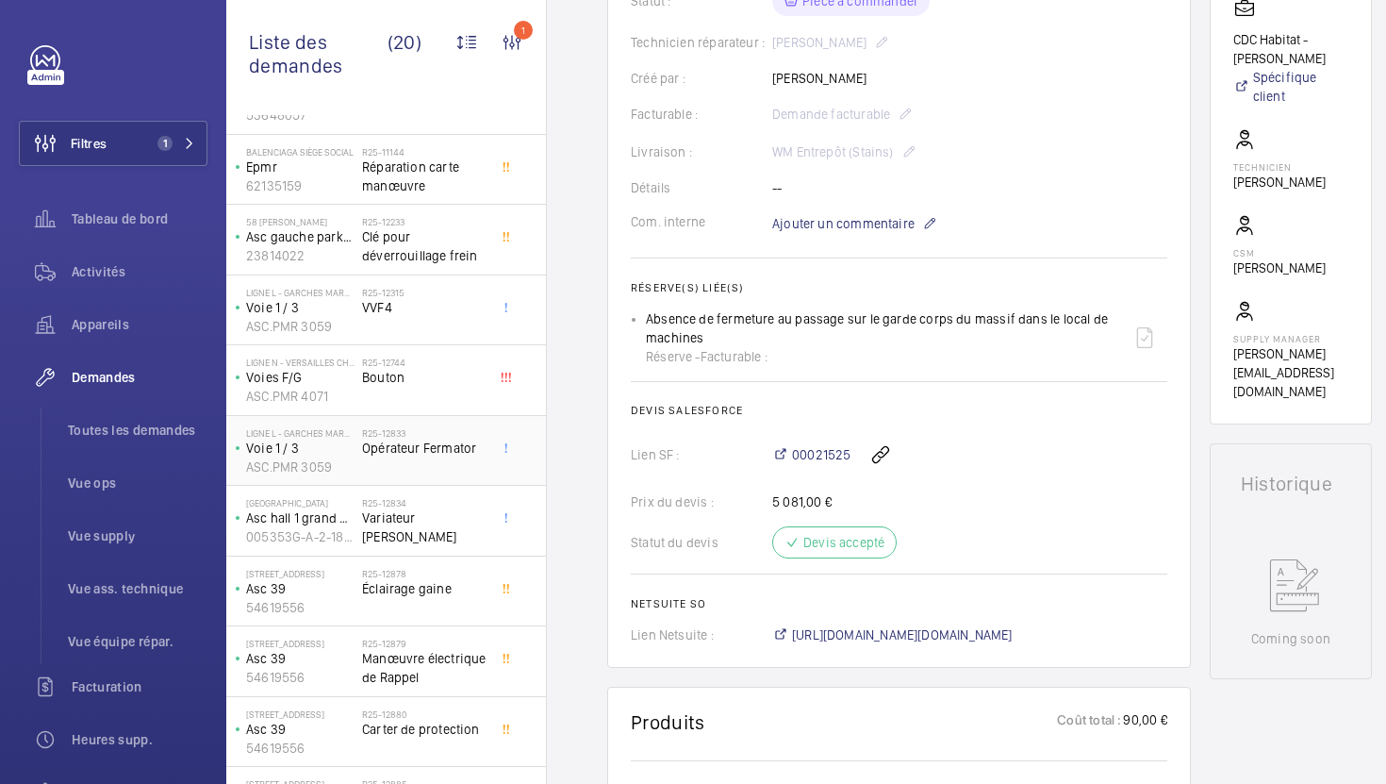
scroll to position [112, 0]
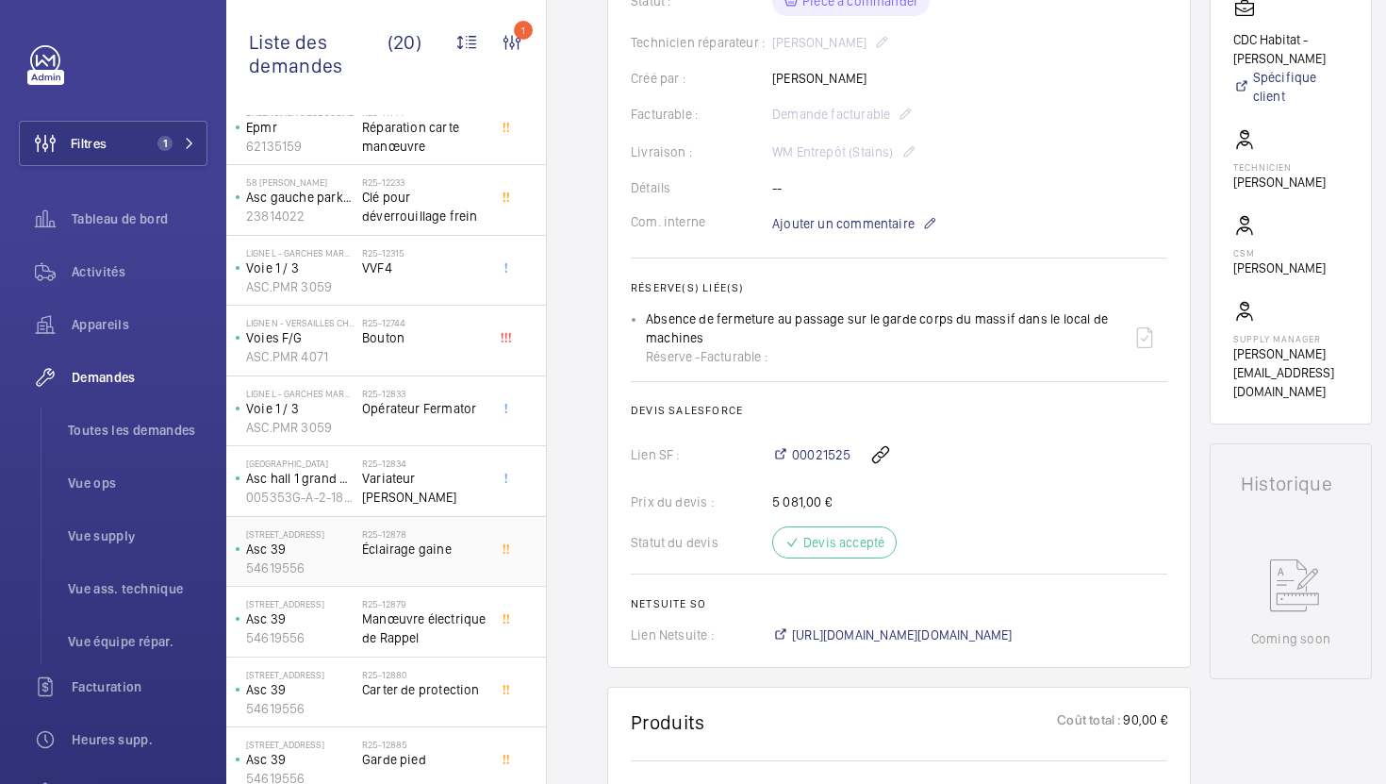
click at [454, 557] on span "Éclairage gaine" at bounding box center [424, 548] width 124 height 19
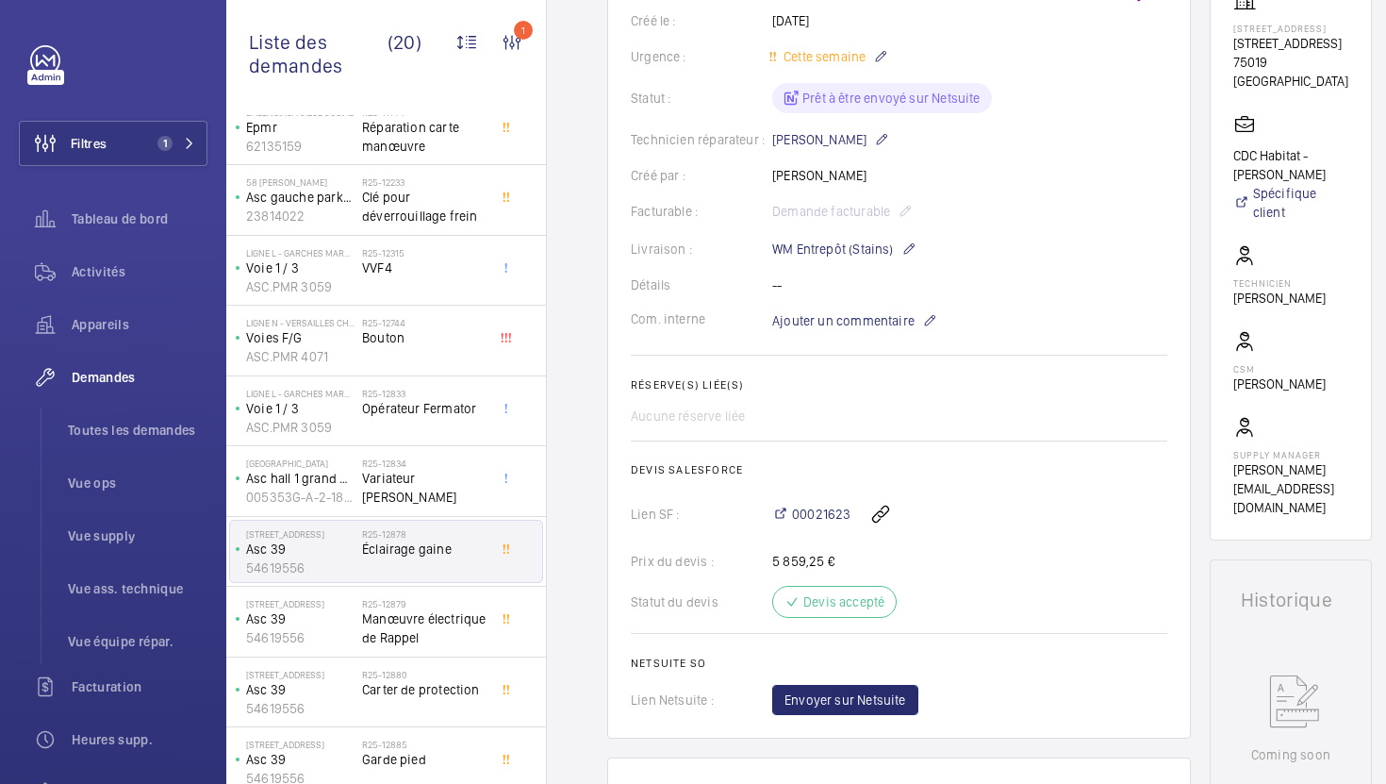
scroll to position [339, 0]
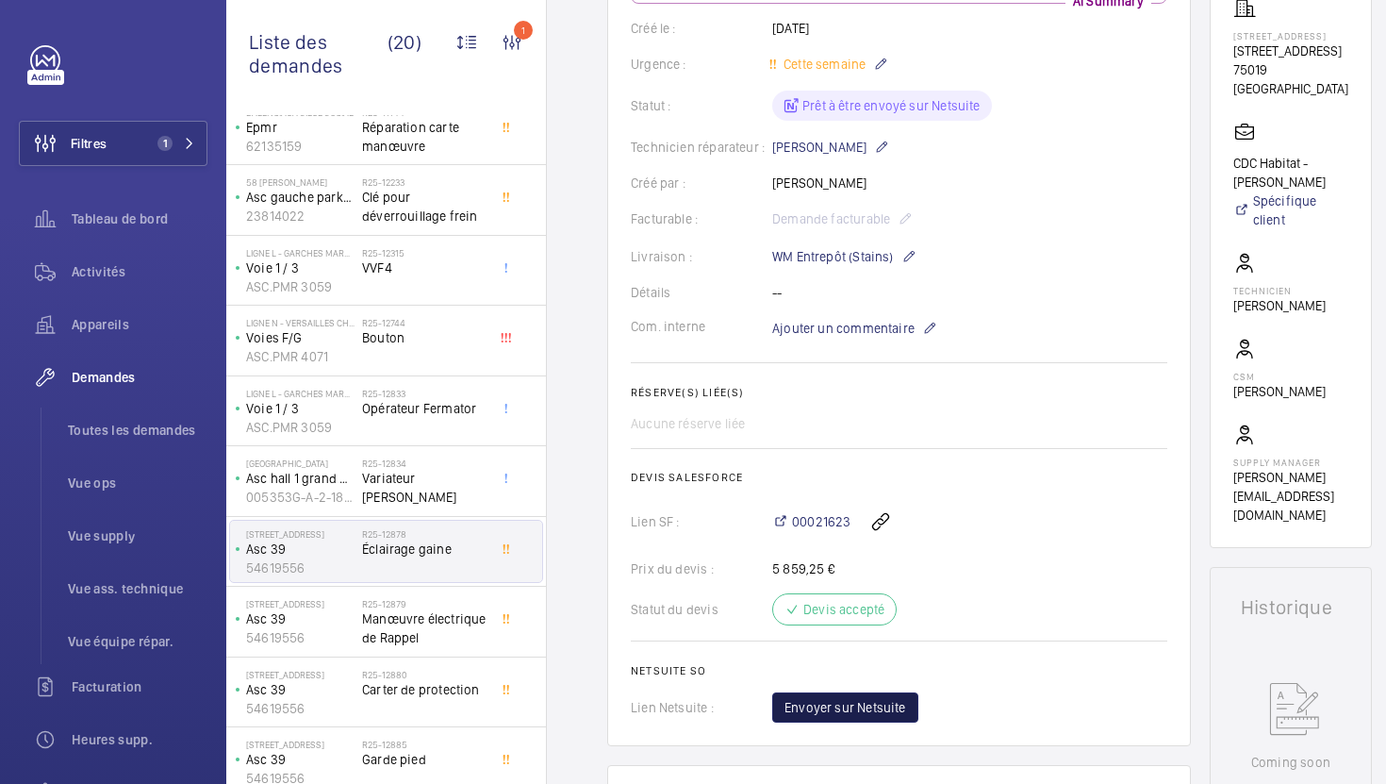
click at [869, 709] on span "Envoyer sur Netsuite" at bounding box center [846, 707] width 122 height 19
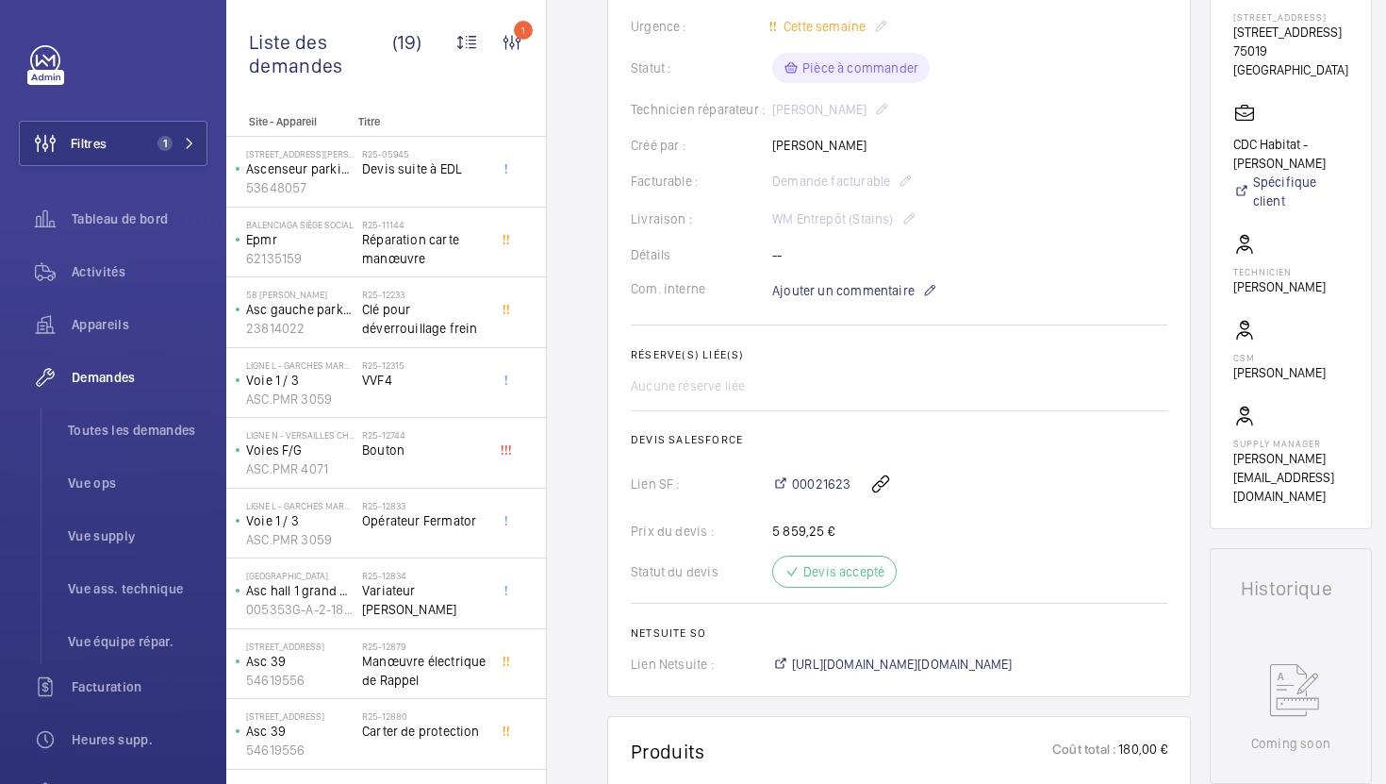
scroll to position [395, 0]
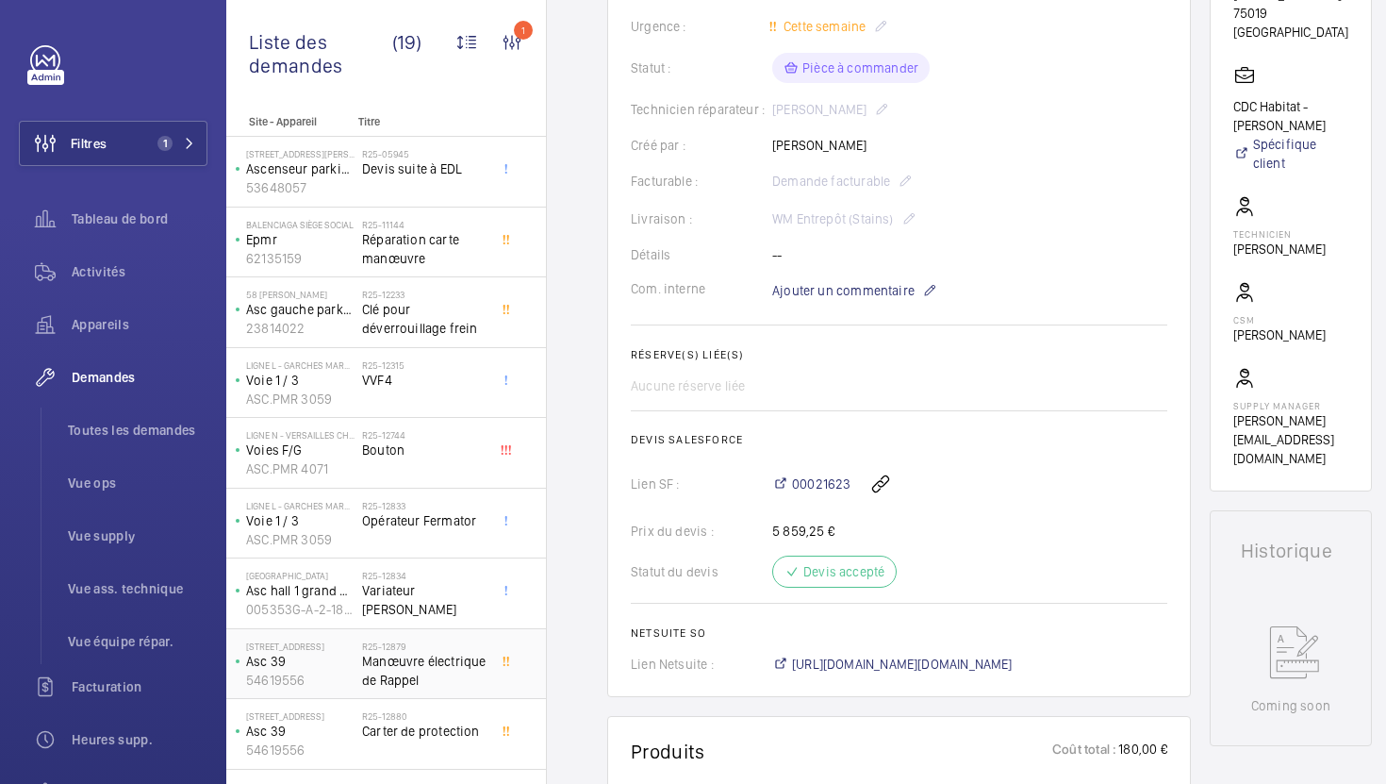
click at [472, 667] on span "Manœuvre électrique de Rappel" at bounding box center [424, 671] width 124 height 38
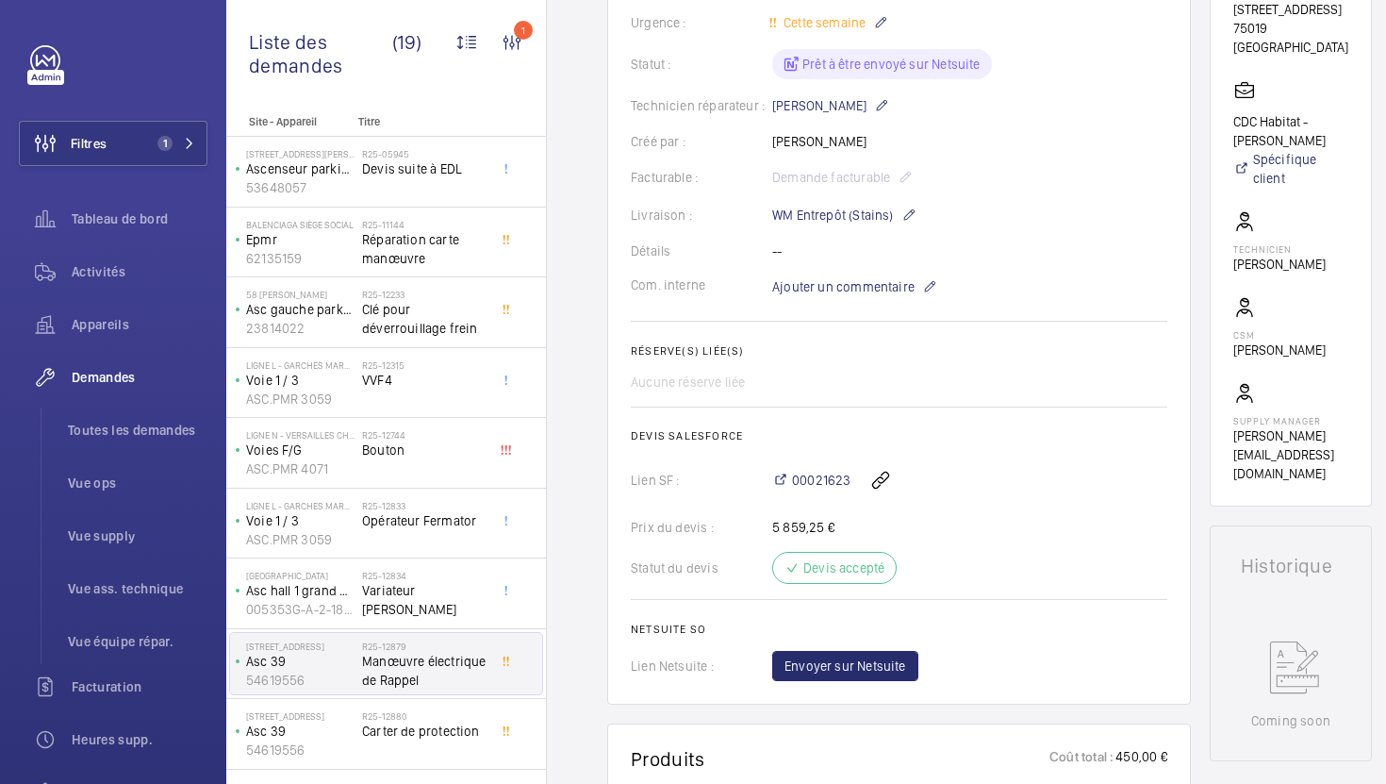
scroll to position [391, 0]
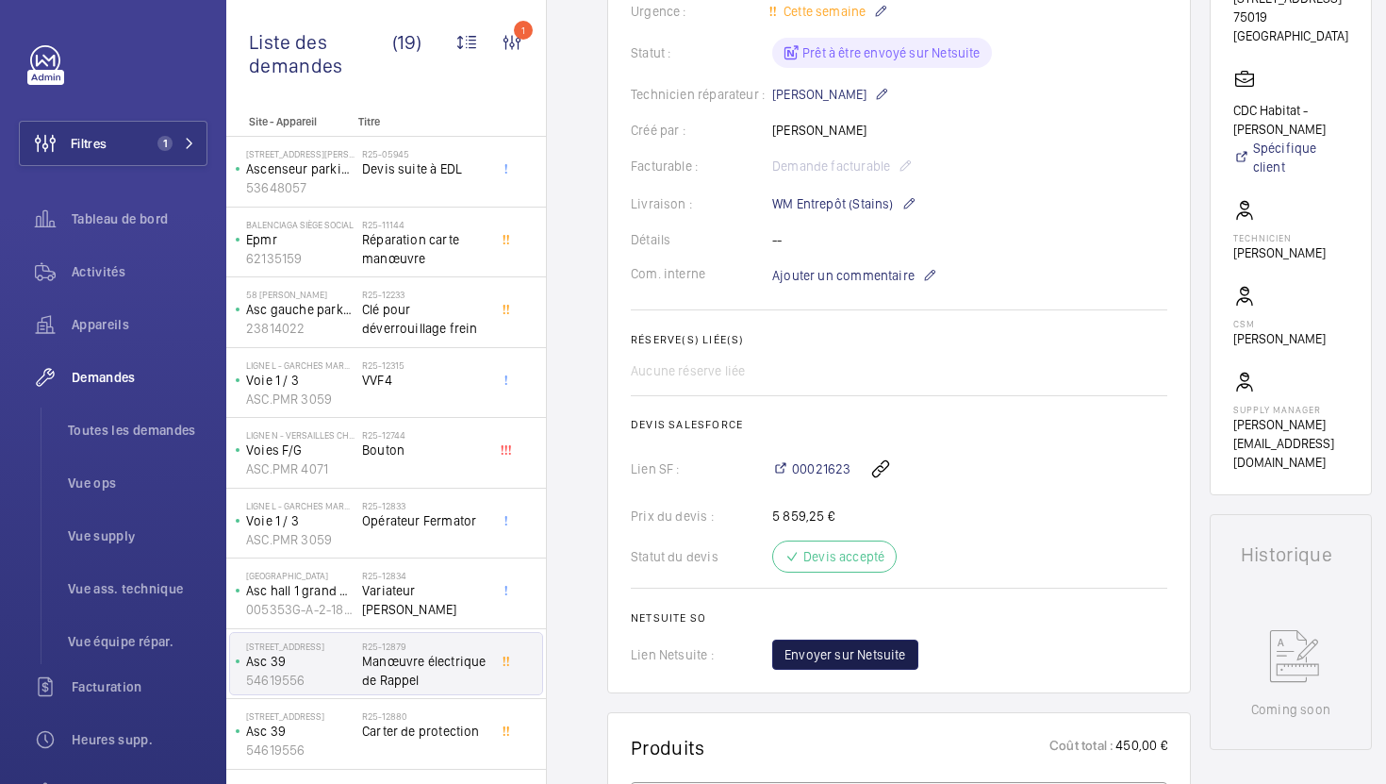
click at [903, 652] on span "Envoyer sur Netsuite" at bounding box center [846, 654] width 122 height 19
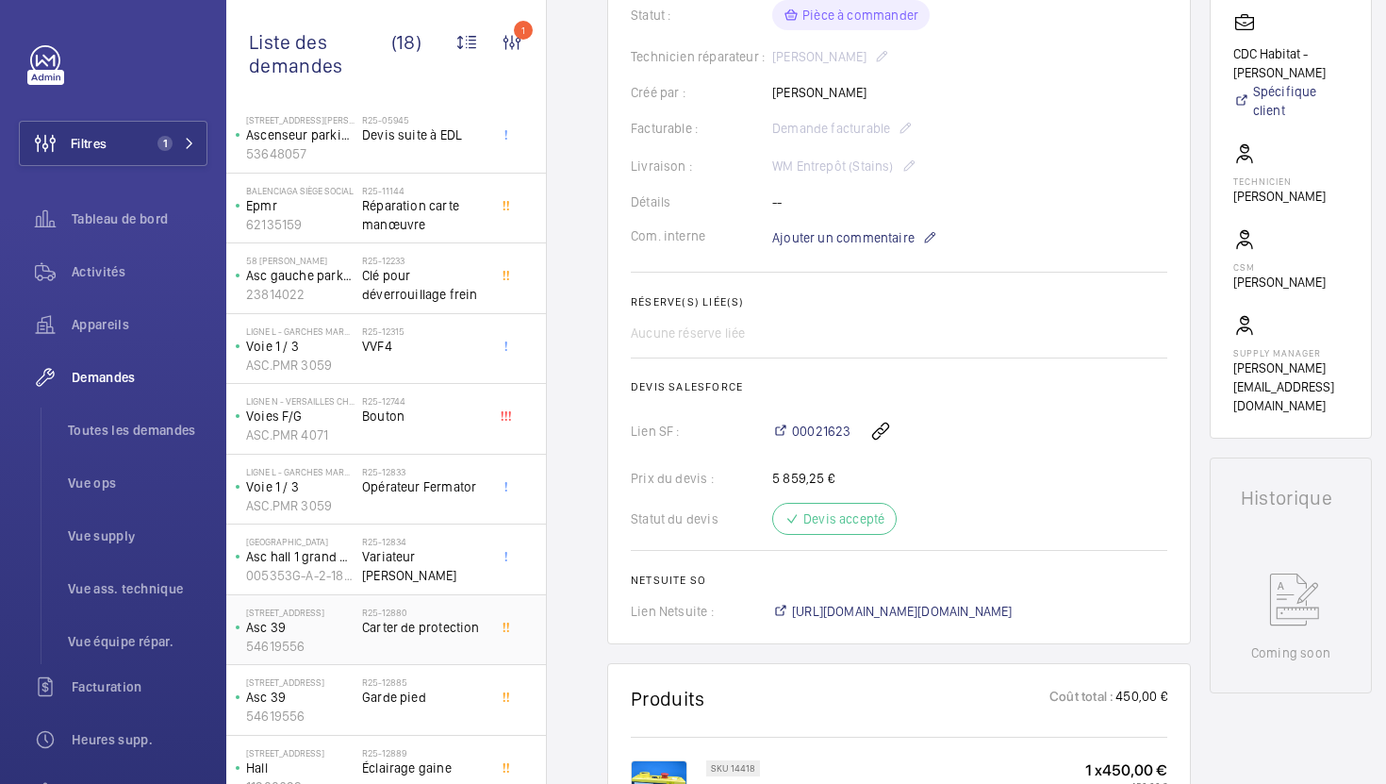
scroll to position [51, 0]
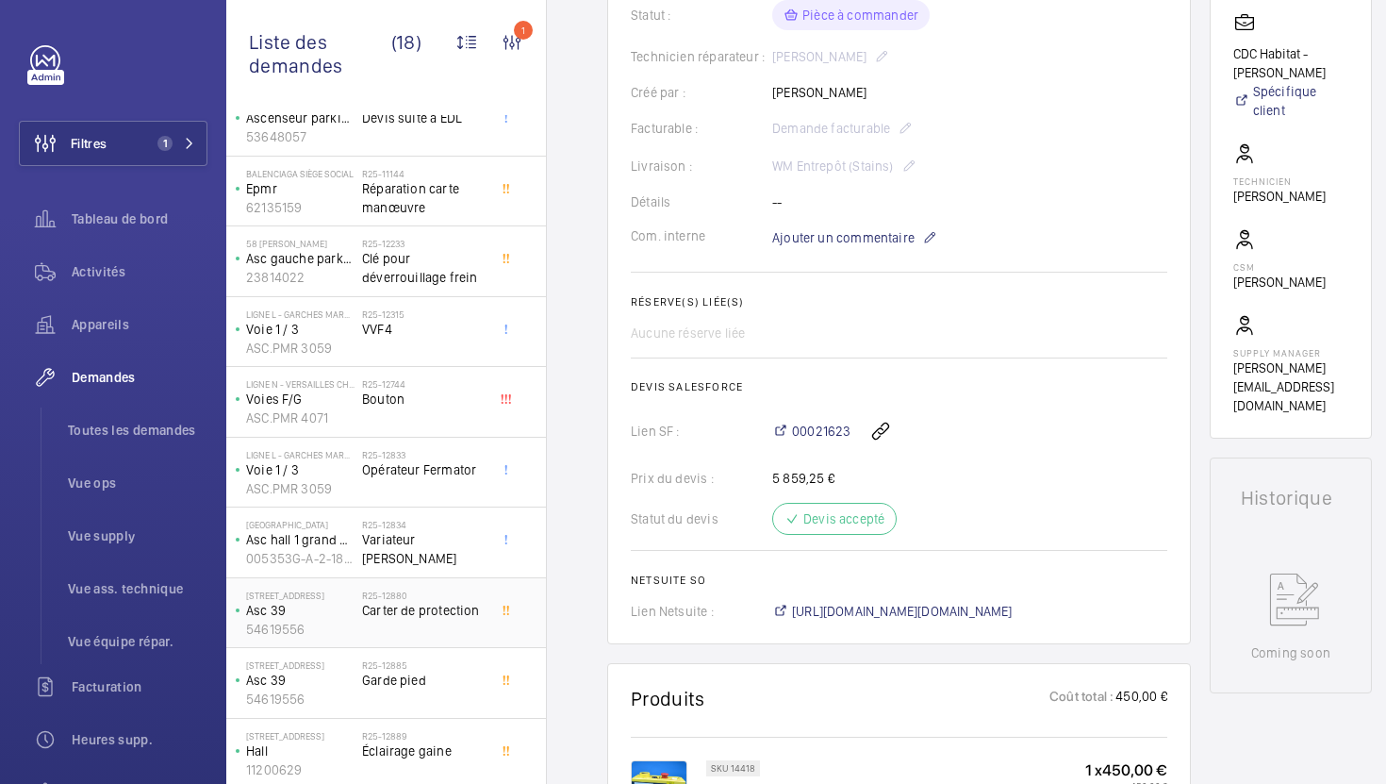
click at [490, 625] on div "R25-12880 Carter de protection" at bounding box center [428, 613] width 132 height 62
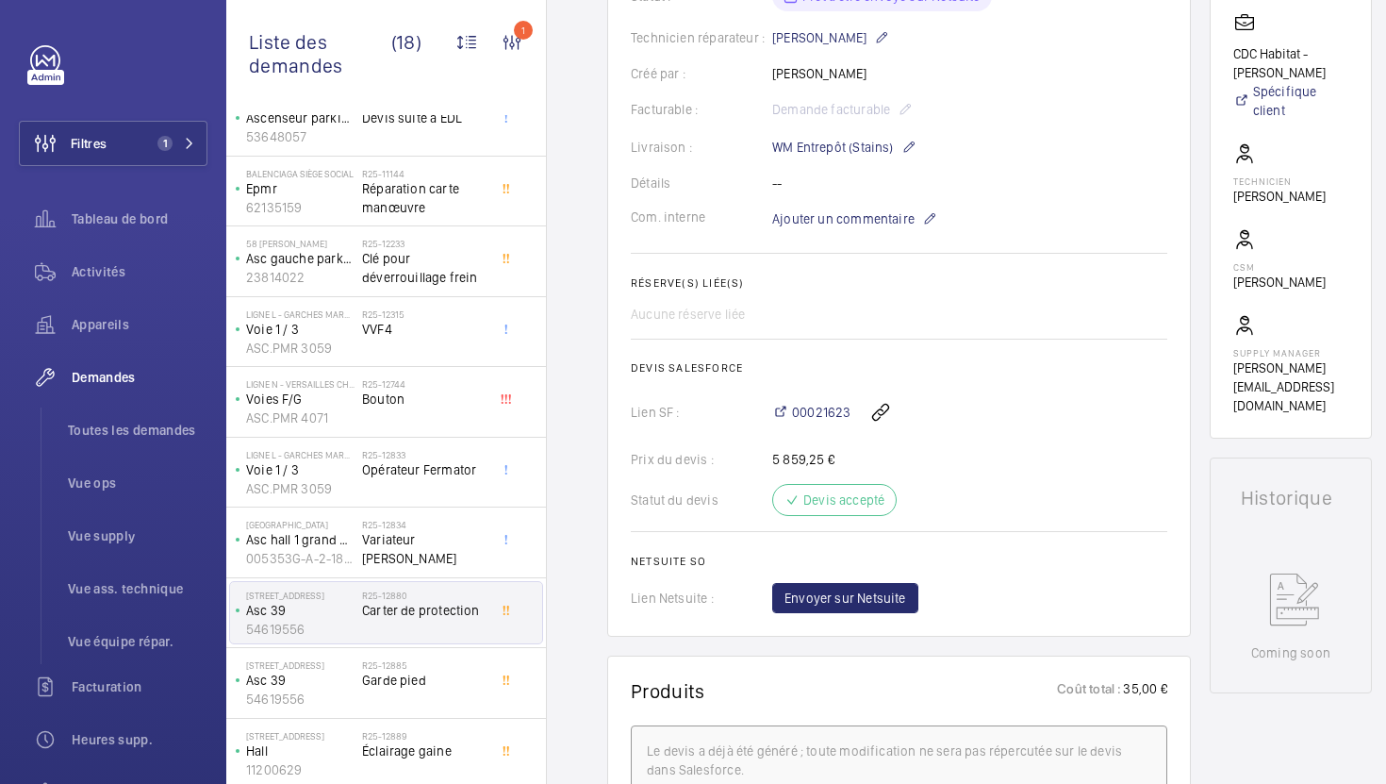
scroll to position [537, 0]
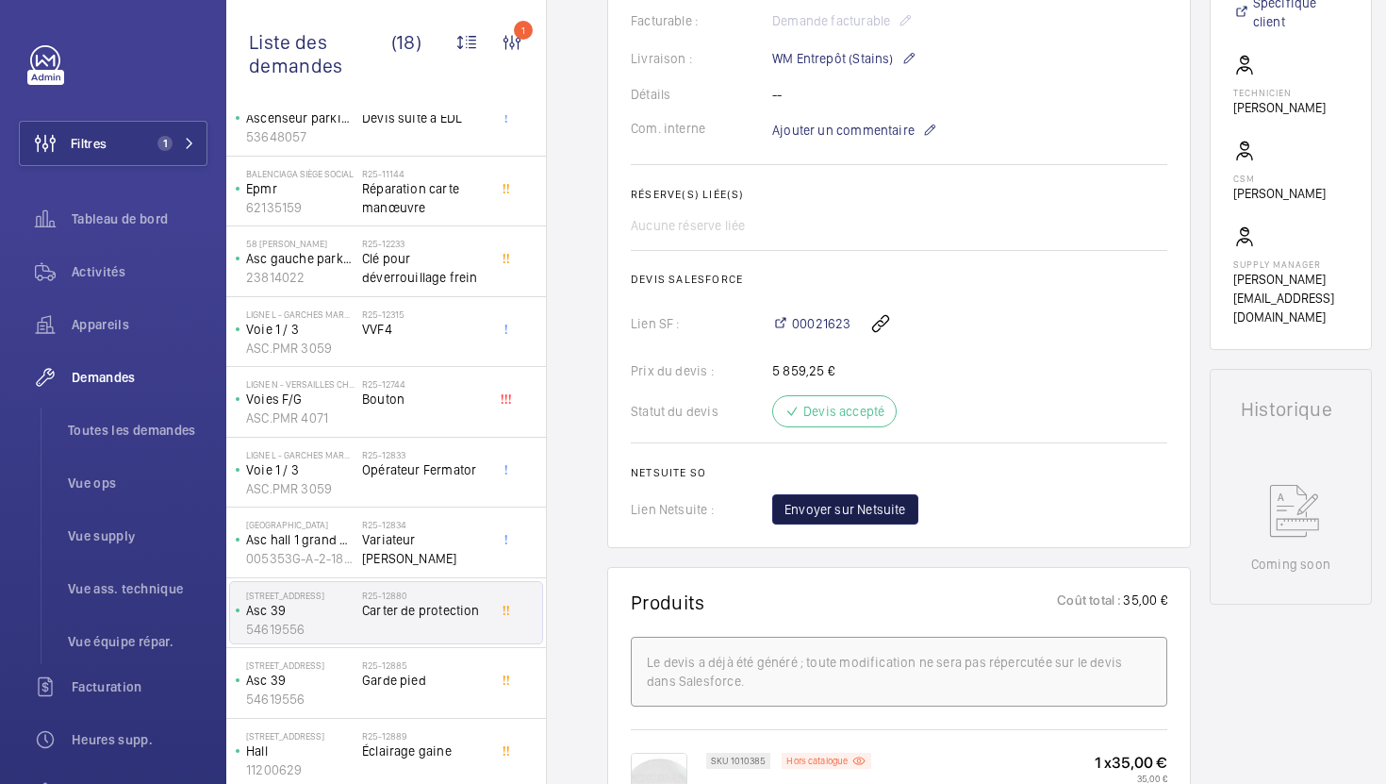
click at [879, 517] on span "Envoyer sur Netsuite" at bounding box center [846, 509] width 122 height 19
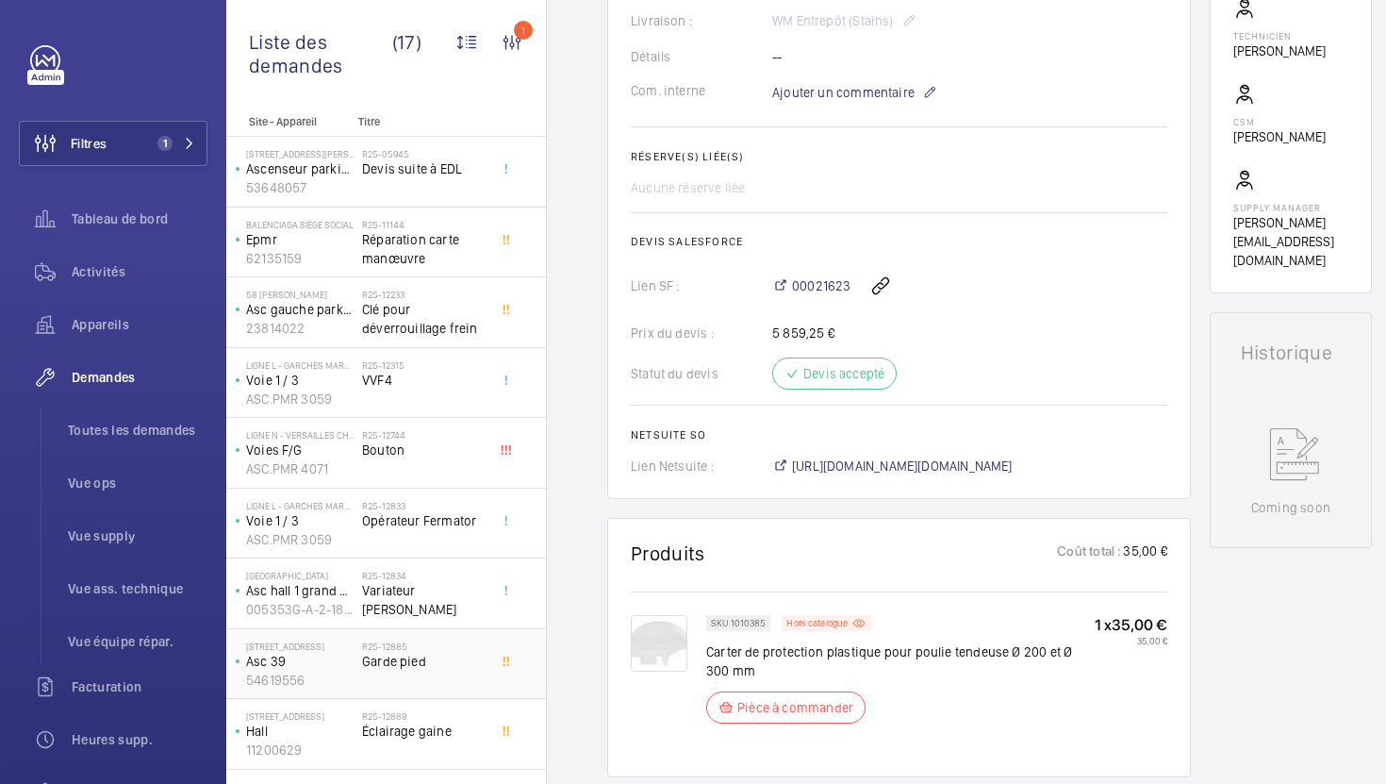
scroll to position [612, 0]
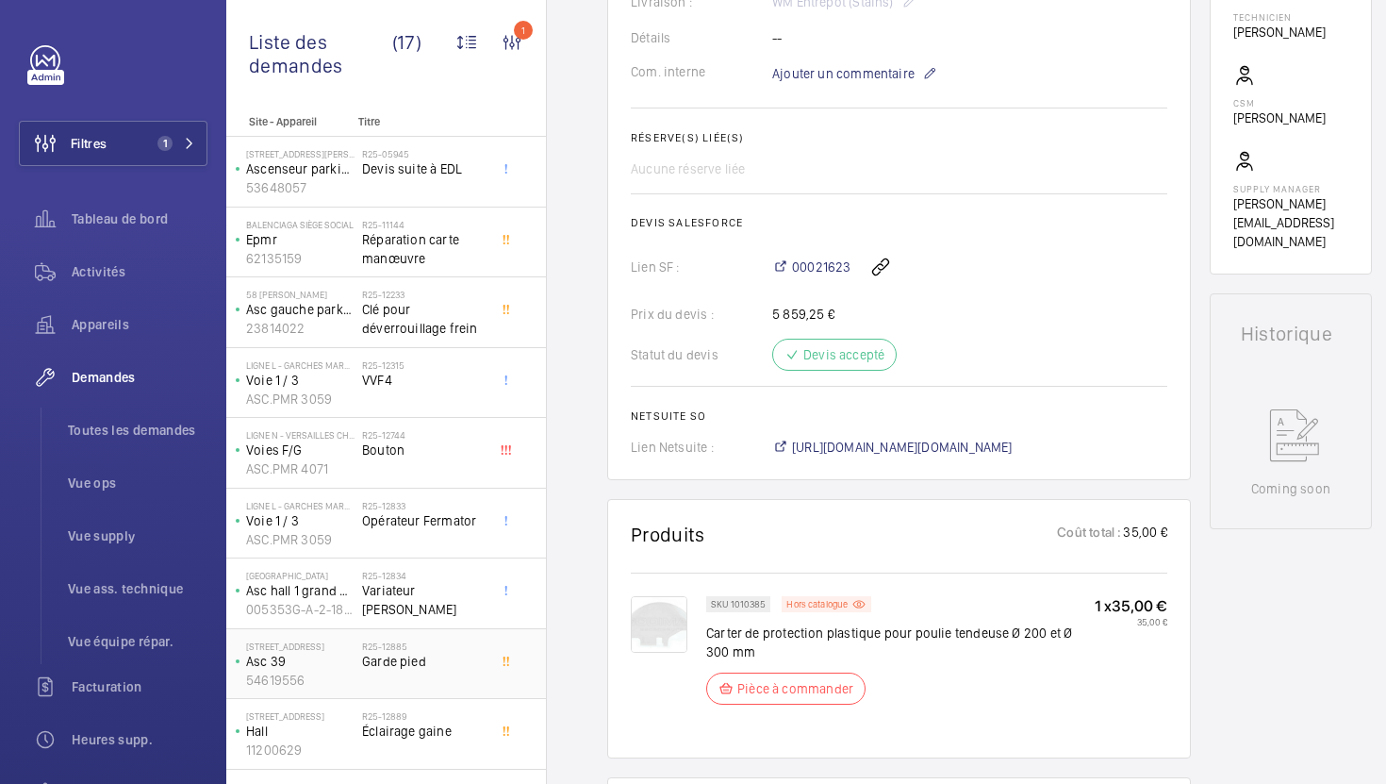
click at [467, 679] on div "R25-12885 Garde pied" at bounding box center [424, 667] width 124 height 55
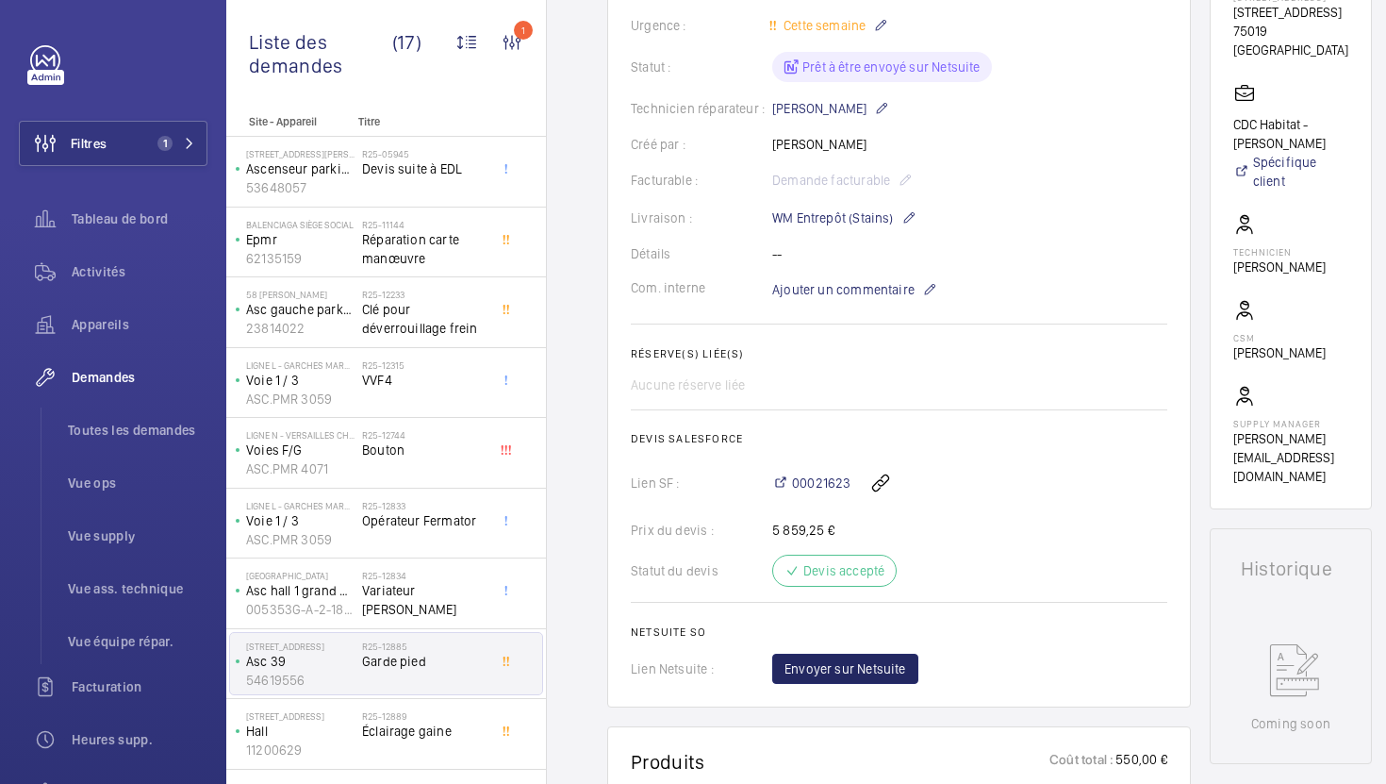
scroll to position [364, 0]
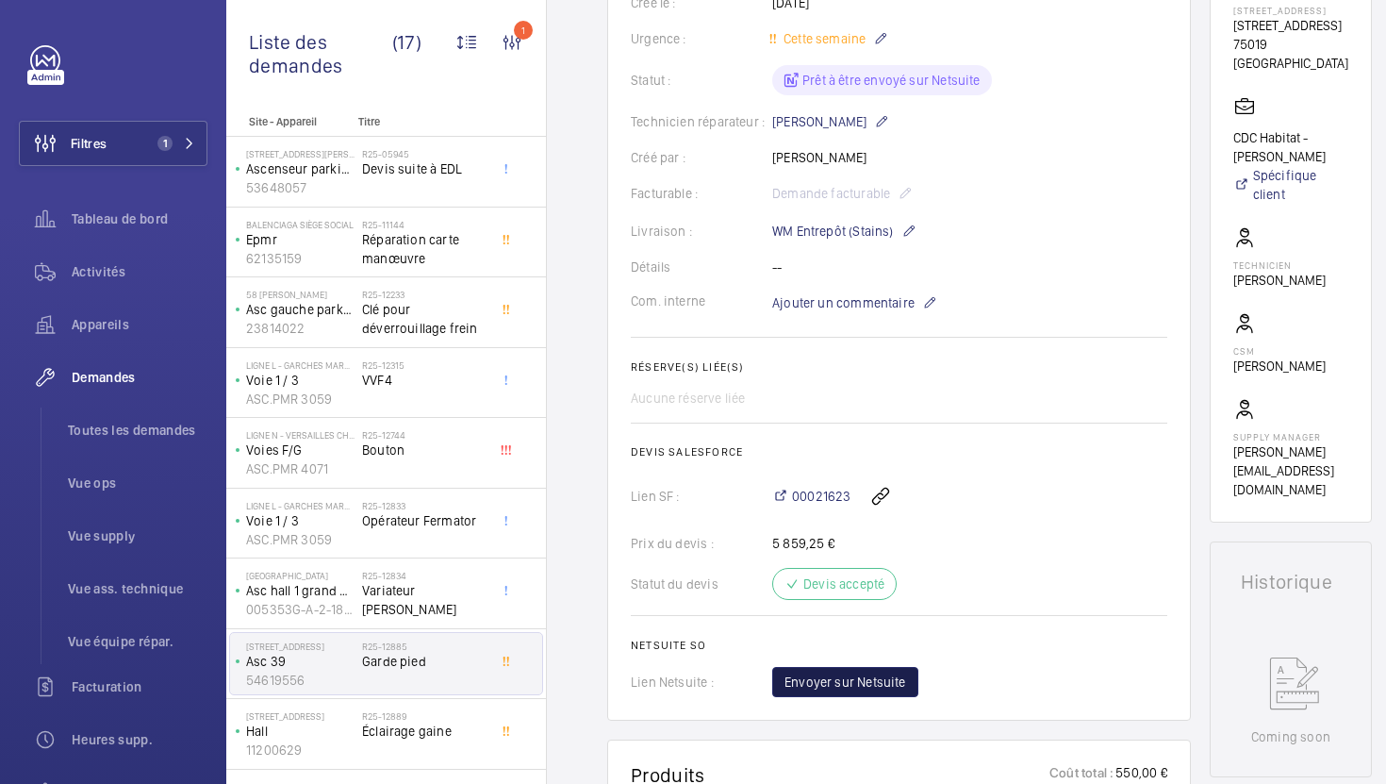
click at [876, 691] on span "Envoyer sur Netsuite" at bounding box center [846, 681] width 122 height 19
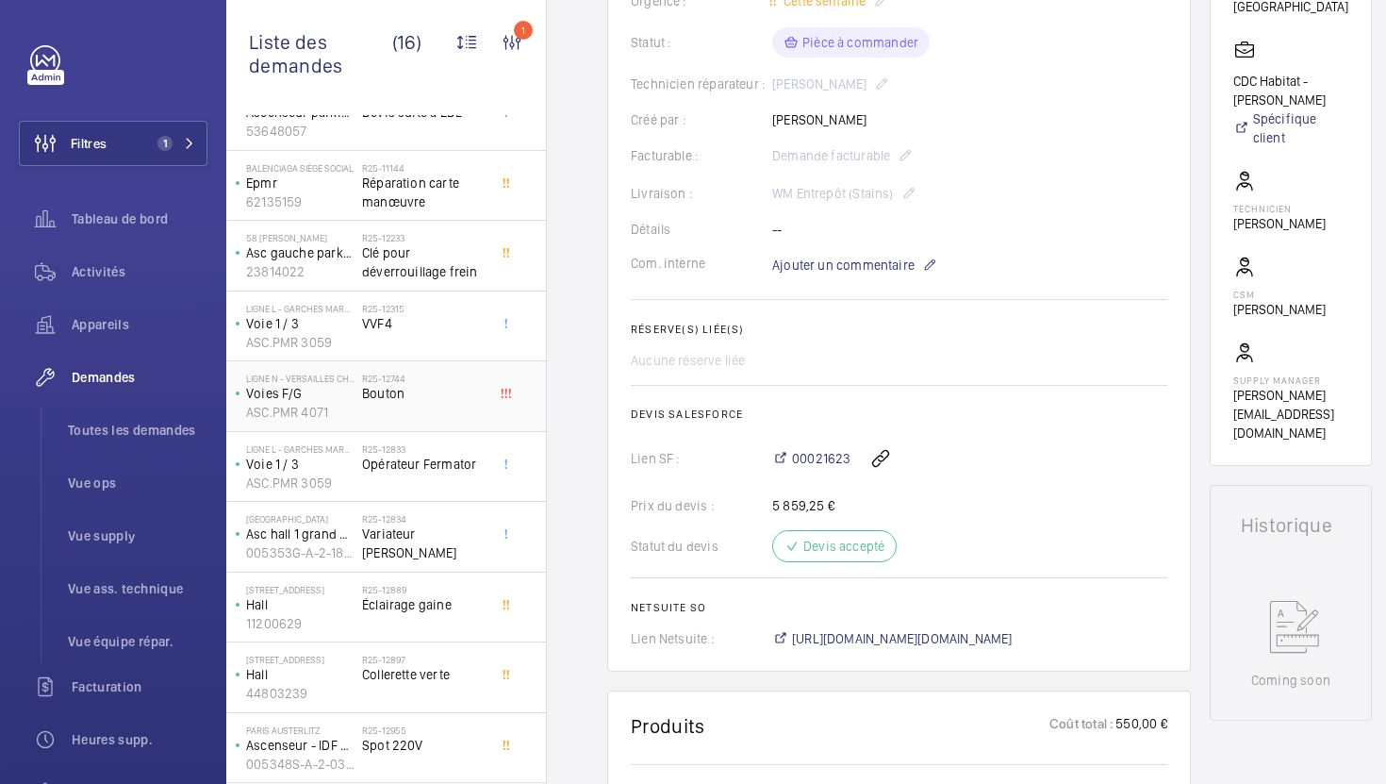
scroll to position [137, 0]
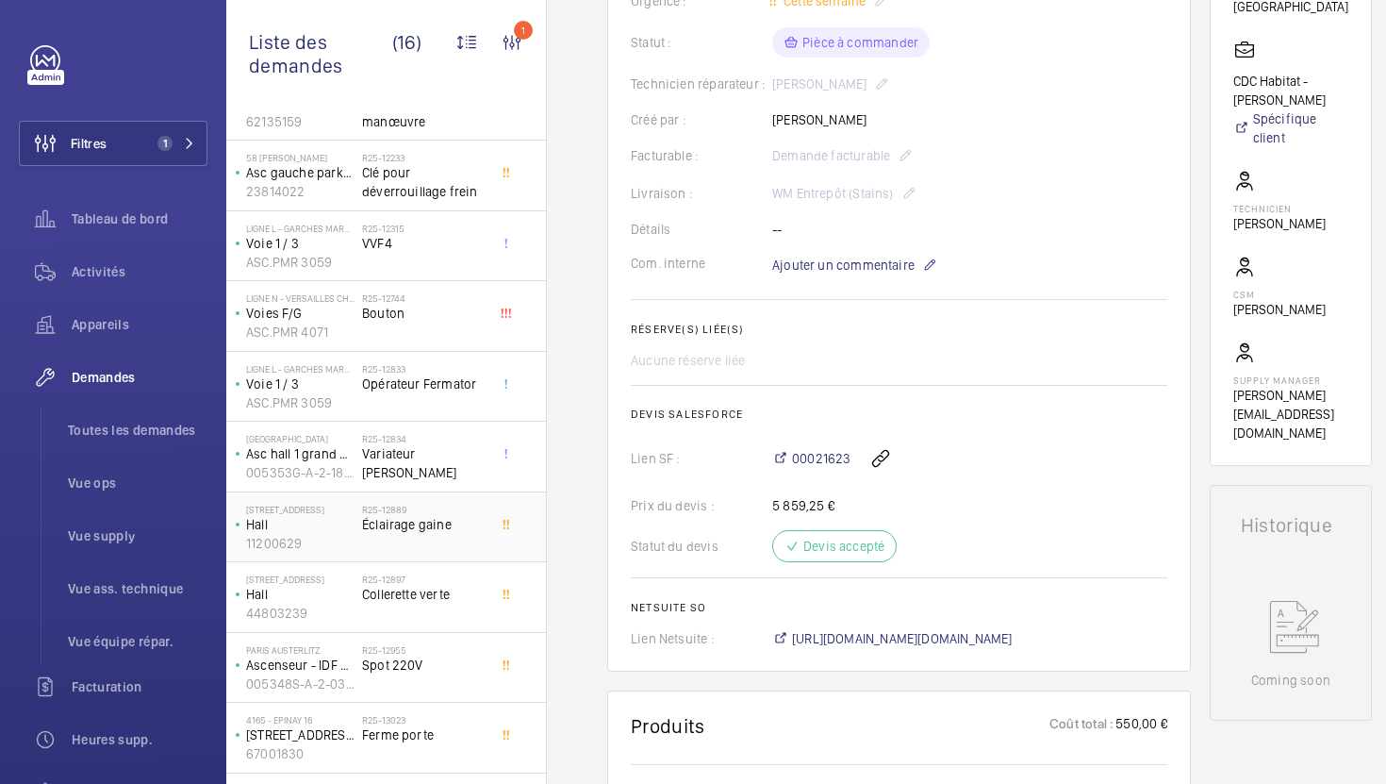
click at [473, 539] on div "R25-12889 Éclairage gaine" at bounding box center [424, 531] width 124 height 55
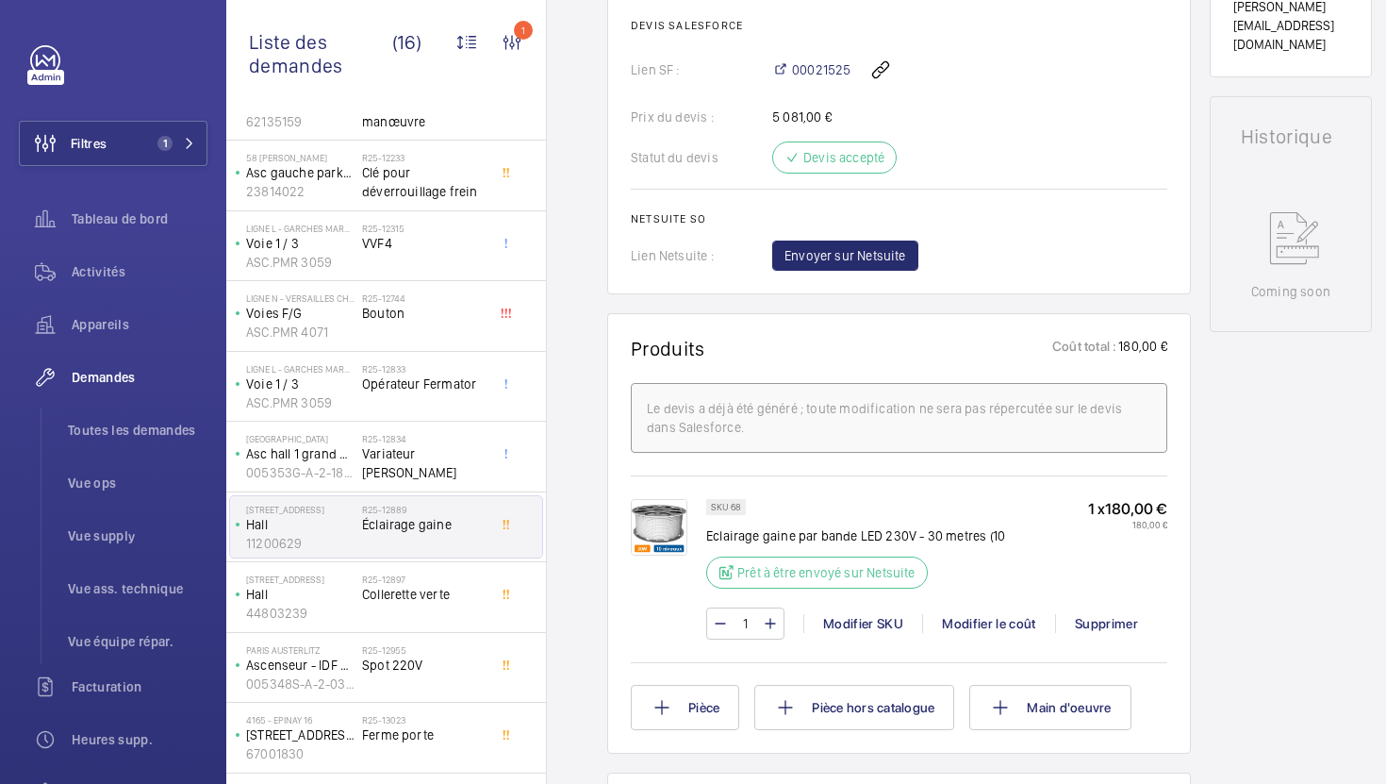
scroll to position [810, 0]
click at [877, 263] on span "Envoyer sur Netsuite" at bounding box center [846, 254] width 122 height 19
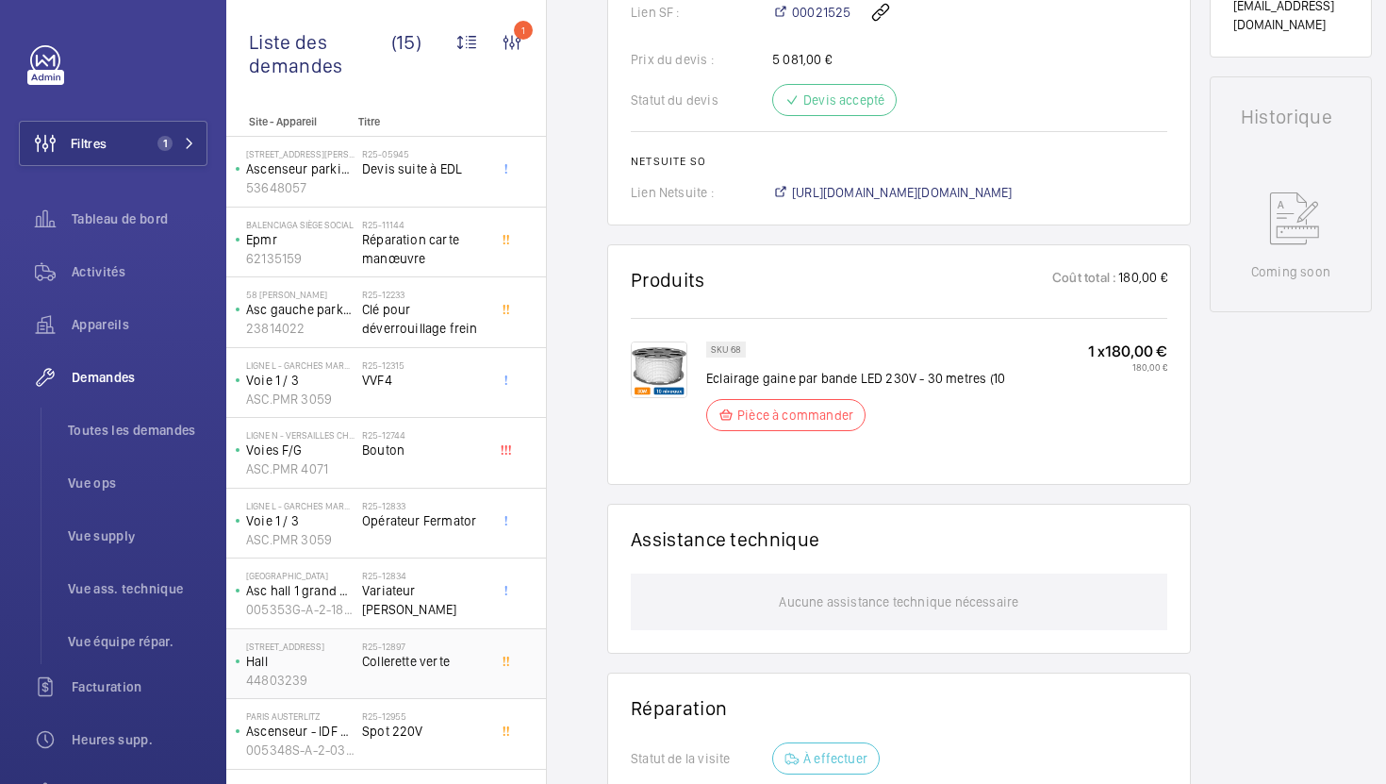
scroll to position [848, 0]
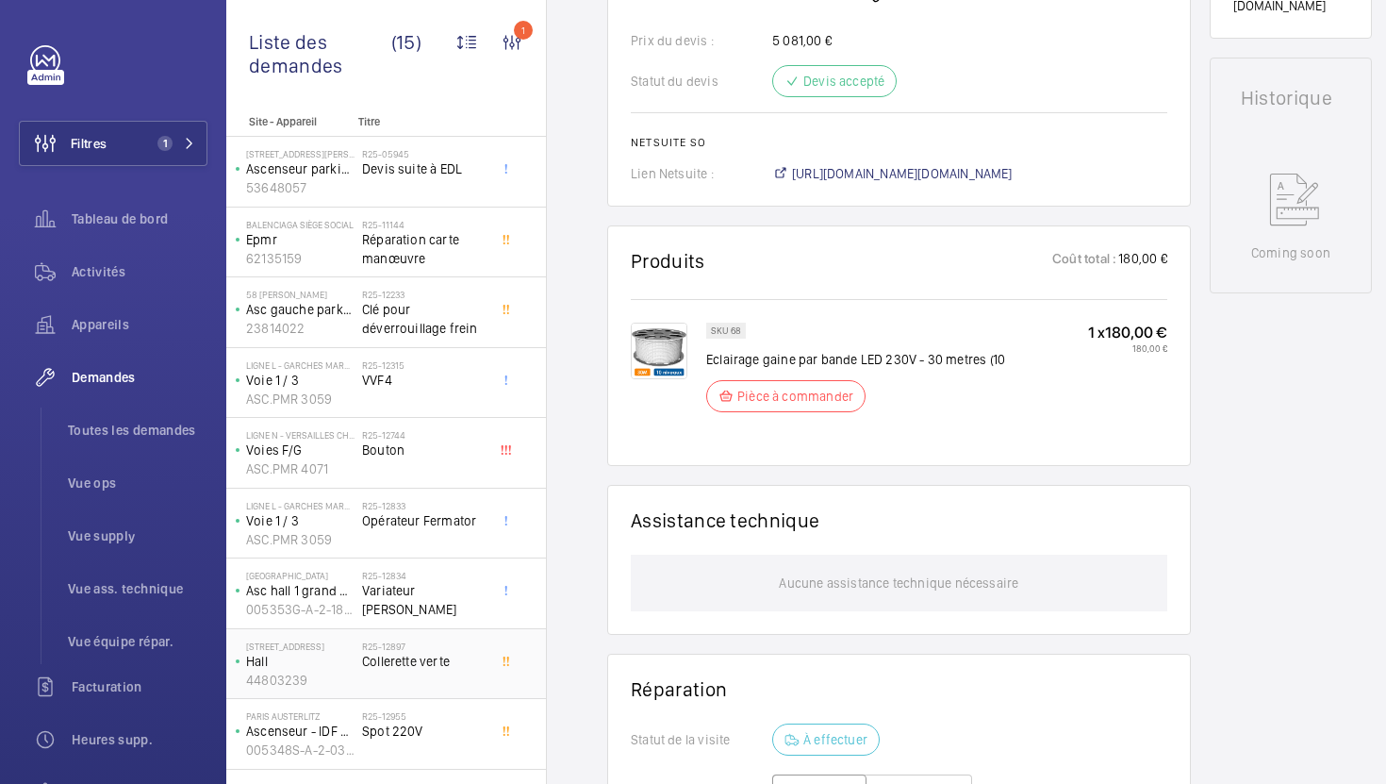
click at [439, 675] on div "R25-12897 Collerette verte" at bounding box center [424, 667] width 124 height 55
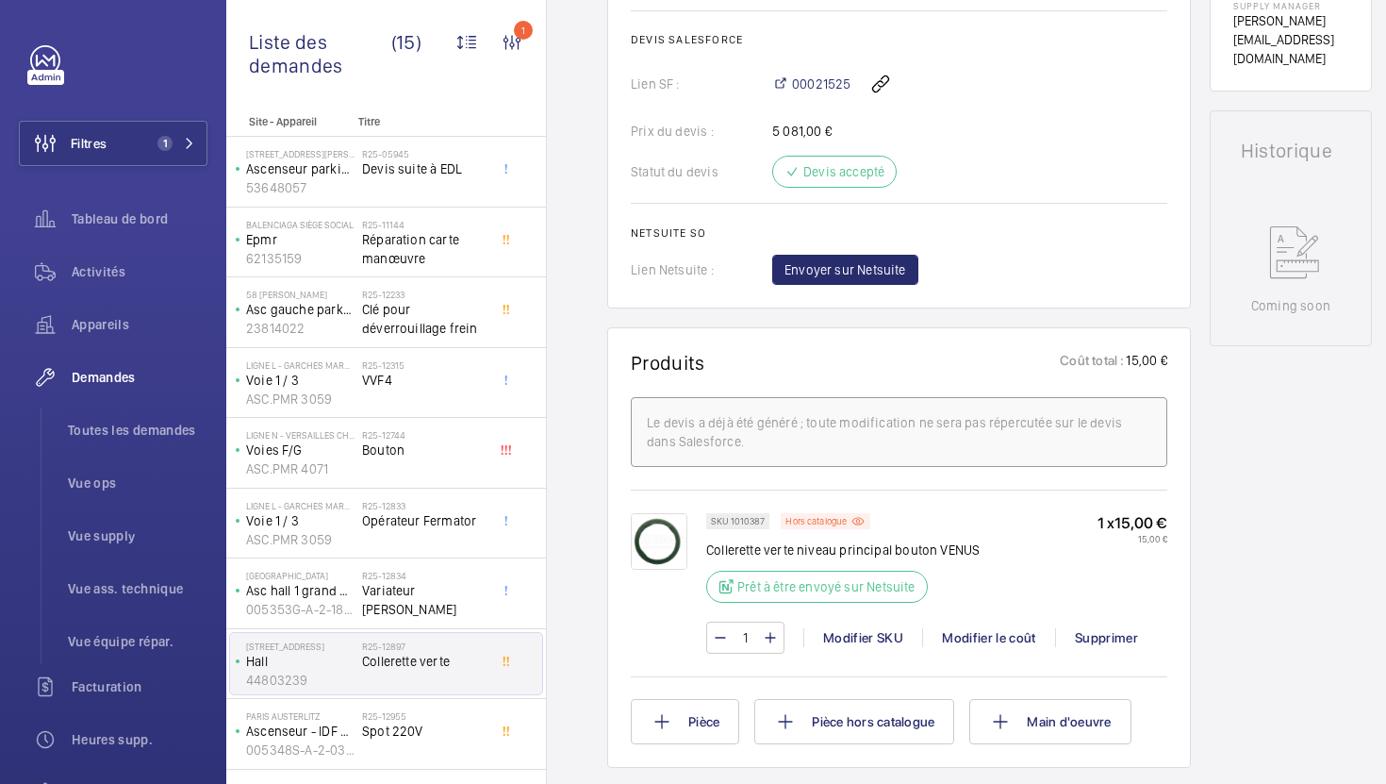
scroll to position [797, 0]
click at [673, 553] on img at bounding box center [659, 539] width 57 height 57
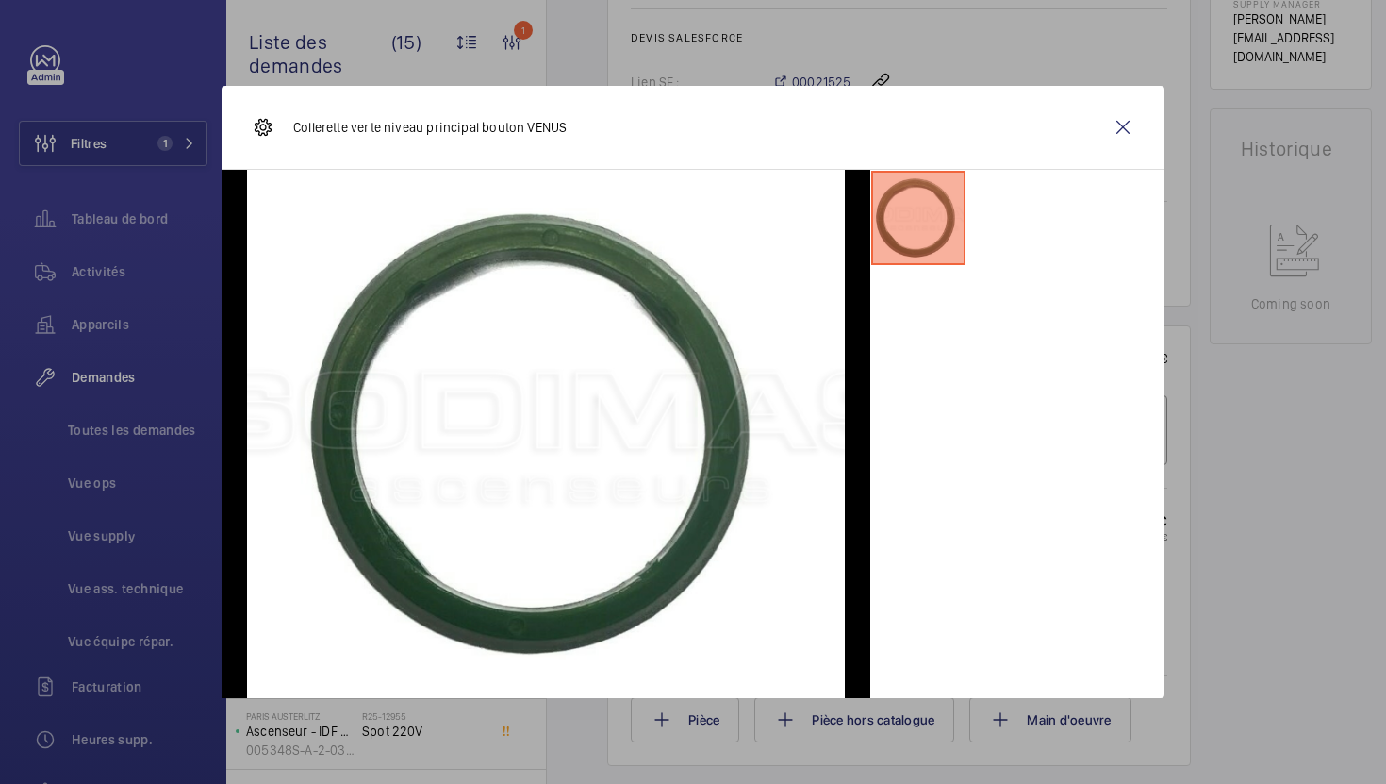
click at [1345, 610] on div at bounding box center [693, 392] width 1386 height 784
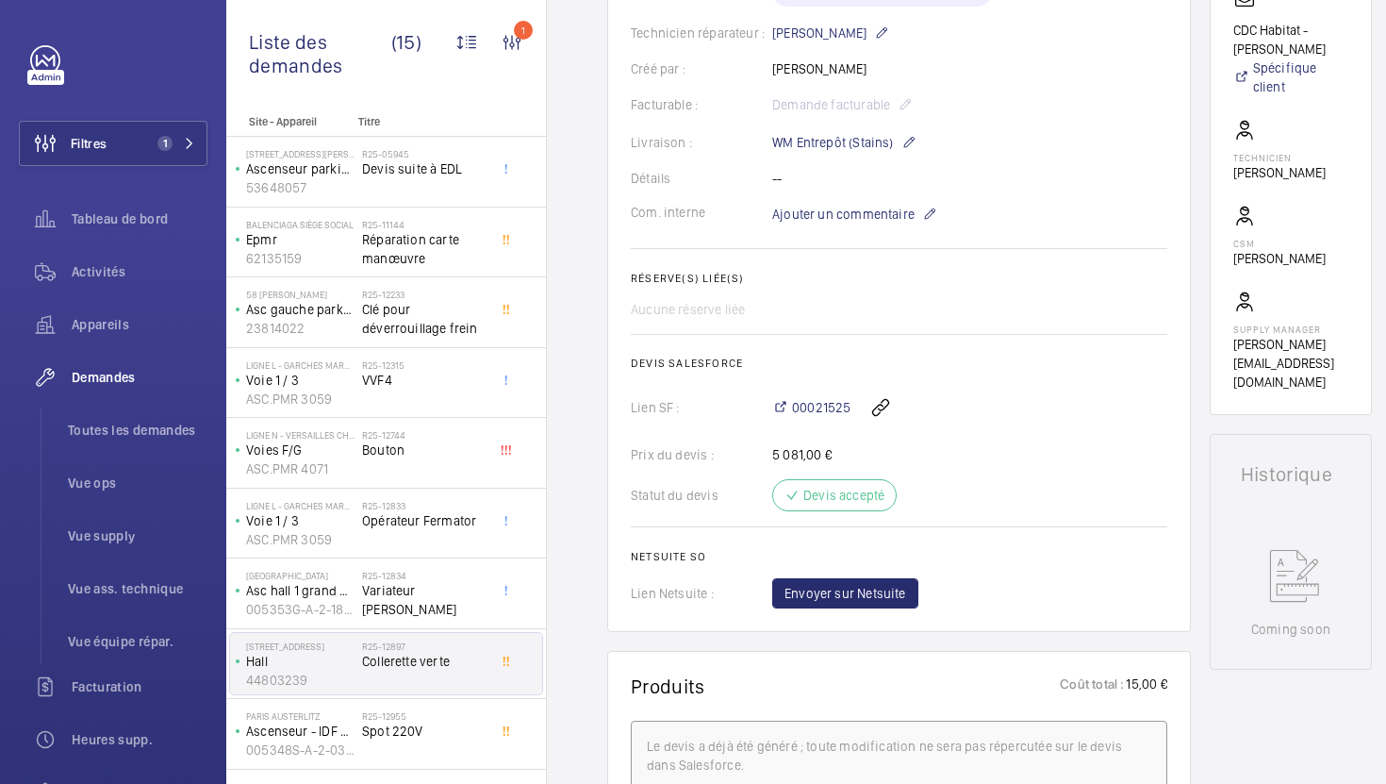
scroll to position [460, 0]
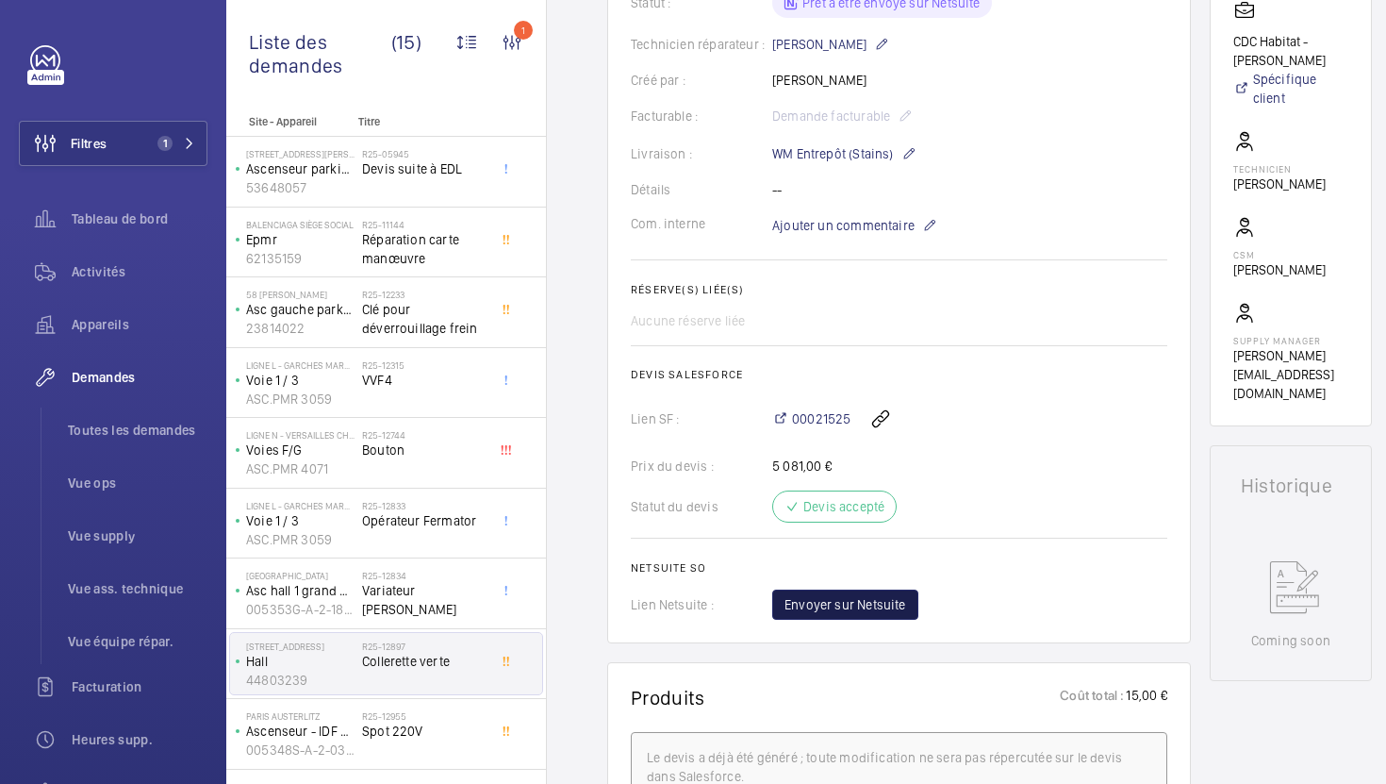
click at [912, 598] on button "Envoyer sur Netsuite" at bounding box center [845, 604] width 146 height 30
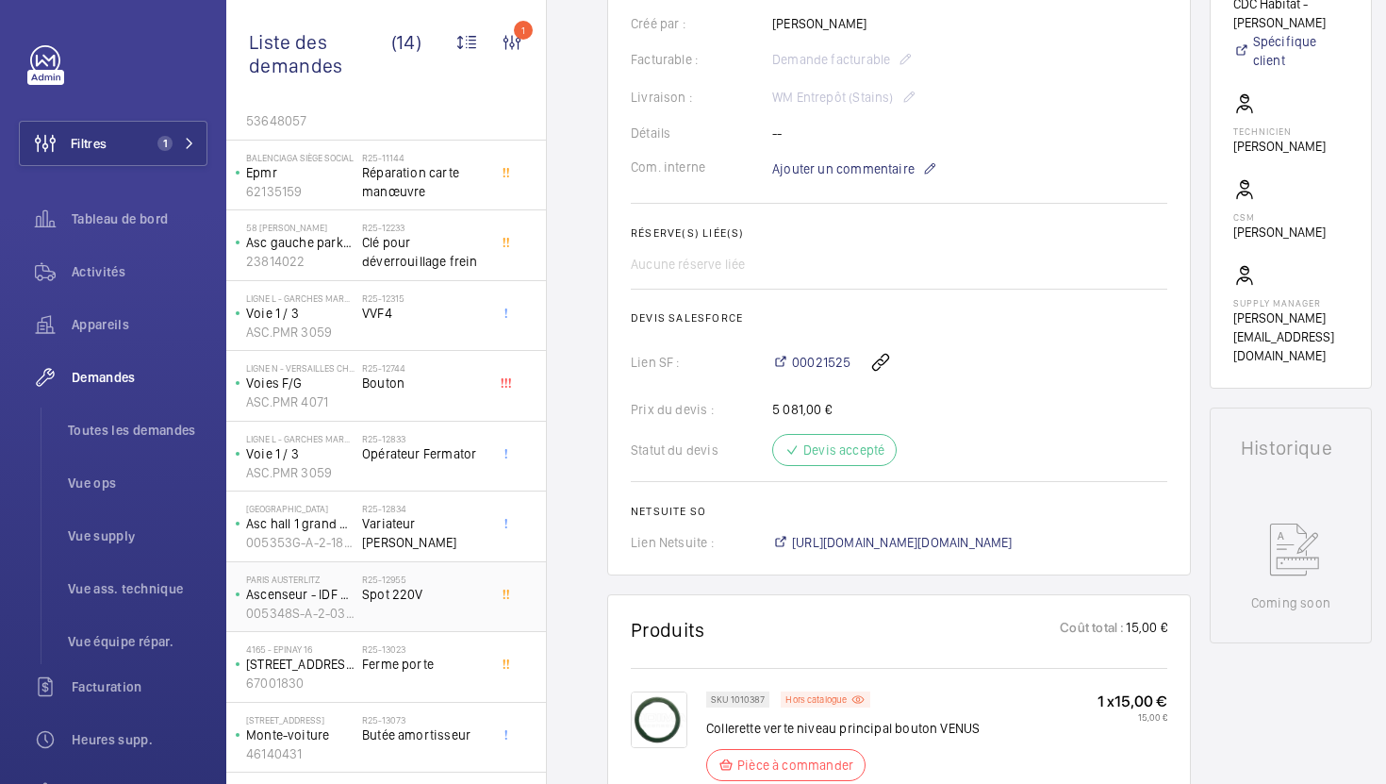
scroll to position [517, 0]
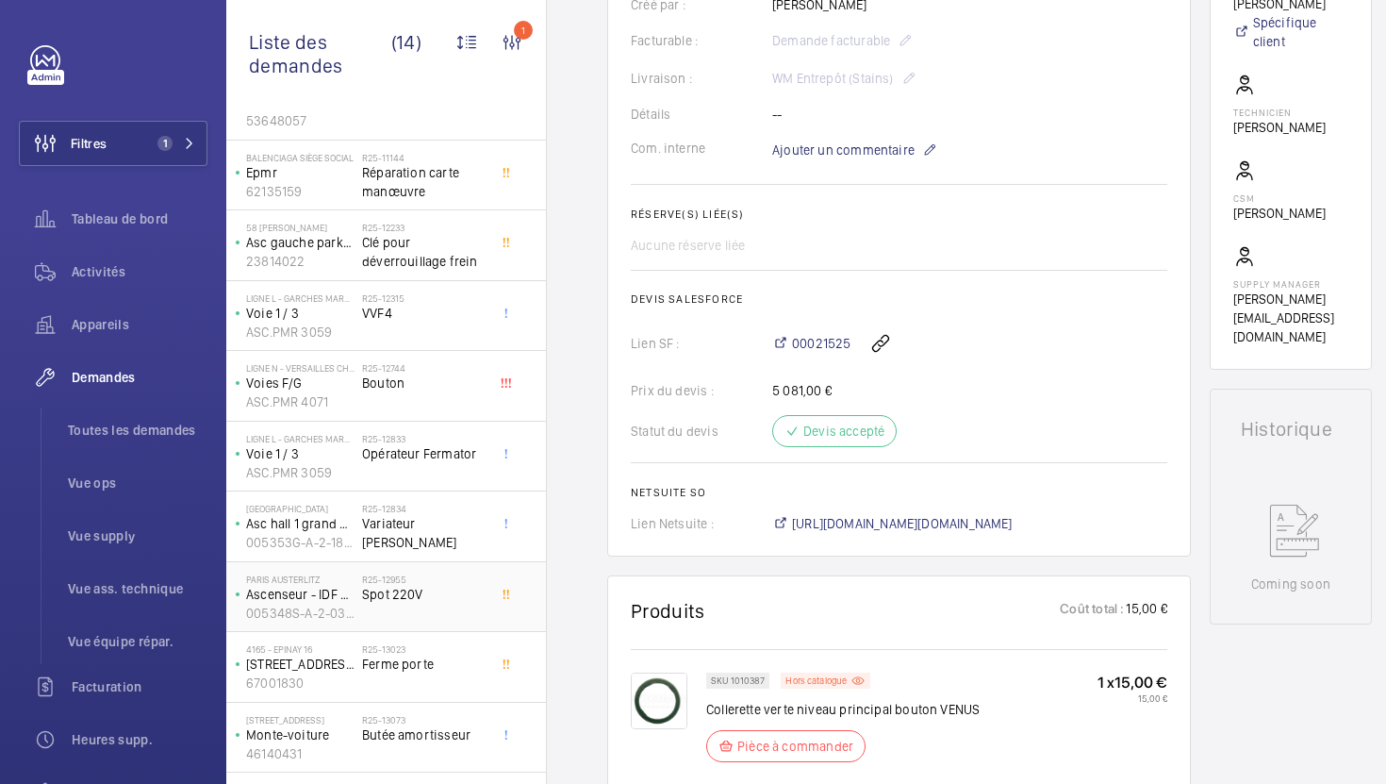
click at [482, 624] on div "R25-12955 Spot 220V" at bounding box center [424, 600] width 124 height 55
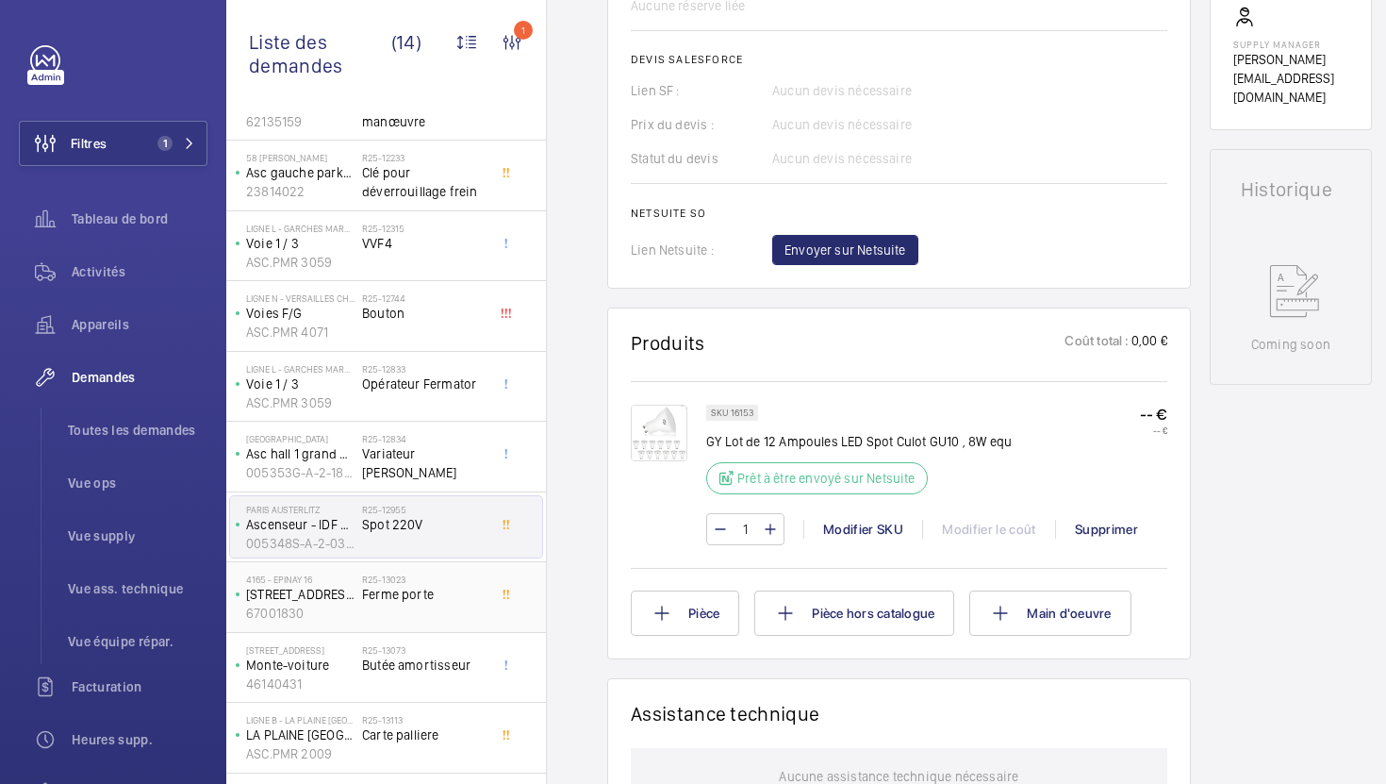
scroll to position [148, 0]
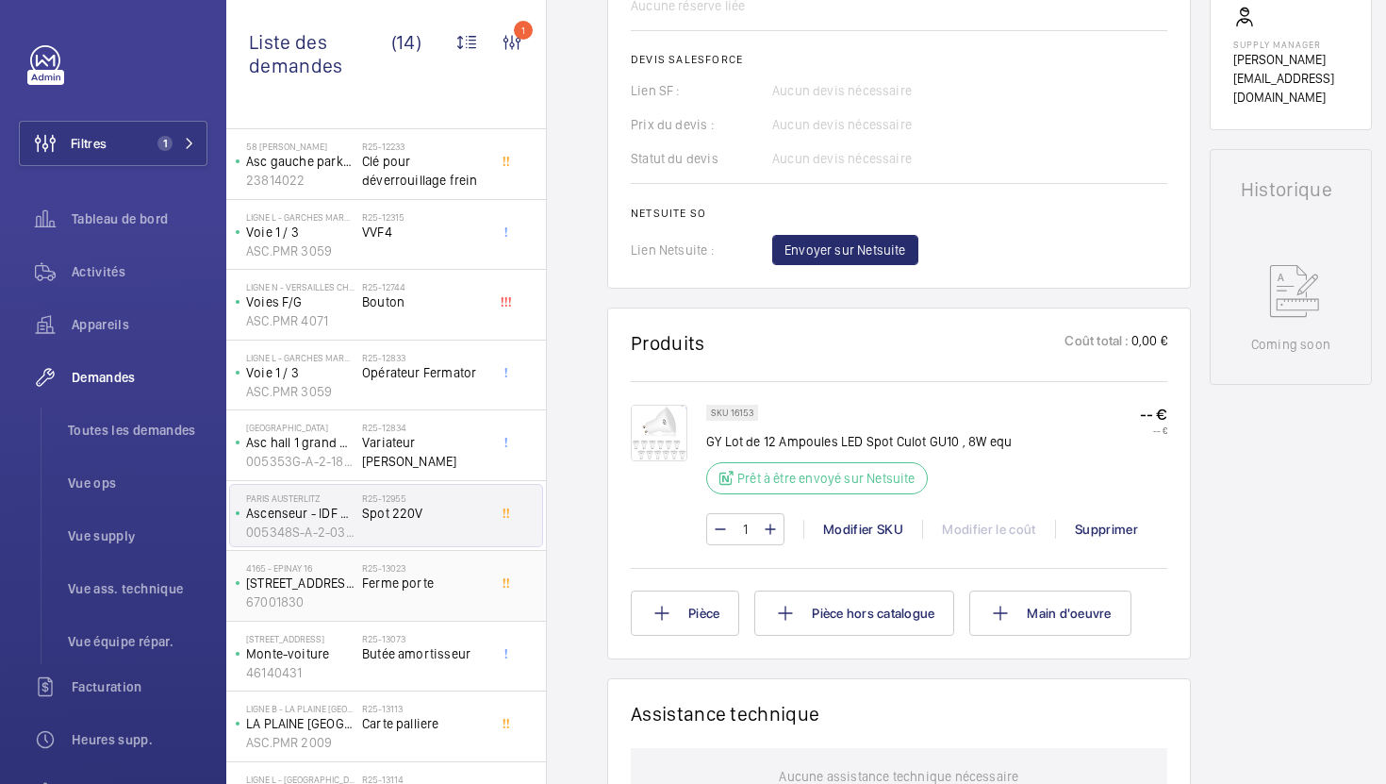
click at [455, 608] on div "R25-13023 Ferme porte" at bounding box center [424, 589] width 124 height 55
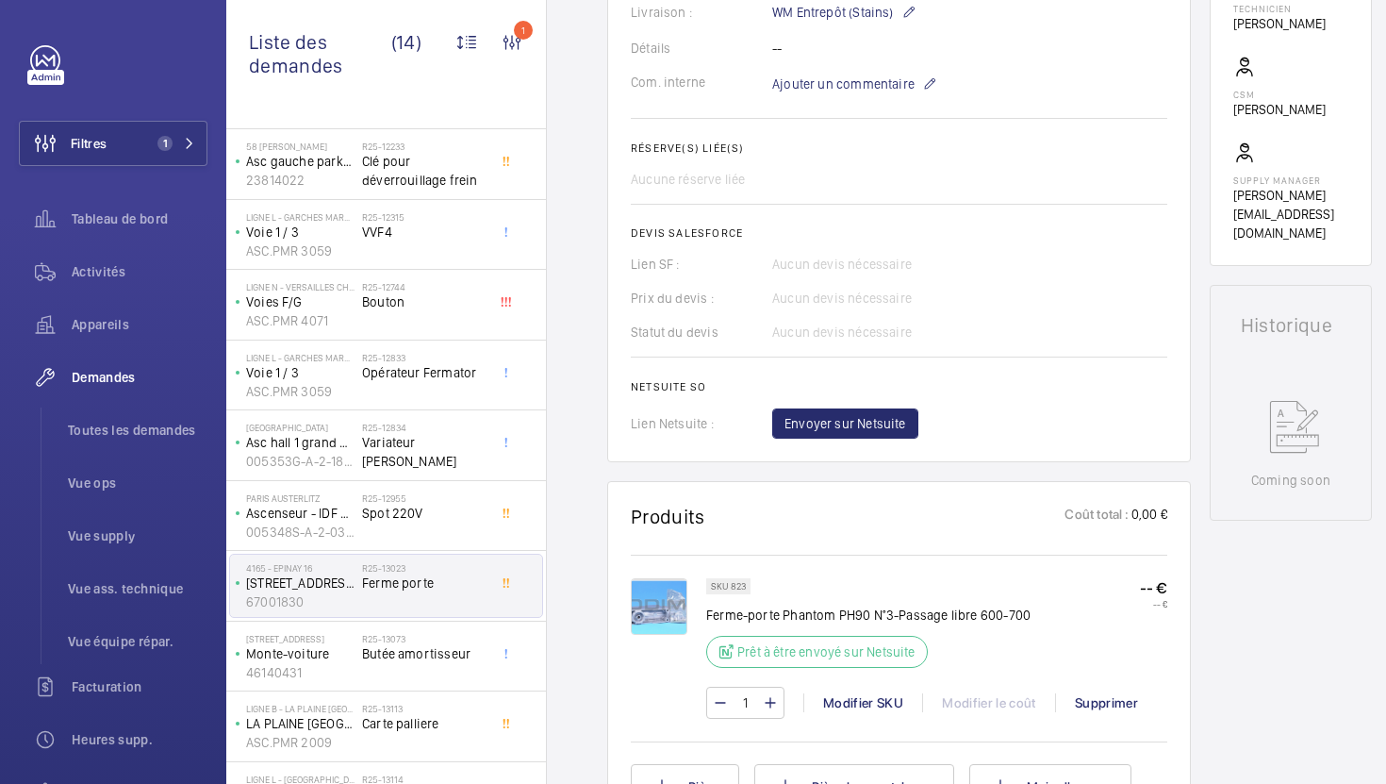
scroll to position [586, 0]
click at [740, 587] on p "SKU 823" at bounding box center [728, 583] width 35 height 7
copy p "823"
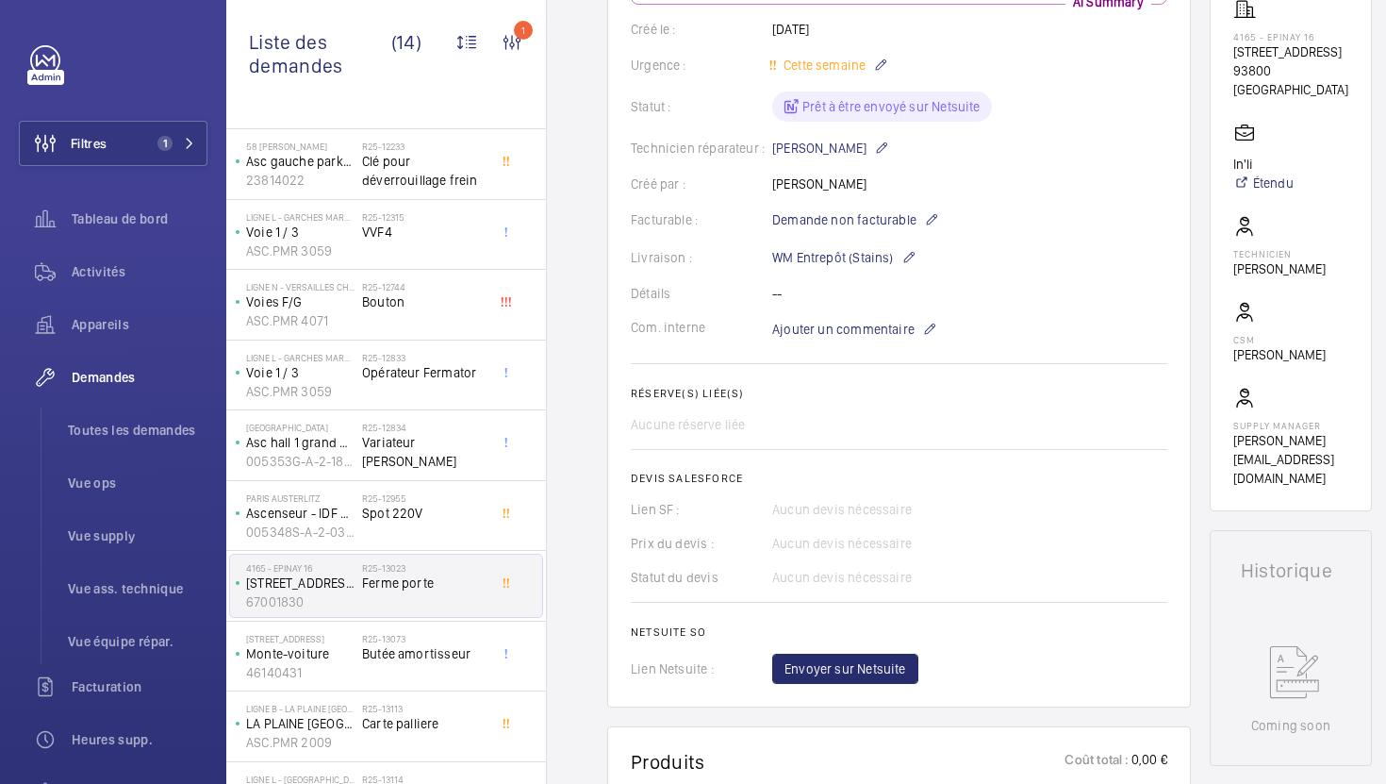
scroll to position [355, 0]
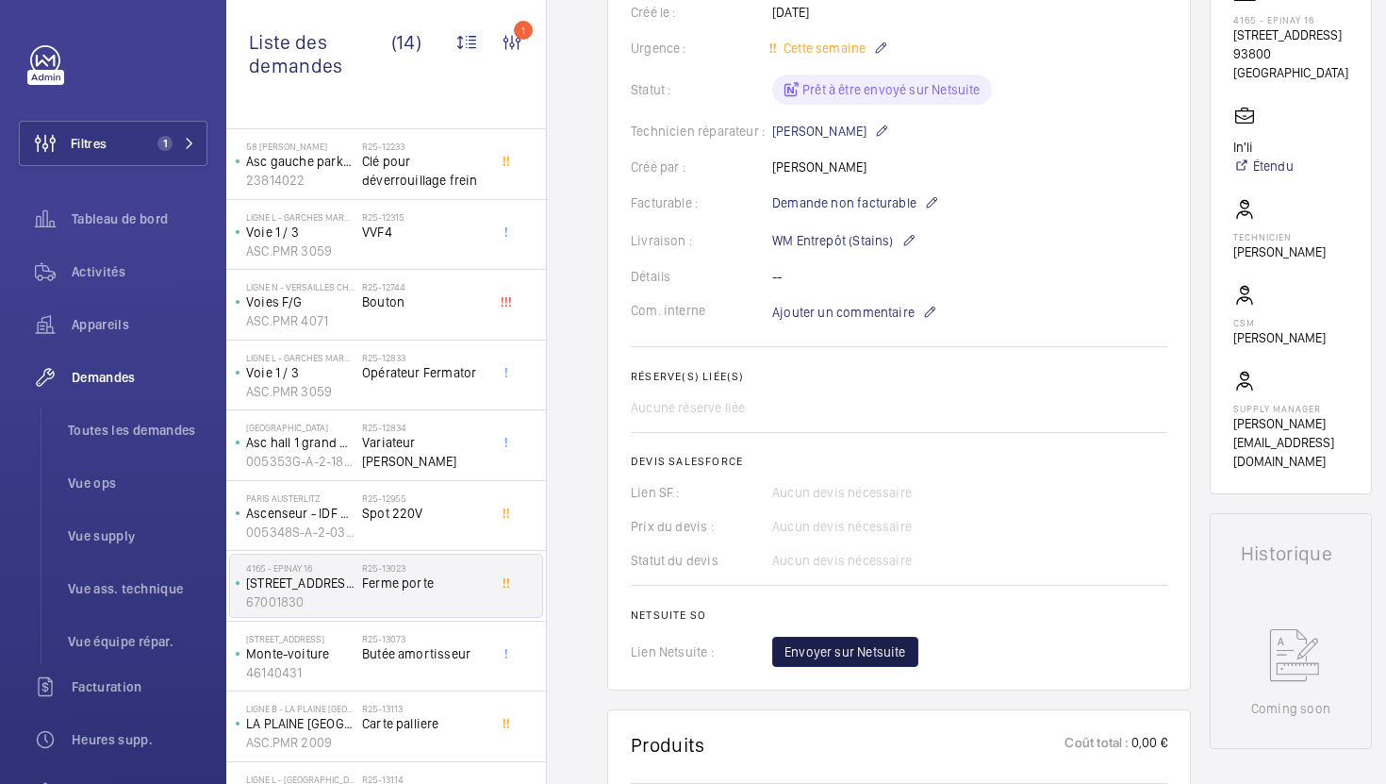
click at [838, 661] on span "Envoyer sur Netsuite" at bounding box center [846, 651] width 122 height 19
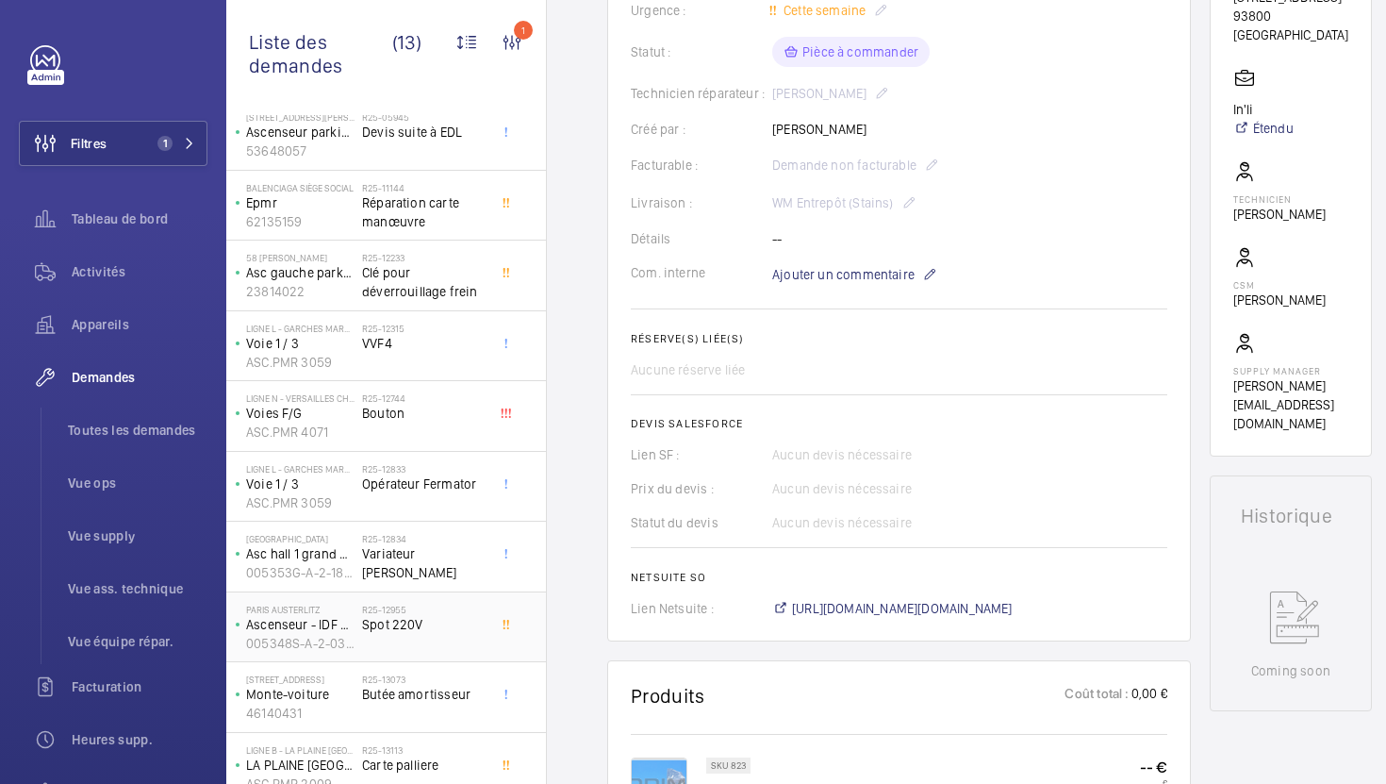
scroll to position [411, 0]
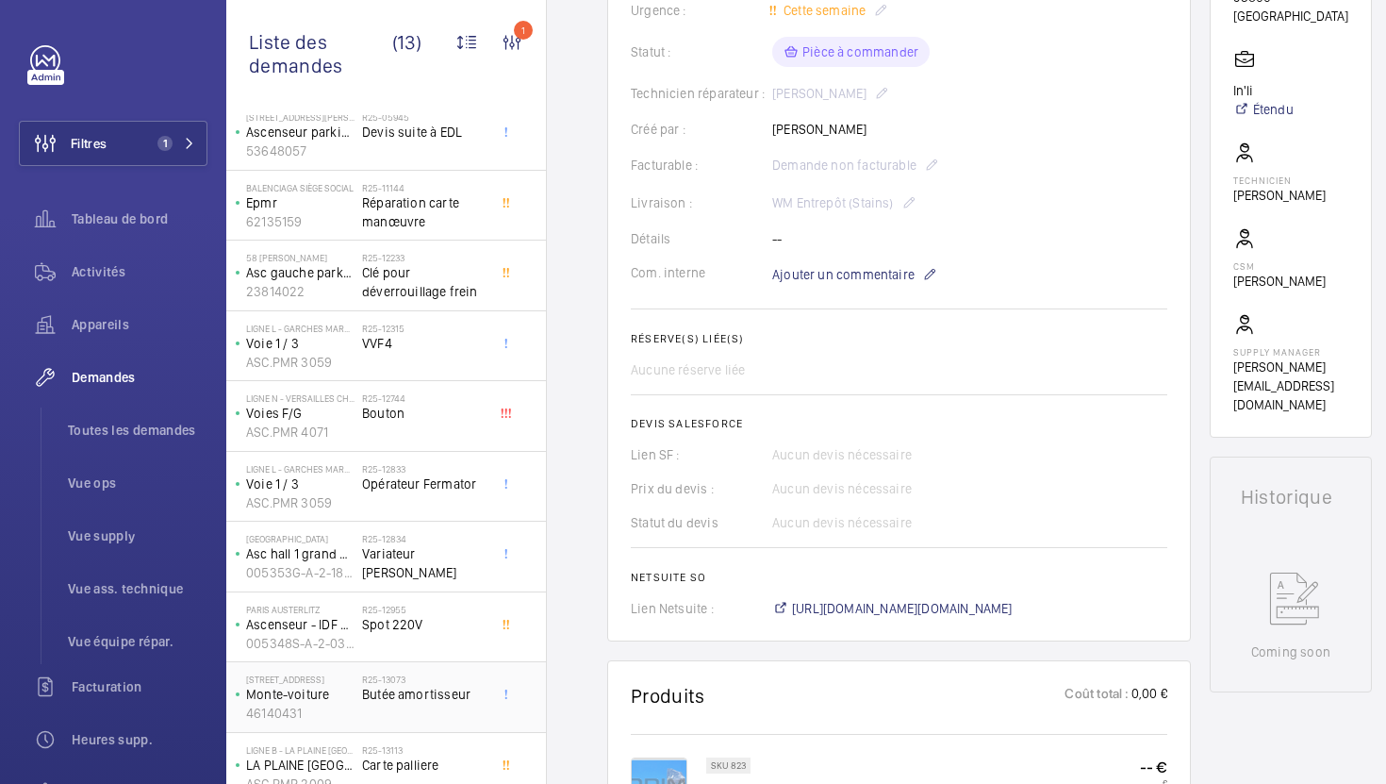
click at [469, 688] on span "Butée amortisseur" at bounding box center [424, 694] width 124 height 19
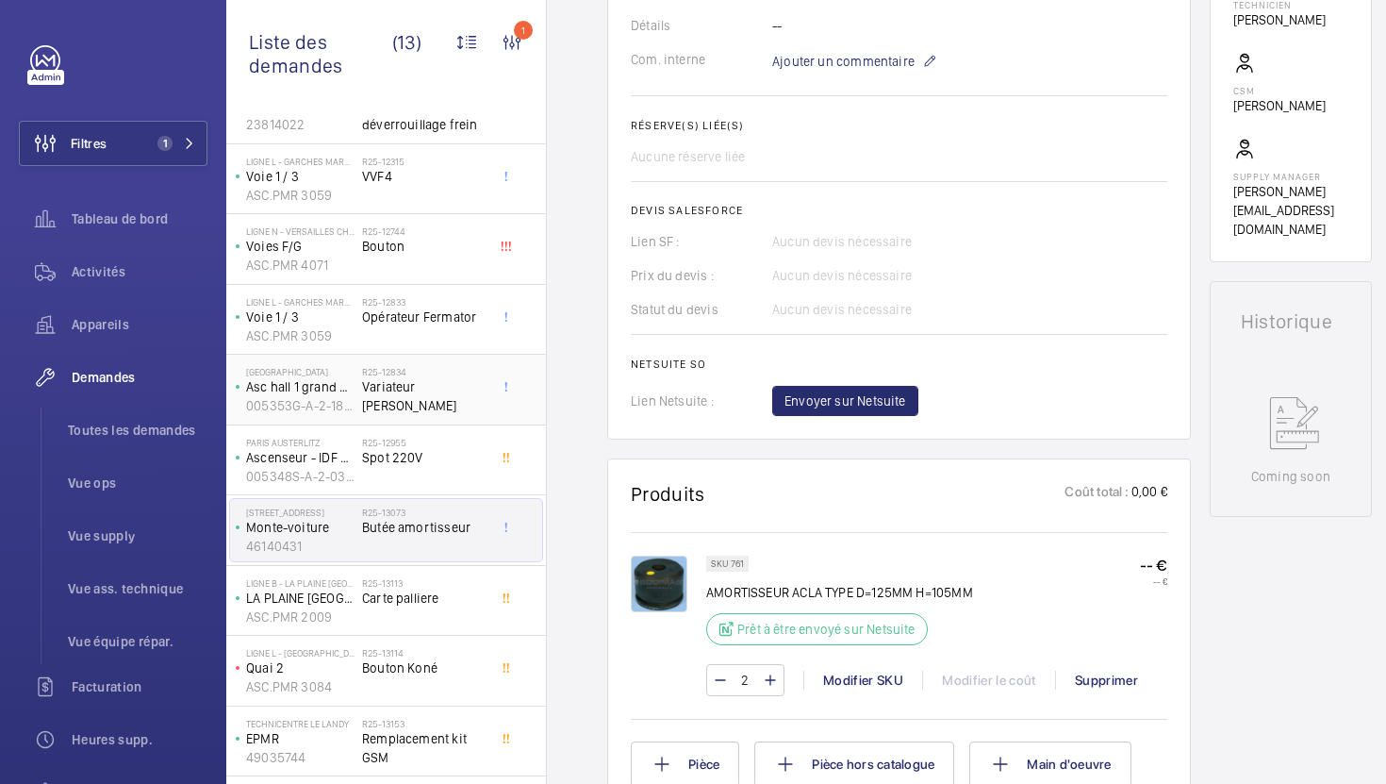
scroll to position [232, 0]
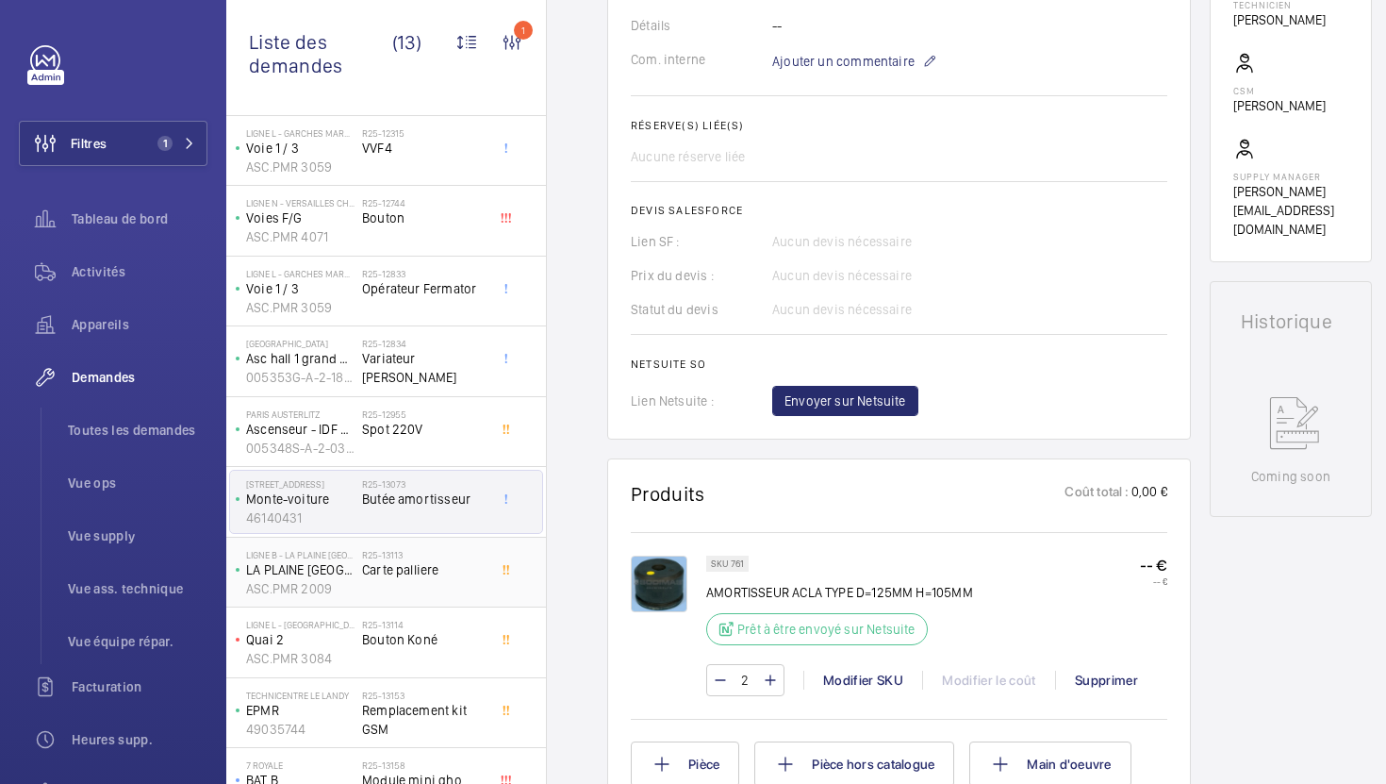
click at [474, 584] on div "R25-13113 Carte palliere" at bounding box center [424, 576] width 124 height 55
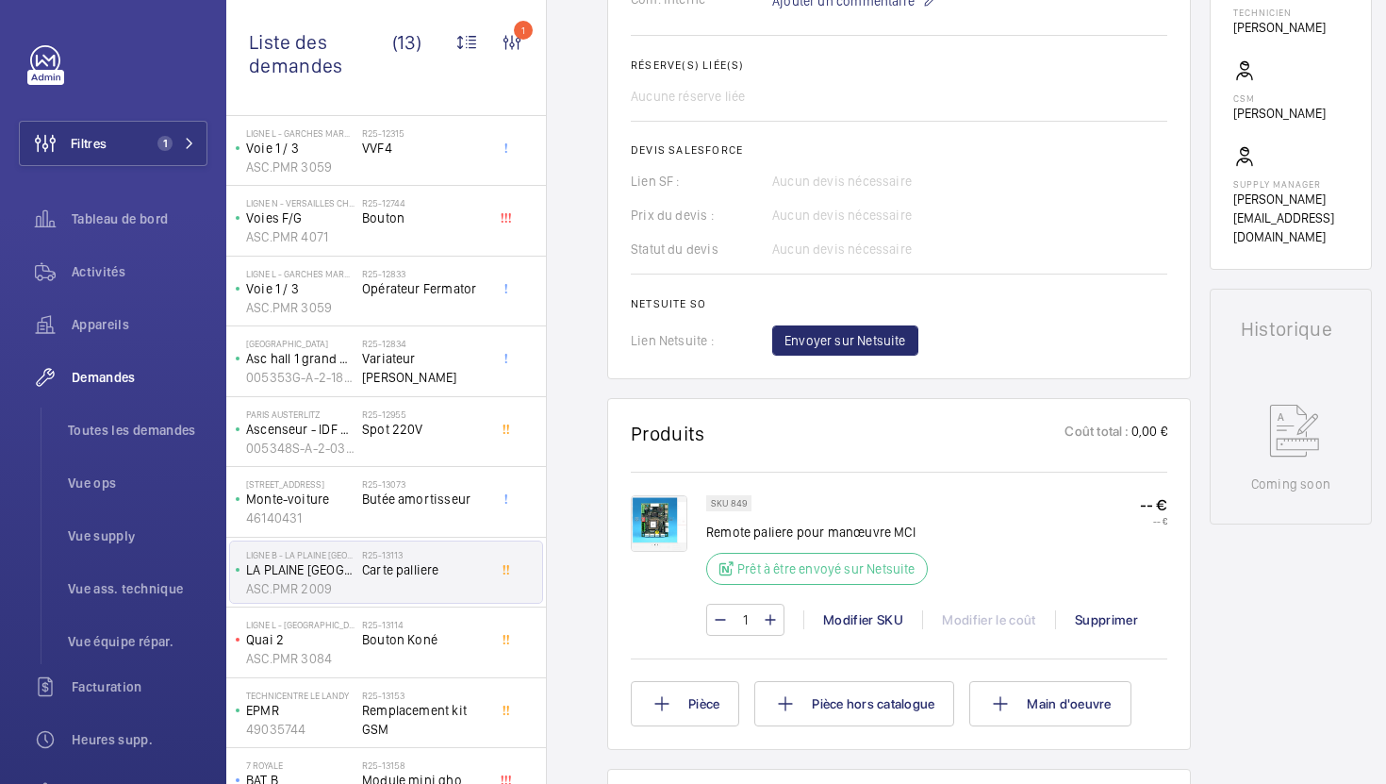
scroll to position [671, 0]
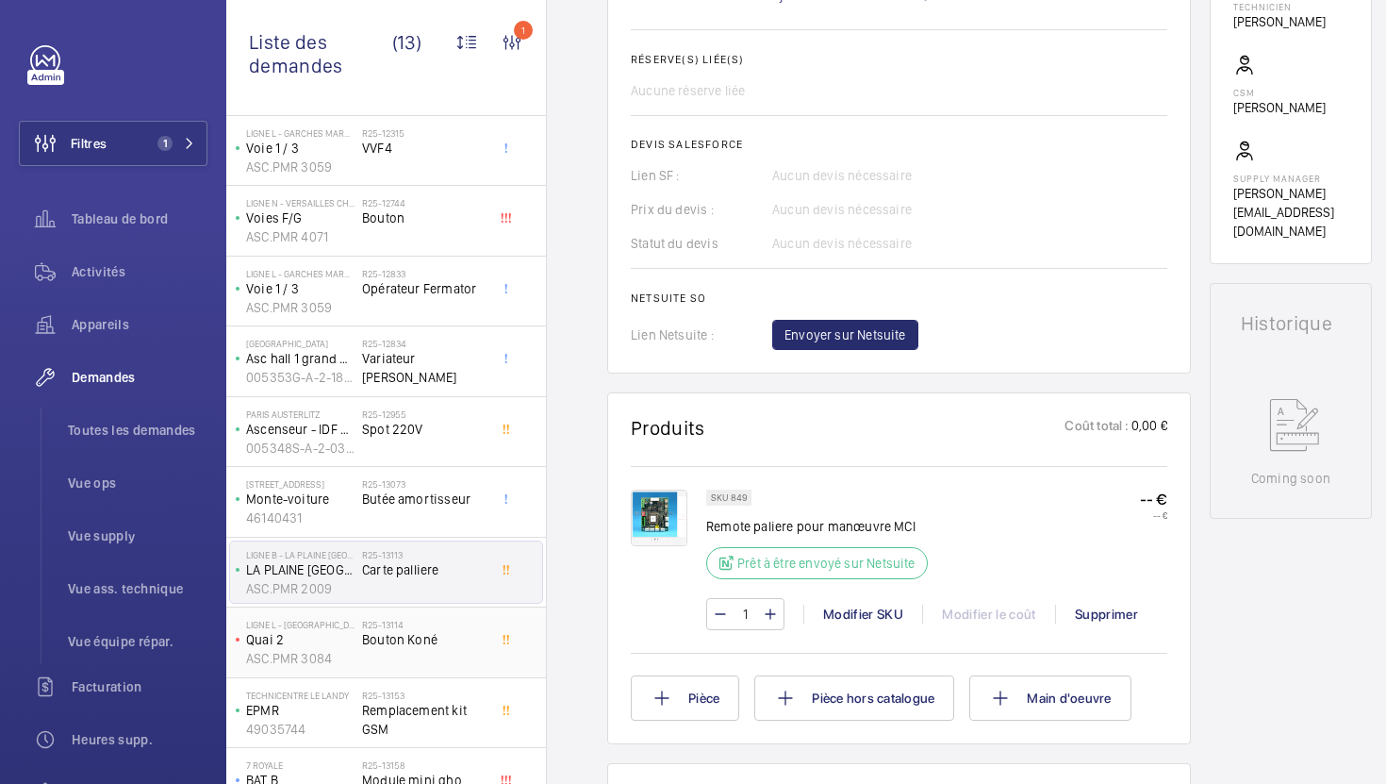
click at [457, 644] on span "Bouton Koné" at bounding box center [424, 639] width 124 height 19
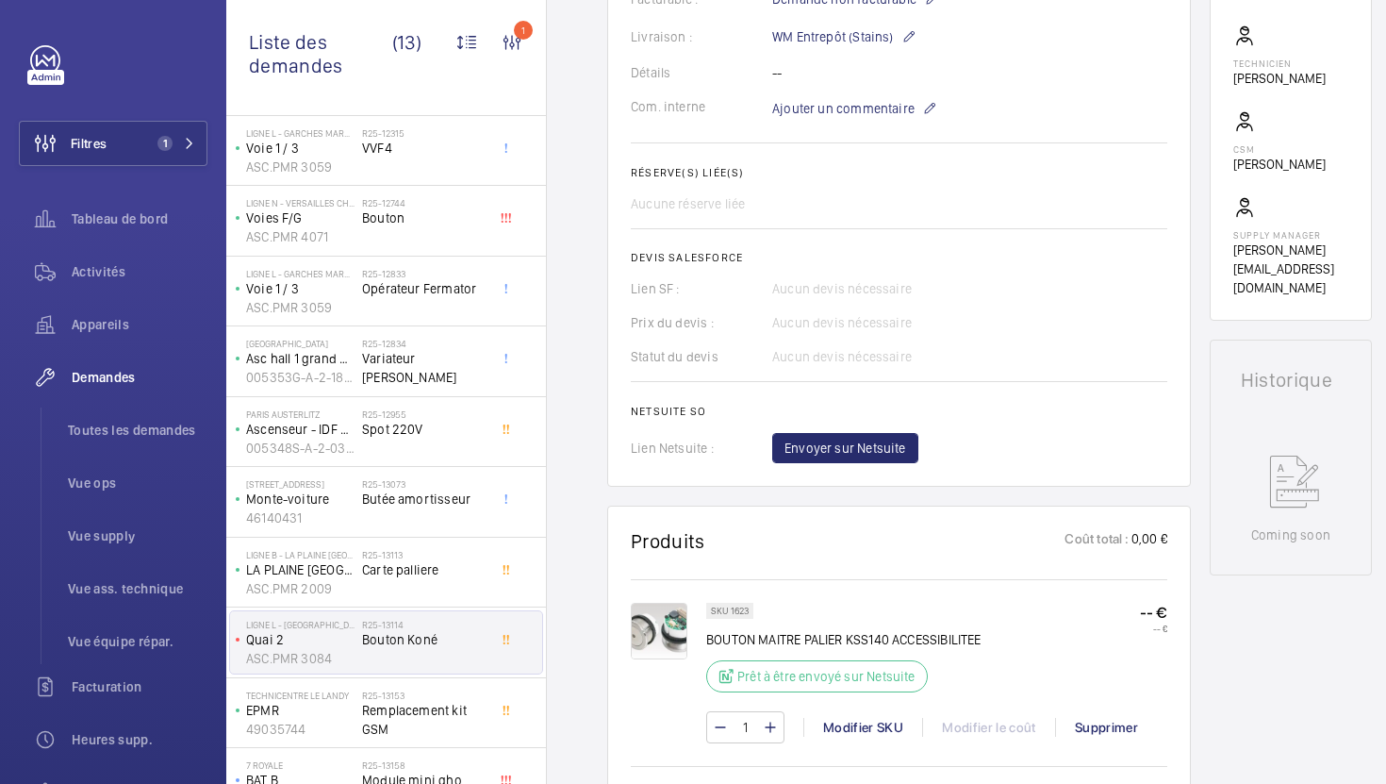
scroll to position [559, 0]
click at [734, 613] on p "SKU 1623" at bounding box center [730, 609] width 38 height 7
copy p "1623"
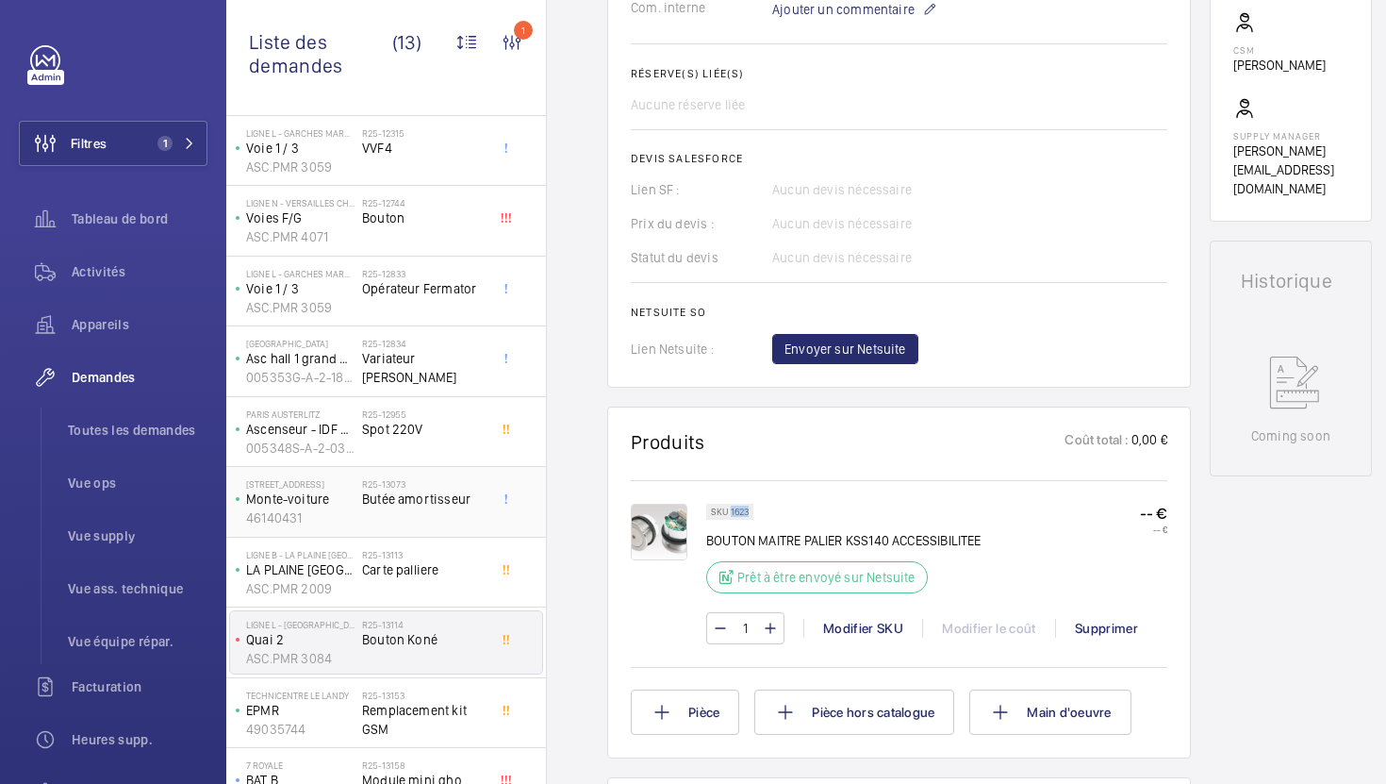
scroll to position [267, 0]
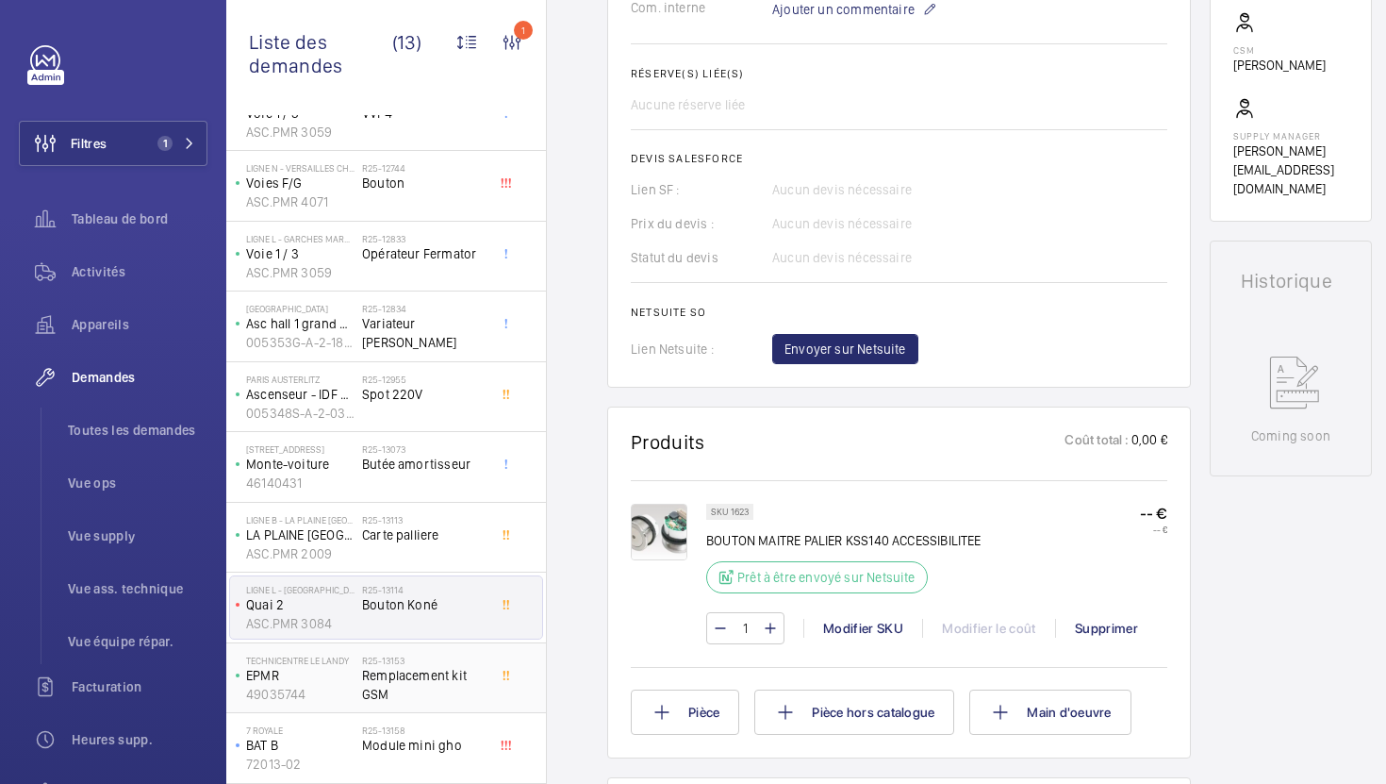
click at [479, 703] on span "Remplacement kit GSM" at bounding box center [424, 685] width 124 height 38
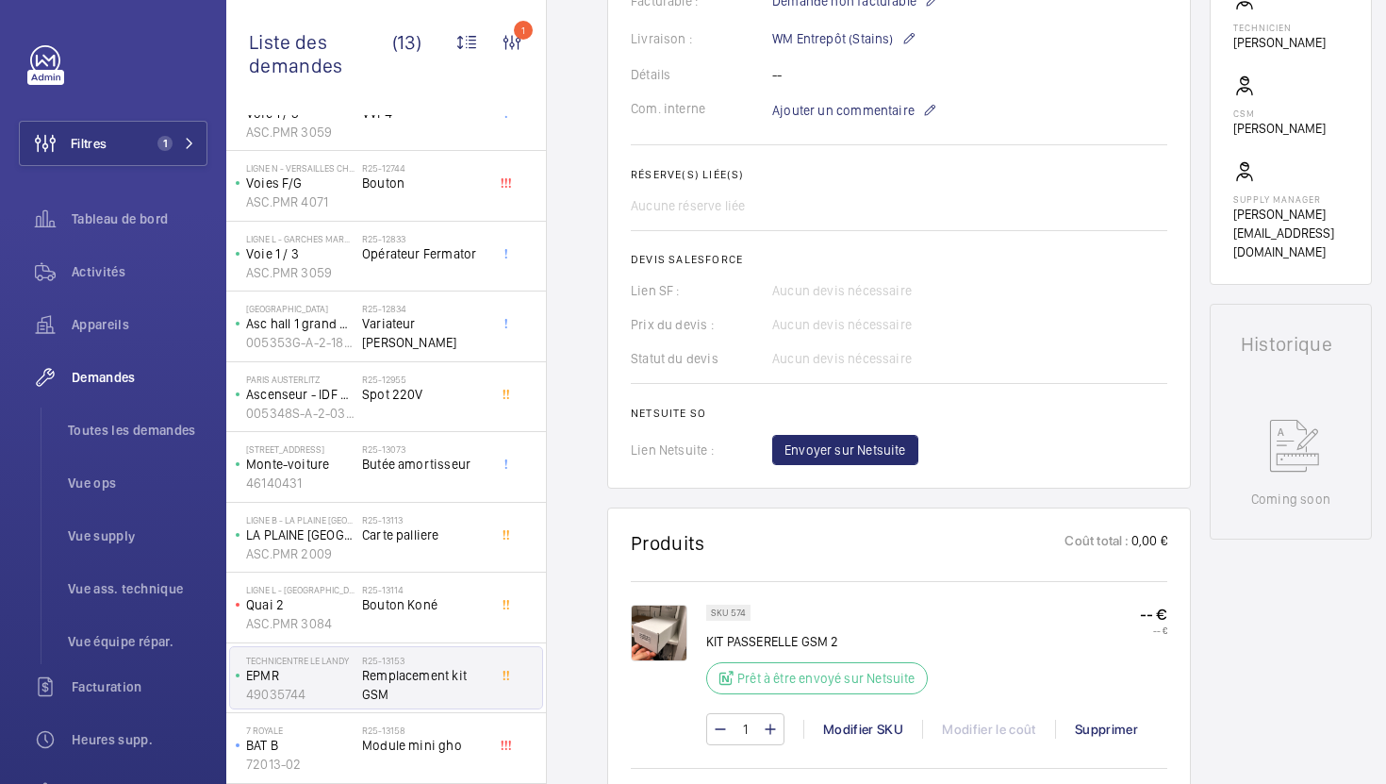
scroll to position [710, 0]
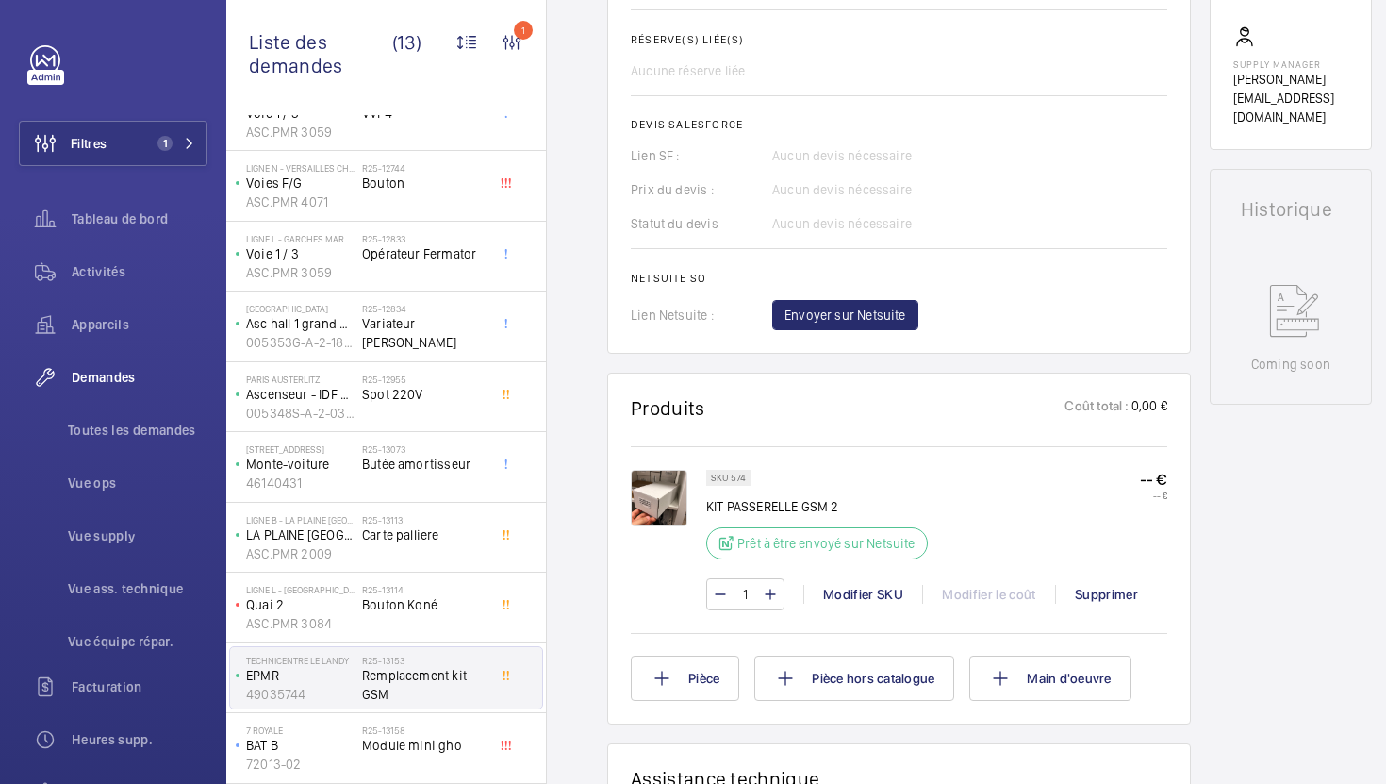
click at [741, 478] on p "SKU 574" at bounding box center [728, 477] width 35 height 7
copy p "574"
click at [857, 590] on div "Modifier SKU" at bounding box center [862, 594] width 119 height 19
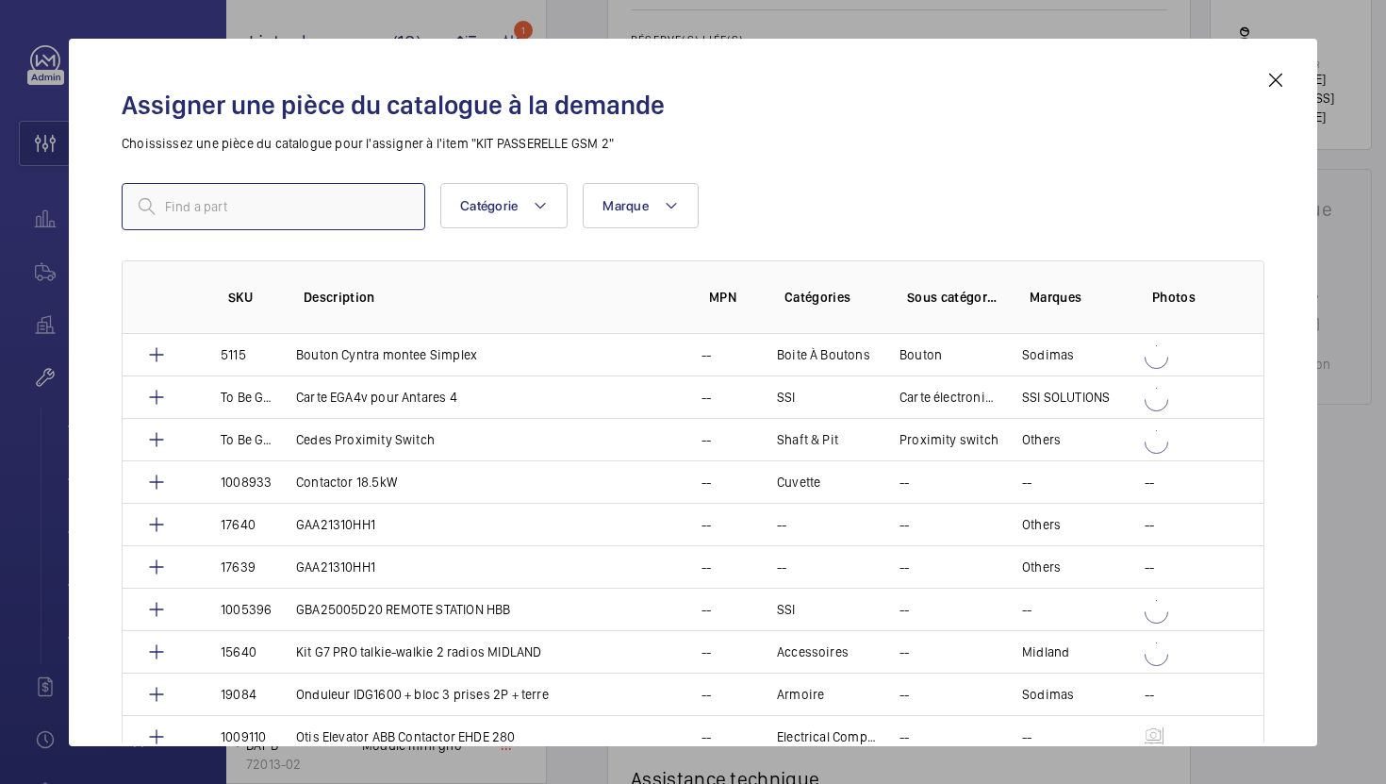
click at [375, 197] on input "text" at bounding box center [274, 206] width 304 height 47
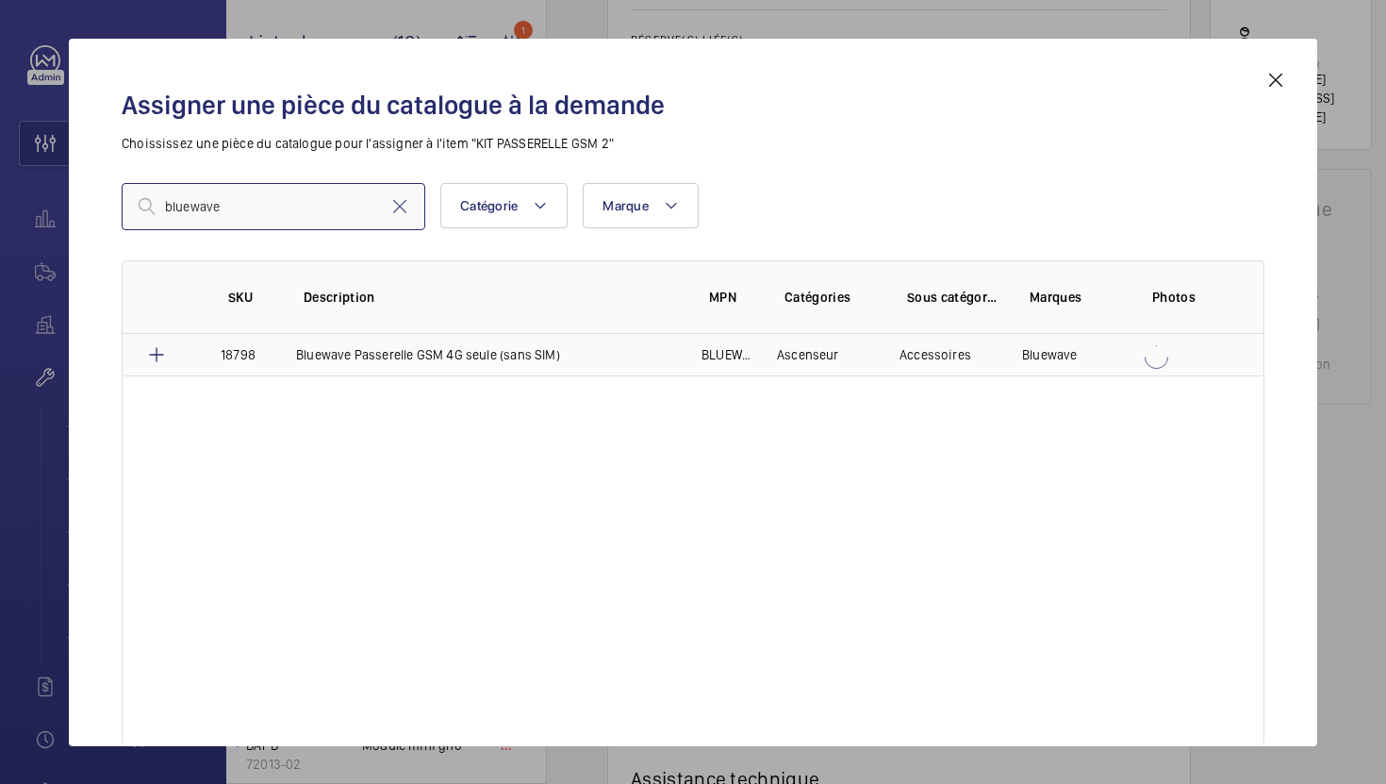
type input "bluewave"
click at [386, 358] on p "Bluewave Passerelle GSM 4G seule (sans SIM)" at bounding box center [428, 354] width 264 height 19
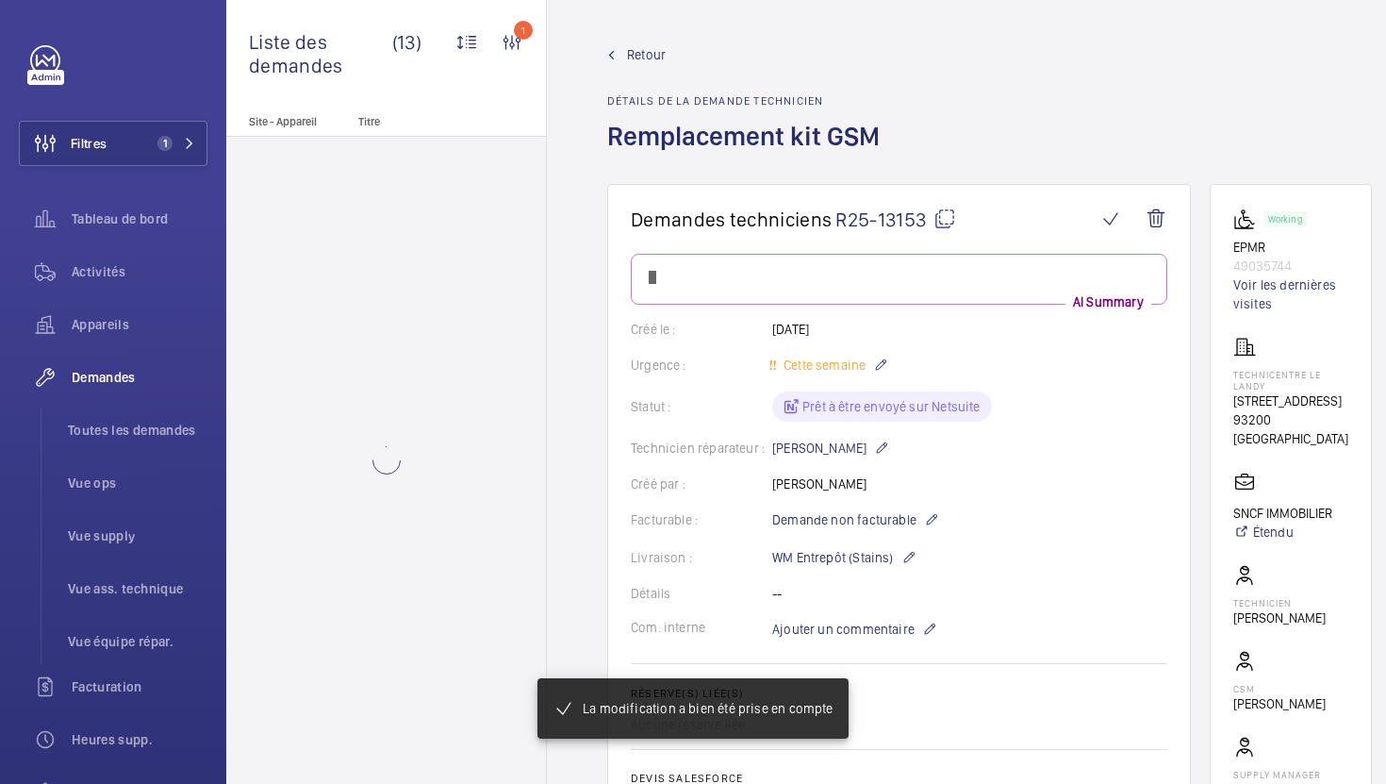
scroll to position [710, 0]
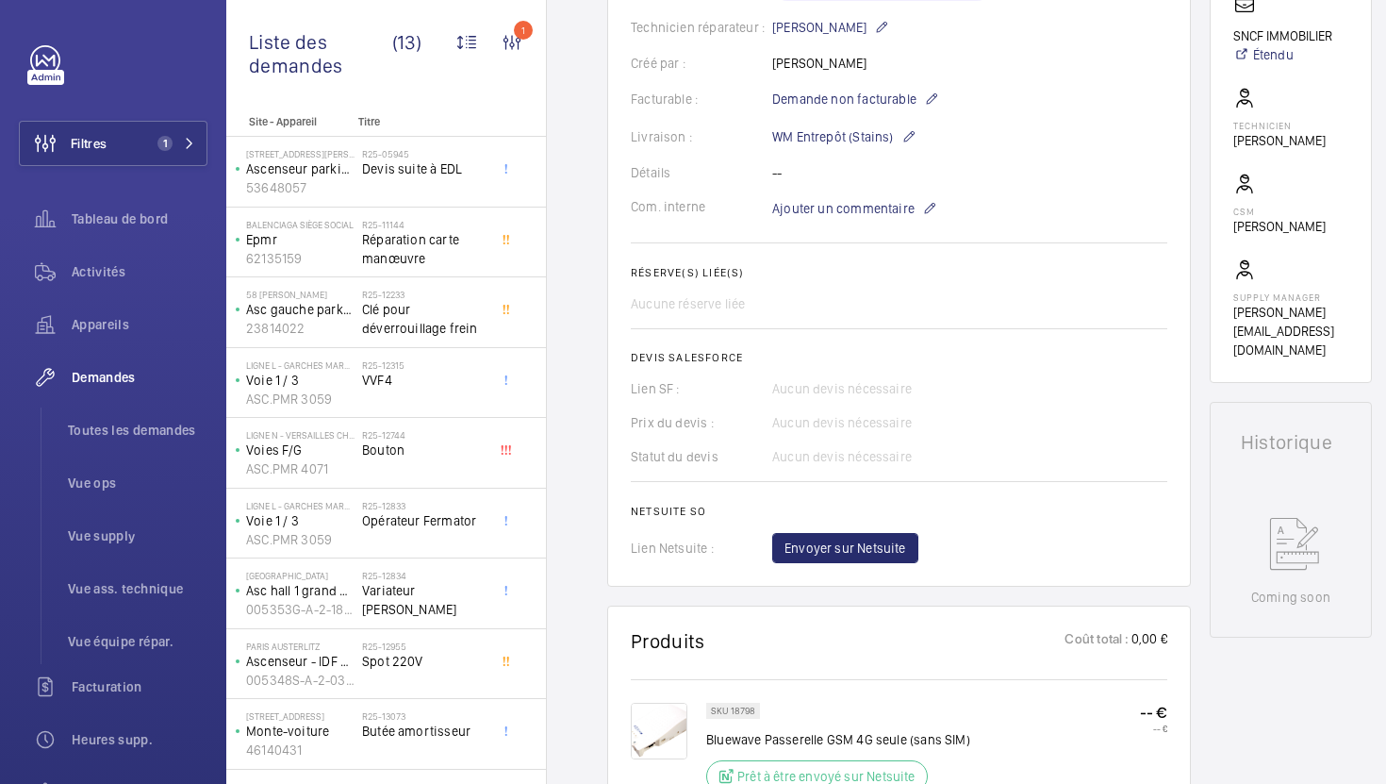
scroll to position [549, 0]
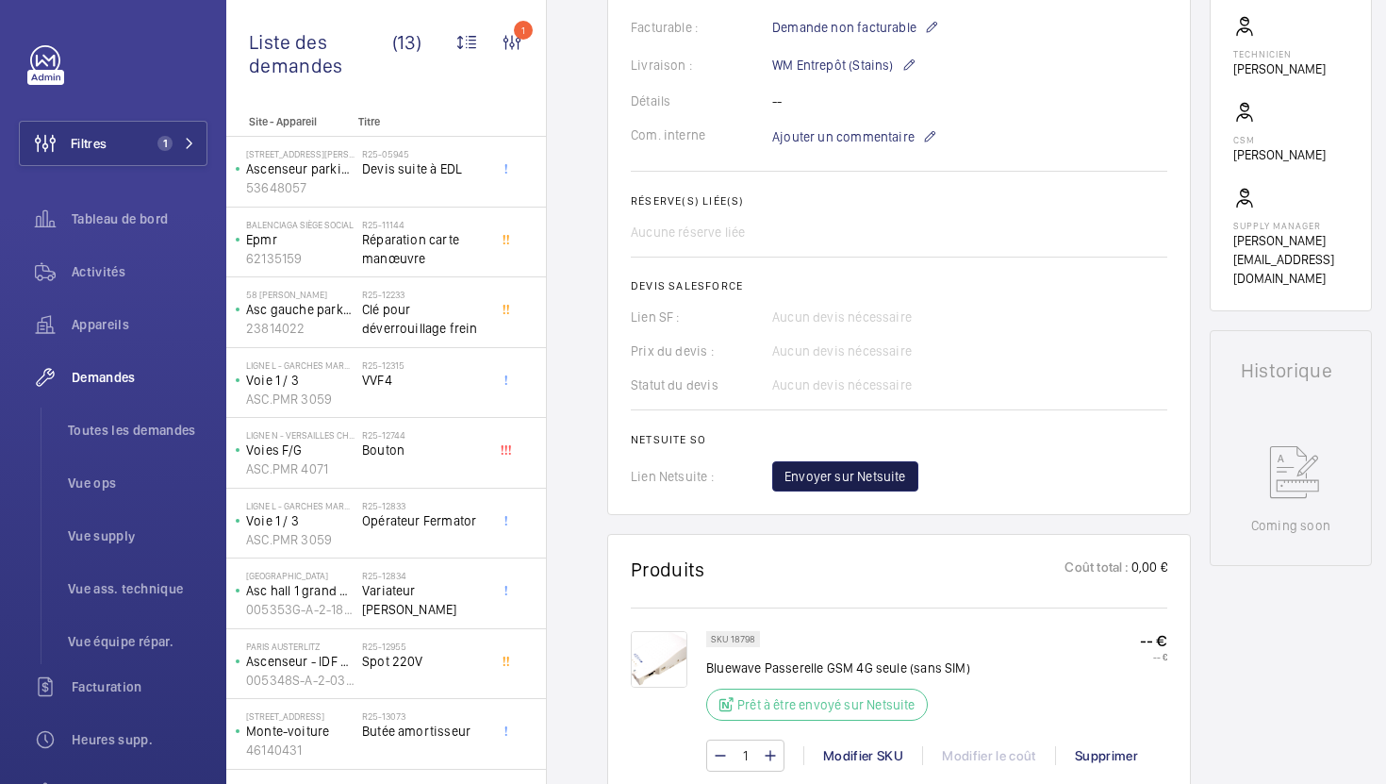
click at [879, 481] on span "Envoyer sur Netsuite" at bounding box center [846, 476] width 122 height 19
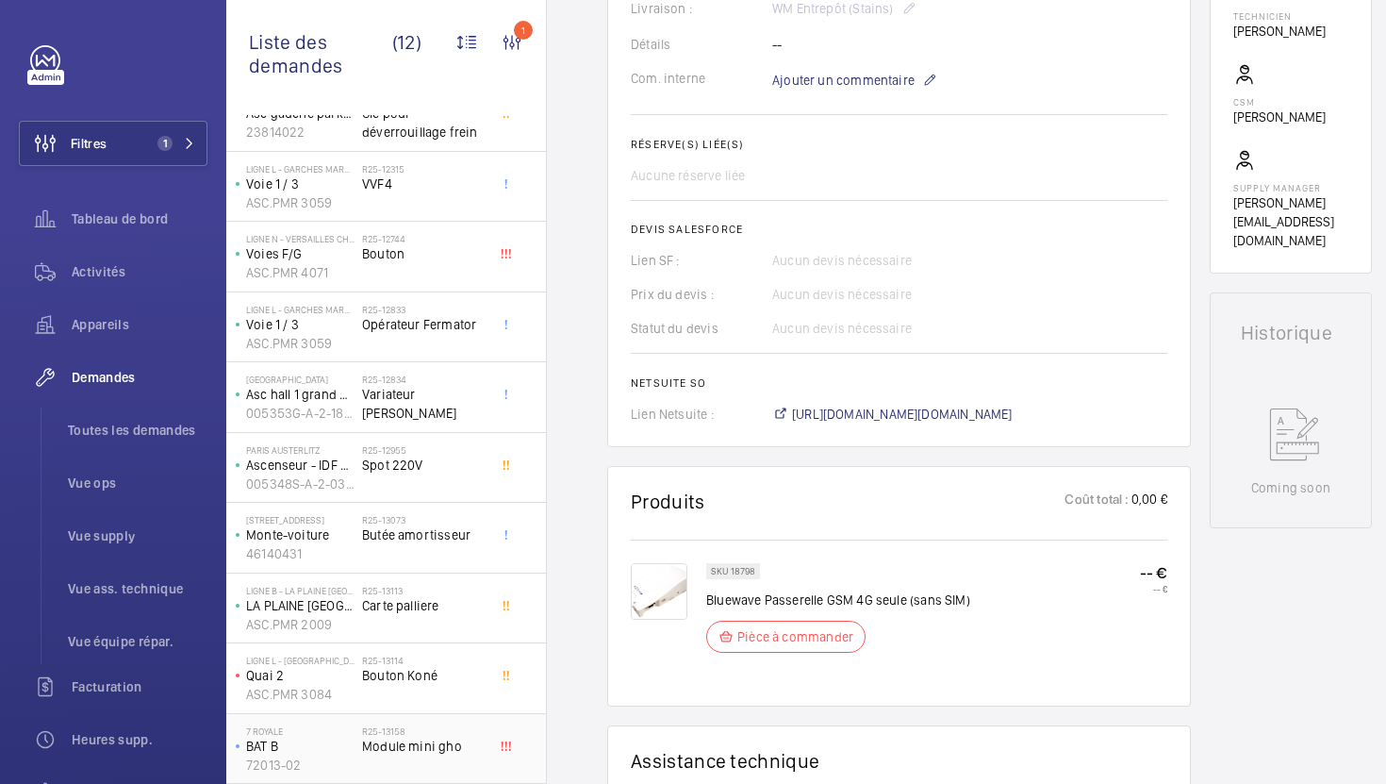
scroll to position [605, 0]
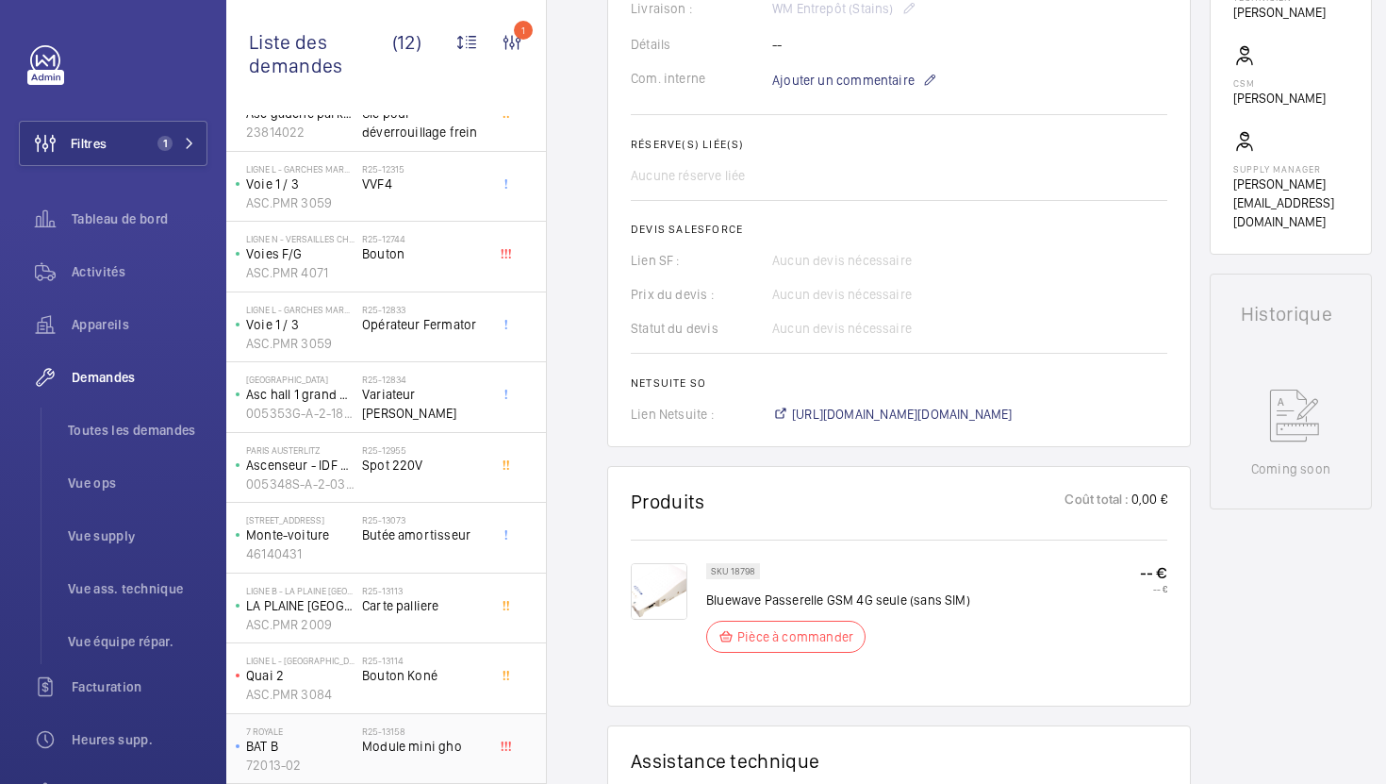
click at [469, 752] on span "Module mini gho" at bounding box center [424, 745] width 124 height 19
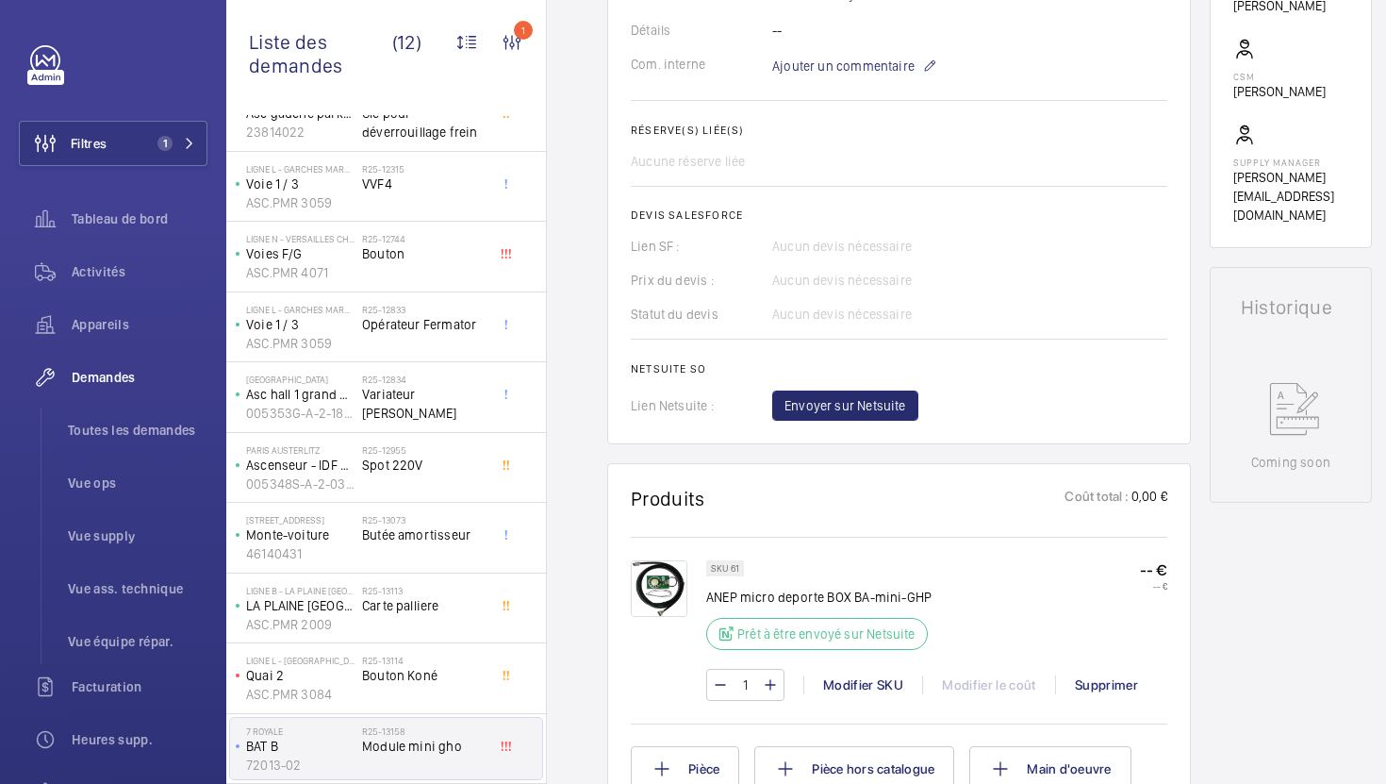
scroll to position [627, 0]
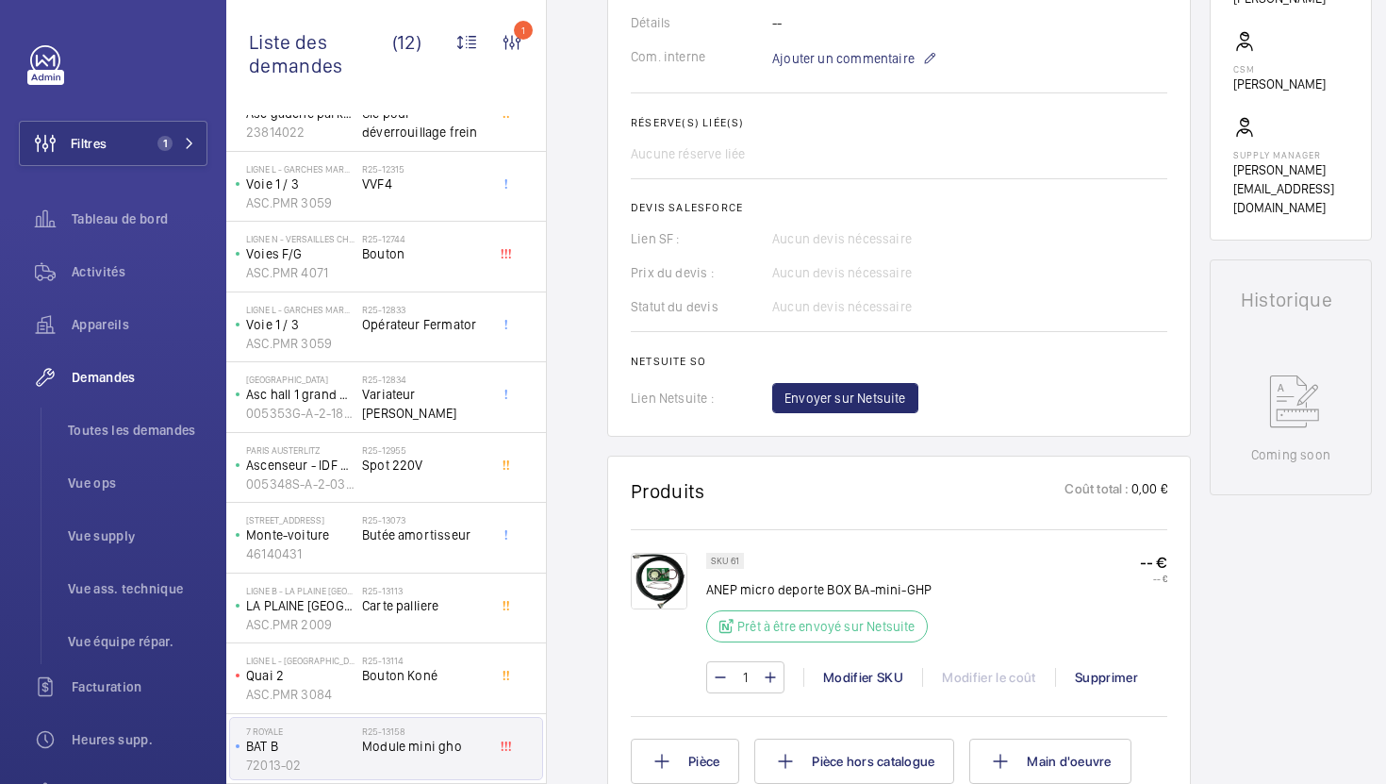
click at [657, 582] on img at bounding box center [659, 581] width 57 height 57
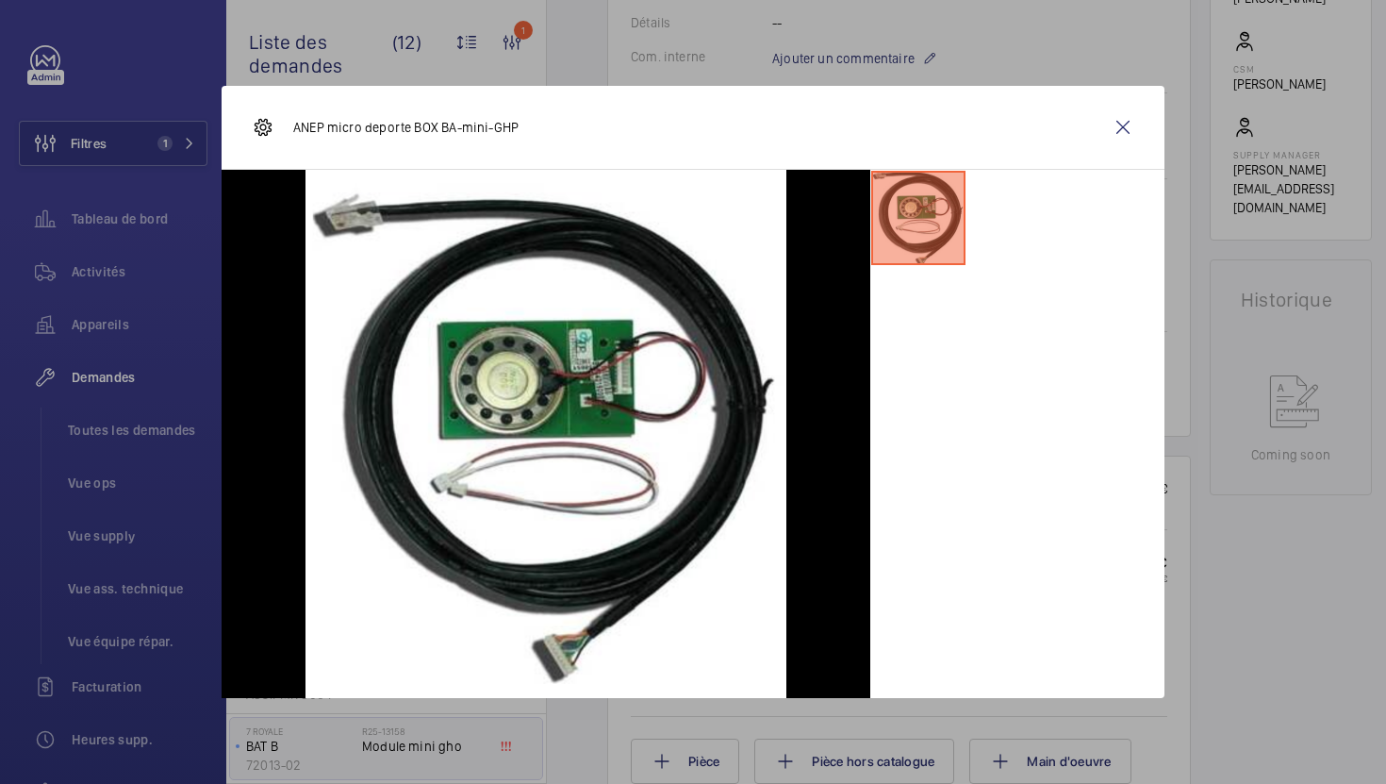
click at [1302, 614] on div at bounding box center [693, 392] width 1386 height 784
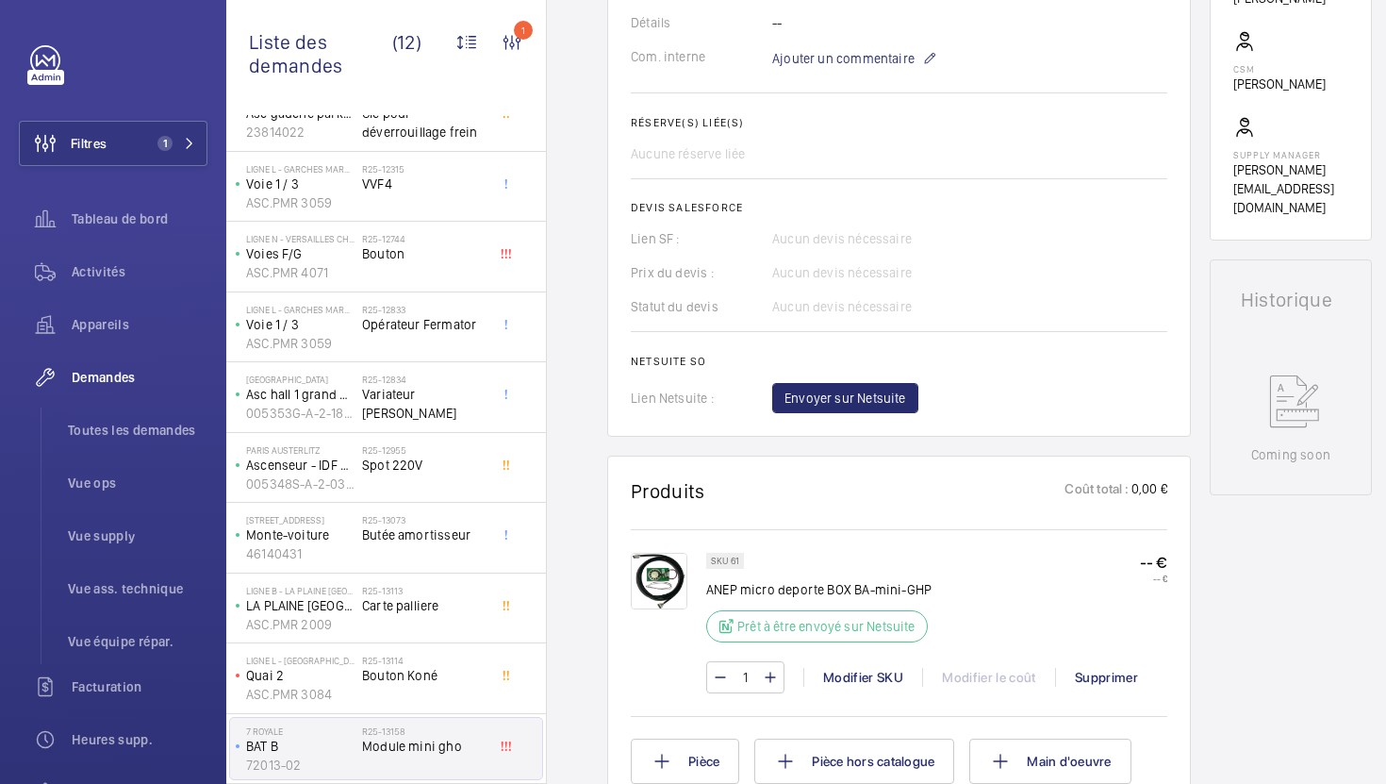
scroll to position [316, 0]
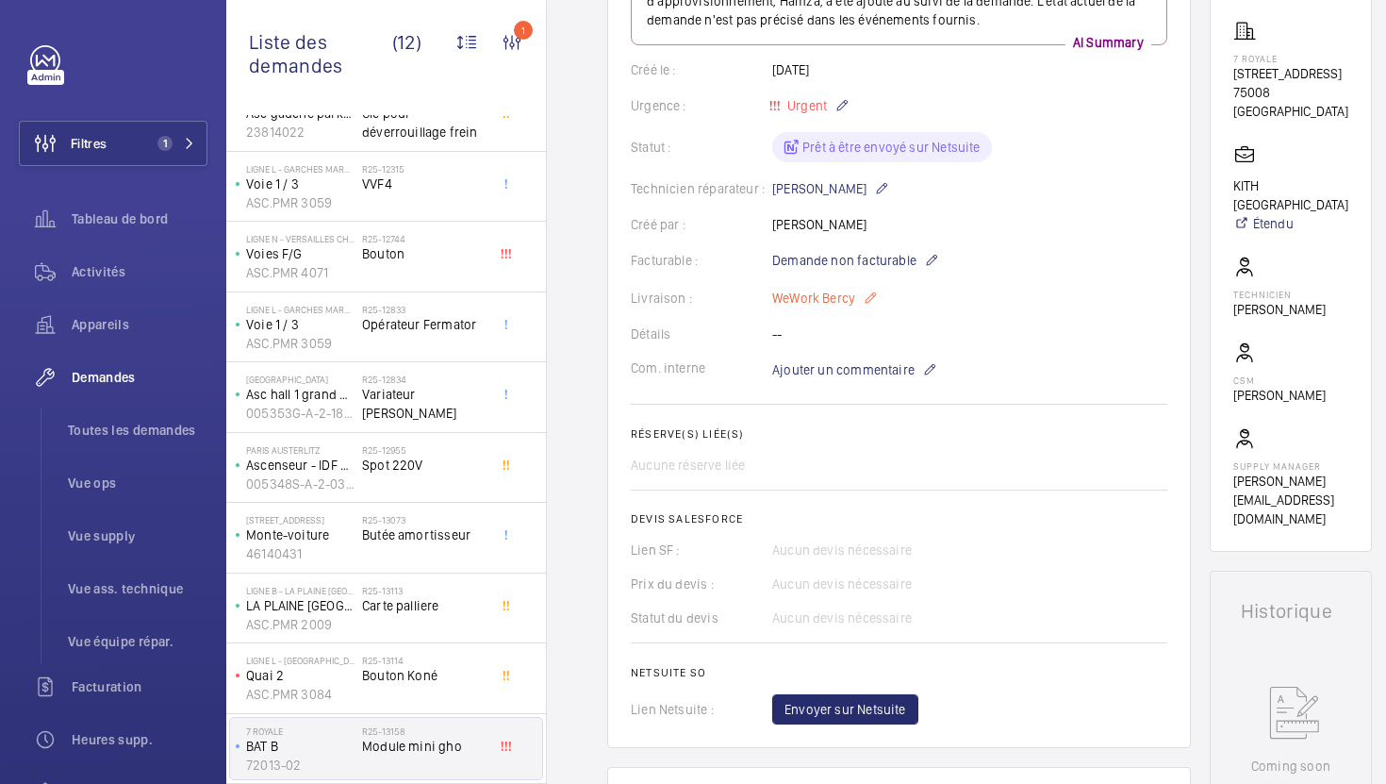
click at [843, 291] on p "WeWork Bercy" at bounding box center [825, 298] width 106 height 23
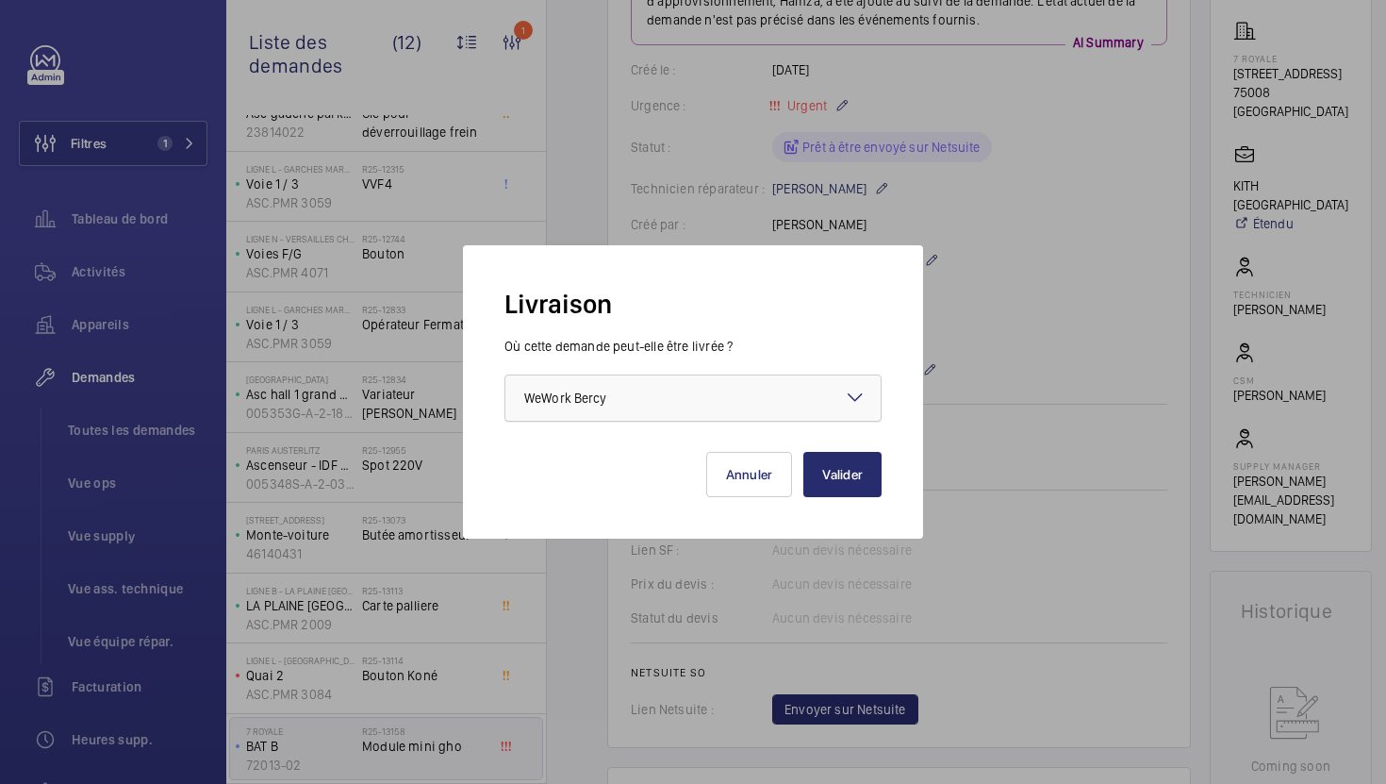
click at [775, 395] on div at bounding box center [692, 397] width 375 height 45
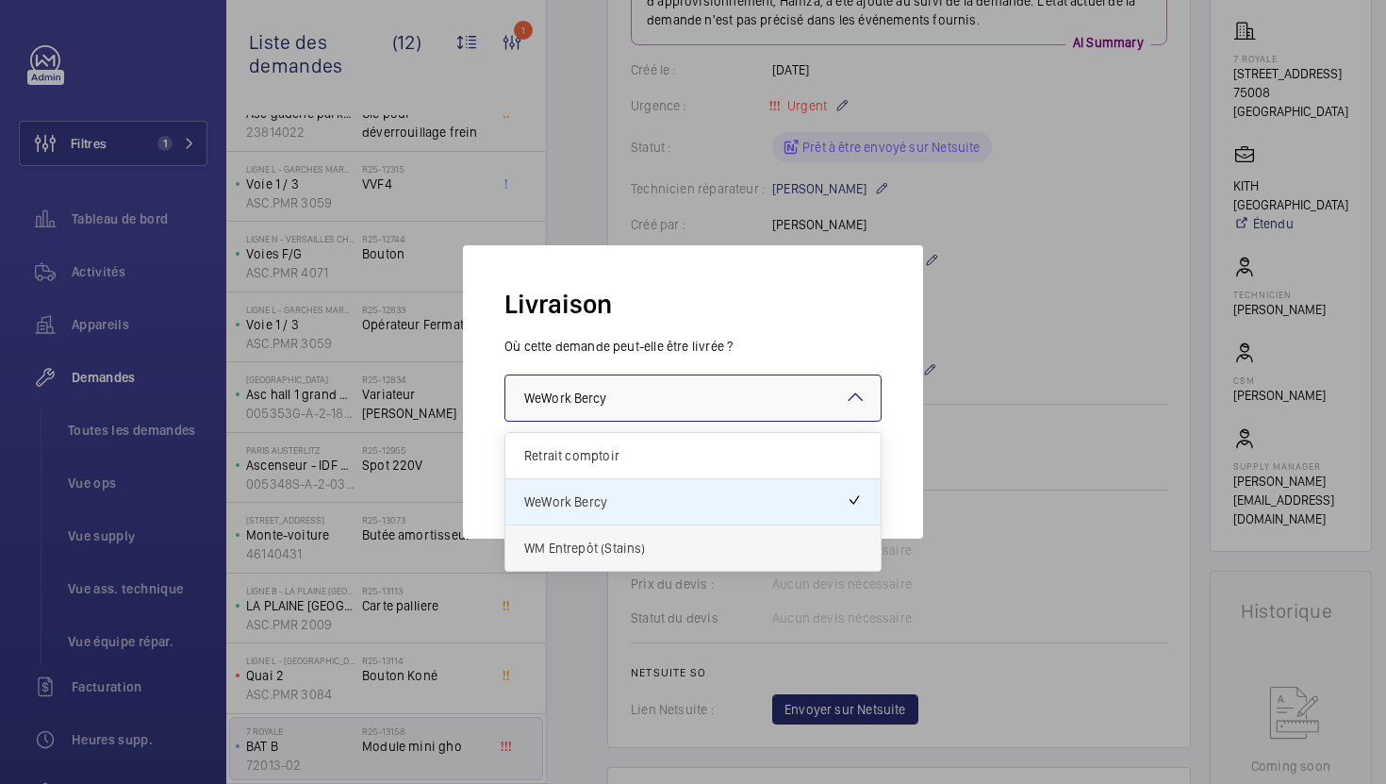
click at [705, 543] on span "WM Entrepôt (Stains)" at bounding box center [693, 547] width 338 height 19
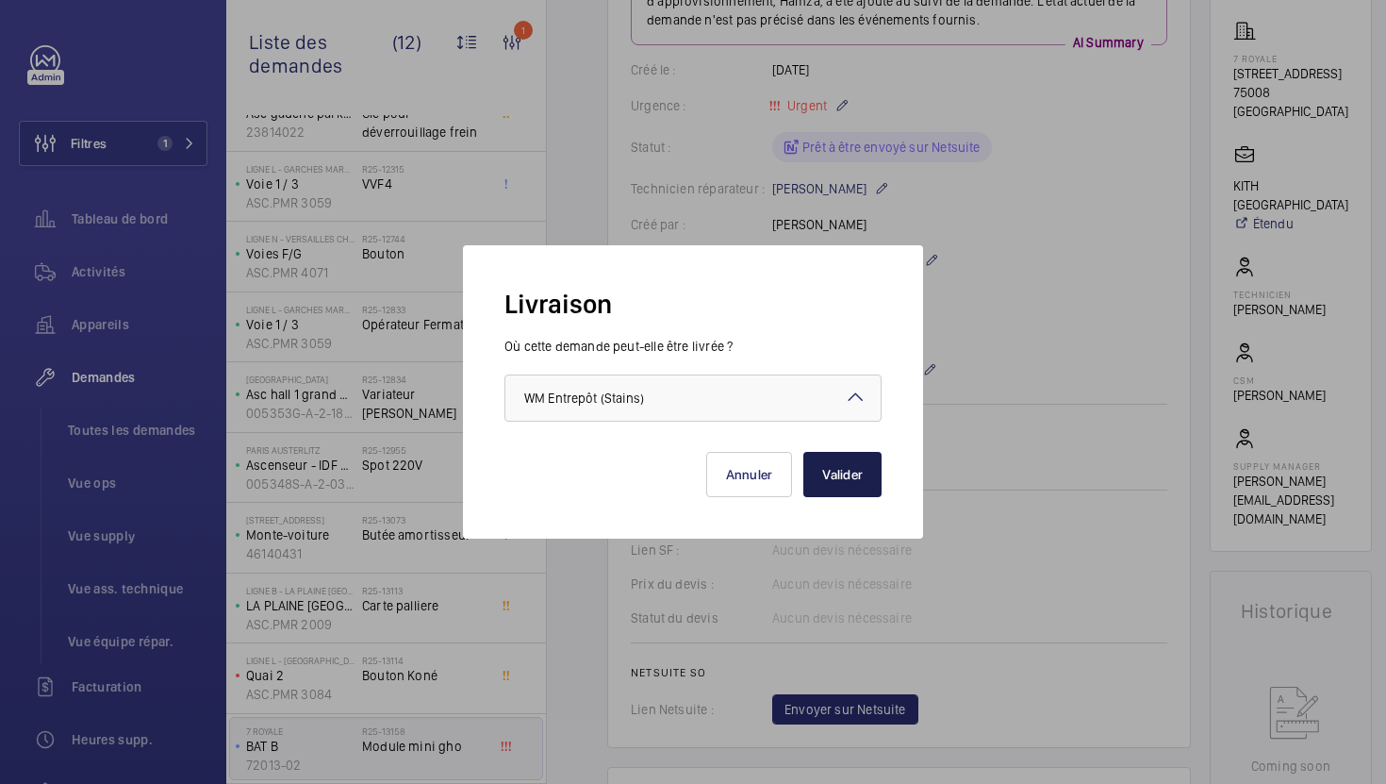
click at [828, 474] on button "Valider" at bounding box center [842, 474] width 78 height 45
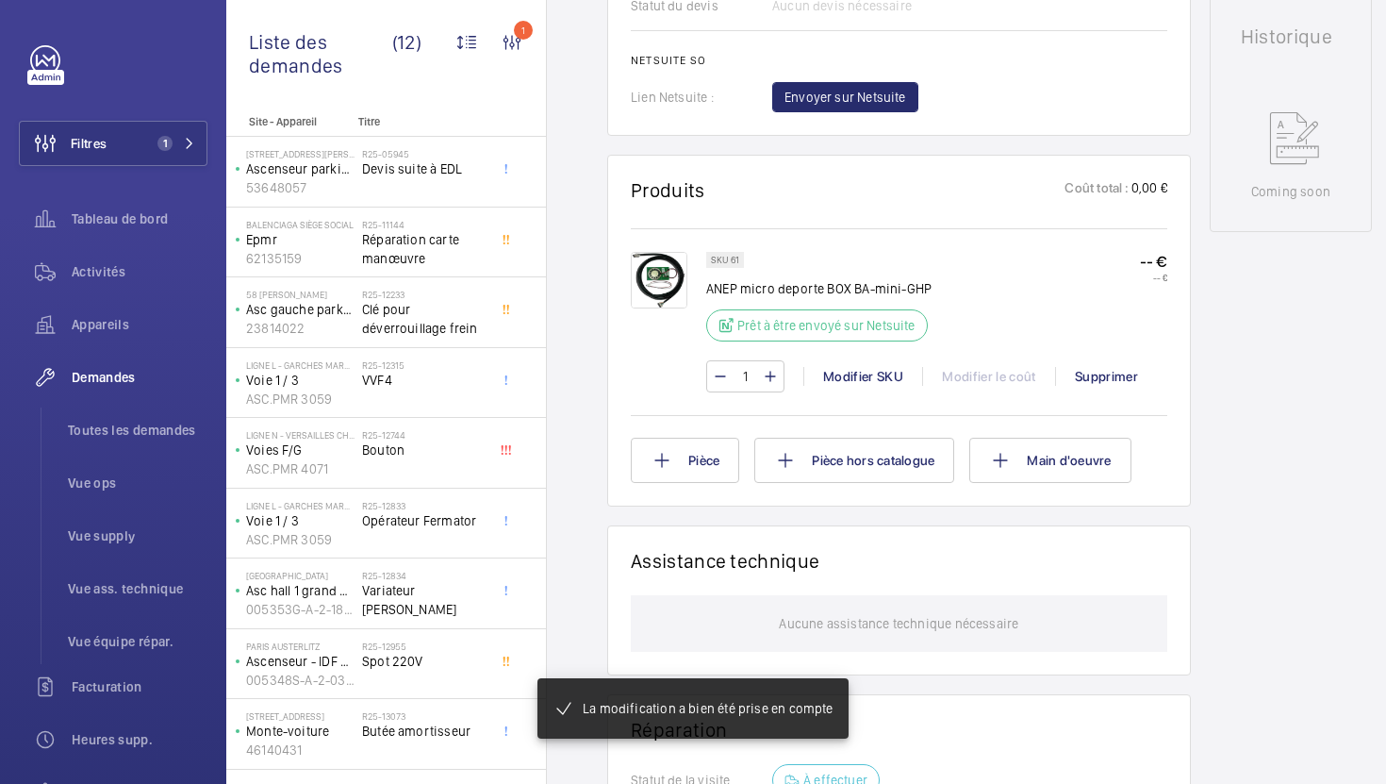
scroll to position [909, 0]
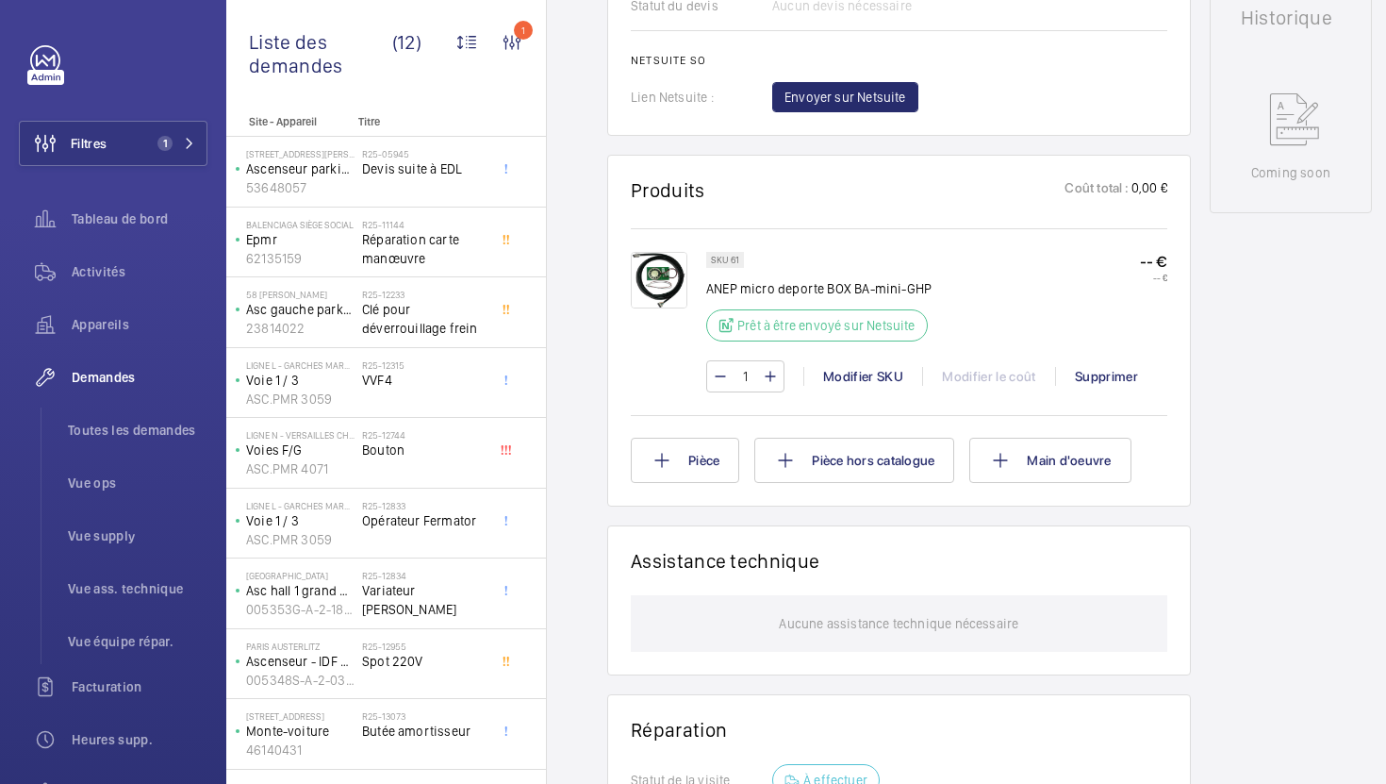
click at [766, 287] on p "ANEP micro deporte BOX BA-mini-GHP" at bounding box center [818, 288] width 225 height 19
copy div "ANEP micro deporte BOX BA-mini-GHP"
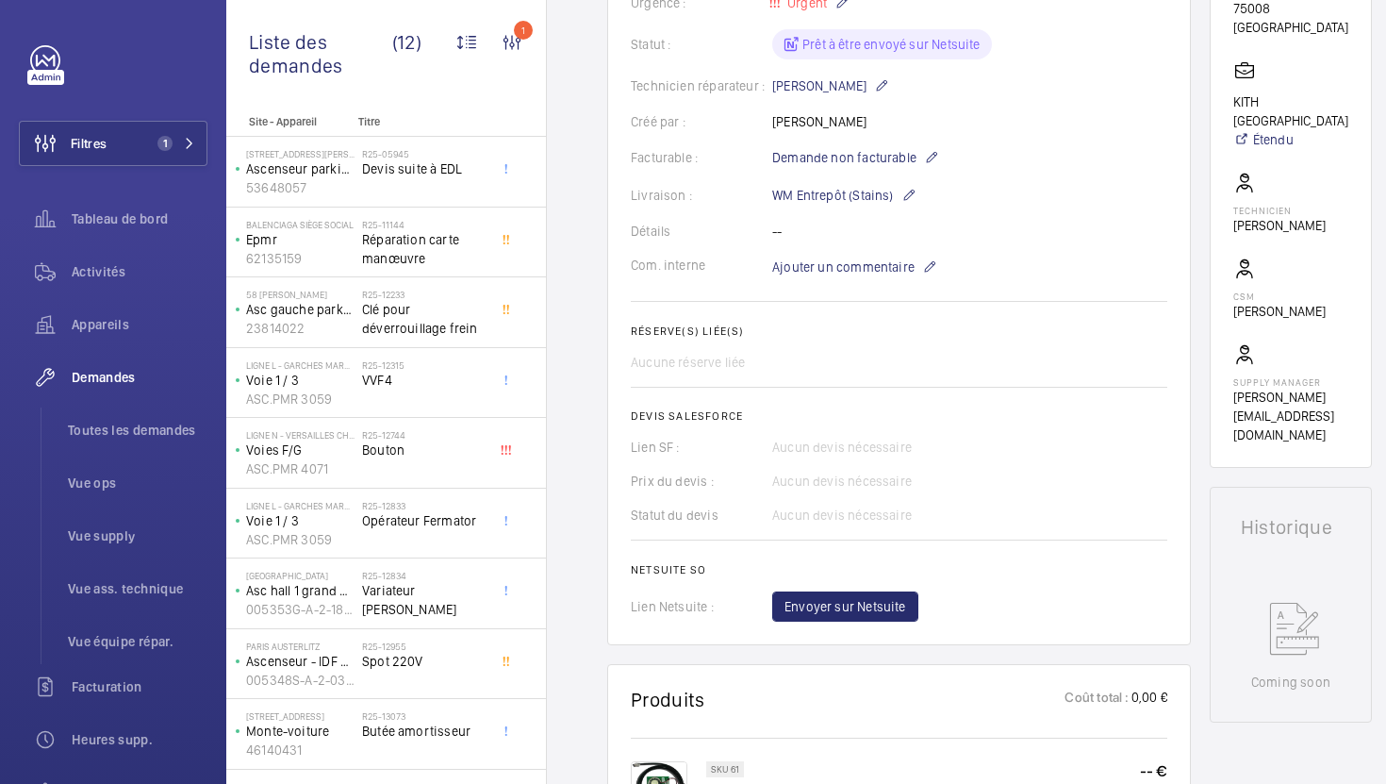
scroll to position [386, 0]
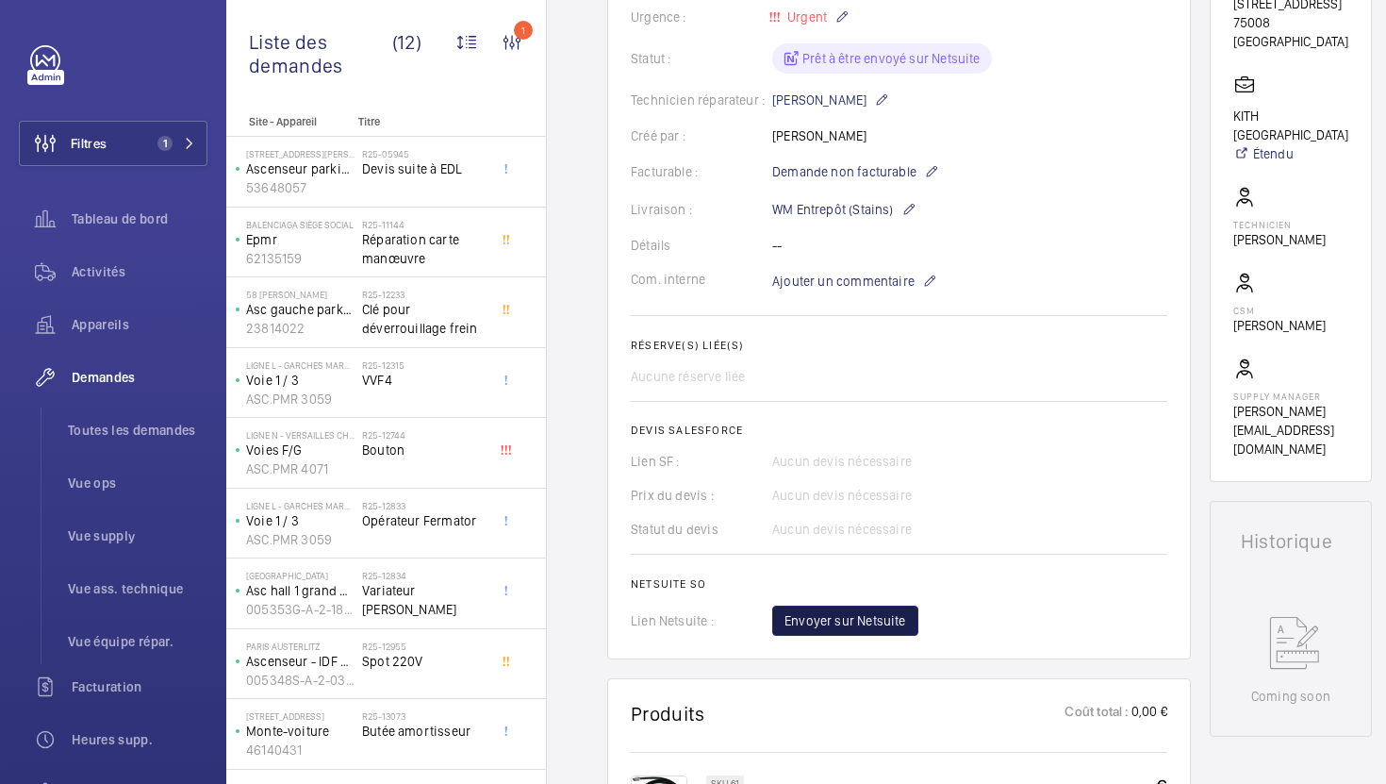
click at [855, 620] on span "Envoyer sur Netsuite" at bounding box center [846, 620] width 122 height 19
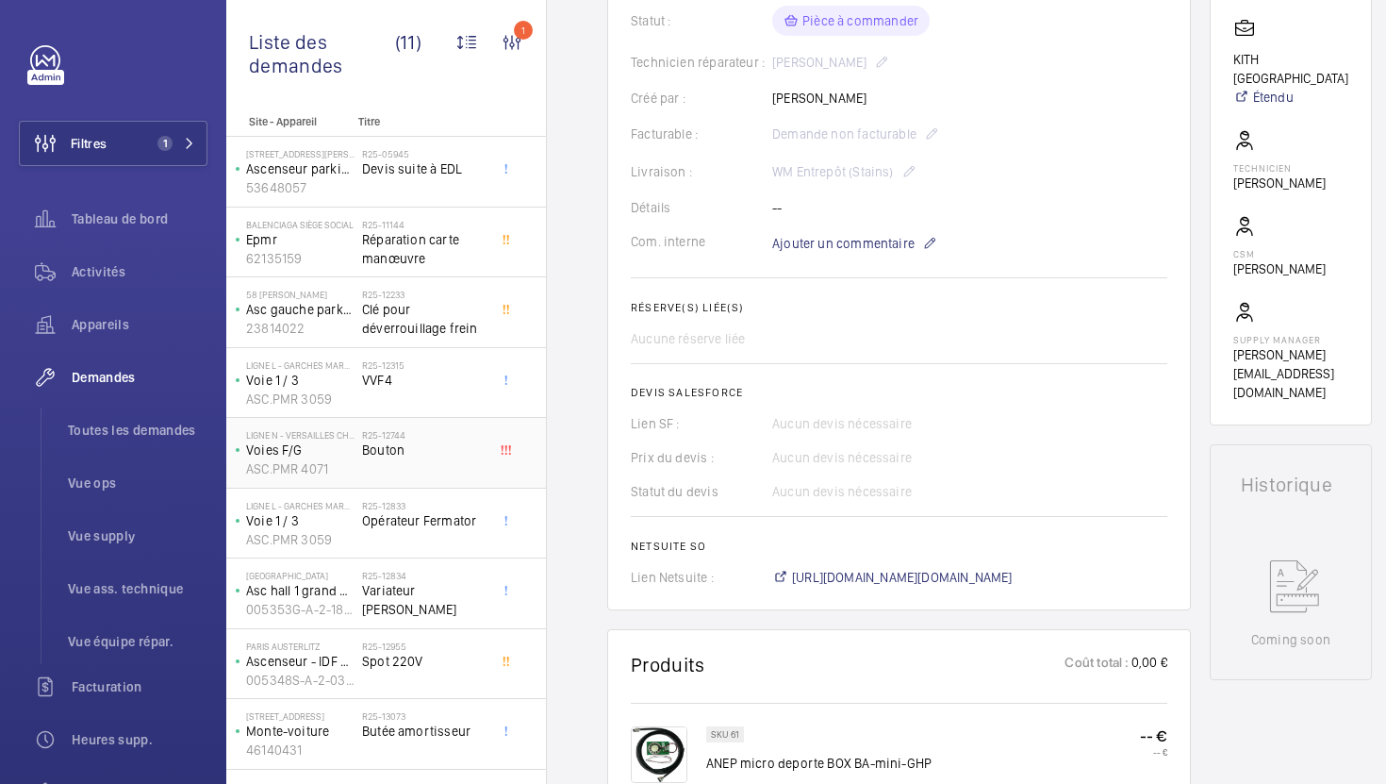
scroll to position [126, 0]
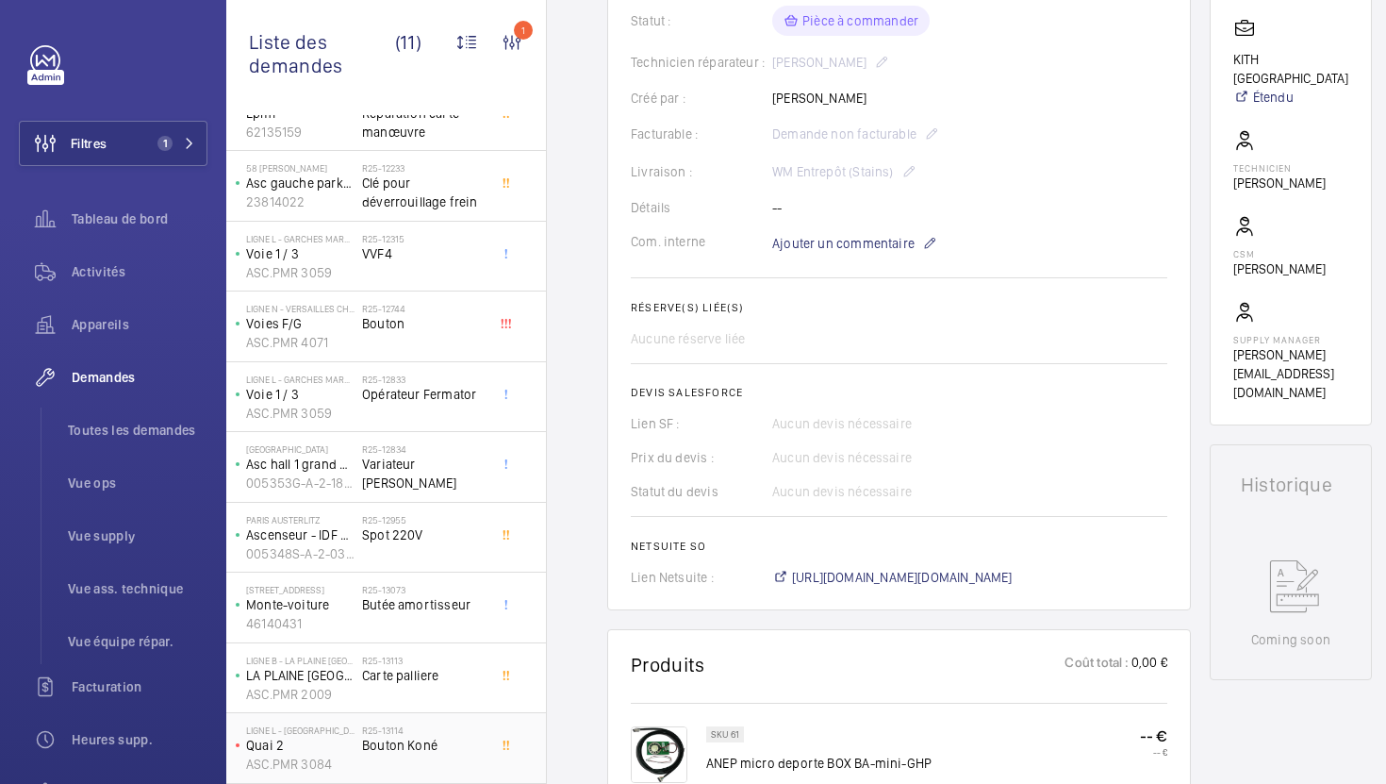
click at [452, 742] on span "Bouton Koné" at bounding box center [424, 745] width 124 height 19
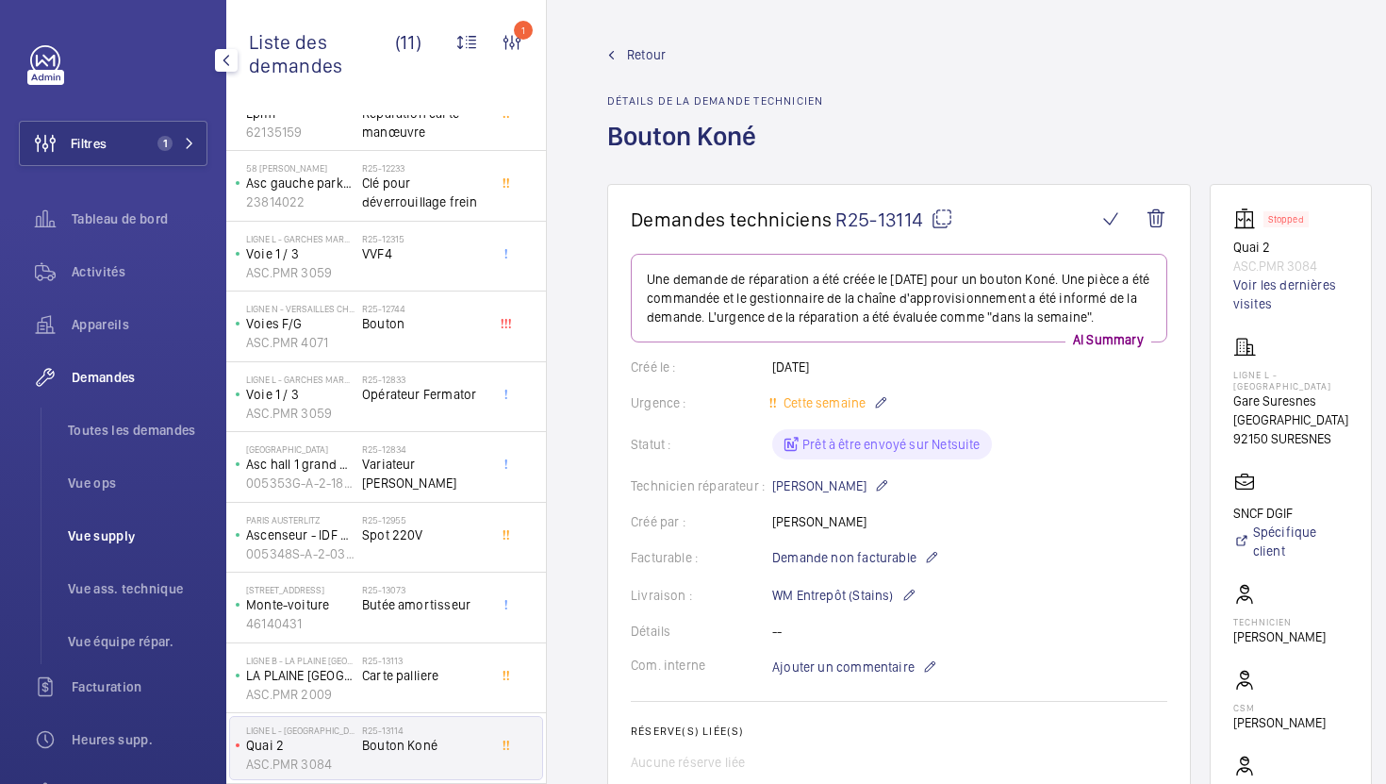
click at [107, 536] on span "Vue supply" at bounding box center [138, 535] width 140 height 19
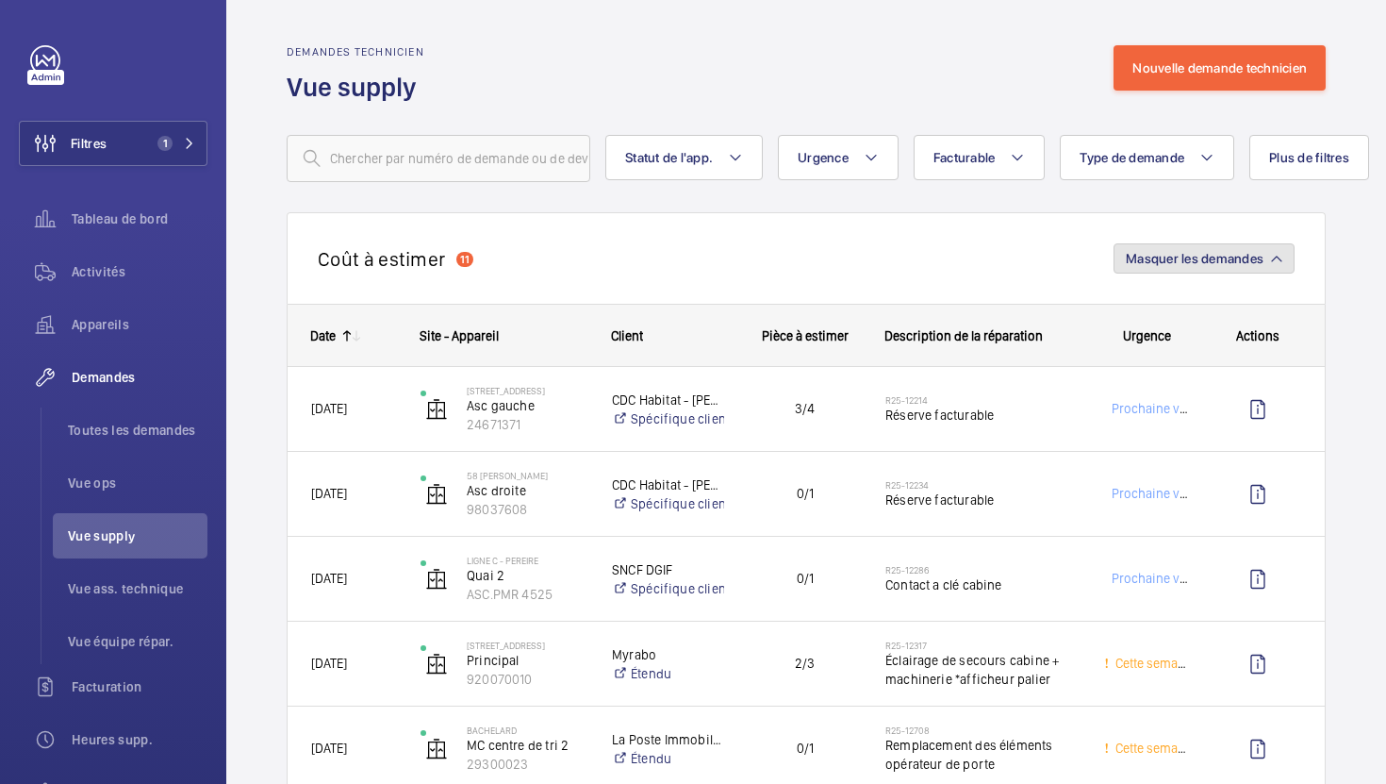
click at [1202, 258] on span "Masquer les demandes" at bounding box center [1195, 258] width 138 height 15
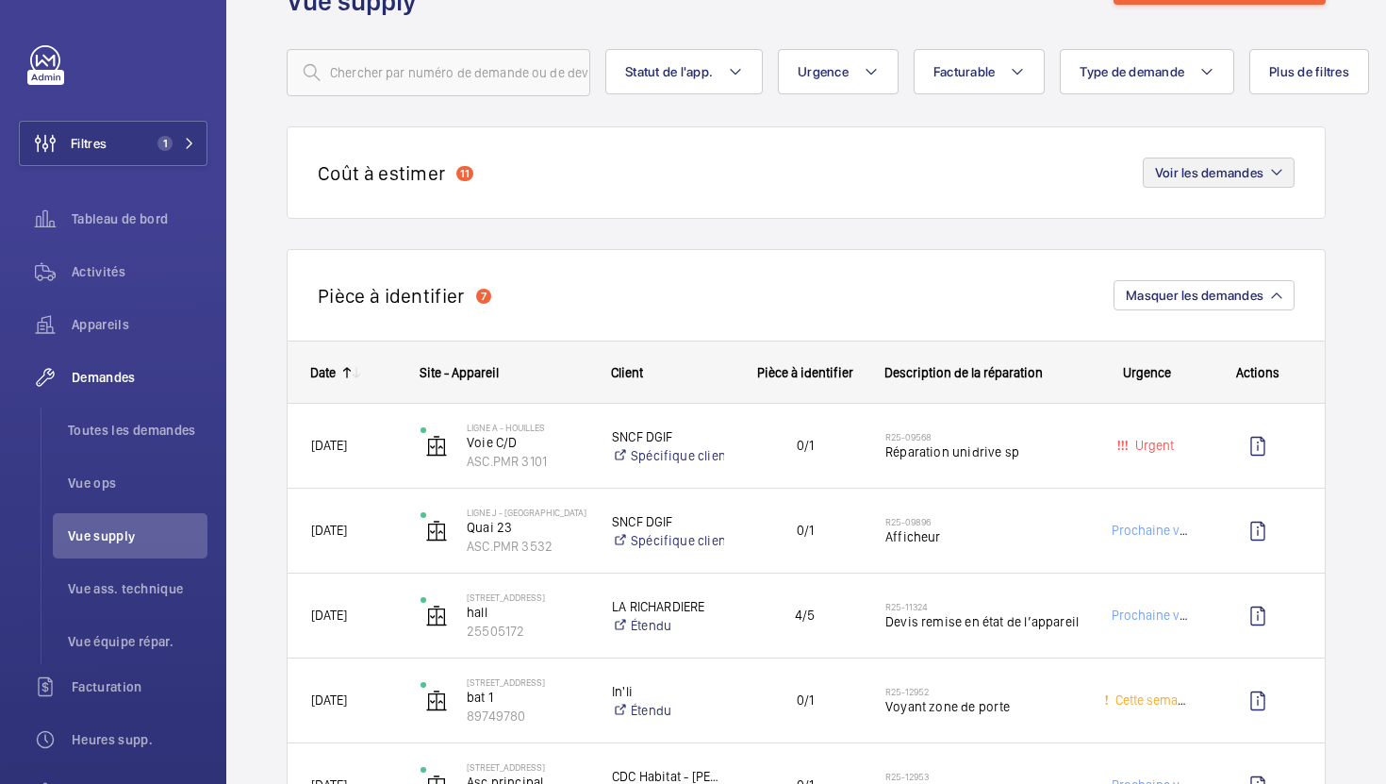
scroll to position [116, 0]
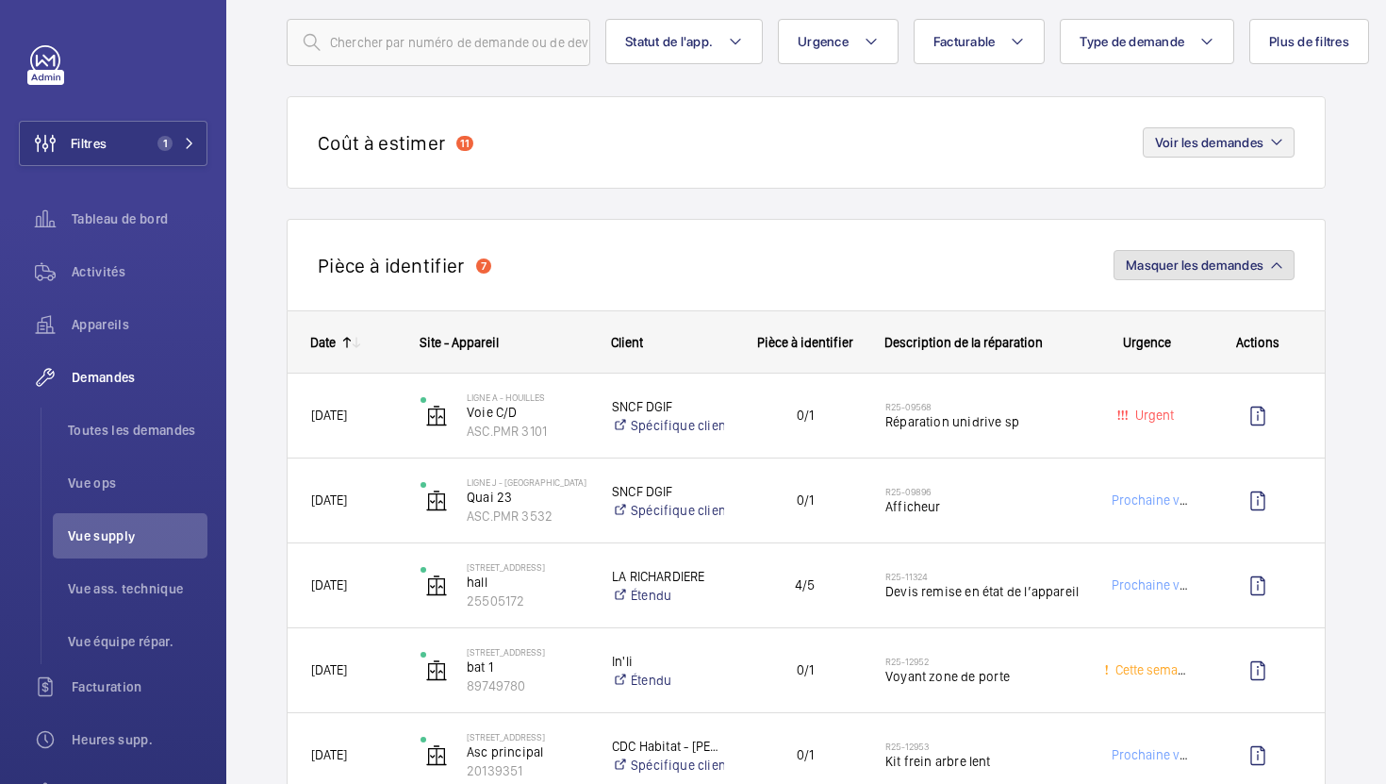
click at [1145, 276] on button "Masquer les demandes" at bounding box center [1204, 265] width 181 height 30
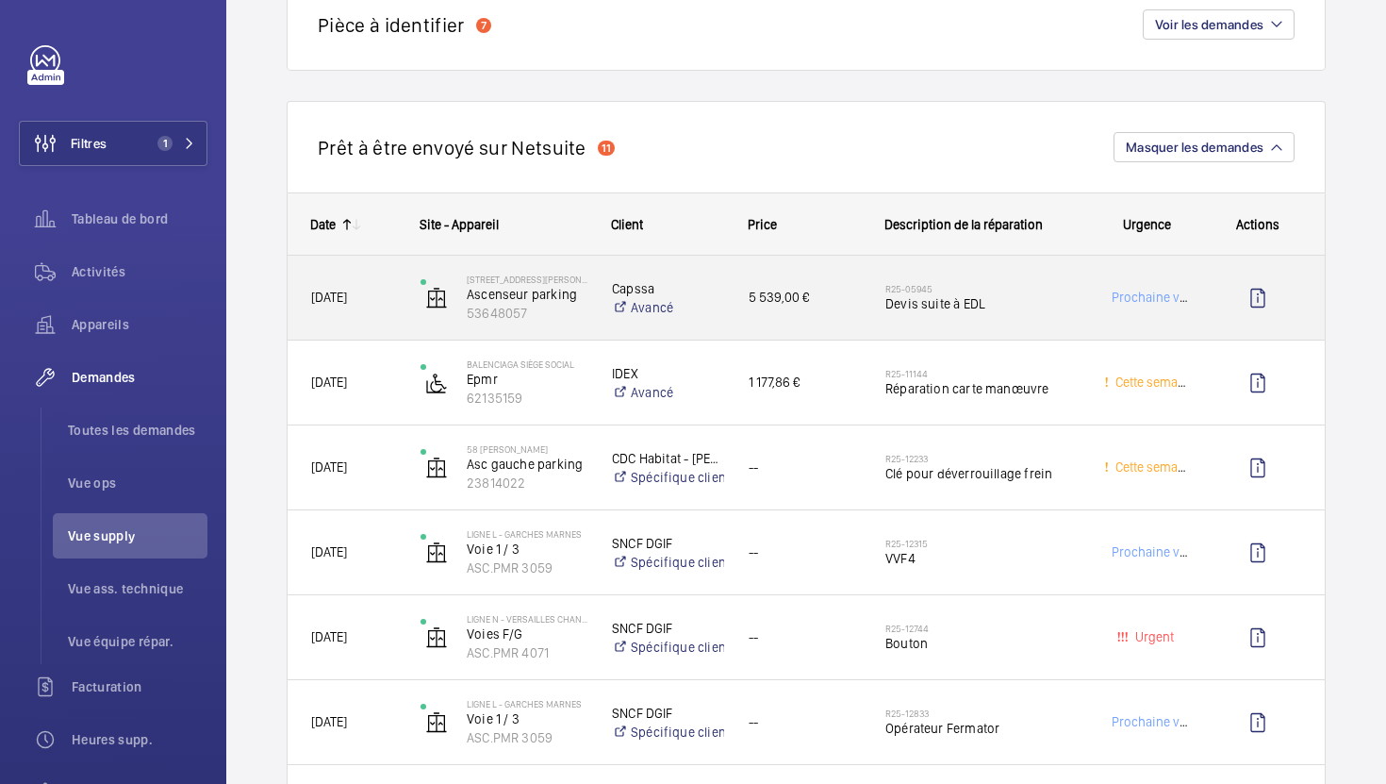
scroll to position [343, 0]
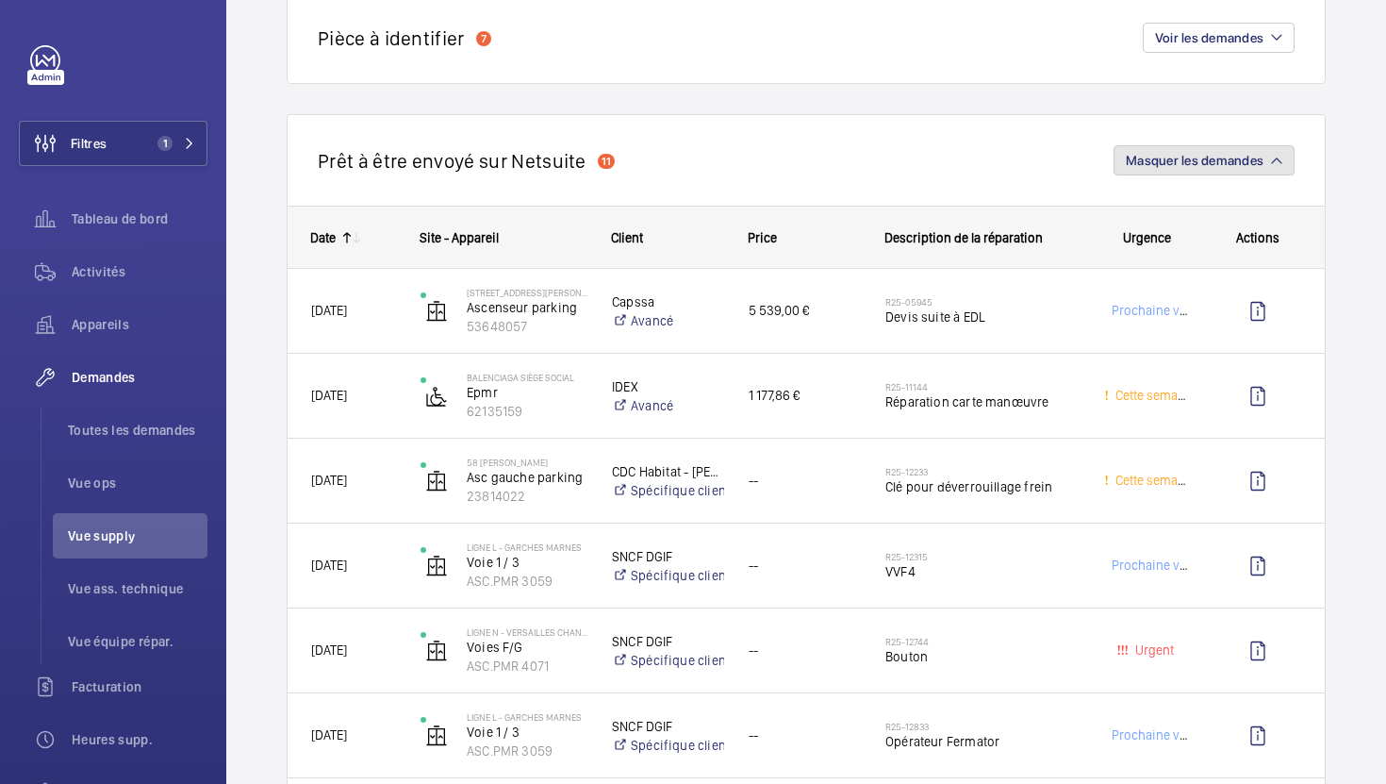
click at [1119, 173] on button "Masquer les demandes" at bounding box center [1204, 160] width 181 height 30
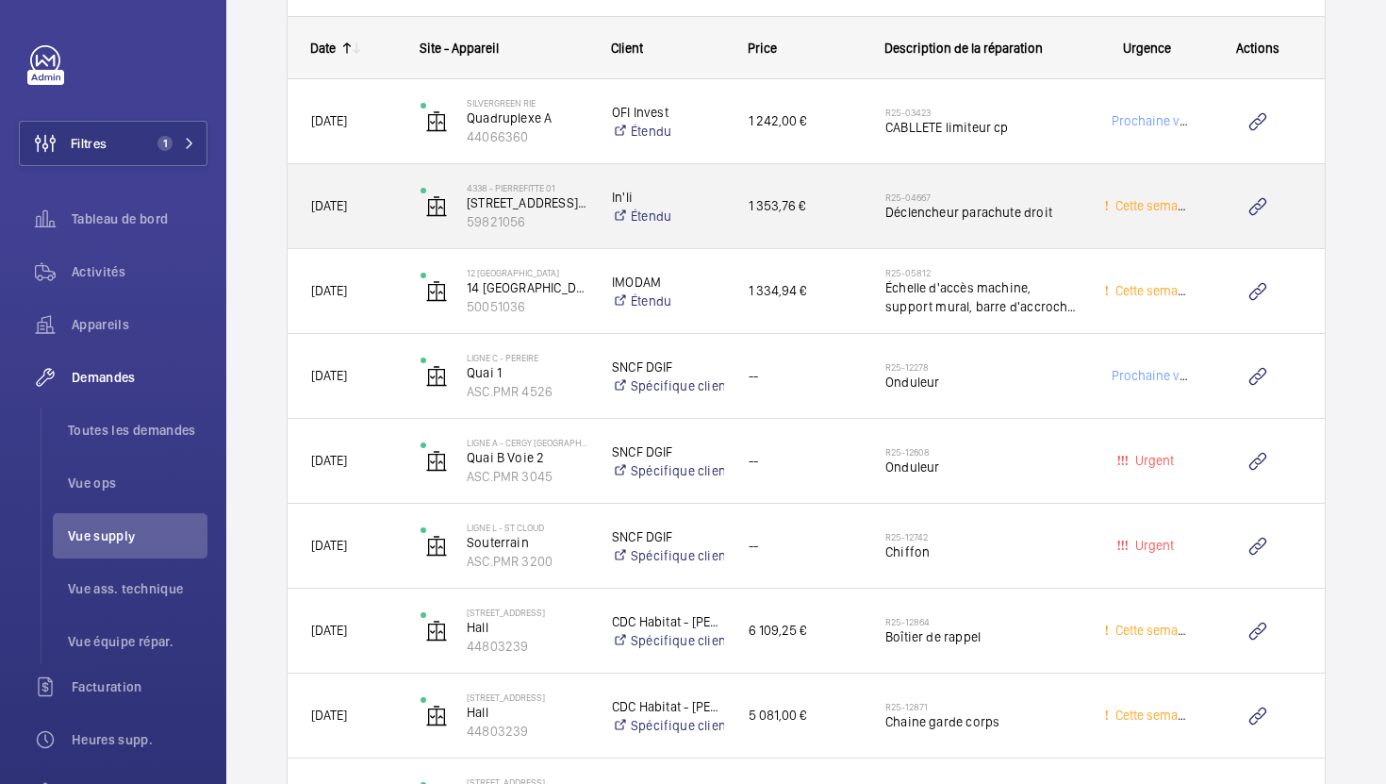
scroll to position [653, 0]
click at [1016, 198] on h2 "R25-04667" at bounding box center [982, 198] width 194 height 11
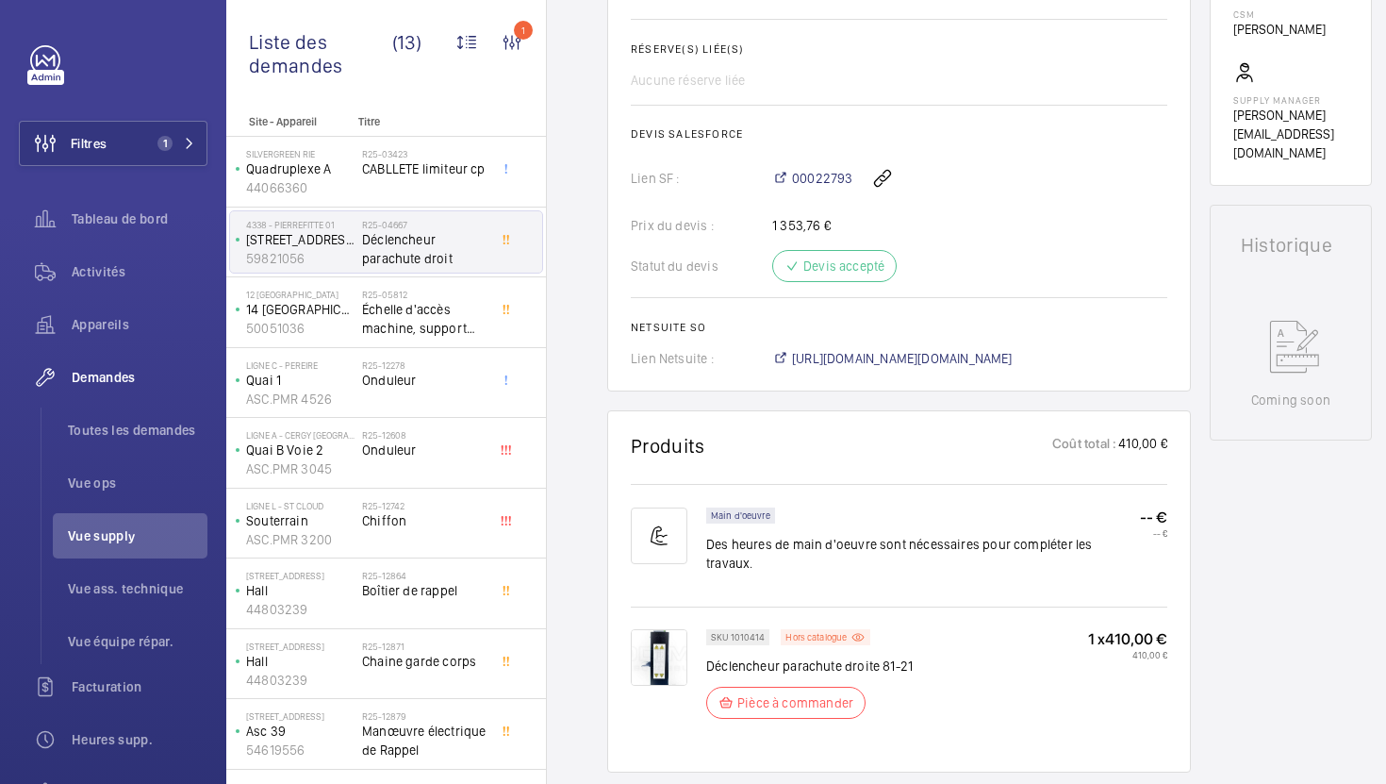
scroll to position [686, 0]
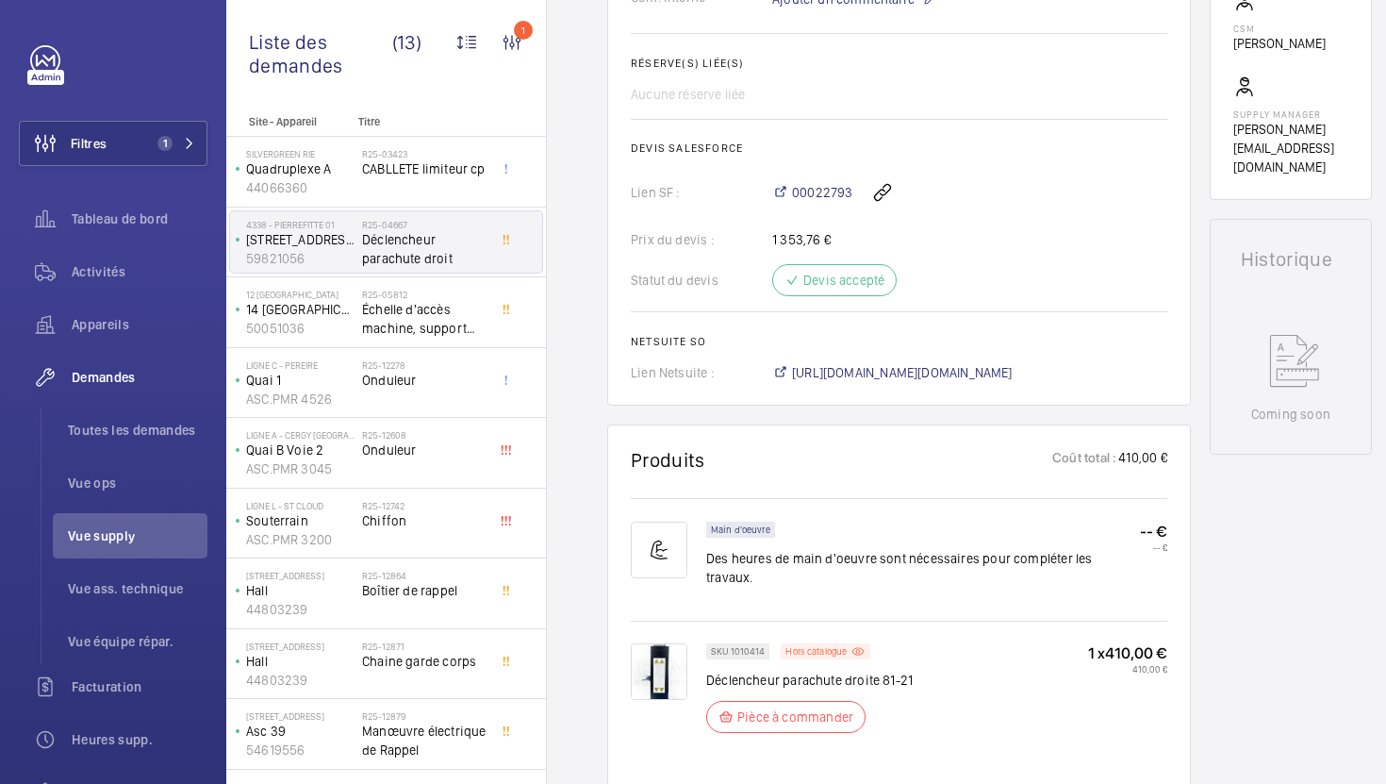
click at [998, 375] on span "[URL][DOMAIN_NAME][DOMAIN_NAME]" at bounding box center [902, 372] width 221 height 19
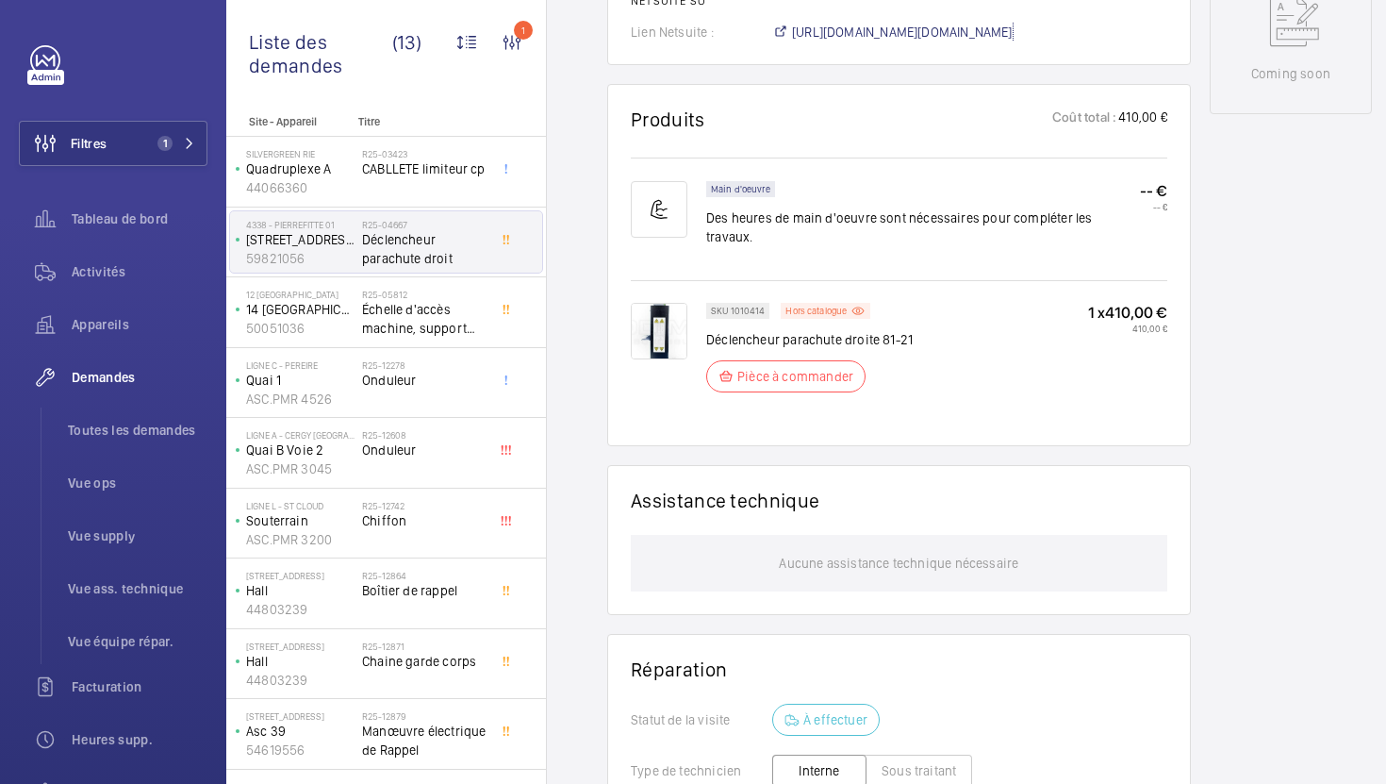
scroll to position [0, 0]
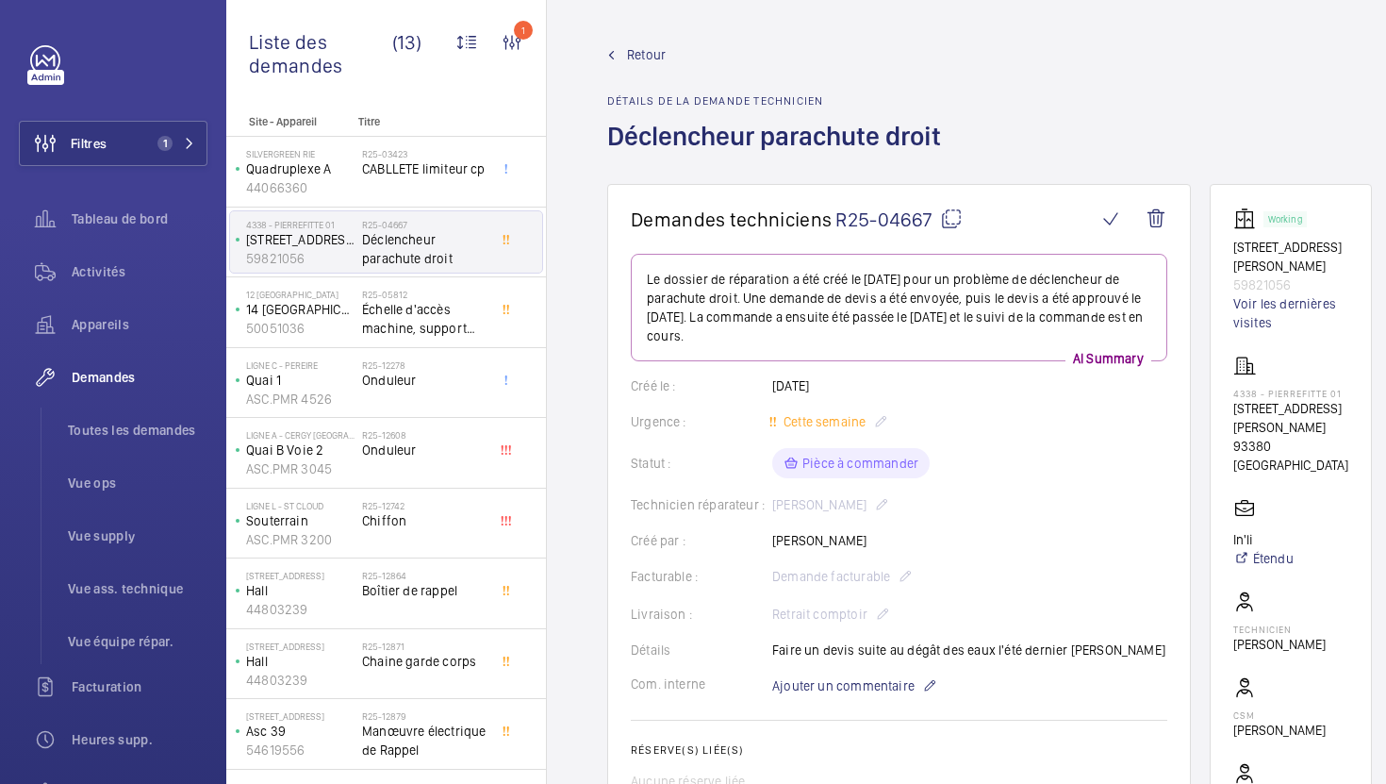
click at [951, 229] on mat-icon at bounding box center [951, 218] width 23 height 23
drag, startPoint x: 1295, startPoint y: 482, endPoint x: 1230, endPoint y: 424, distance: 86.8
click at [1230, 424] on wm-front-card "Working [STREET_ADDRESS][PERSON_NAME] Voir les dernières visites 4338 - PIERREF…" at bounding box center [1291, 535] width 162 height 703
copy div "[STREET_ADDRESS][PERSON_NAME]"
